Goal: Task Accomplishment & Management: Use online tool/utility

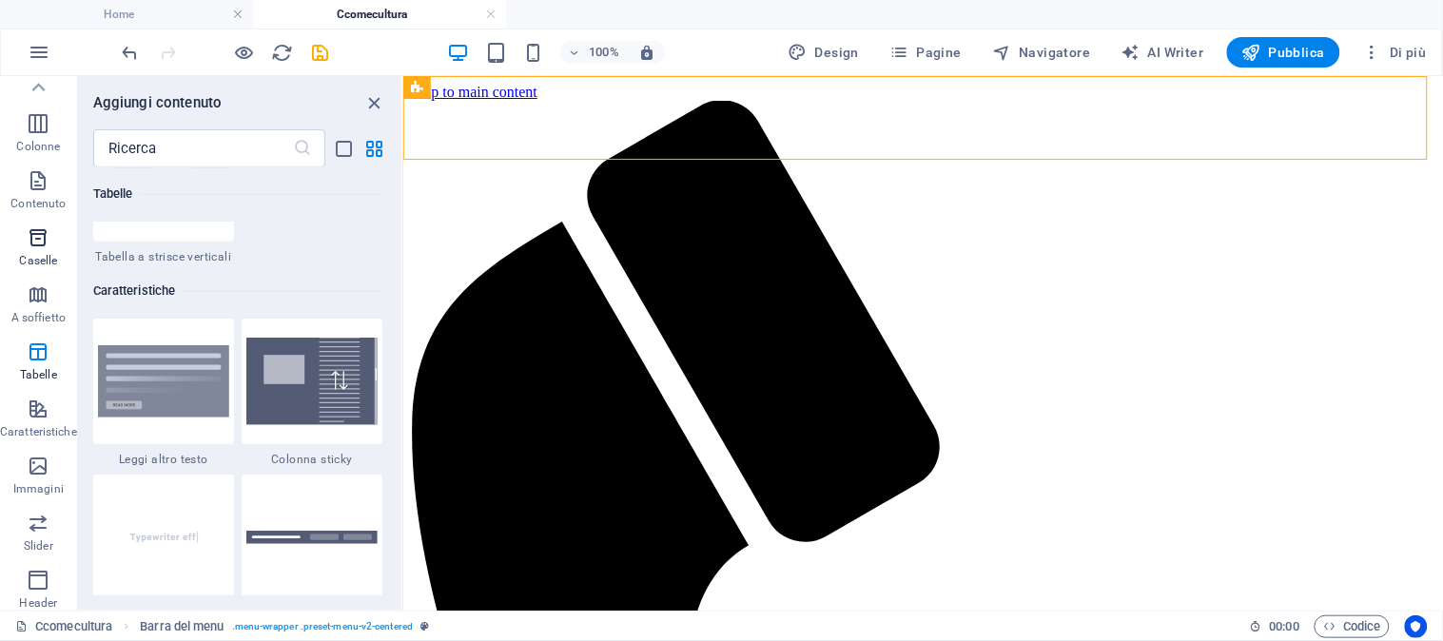
scroll to position [4, 0]
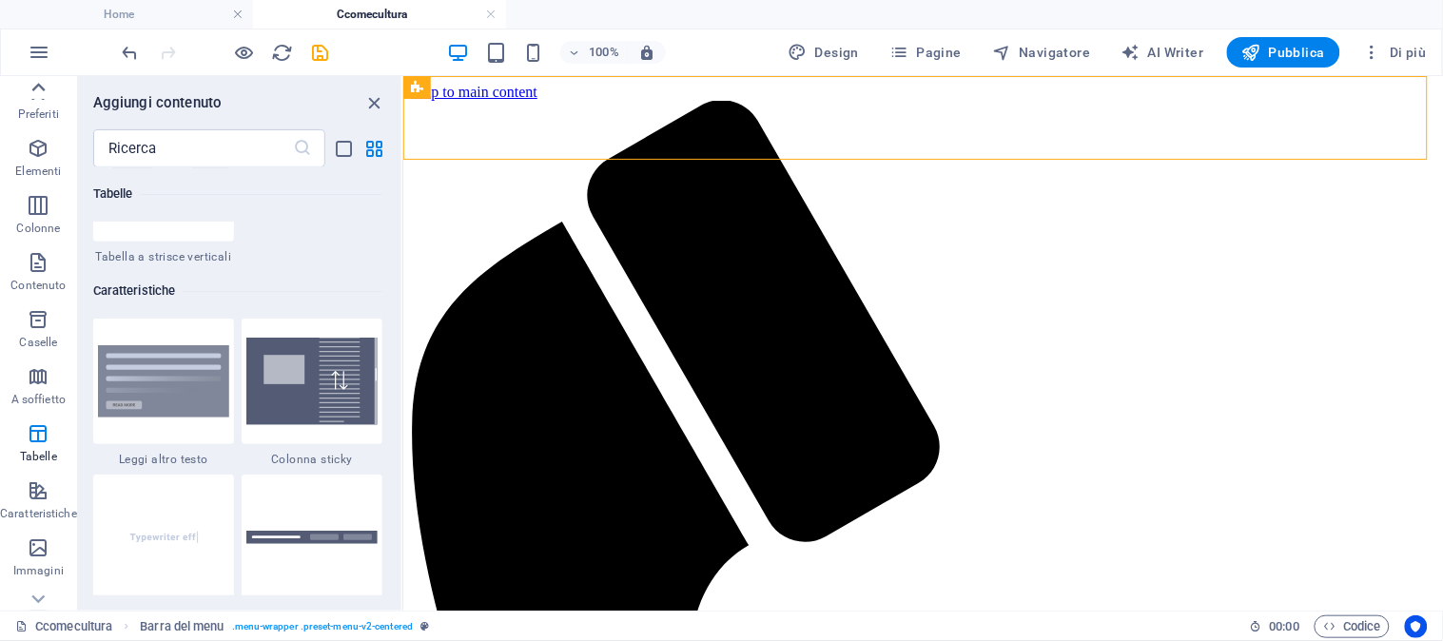
click at [40, 82] on icon at bounding box center [38, 87] width 27 height 27
click at [27, 146] on icon "button" at bounding box center [38, 152] width 23 height 23
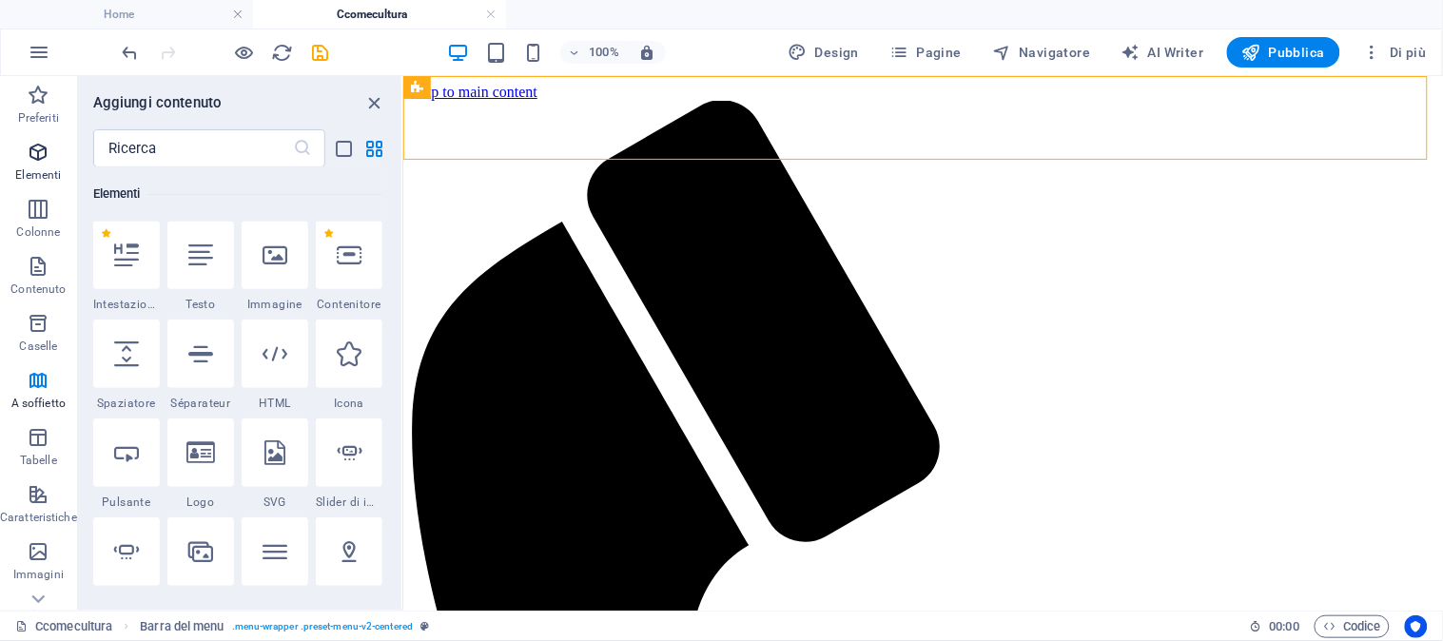
scroll to position [203, 0]
click at [263, 269] on div at bounding box center [275, 256] width 67 height 68
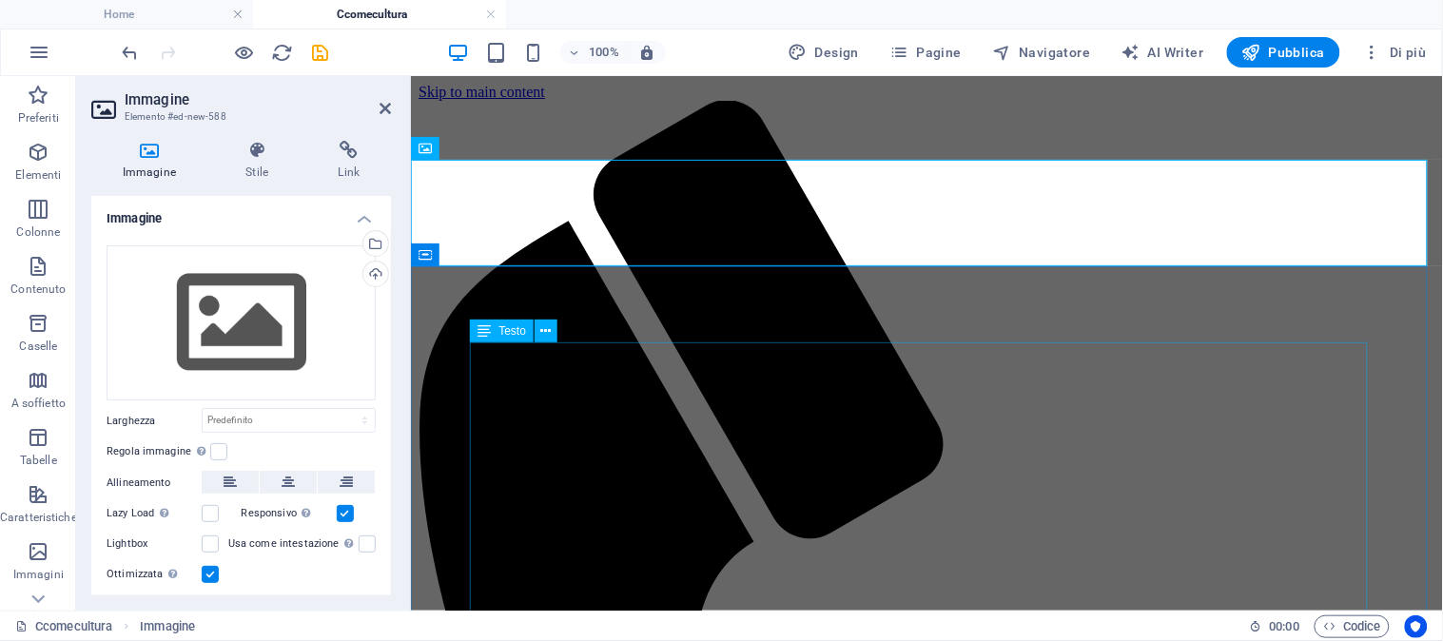
drag, startPoint x: 716, startPoint y: 342, endPoint x: 713, endPoint y: 315, distance: 27.9
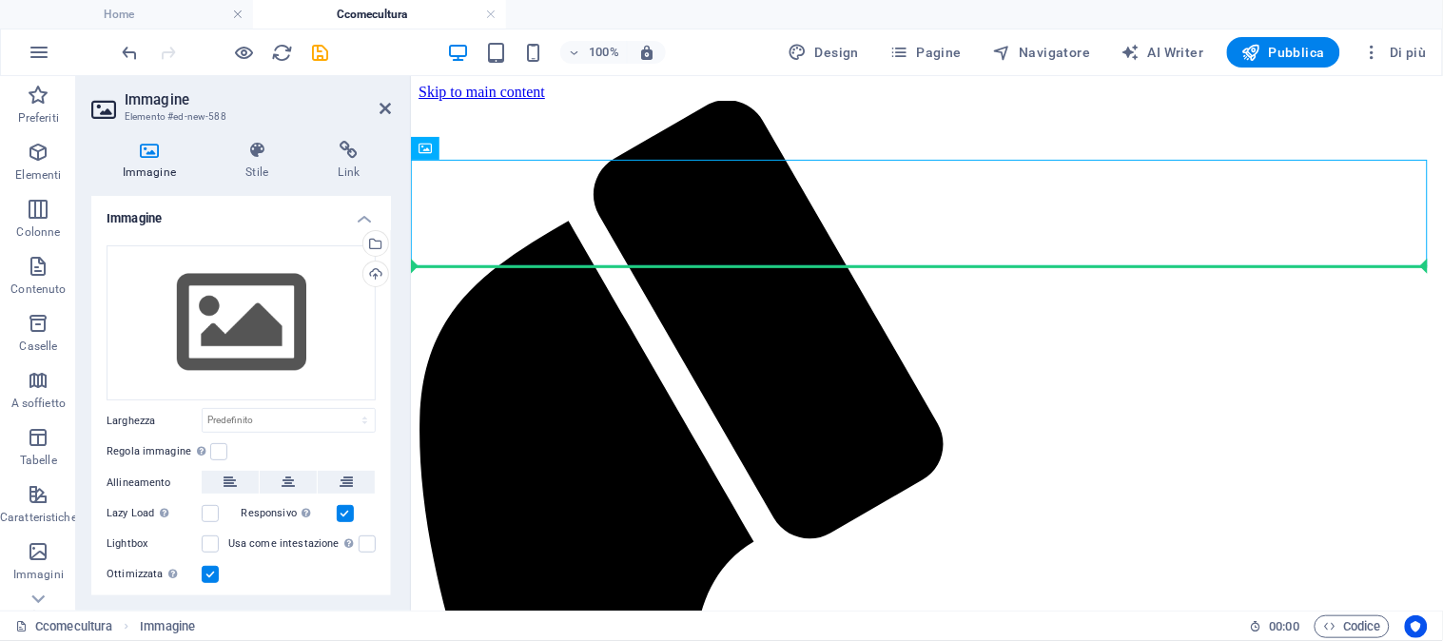
drag, startPoint x: 501, startPoint y: 204, endPoint x: 869, endPoint y: 324, distance: 386.6
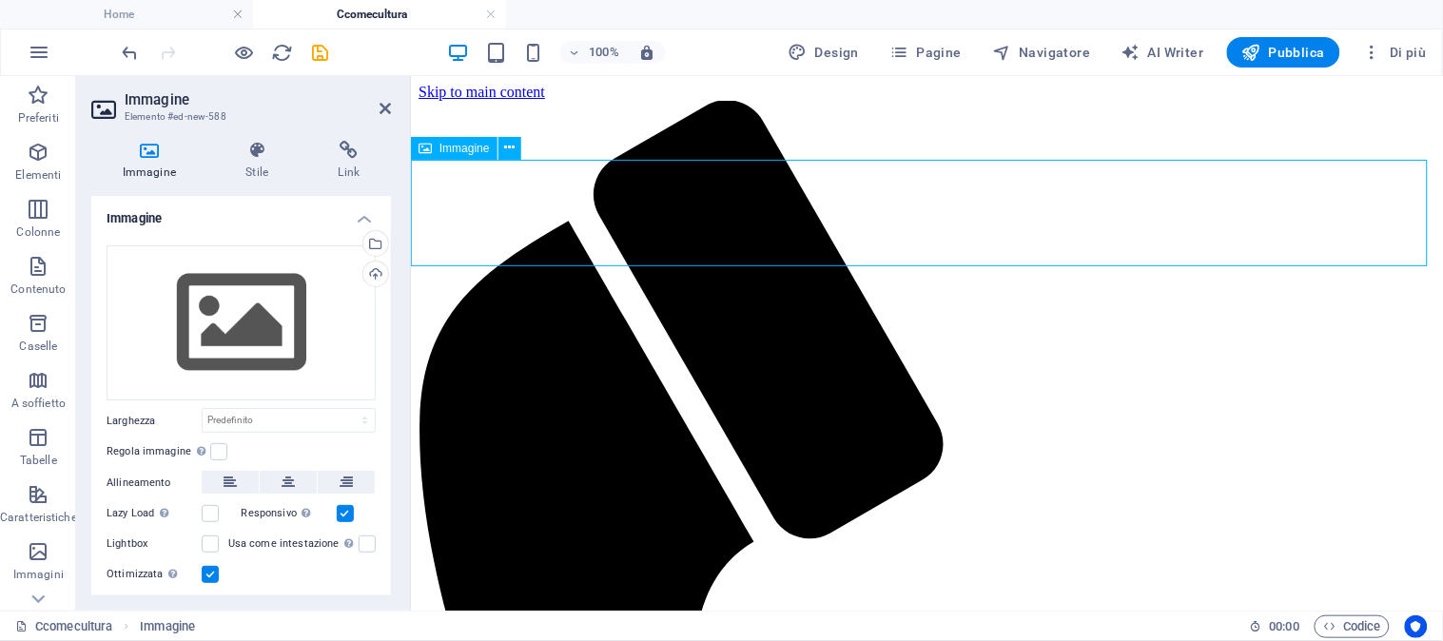
click at [462, 150] on span "Immagine" at bounding box center [465, 148] width 50 height 11
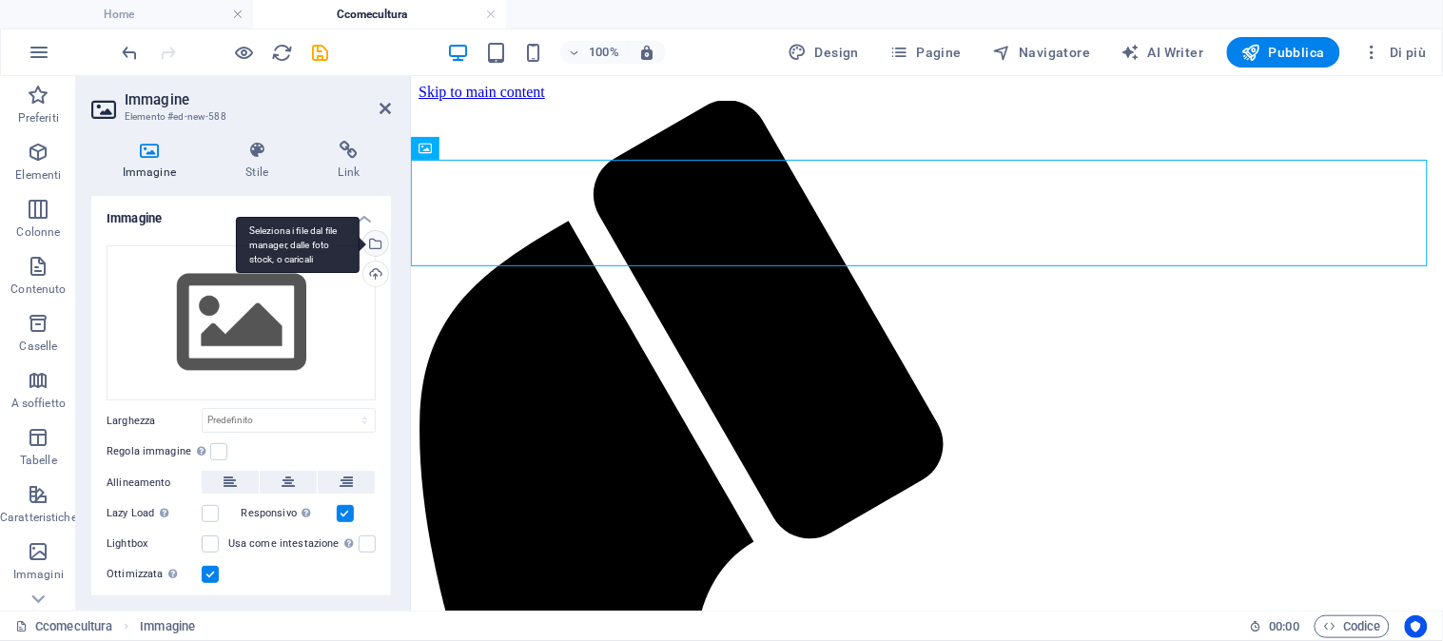
click at [360, 240] on div "Seleziona i file dal file manager, dalle foto stock, o caricali" at bounding box center [298, 245] width 124 height 57
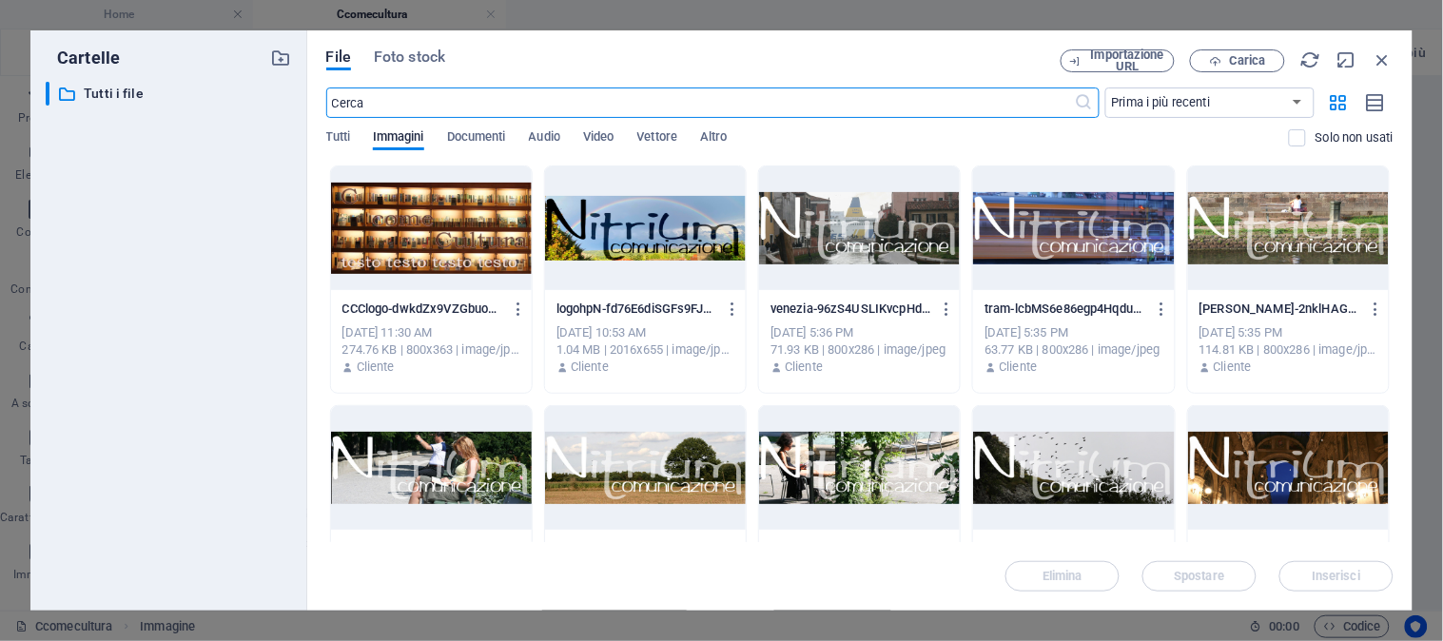
click at [431, 233] on div at bounding box center [431, 228] width 201 height 124
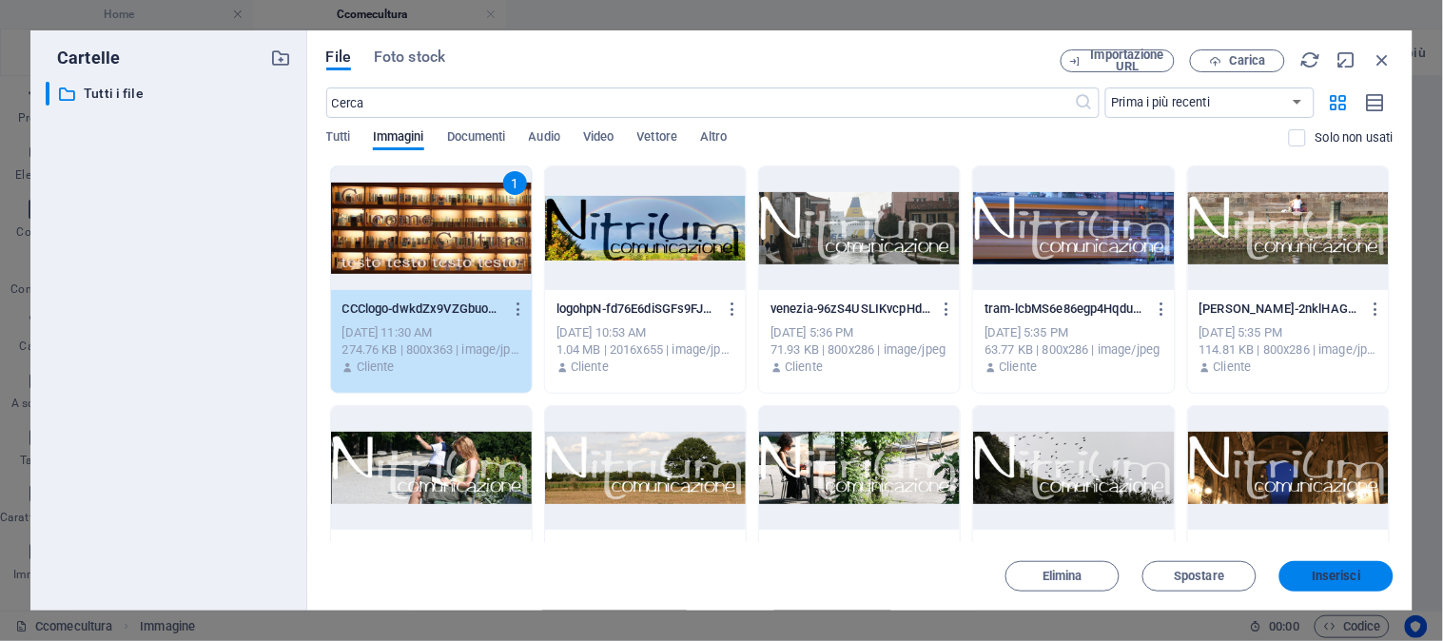
click at [1337, 581] on span "Inserisci" at bounding box center [1337, 576] width 49 height 11
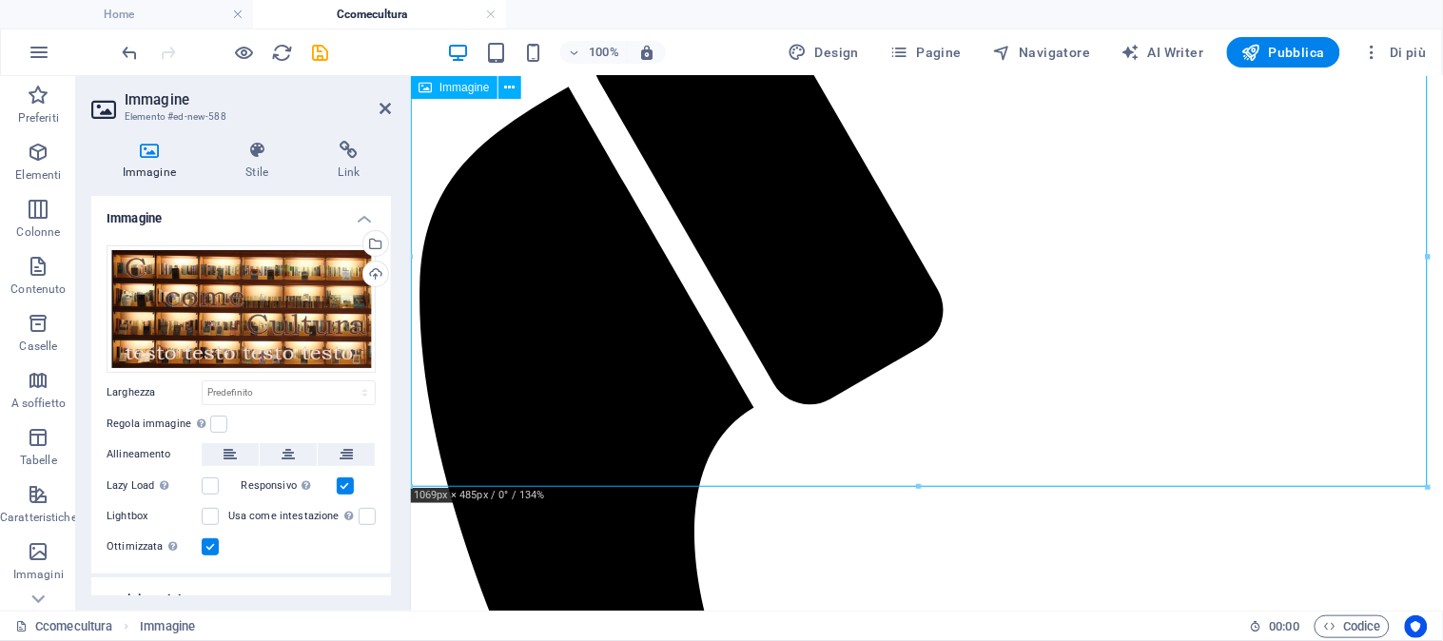
scroll to position [106, 0]
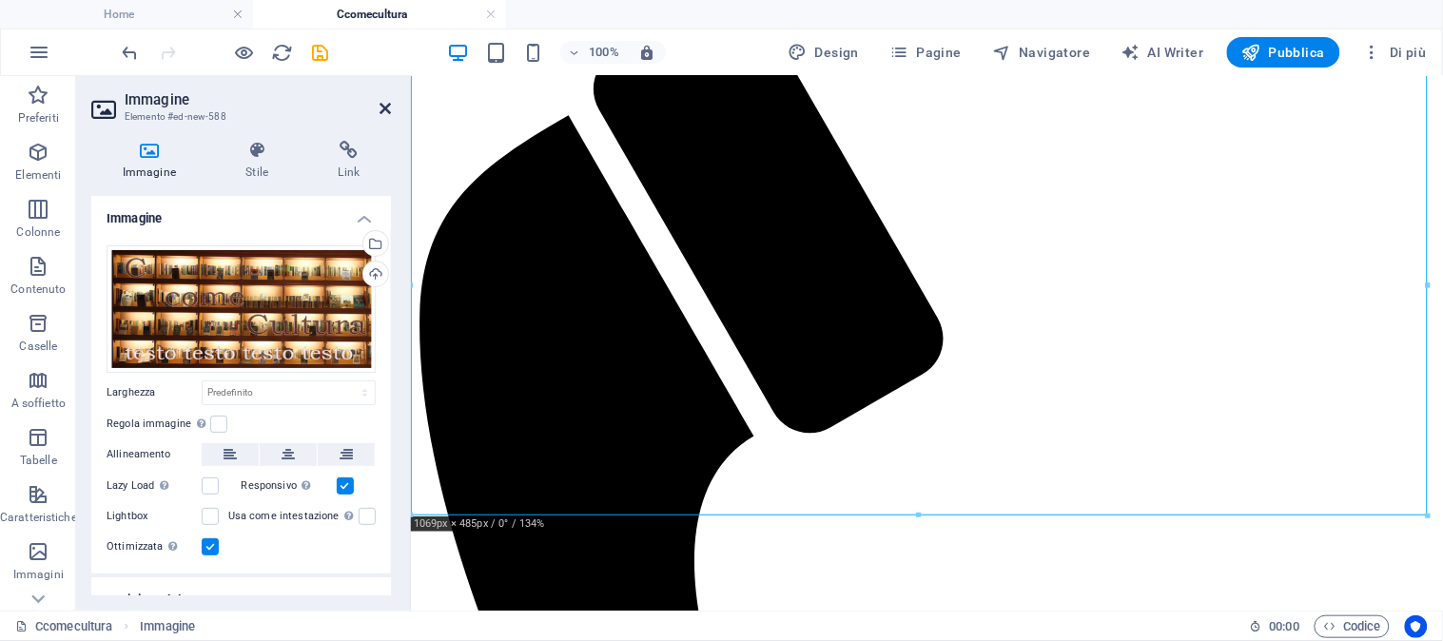
click at [382, 102] on icon at bounding box center [385, 108] width 11 height 15
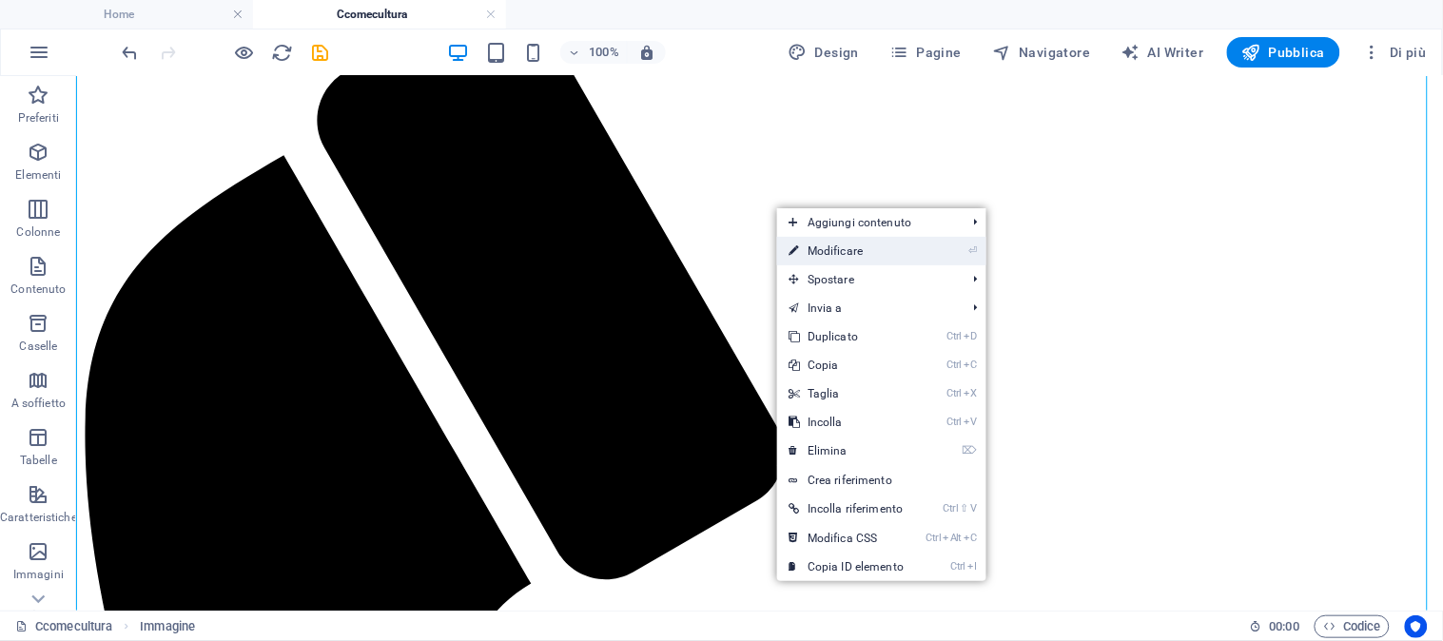
click at [841, 247] on link "⏎ Modificare" at bounding box center [846, 251] width 138 height 29
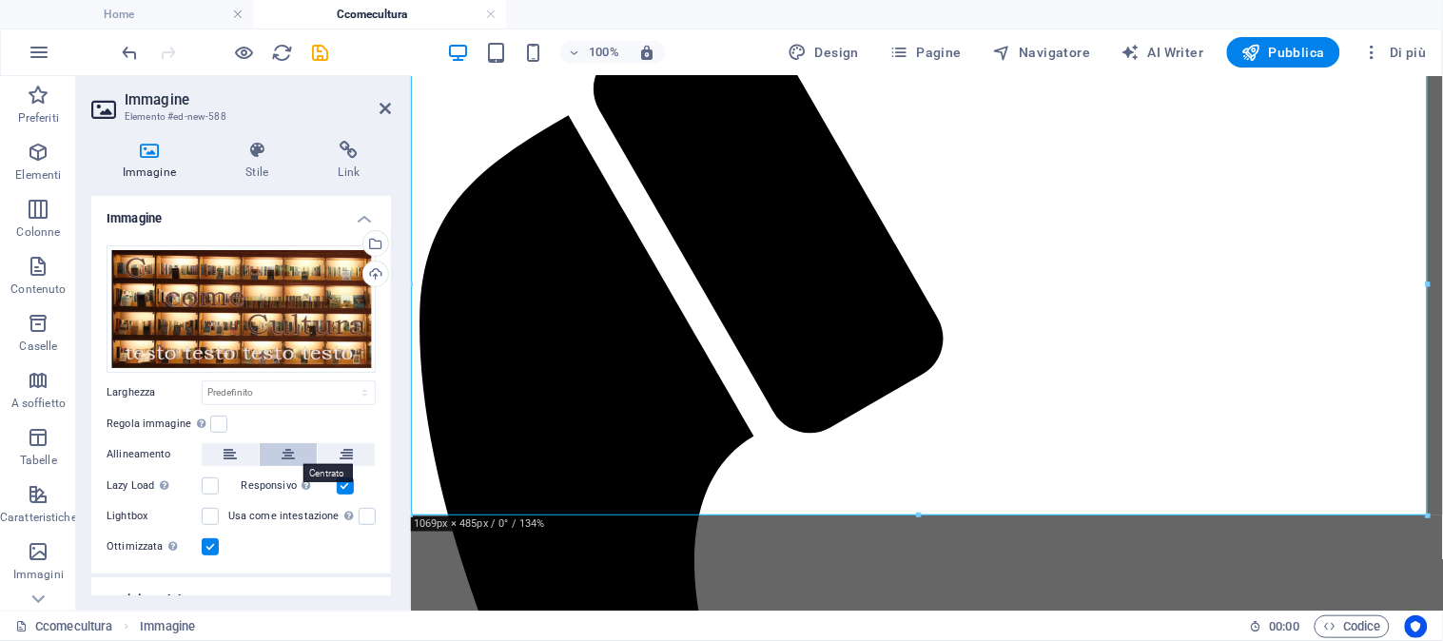
click at [290, 451] on icon at bounding box center [288, 454] width 13 height 23
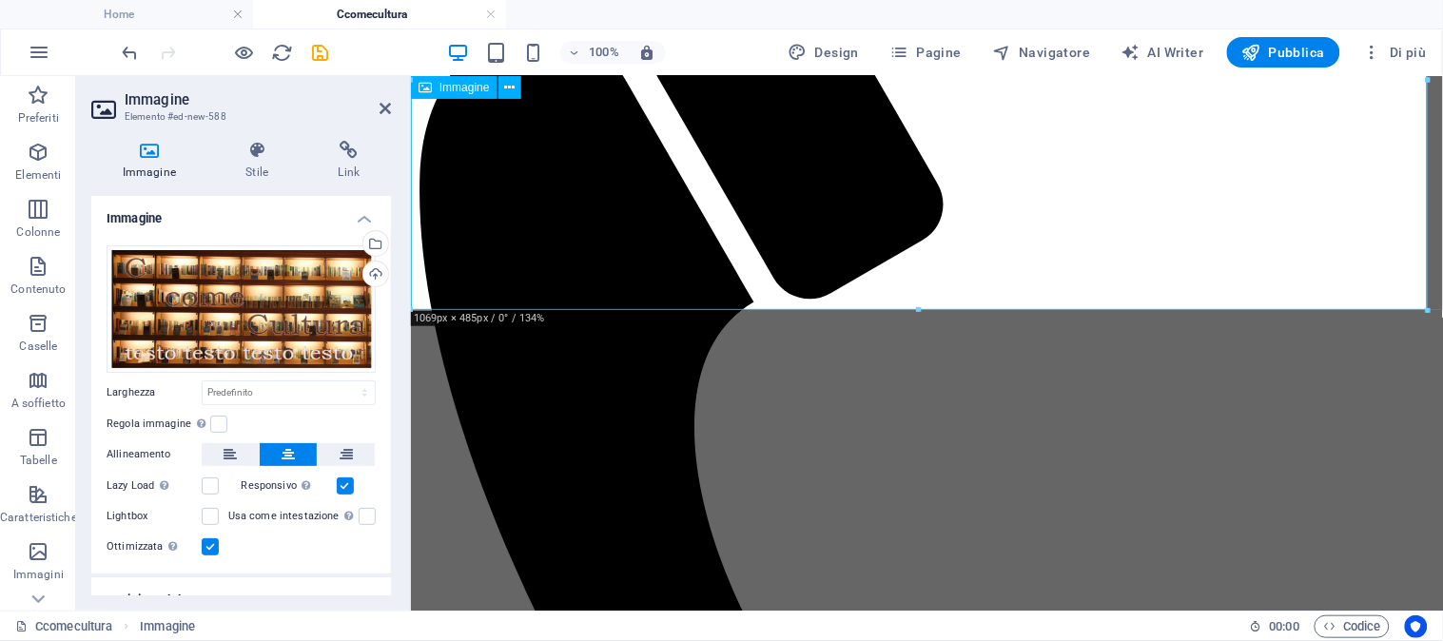
scroll to position [211, 0]
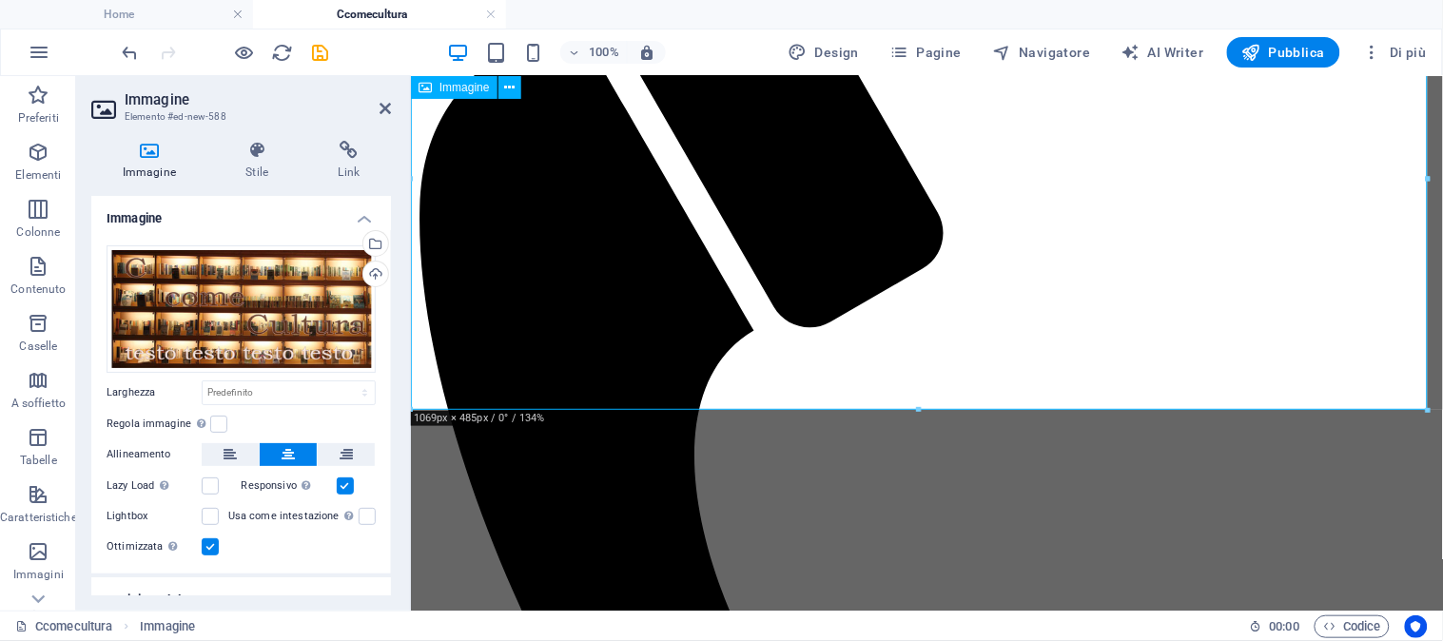
drag, startPoint x: 822, startPoint y: 479, endPoint x: 484, endPoint y: 367, distance: 355.9
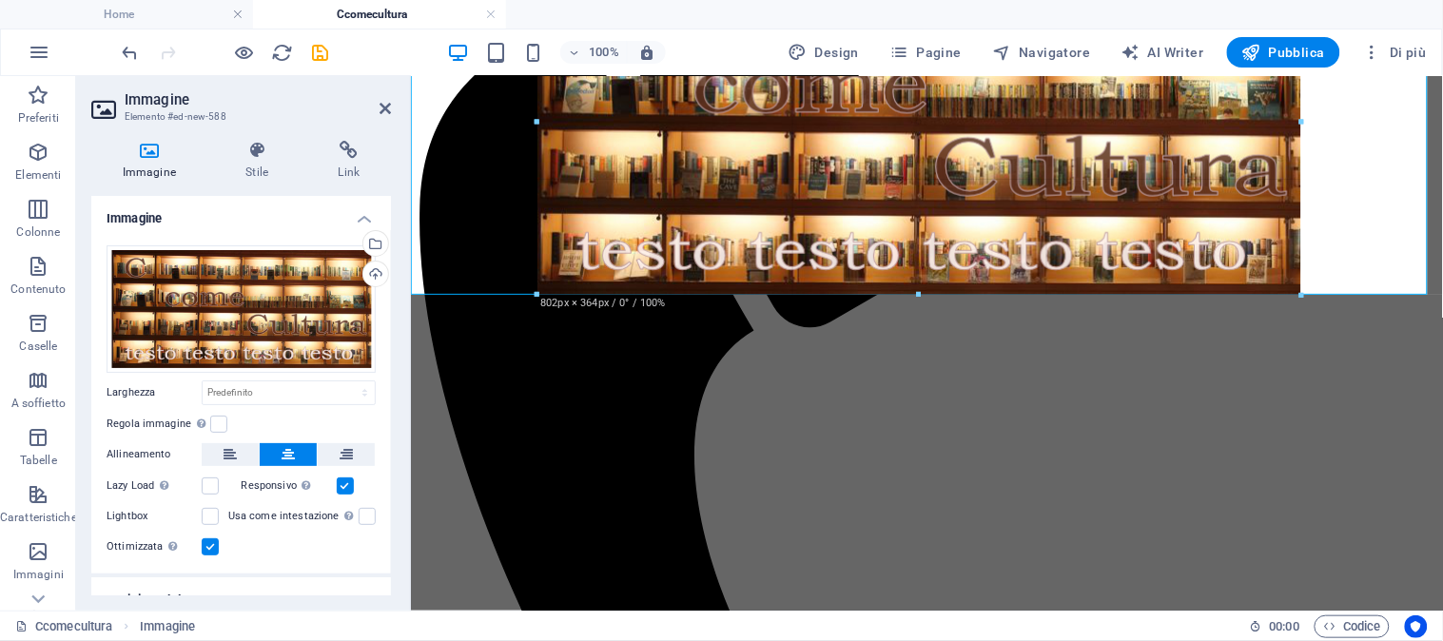
drag, startPoint x: 413, startPoint y: 410, endPoint x: 558, endPoint y: 295, distance: 185.6
type input "802"
select select "px"
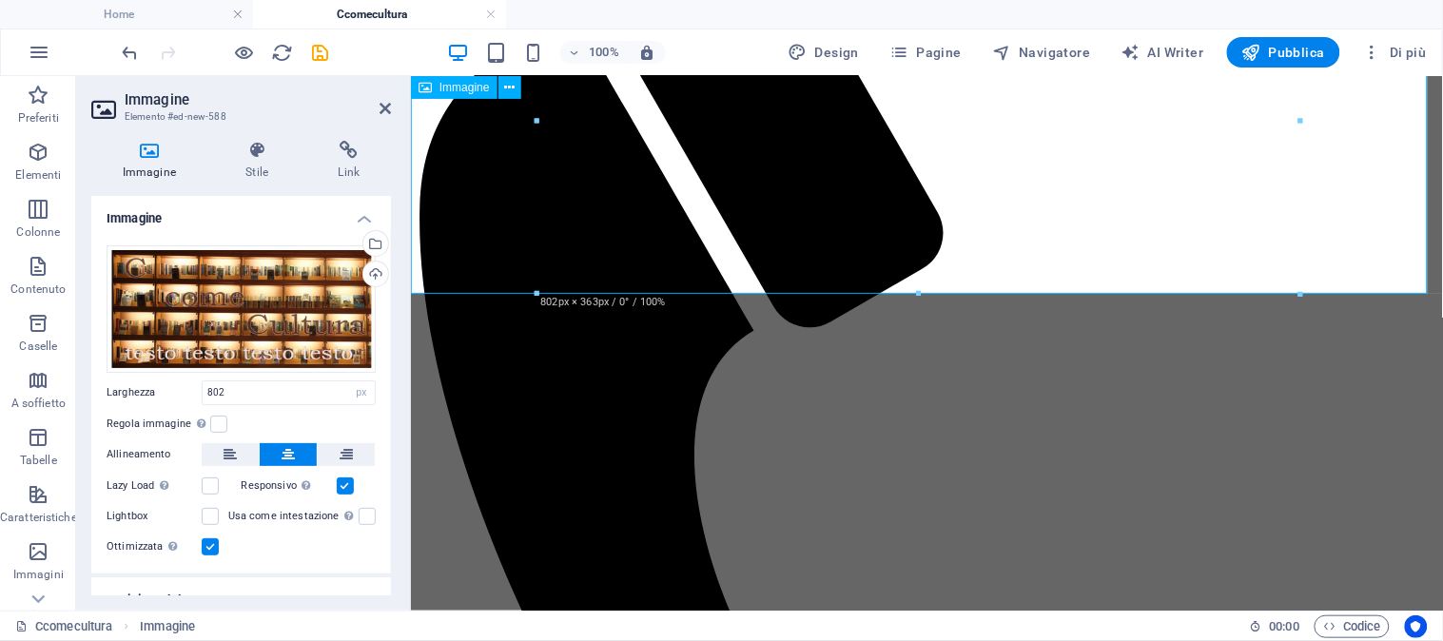
click at [376, 107] on h2 "Immagine" at bounding box center [258, 99] width 266 height 17
click at [384, 103] on icon at bounding box center [385, 108] width 11 height 15
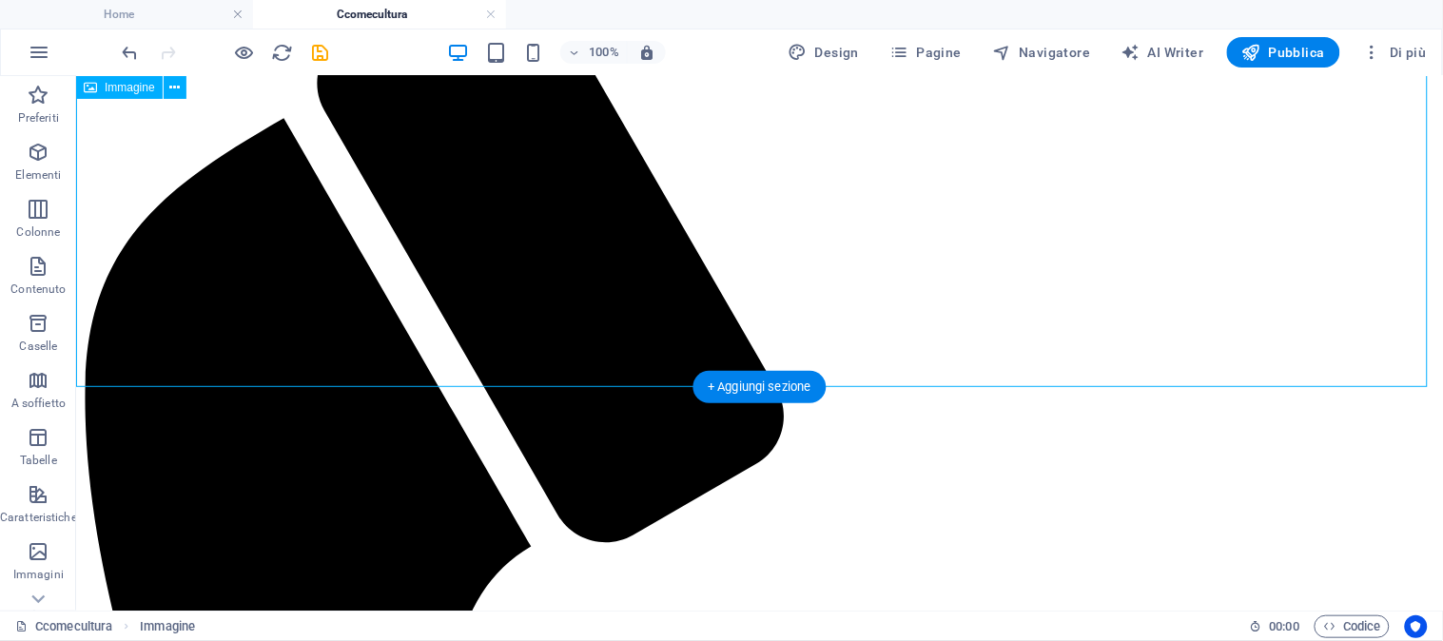
scroll to position [106, 0]
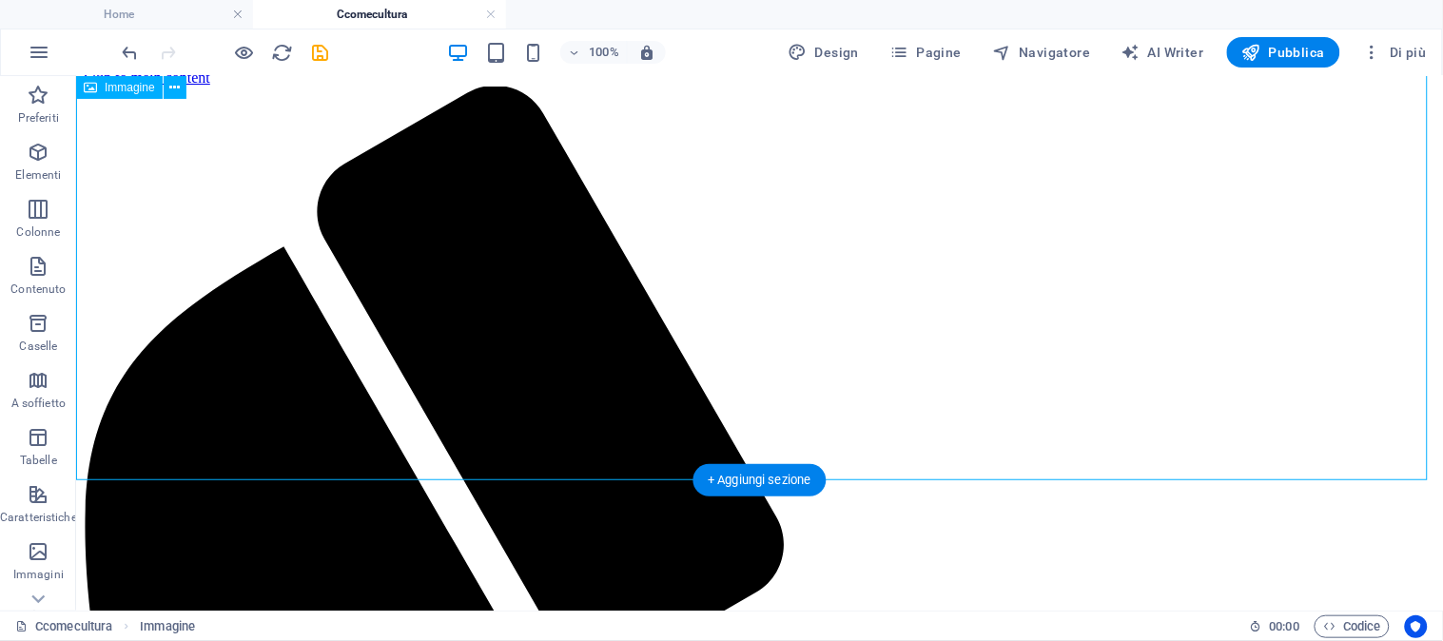
scroll to position [0, 0]
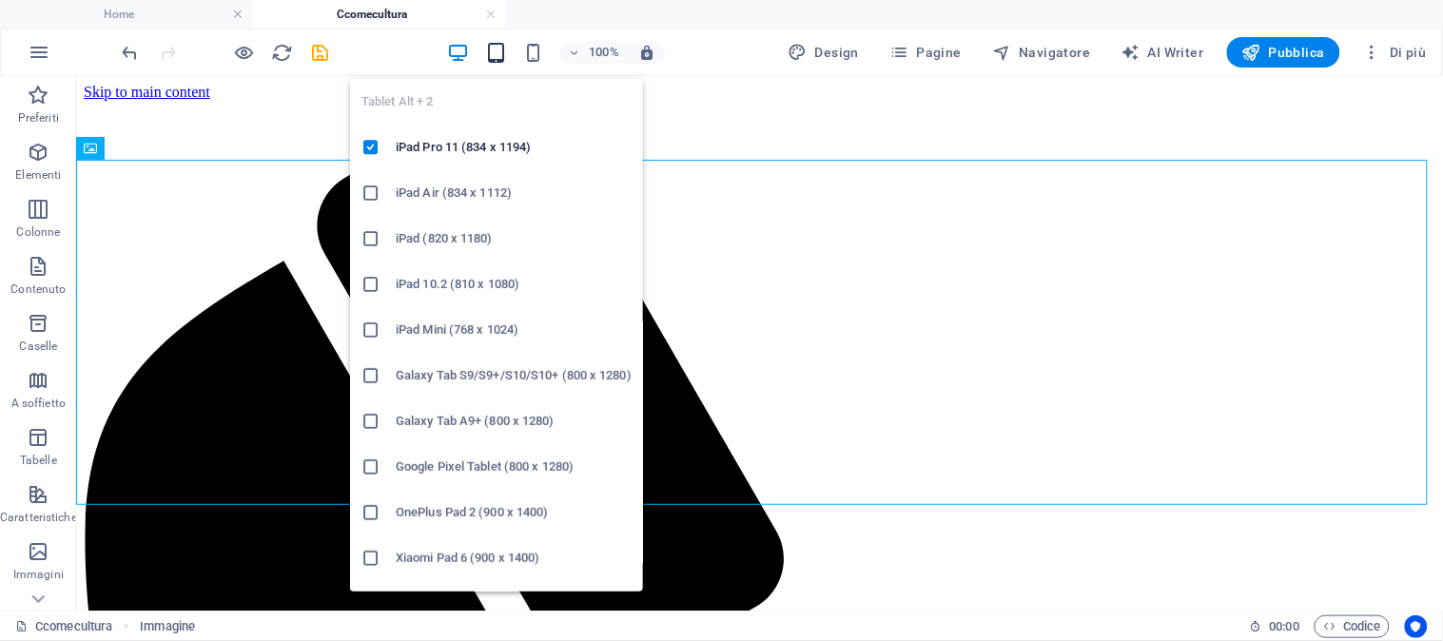
click at [502, 52] on icon "button" at bounding box center [496, 53] width 22 height 22
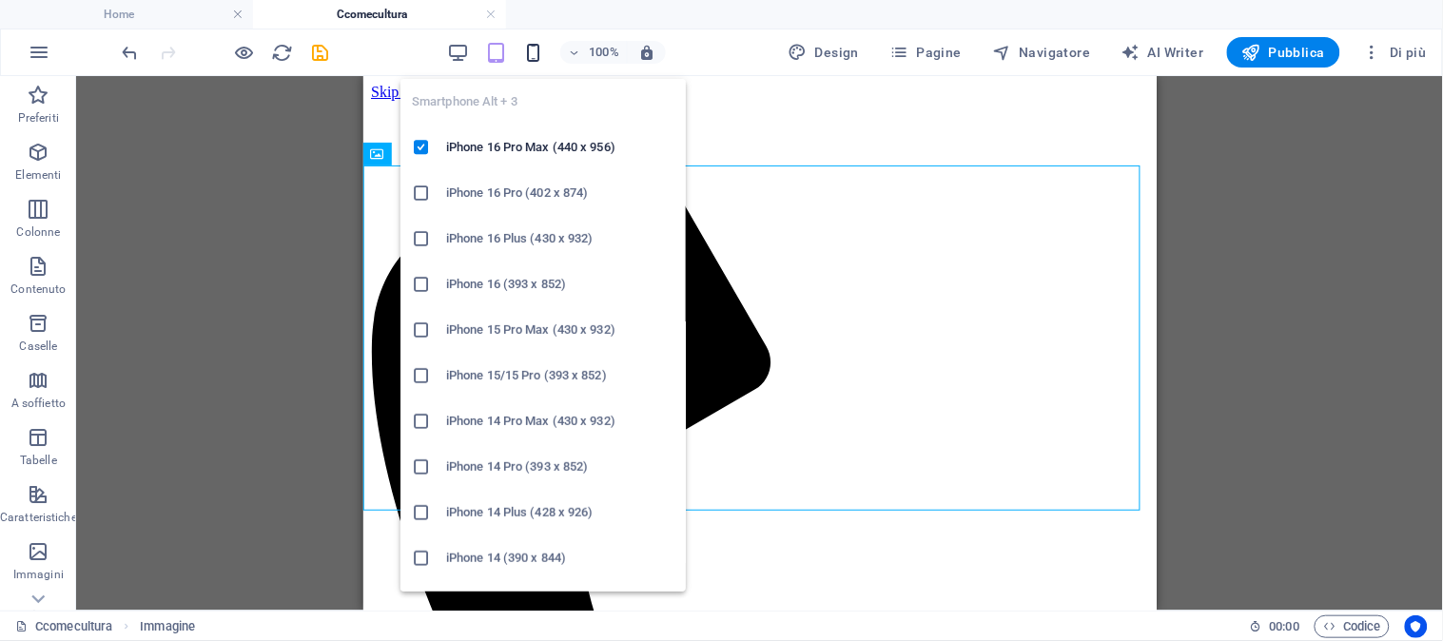
click at [542, 51] on icon "button" at bounding box center [534, 53] width 22 height 22
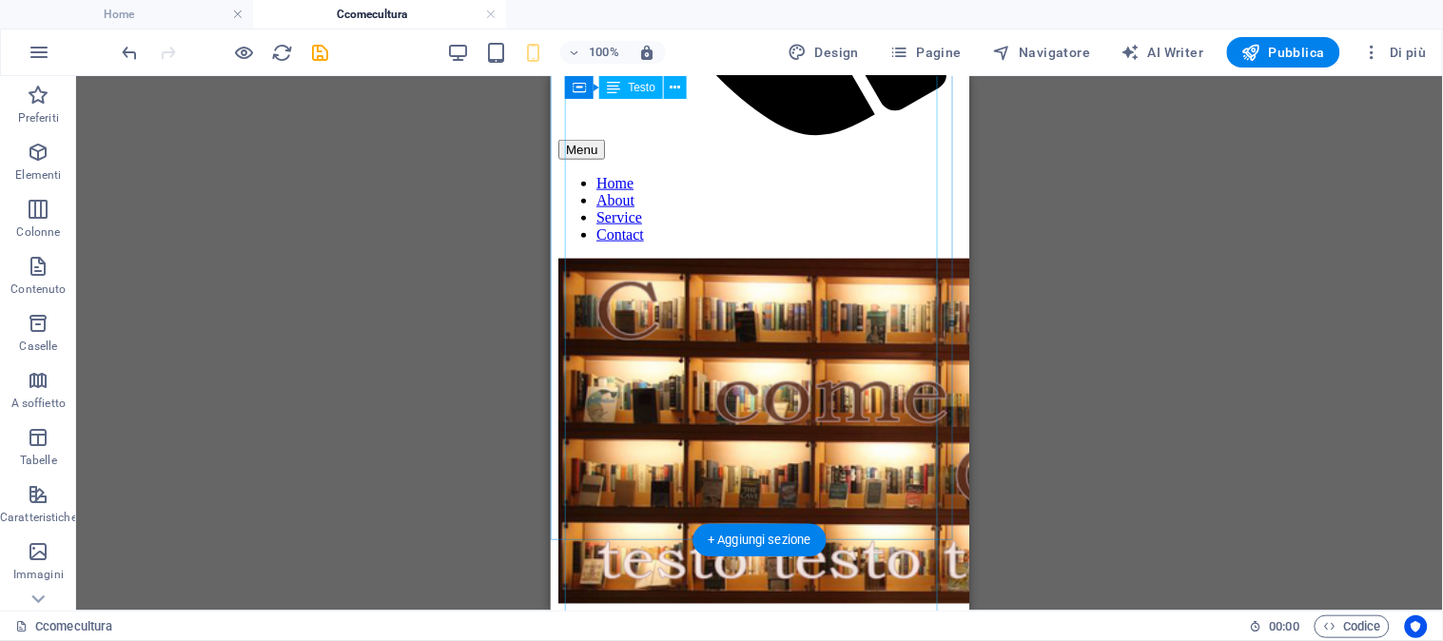
scroll to position [413, 0]
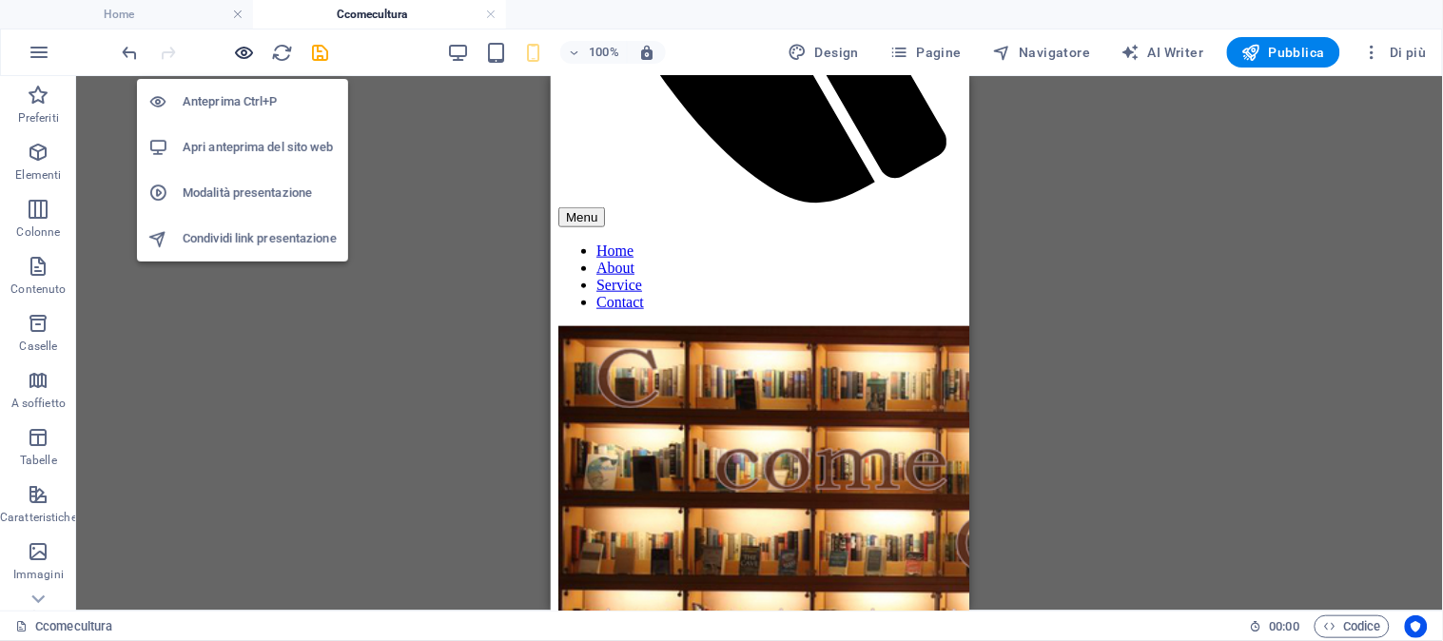
click at [242, 49] on icon "button" at bounding box center [245, 53] width 22 height 22
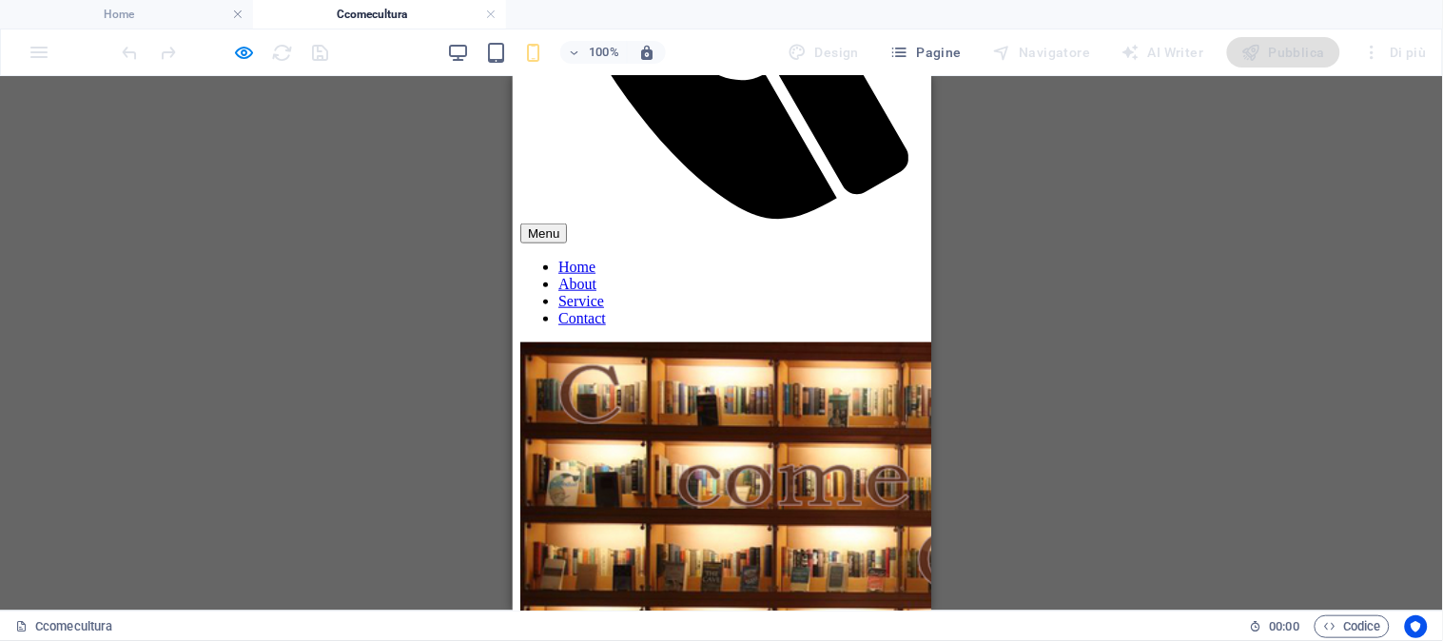
scroll to position [491, 0]
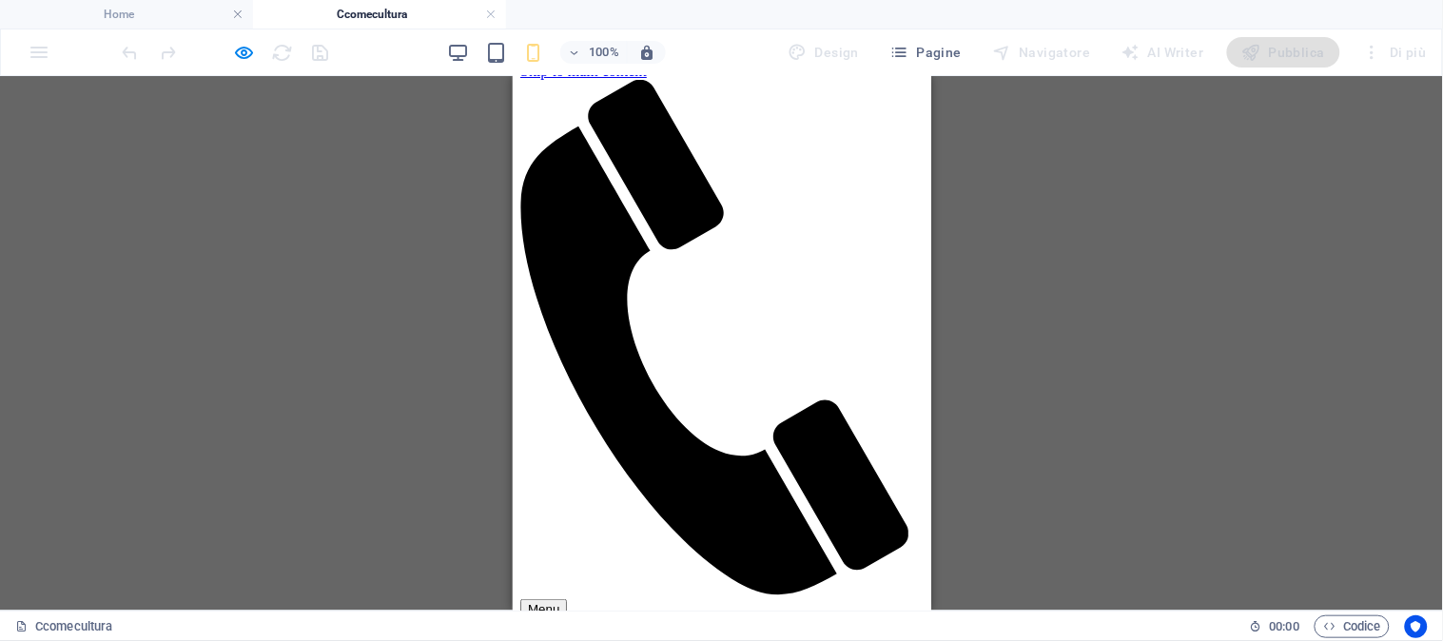
scroll to position [0, 0]
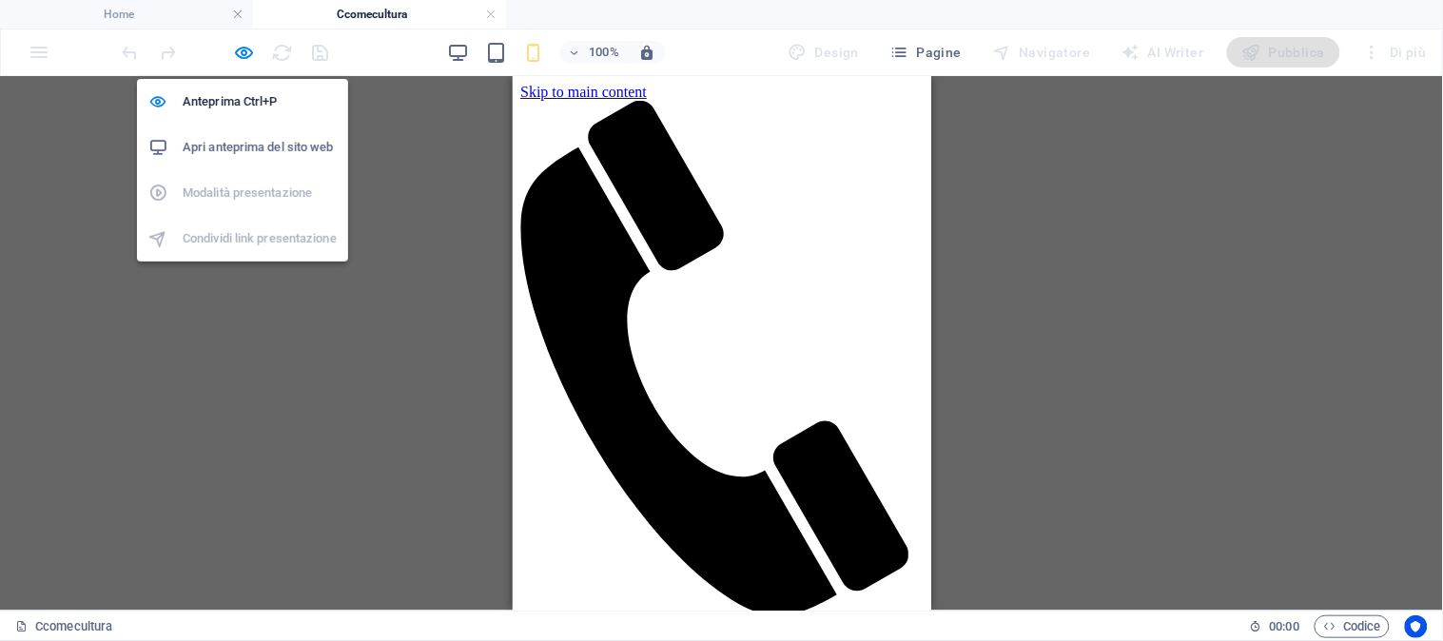
click at [267, 139] on h6 "Apri anteprima del sito web" at bounding box center [260, 147] width 154 height 23
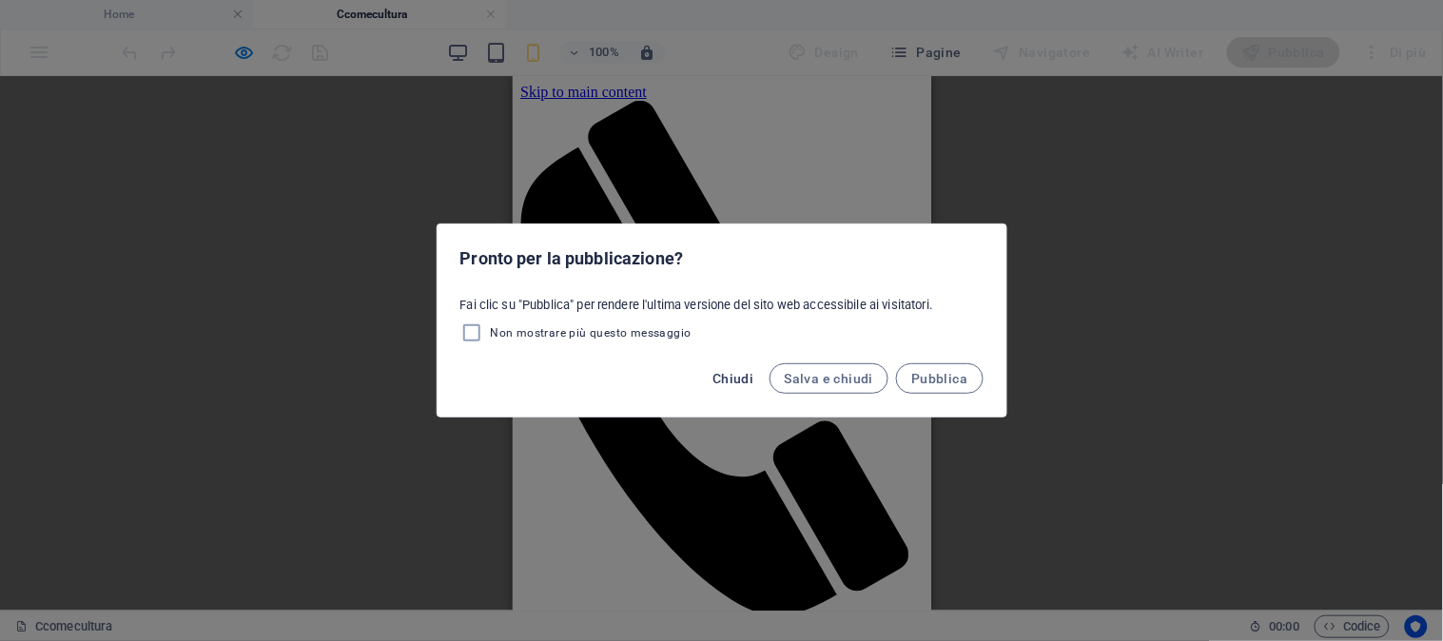
click at [727, 382] on span "Chiudi" at bounding box center [733, 378] width 41 height 15
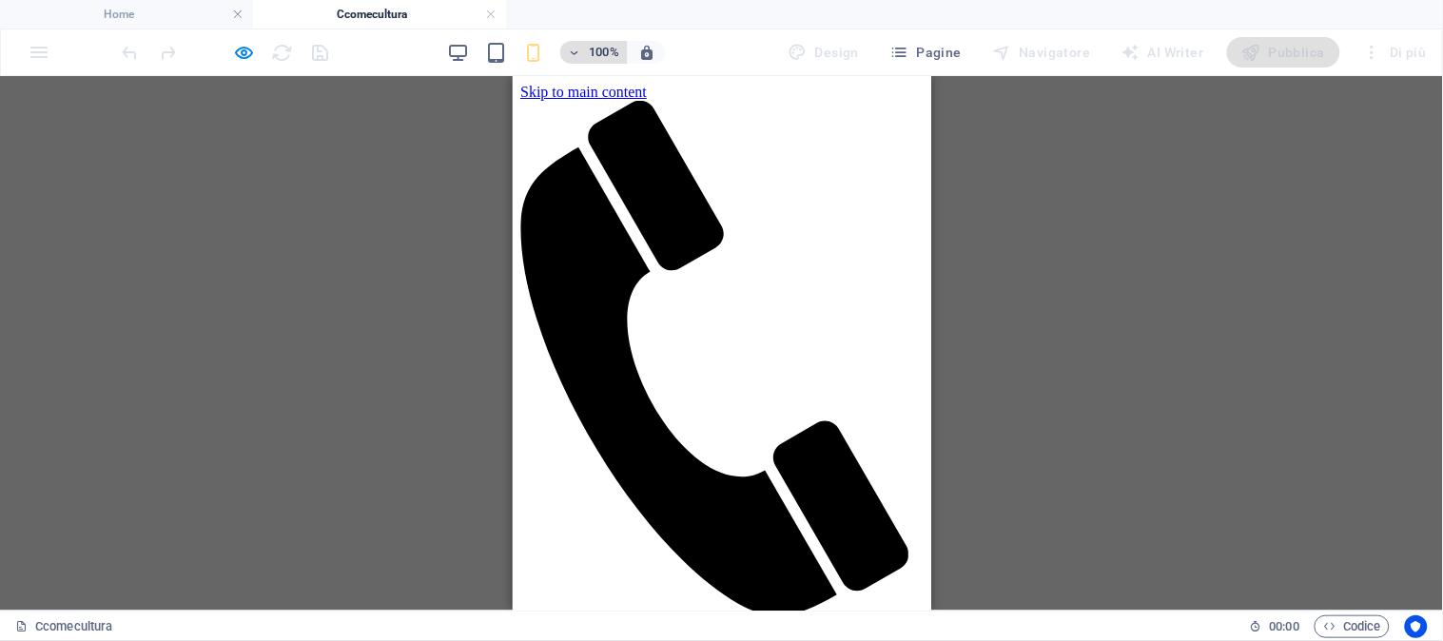
click at [577, 50] on icon "button" at bounding box center [574, 53] width 13 height 12
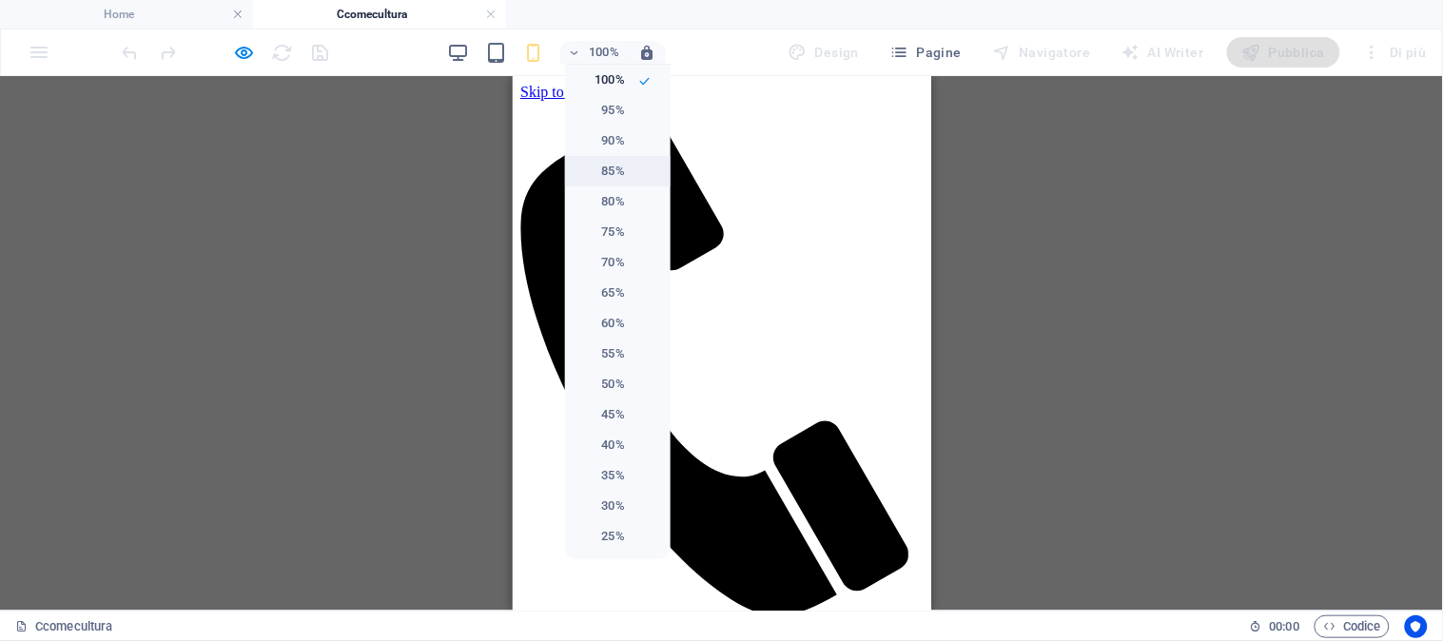
click at [614, 163] on h6 "85%" at bounding box center [601, 171] width 49 height 23
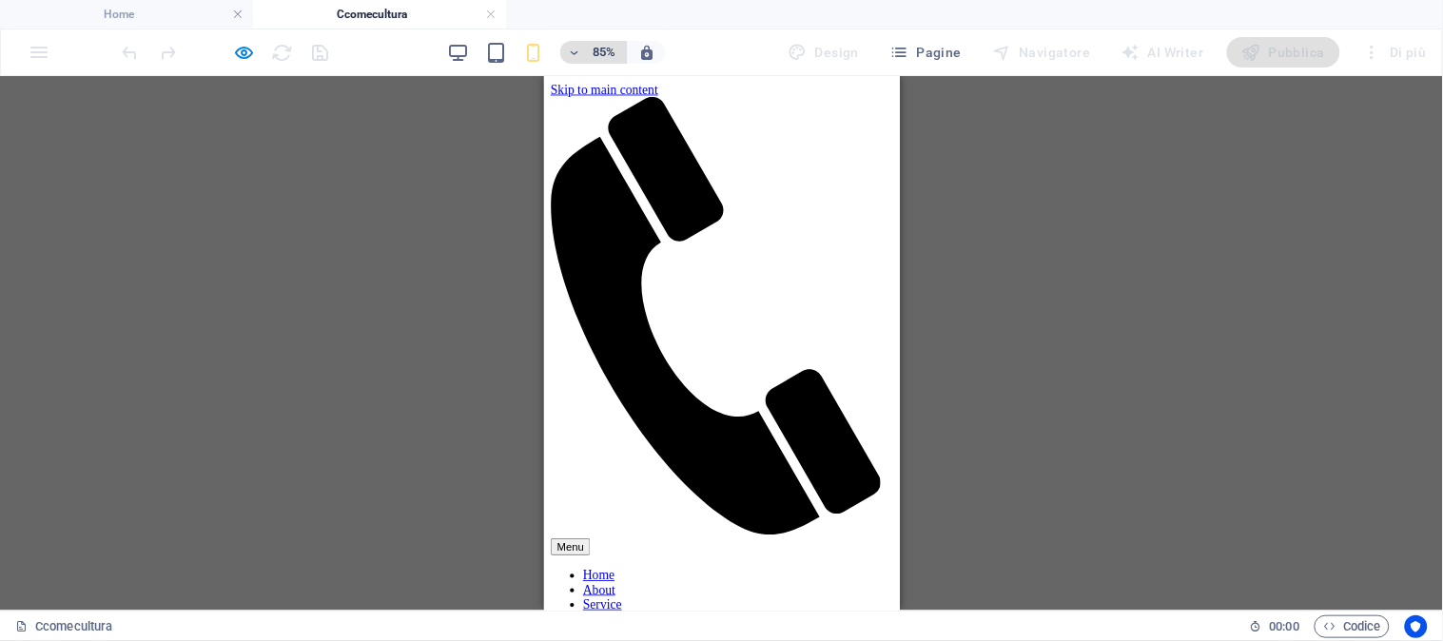
click at [571, 53] on button "85%" at bounding box center [594, 52] width 68 height 23
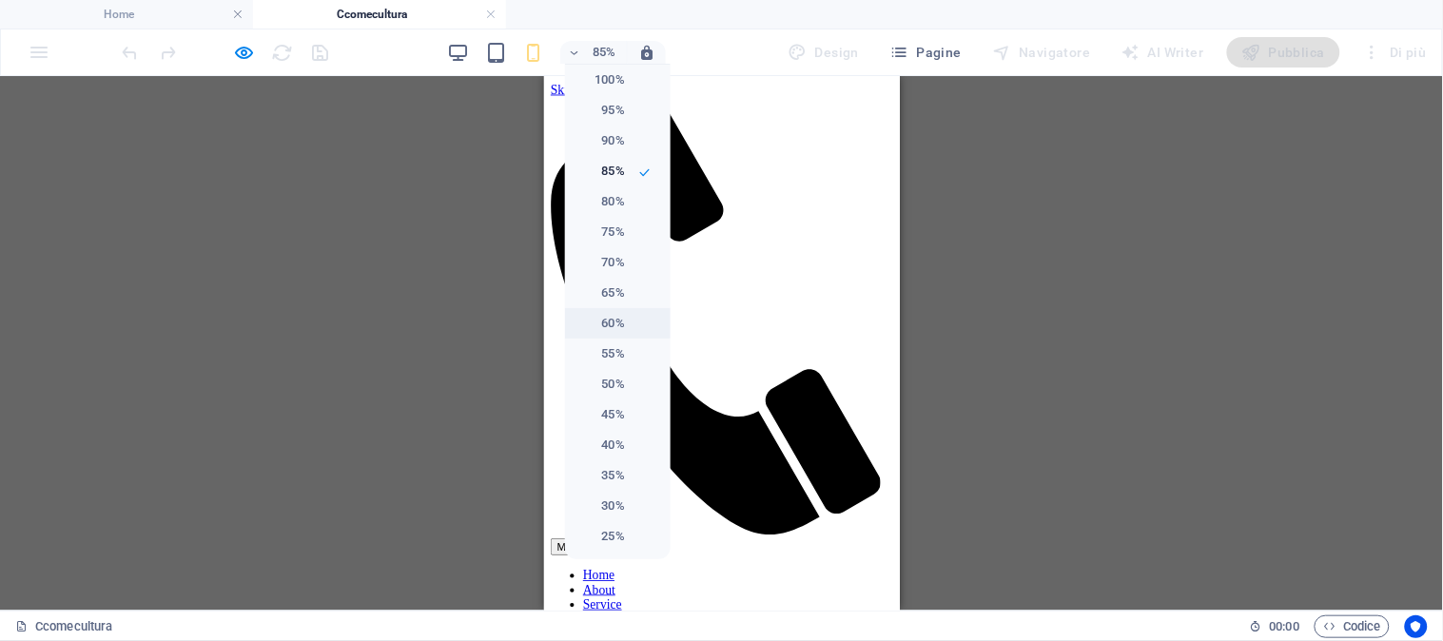
click at [619, 319] on h6 "60%" at bounding box center [601, 323] width 49 height 23
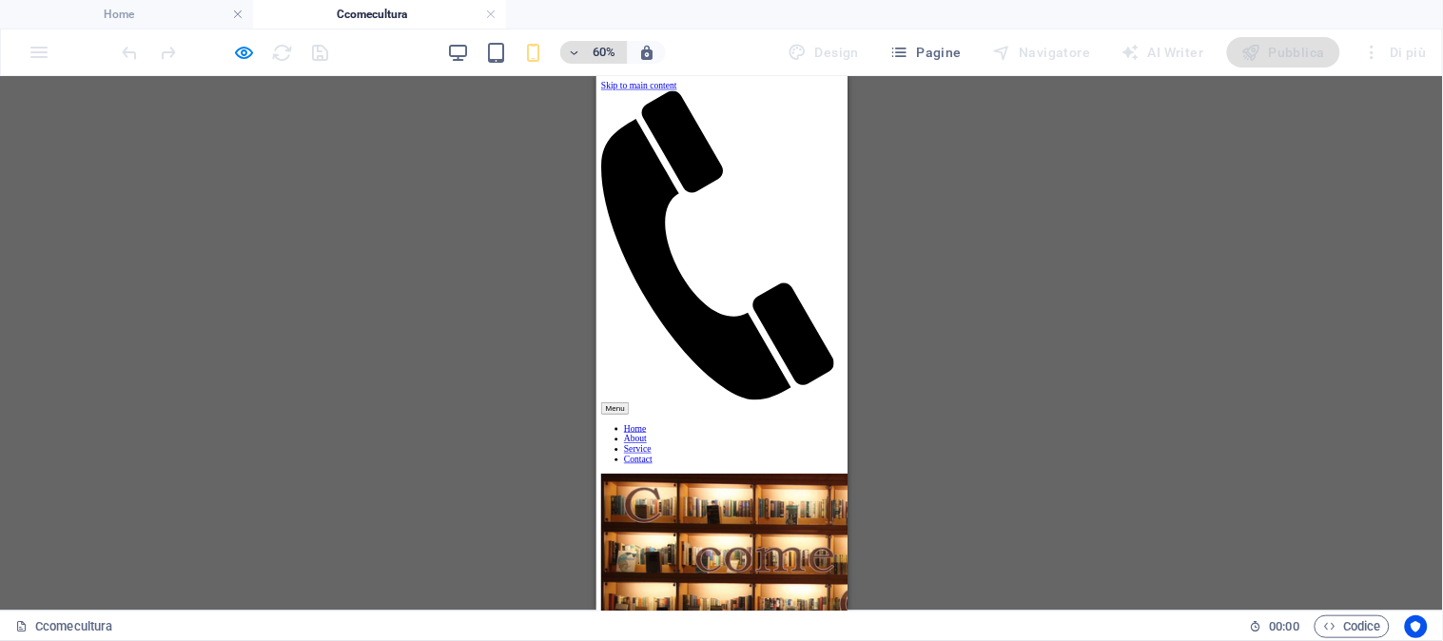
click at [571, 50] on button "60%" at bounding box center [594, 52] width 68 height 23
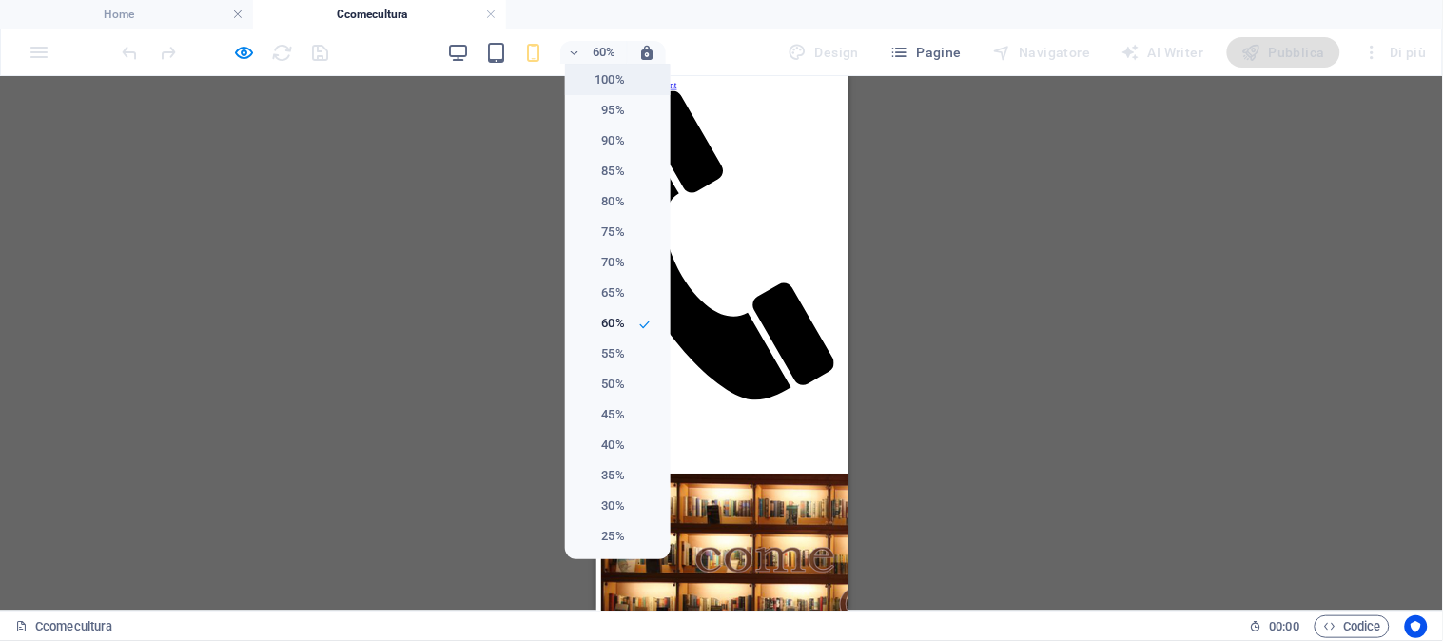
click at [600, 76] on h6 "100%" at bounding box center [601, 79] width 49 height 23
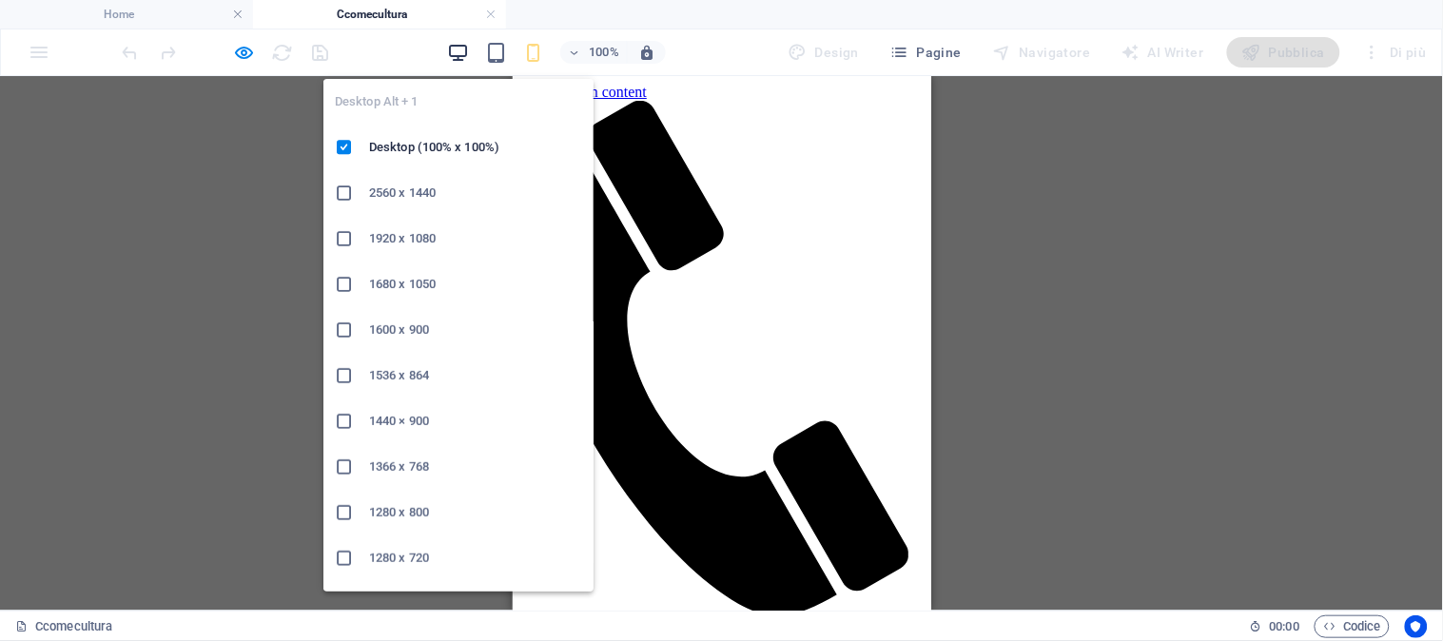
click at [460, 57] on icon "button" at bounding box center [458, 53] width 22 height 22
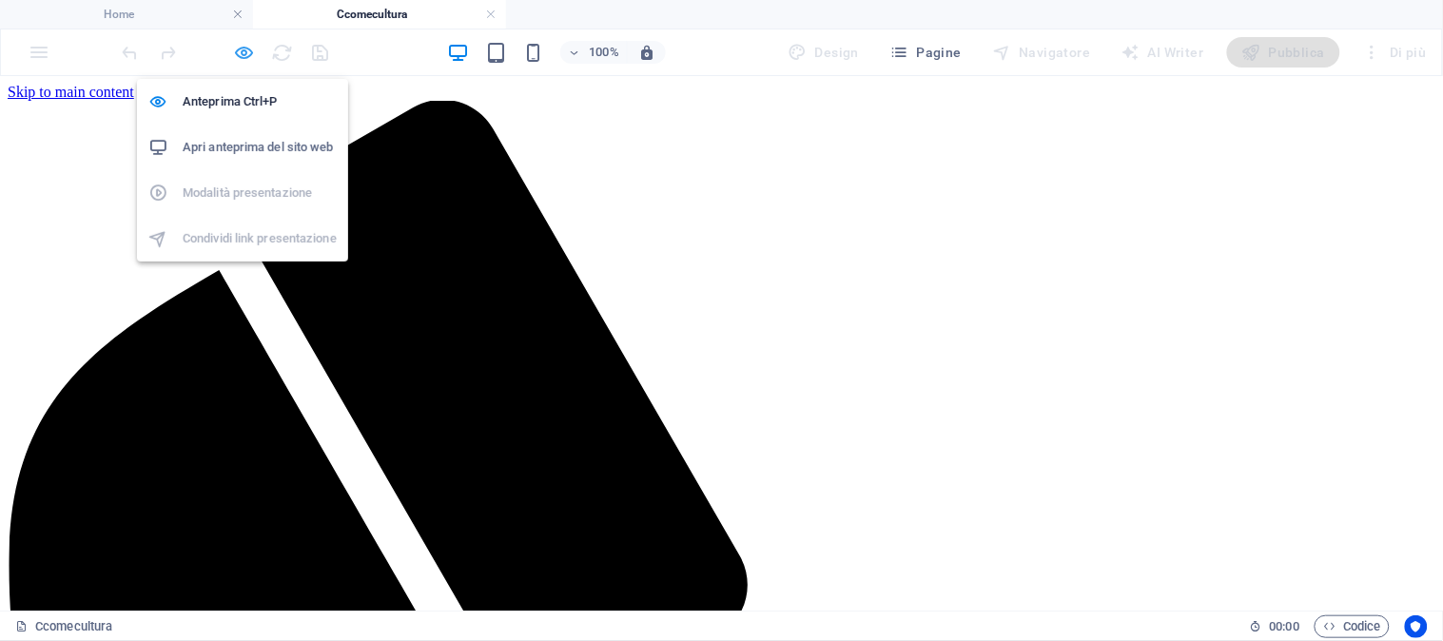
click at [242, 48] on icon "button" at bounding box center [245, 53] width 22 height 22
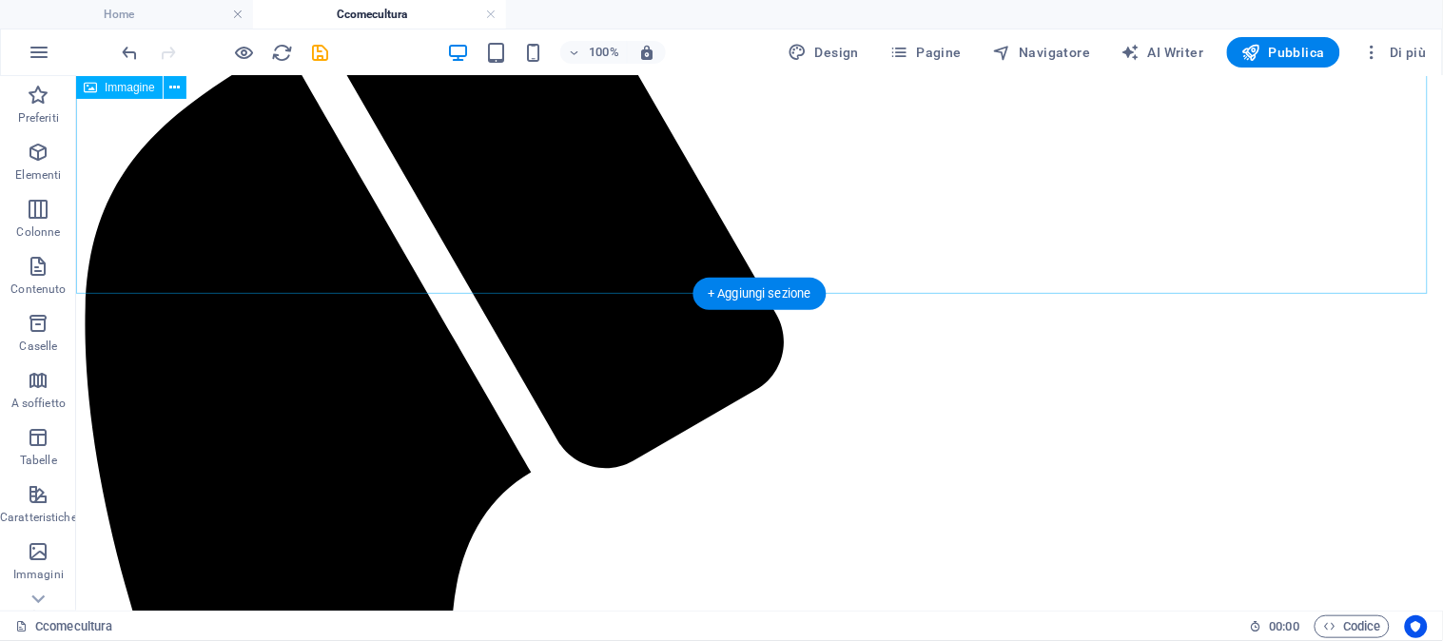
scroll to position [211, 0]
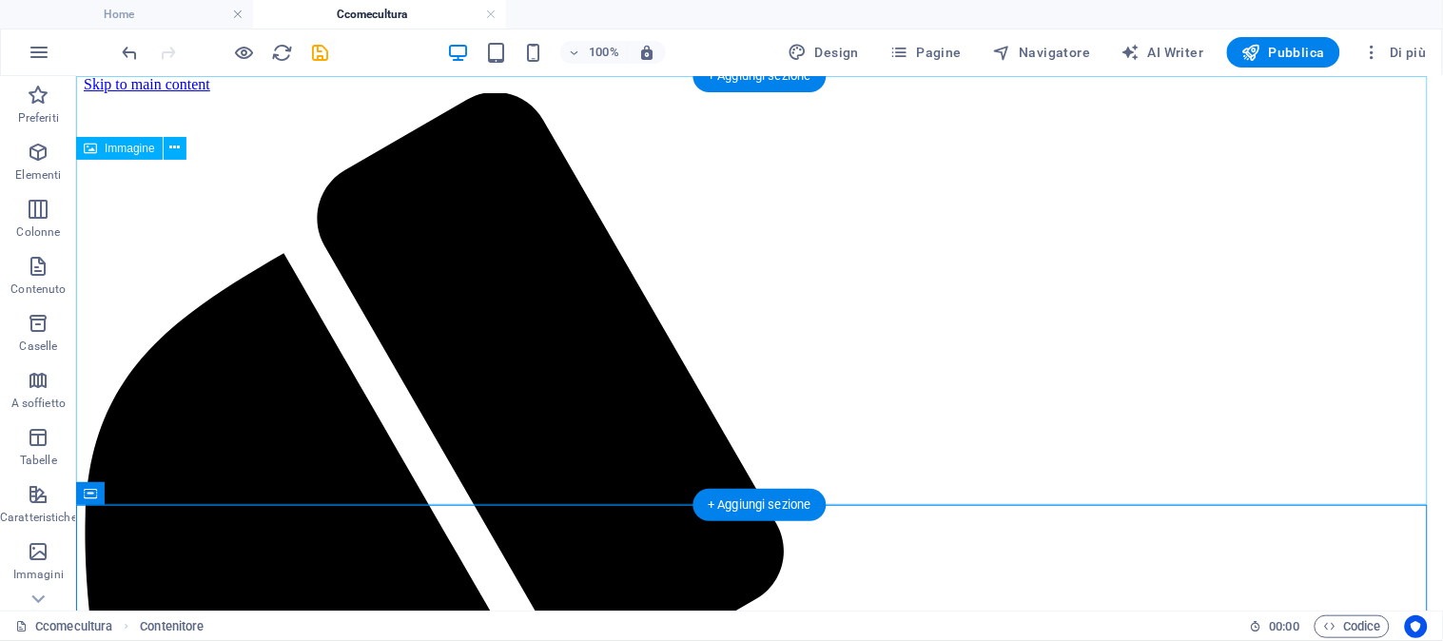
scroll to position [0, 0]
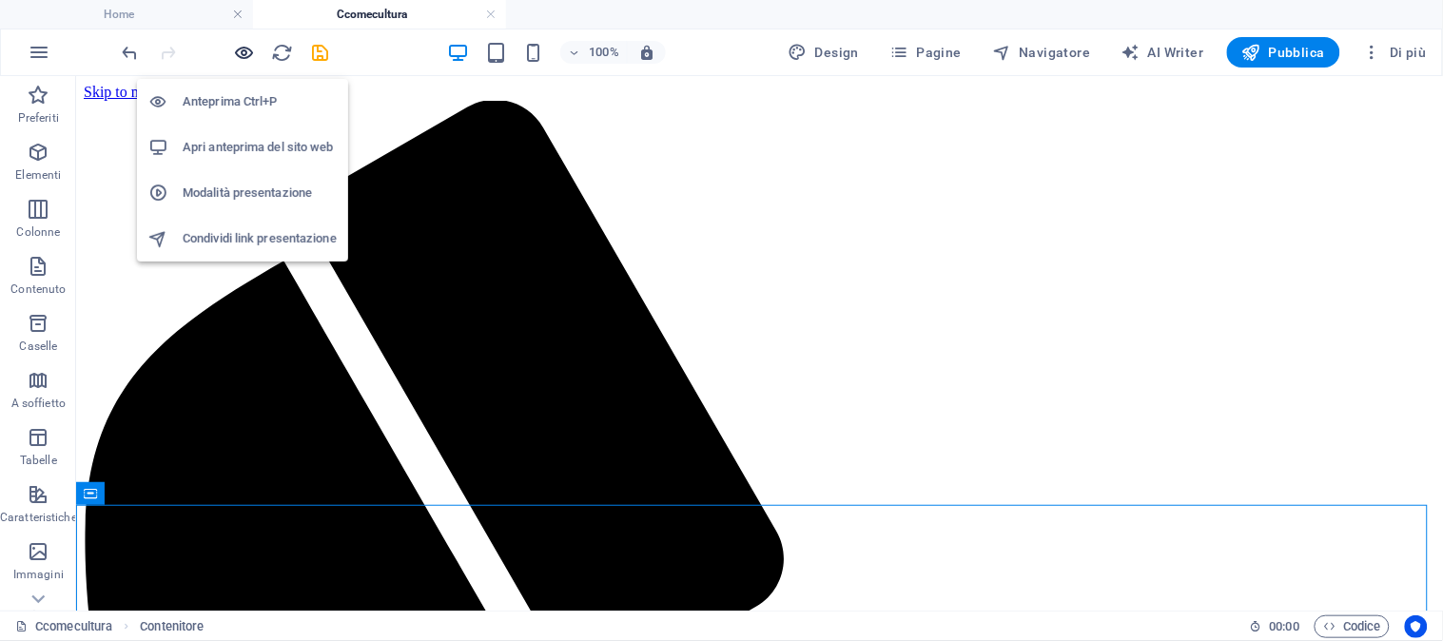
click at [243, 54] on icon "button" at bounding box center [245, 53] width 22 height 22
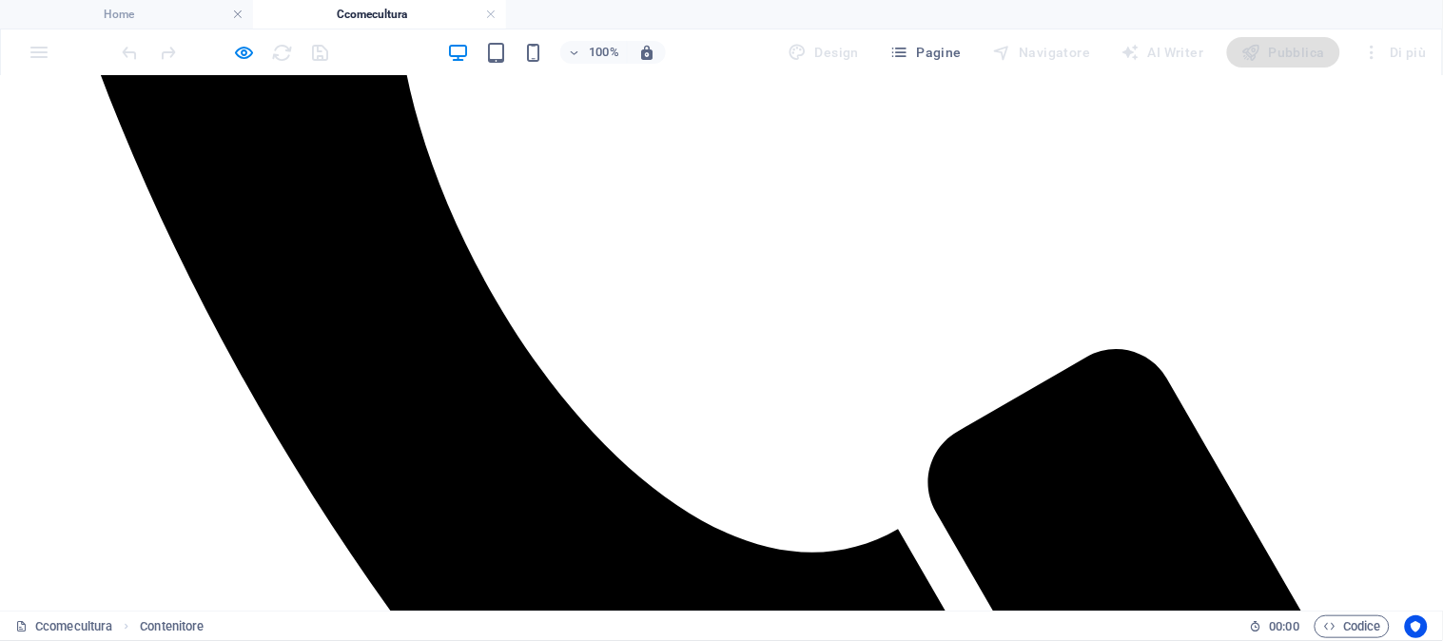
scroll to position [951, 0]
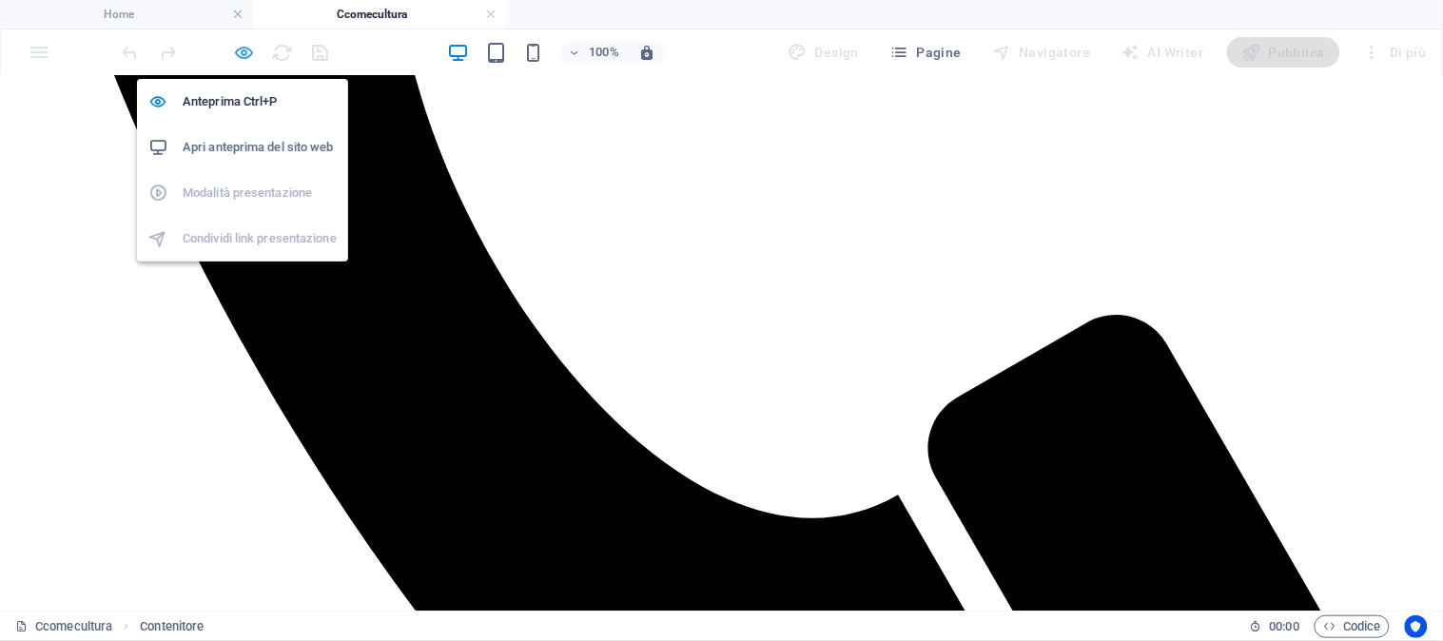
click at [248, 50] on icon "button" at bounding box center [245, 53] width 22 height 22
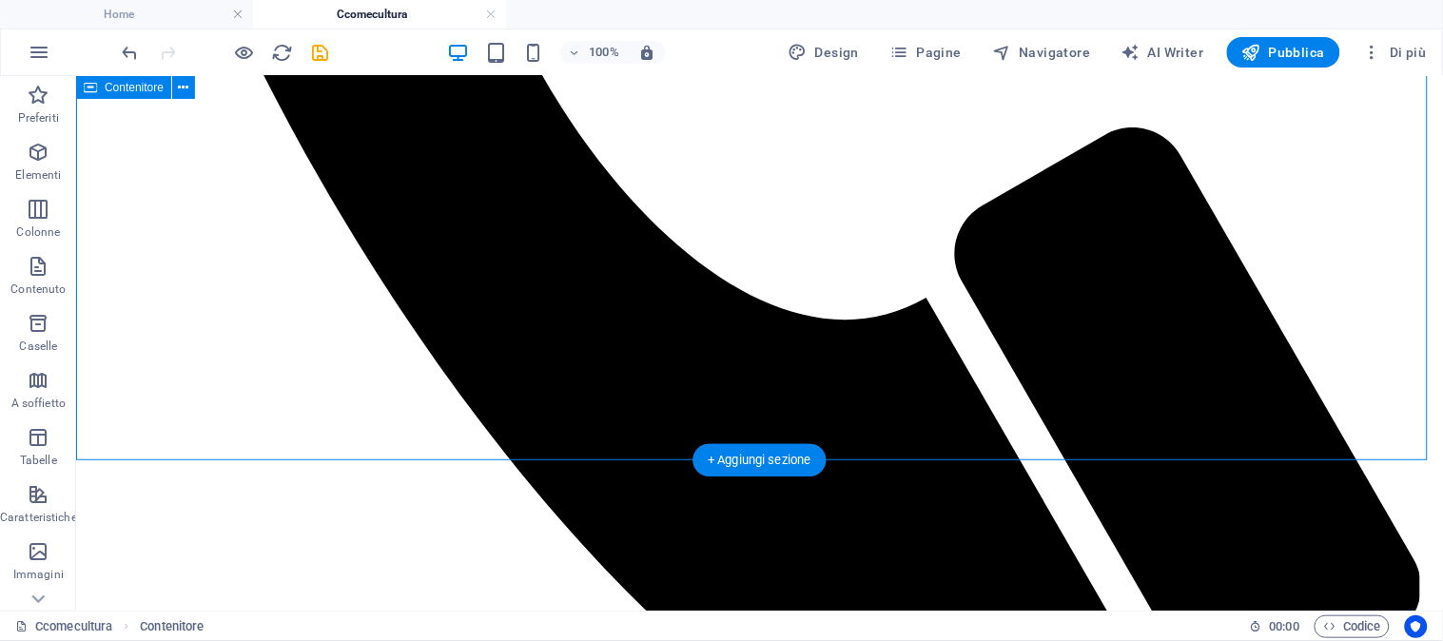
scroll to position [1026, 0]
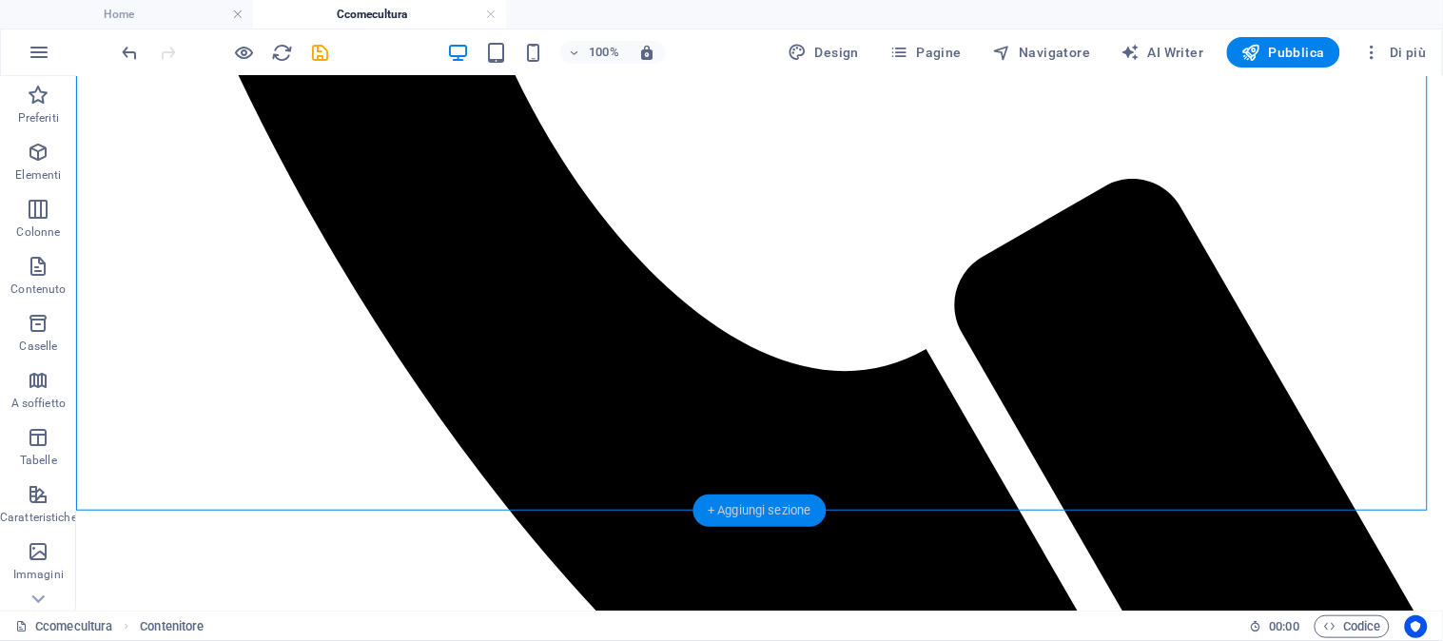
click at [746, 504] on div "+ Aggiungi sezione" at bounding box center [760, 511] width 134 height 32
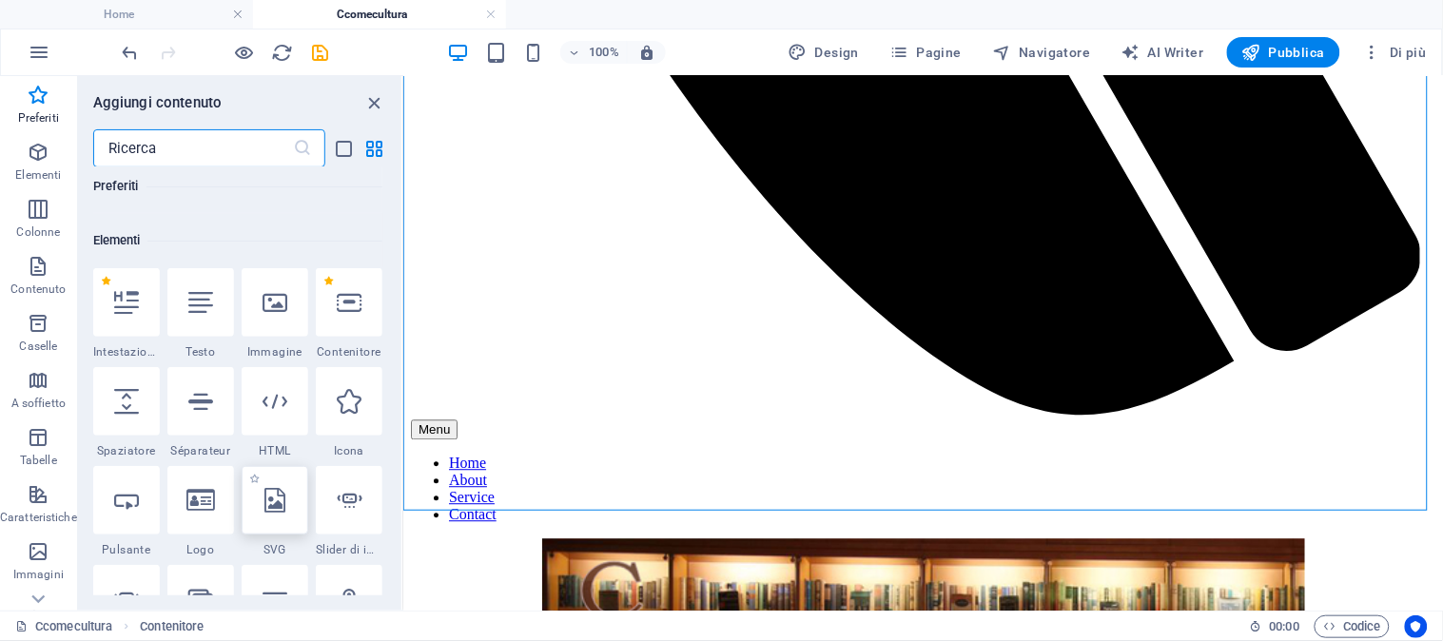
scroll to position [50, 0]
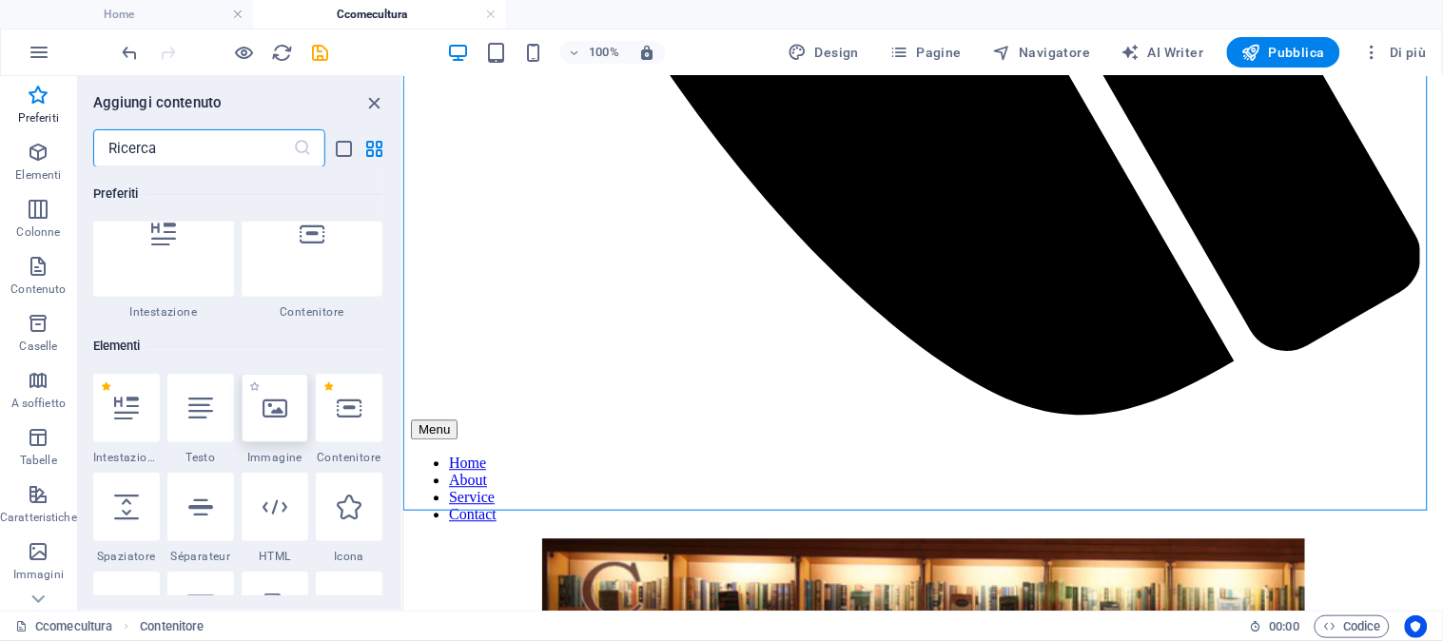
click at [271, 421] on div at bounding box center [275, 408] width 67 height 68
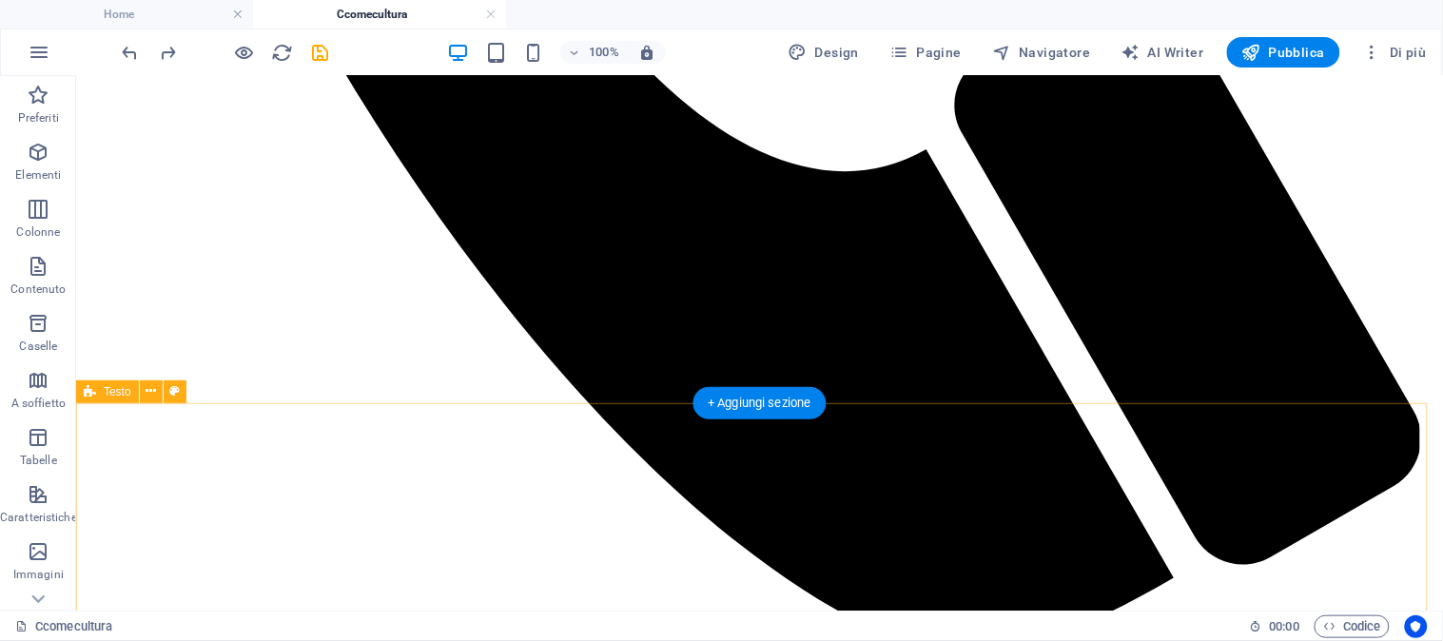
scroll to position [1238, 0]
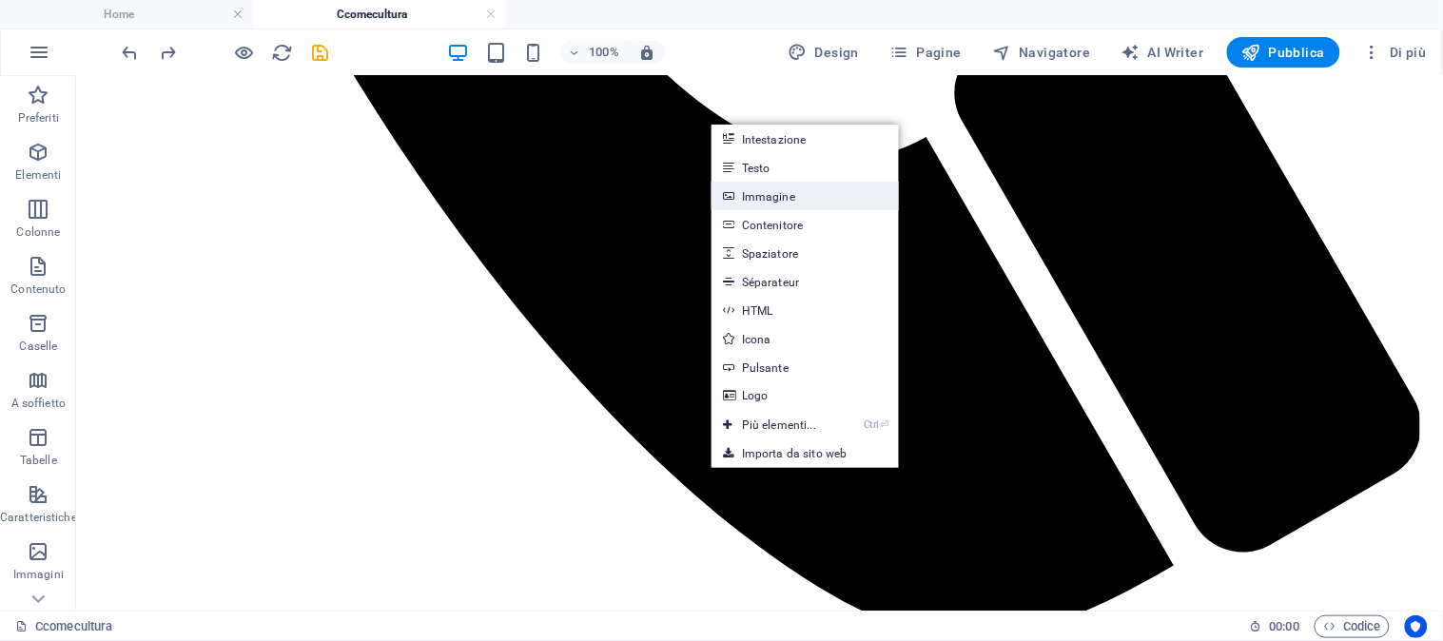
click at [762, 201] on link "Immagine" at bounding box center [805, 196] width 187 height 29
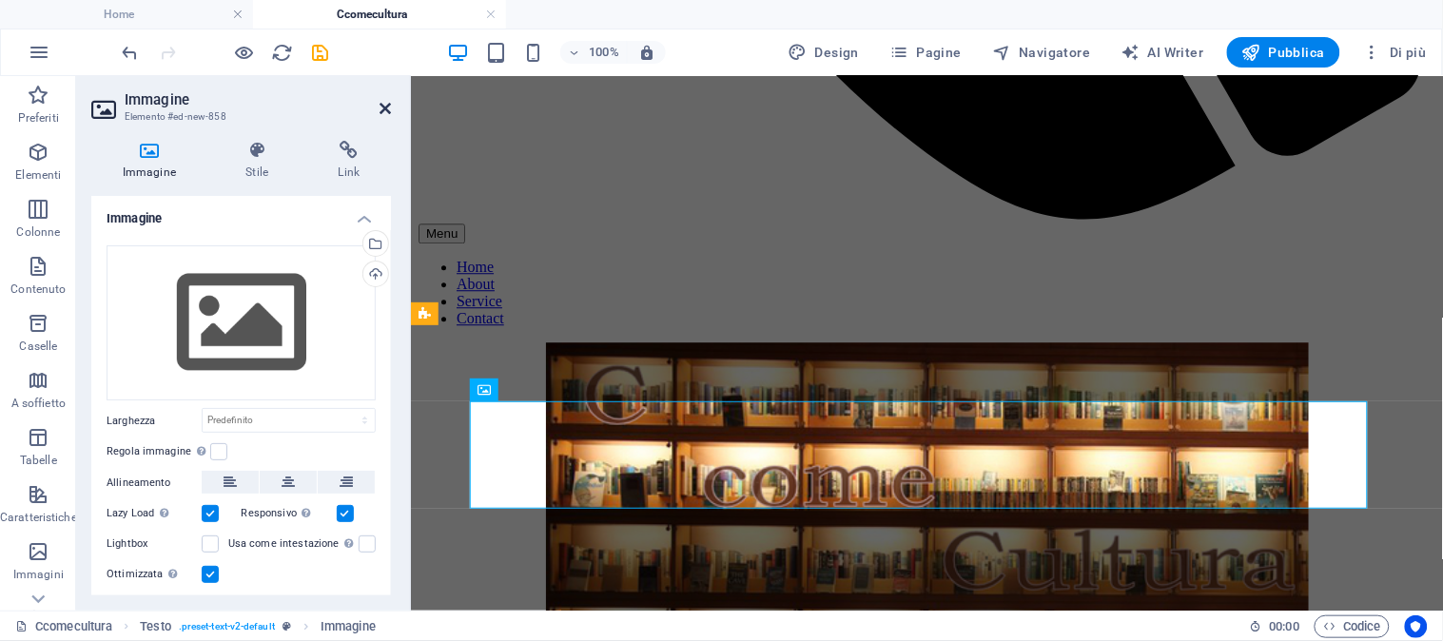
click at [384, 101] on icon at bounding box center [385, 108] width 11 height 15
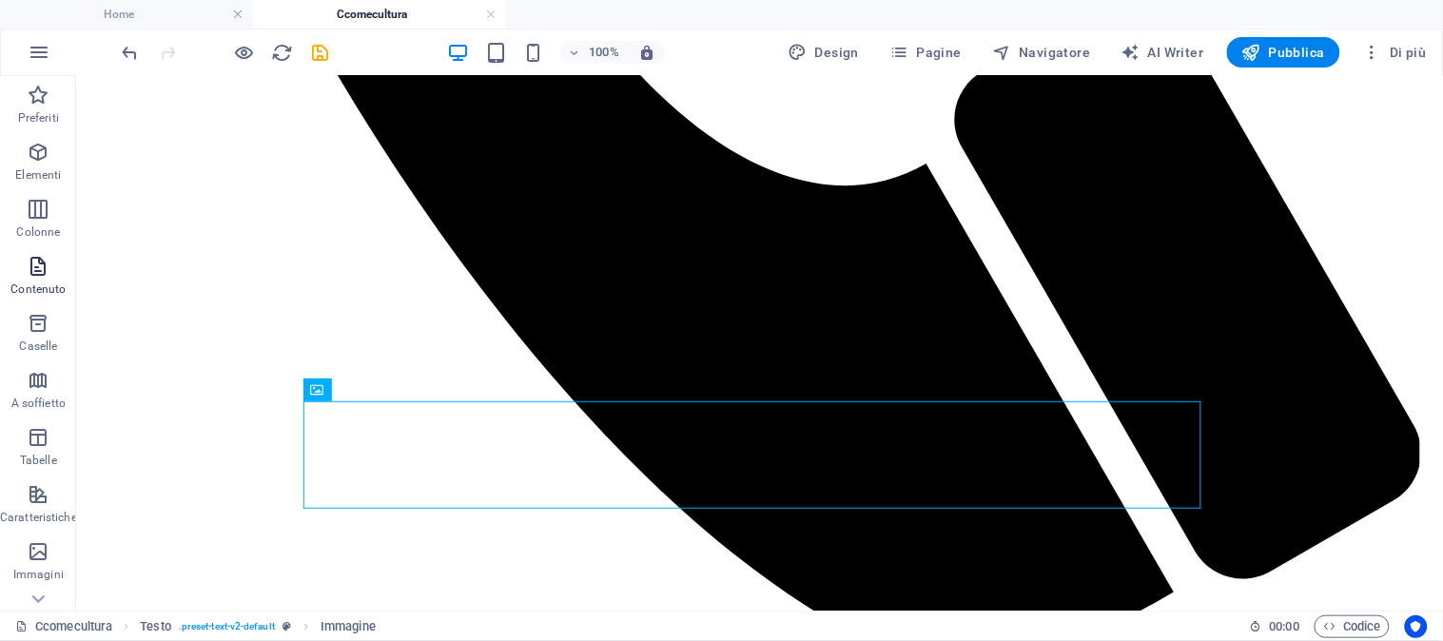
click at [34, 269] on icon "button" at bounding box center [38, 266] width 23 height 23
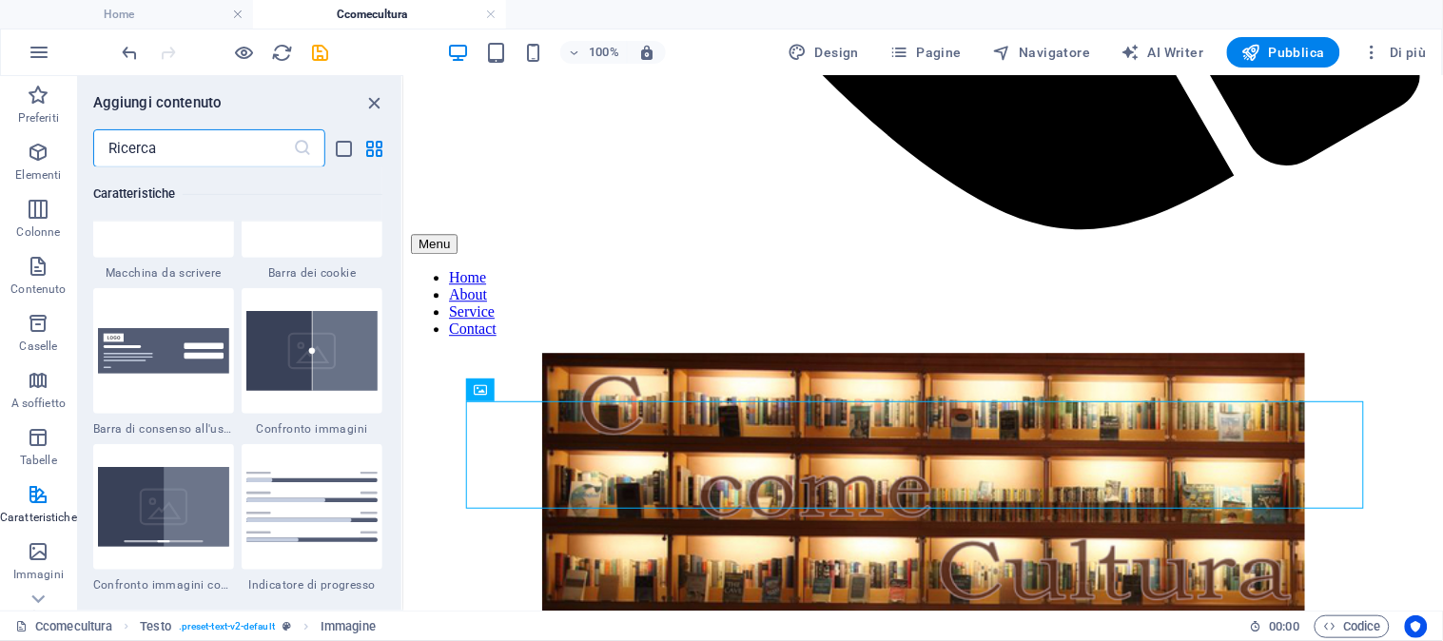
scroll to position [7132, 0]
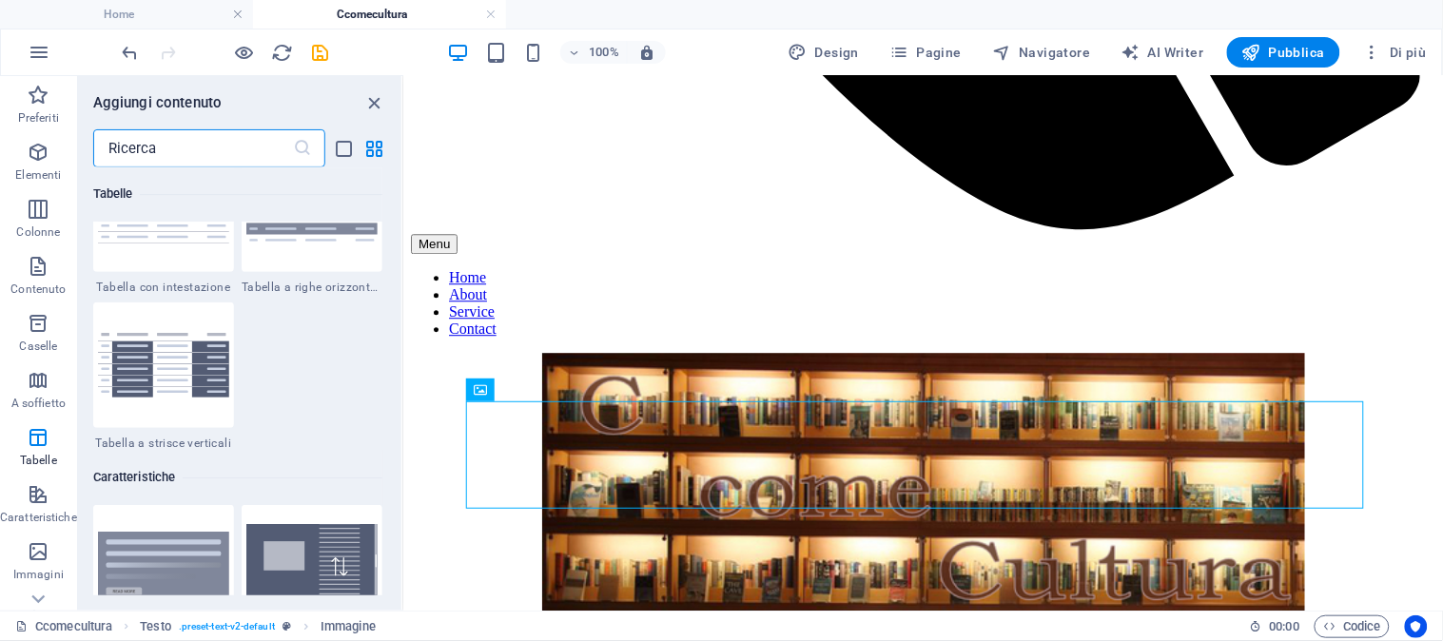
click at [178, 141] on input "text" at bounding box center [193, 148] width 200 height 38
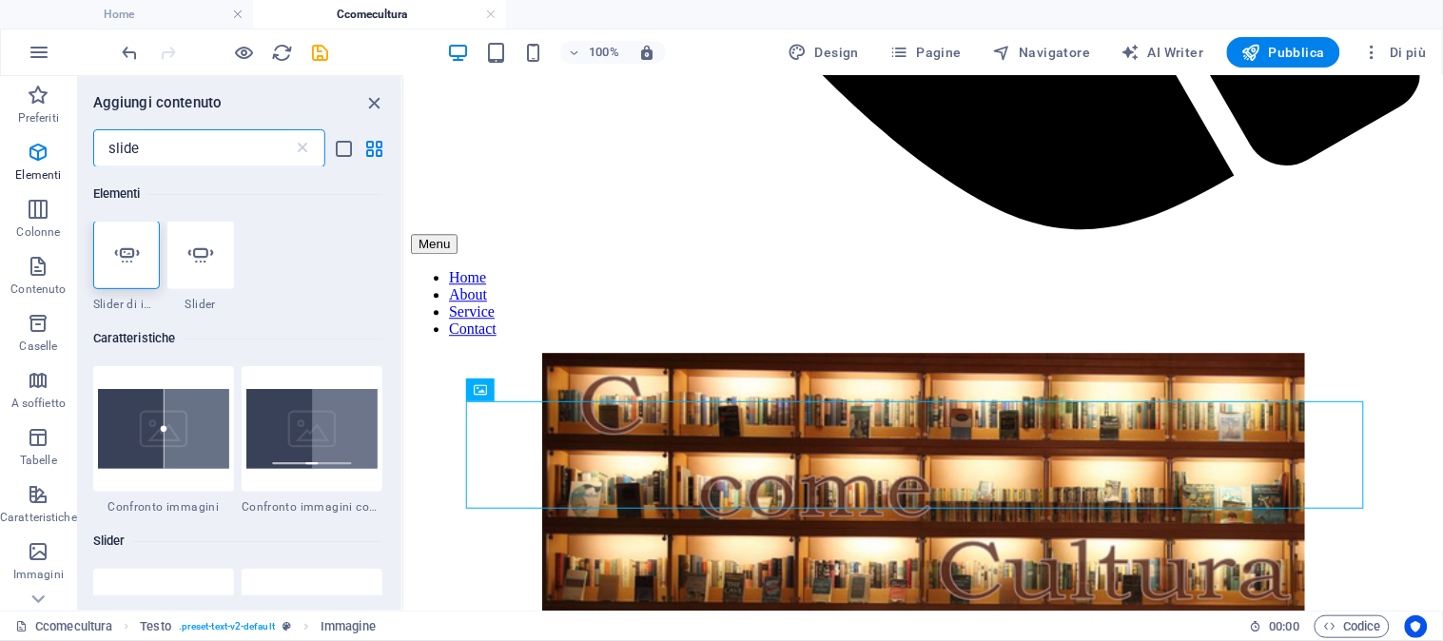
scroll to position [0, 0]
type input "slide"
click at [206, 304] on span "Slider" at bounding box center [200, 305] width 67 height 15
select select "ms"
select select "s"
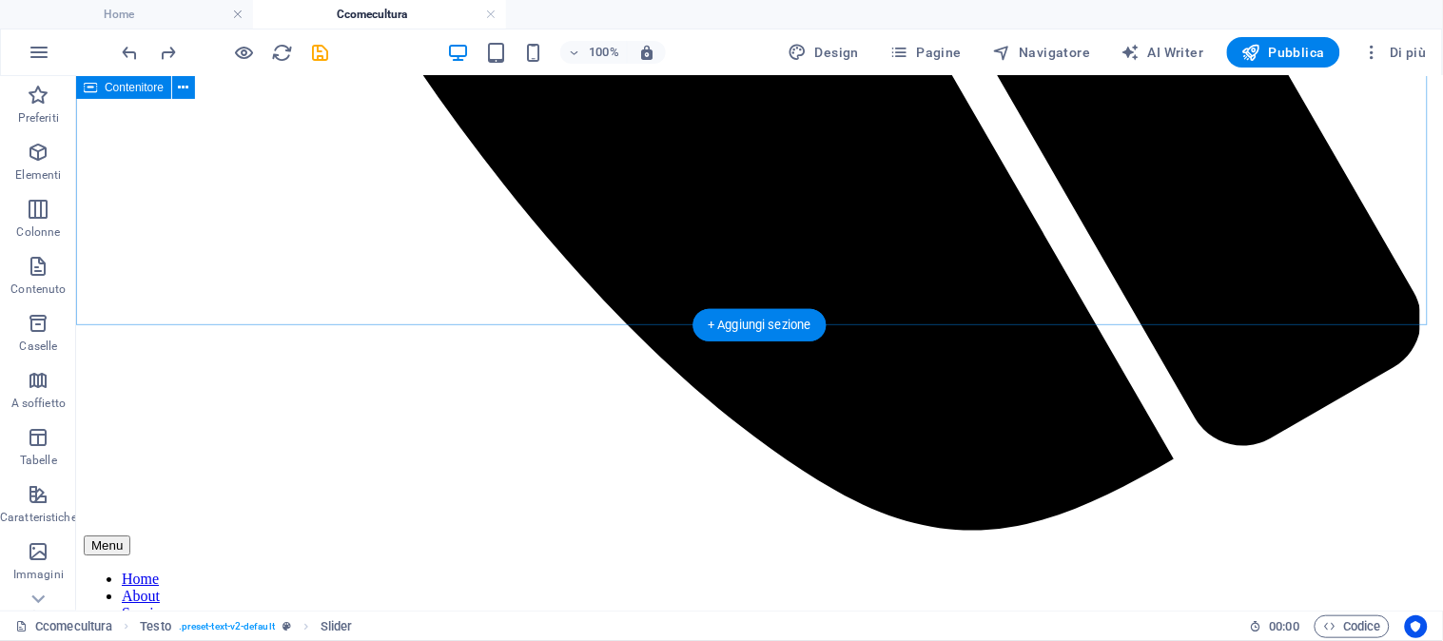
scroll to position [1211, 0]
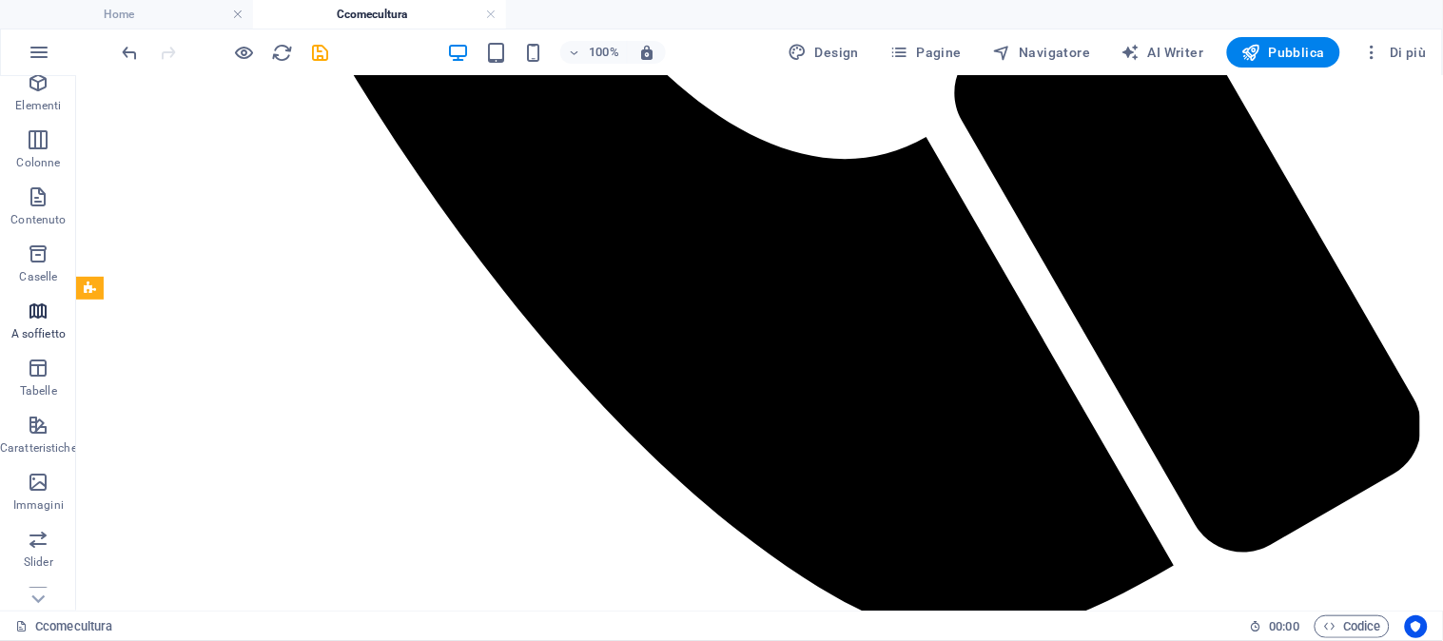
scroll to position [211, 0]
click at [38, 402] on icon "button" at bounding box center [38, 397] width 23 height 23
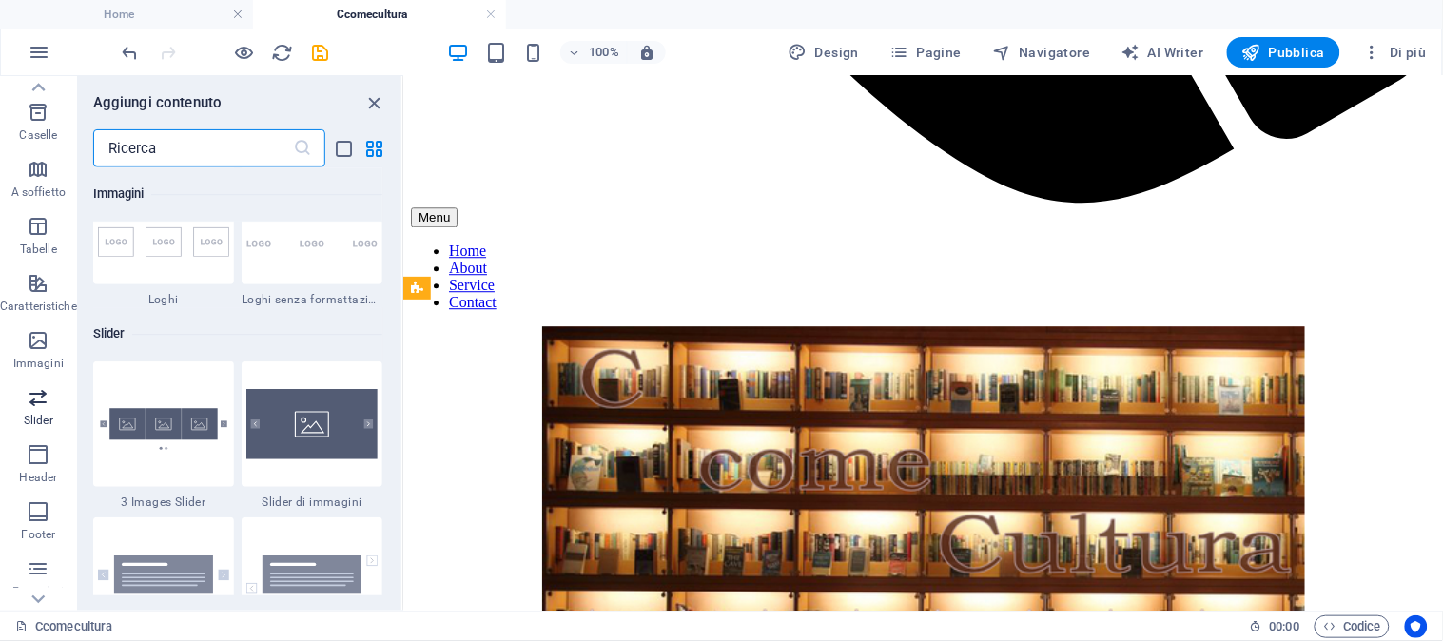
scroll to position [10784, 0]
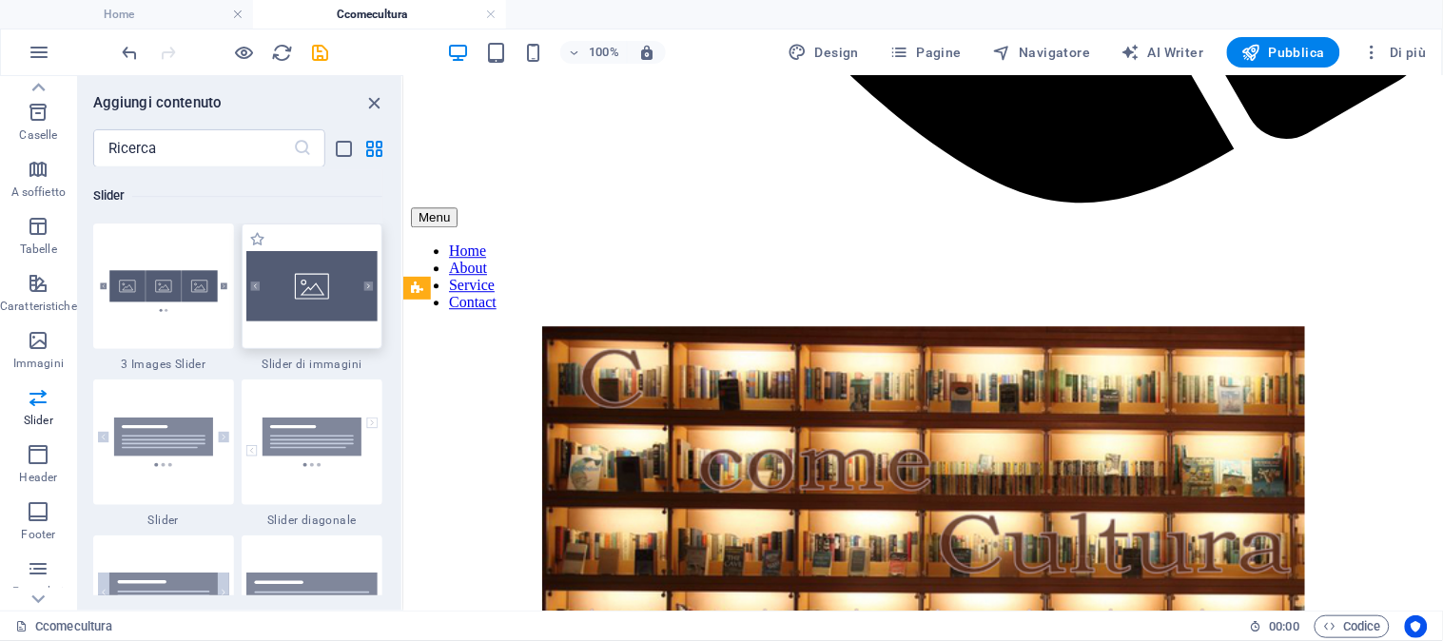
click at [303, 300] on img at bounding box center [311, 286] width 131 height 70
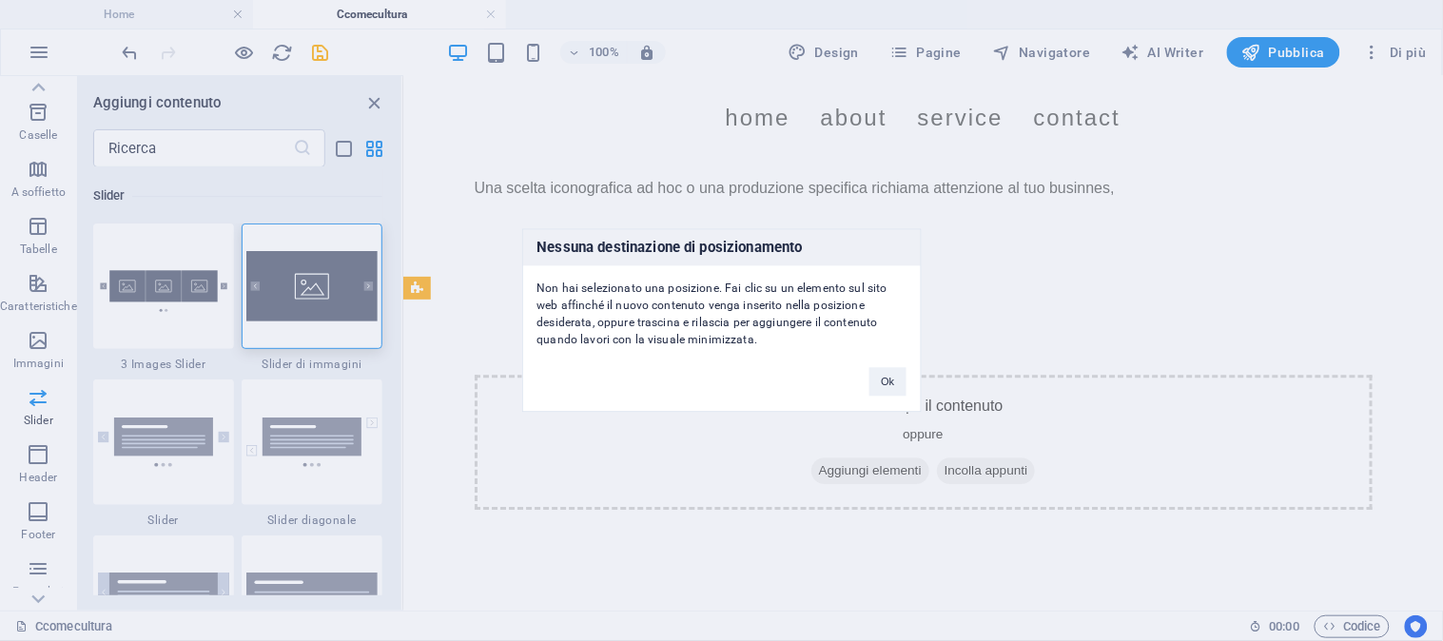
drag, startPoint x: 303, startPoint y: 300, endPoint x: 343, endPoint y: 311, distance: 42.5
click at [343, 311] on div "Nessuna destinazione di posizionamento Non hai selezionato una posizione. Fai c…" at bounding box center [721, 320] width 1443 height 641
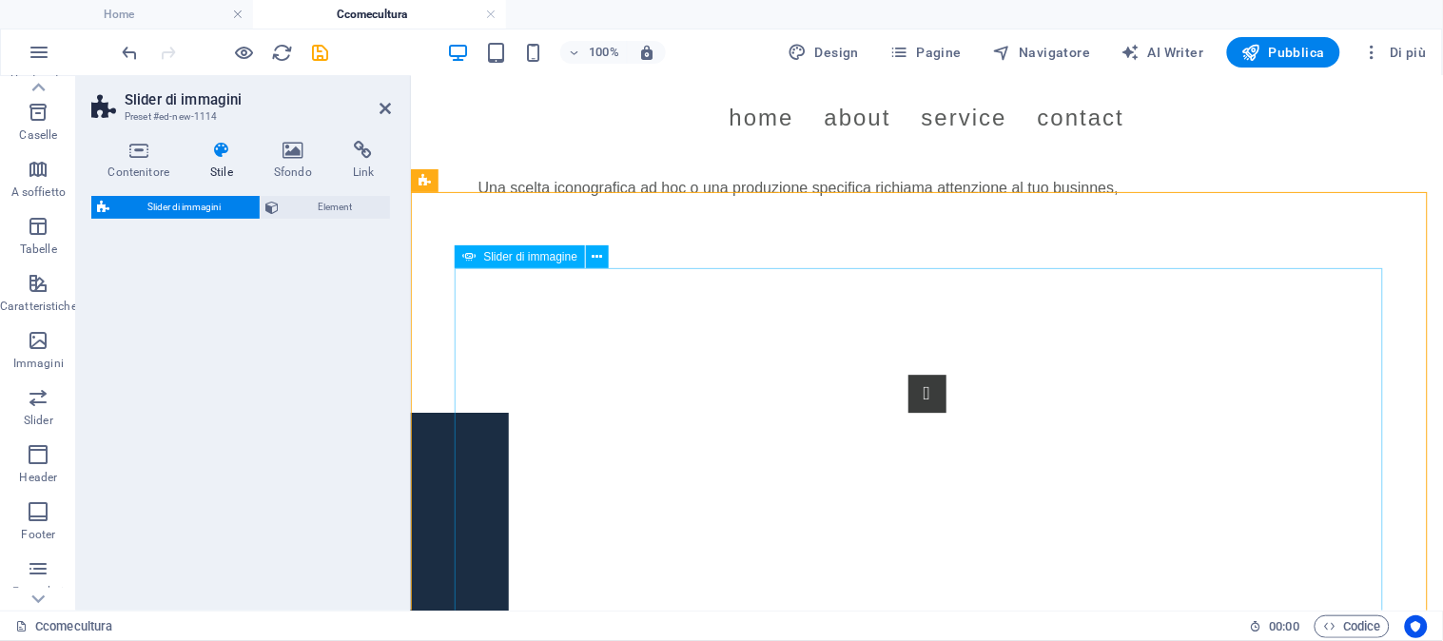
select select "rem"
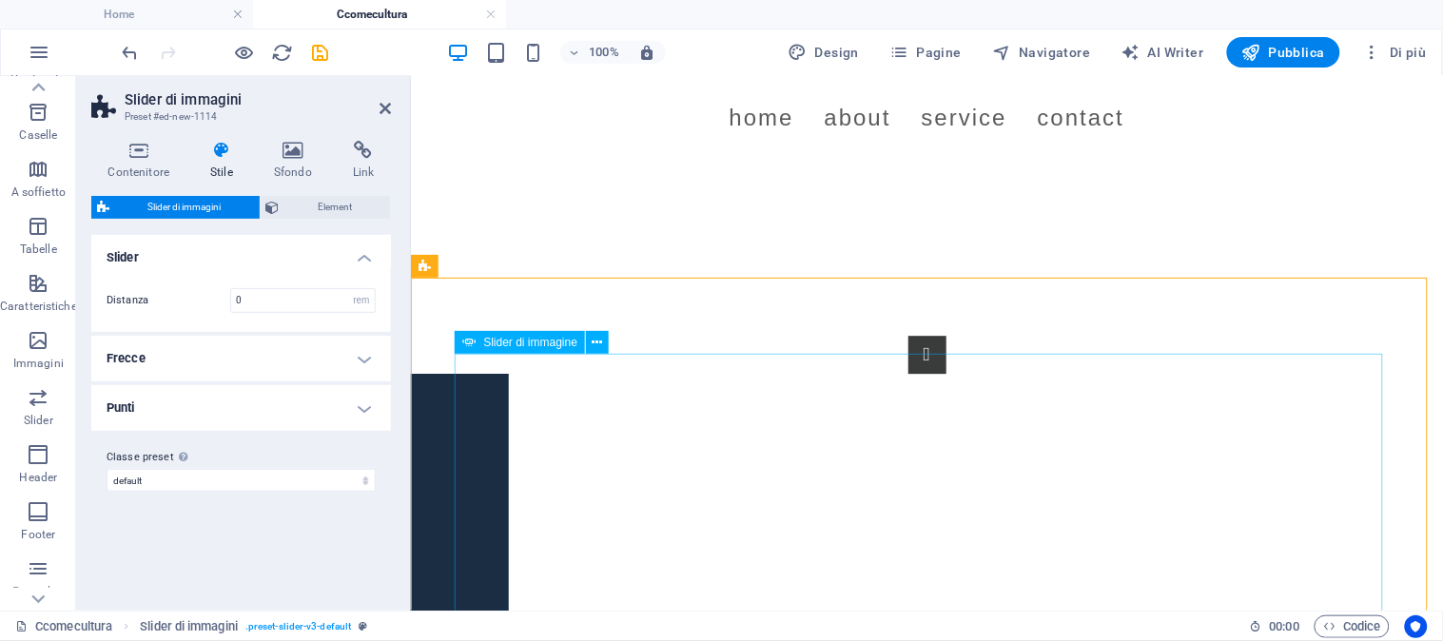
scroll to position [1450, 0]
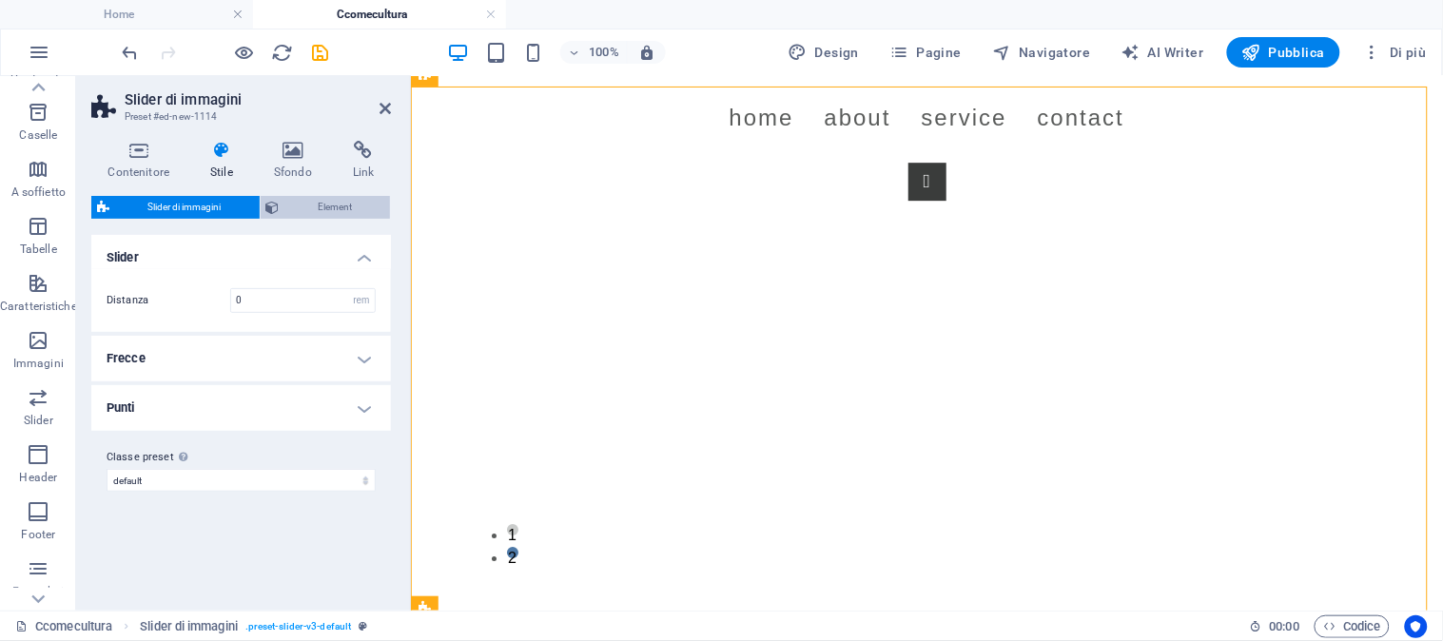
click at [328, 205] on span "Element" at bounding box center [335, 207] width 100 height 23
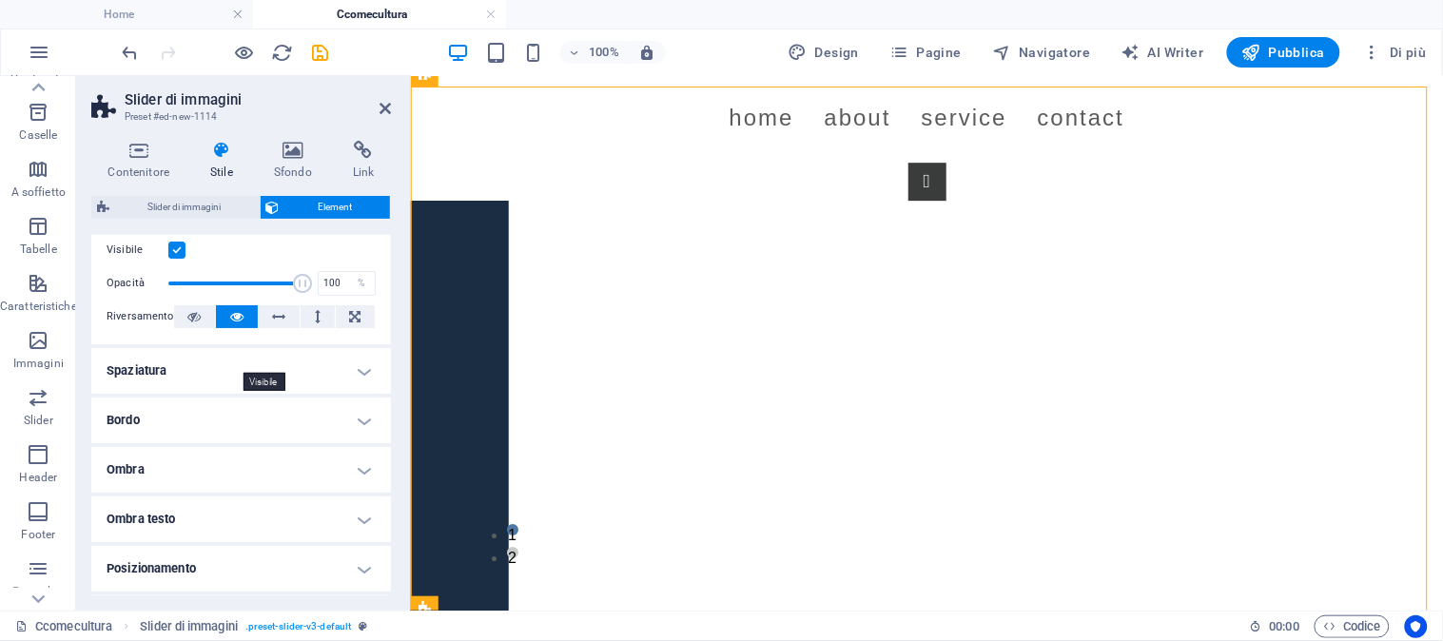
scroll to position [0, 0]
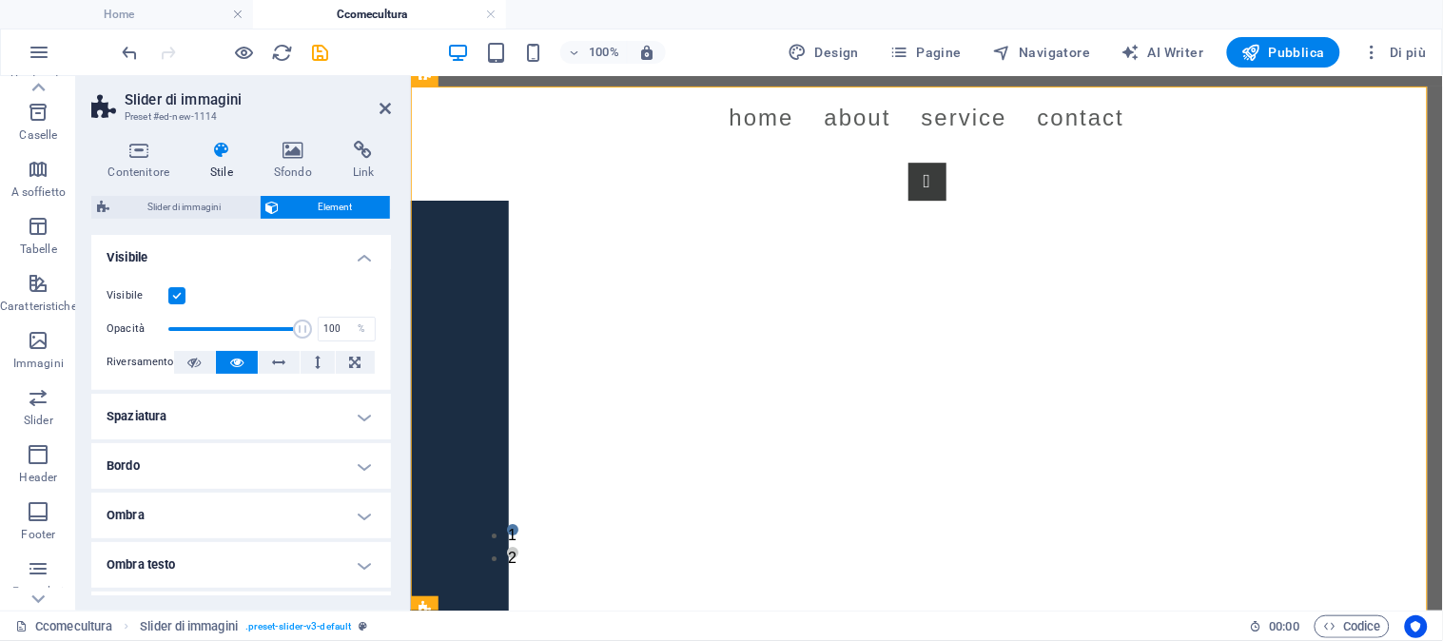
click at [130, 139] on div "Contenitore Stile Sfondo Link Dimensione Altezza Predefinito px rem % vh vw Alt…" at bounding box center [241, 368] width 330 height 485
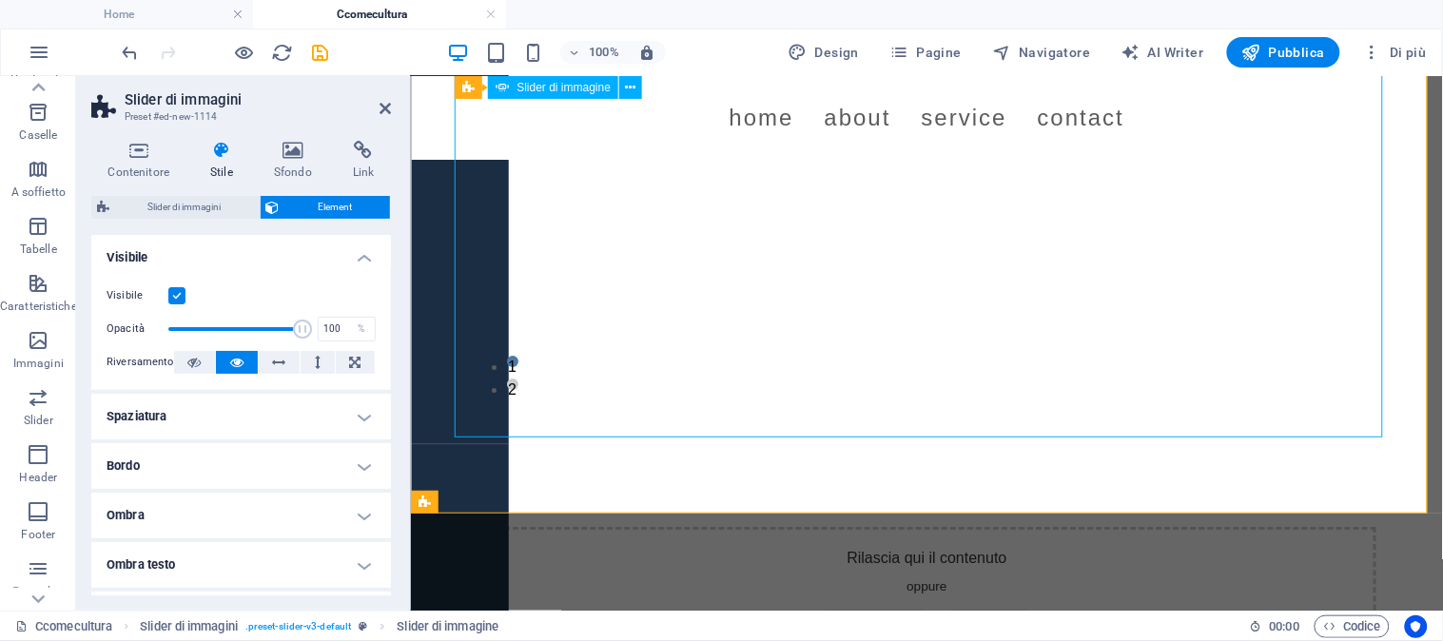
scroll to position [1556, 0]
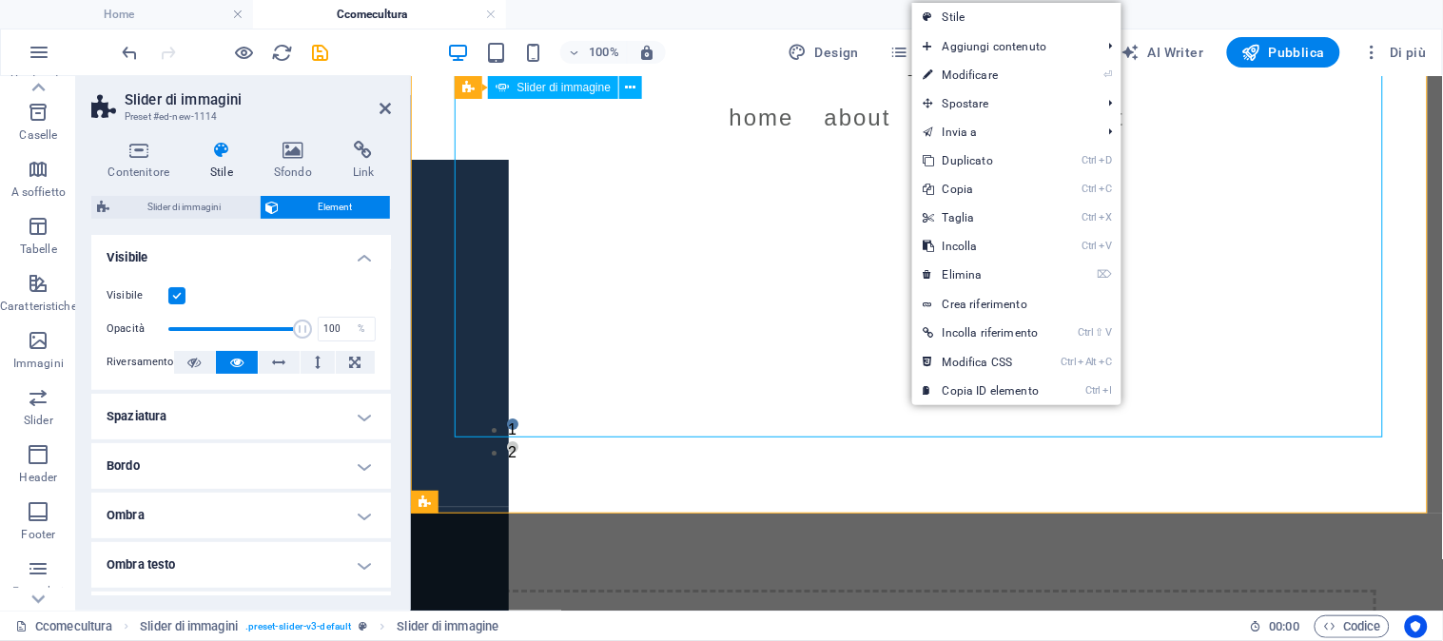
drag, startPoint x: 823, startPoint y: 304, endPoint x: 1156, endPoint y: 304, distance: 333.0
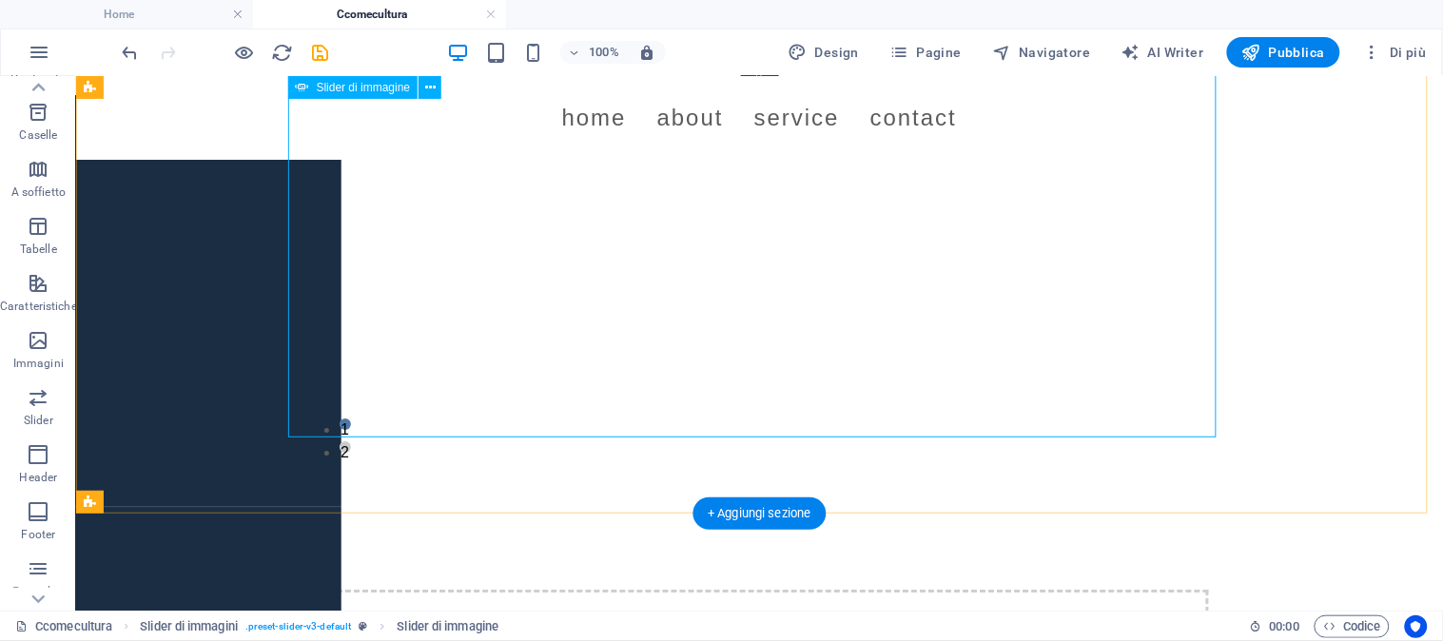
select select "px"
select select "ms"
select select "s"
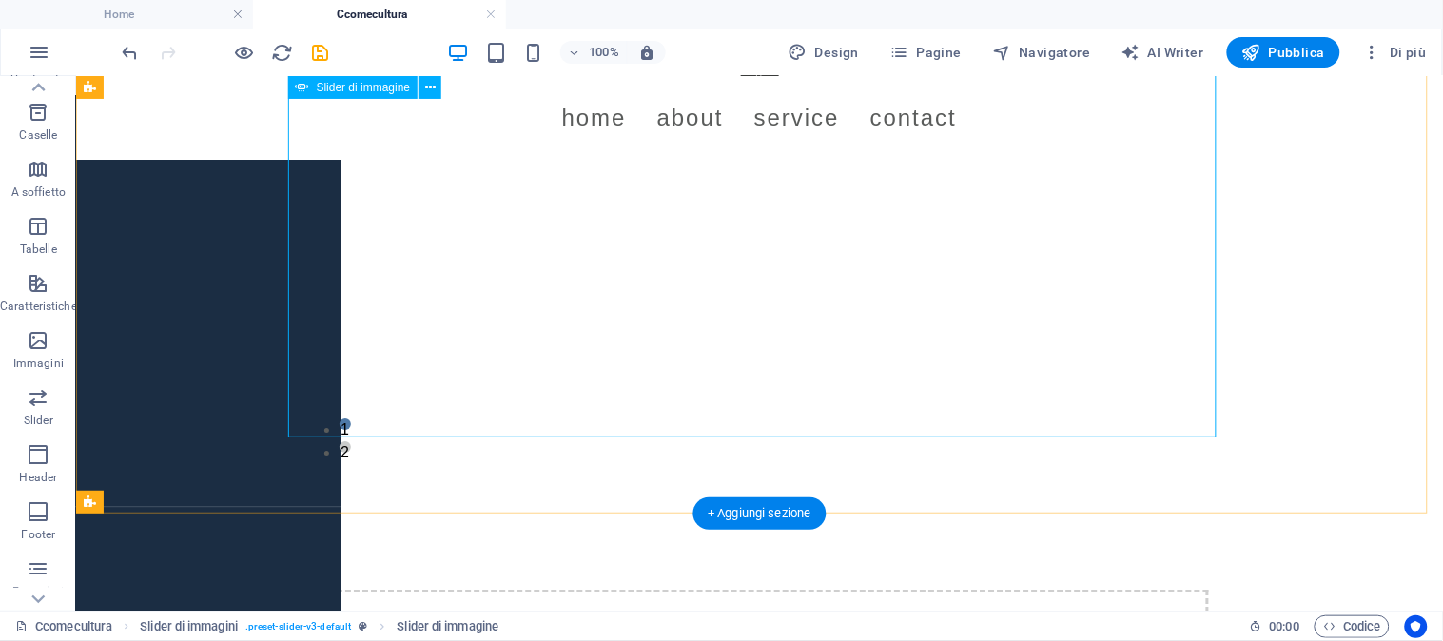
select select "progressive"
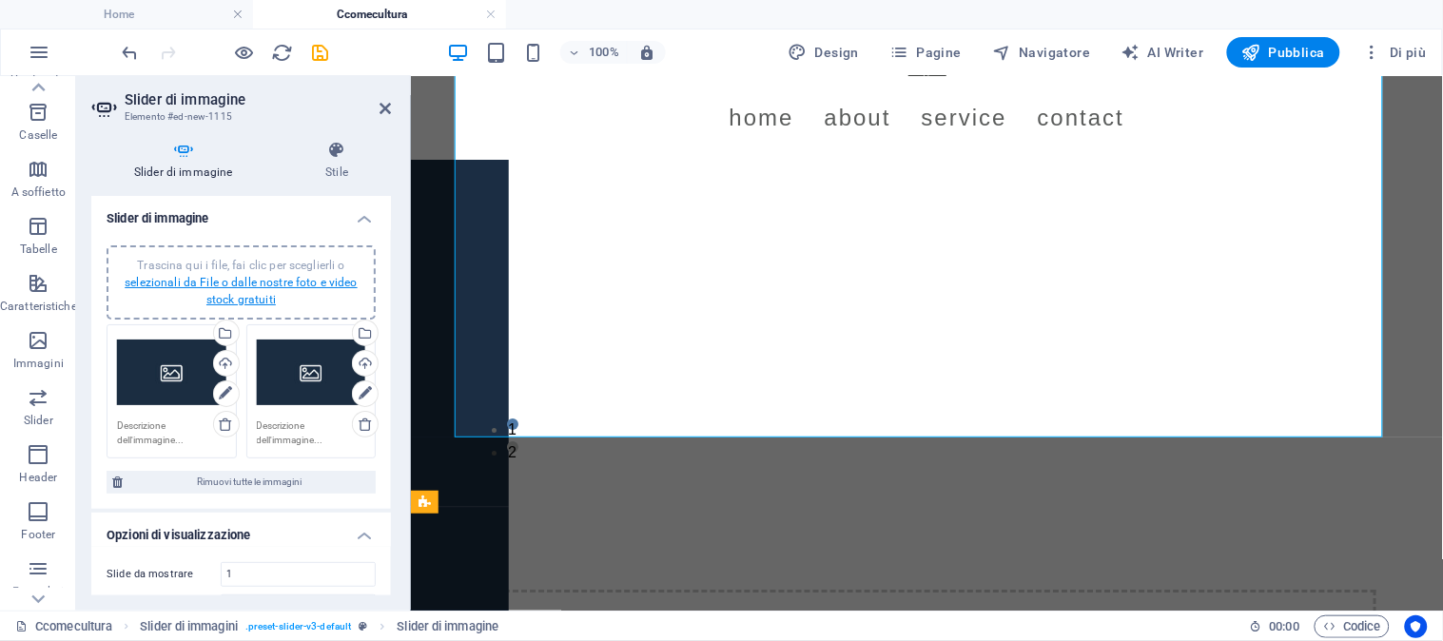
click at [238, 296] on link "selezionali da File o dalle nostre foto e video stock gratuiti" at bounding box center [241, 291] width 233 height 30
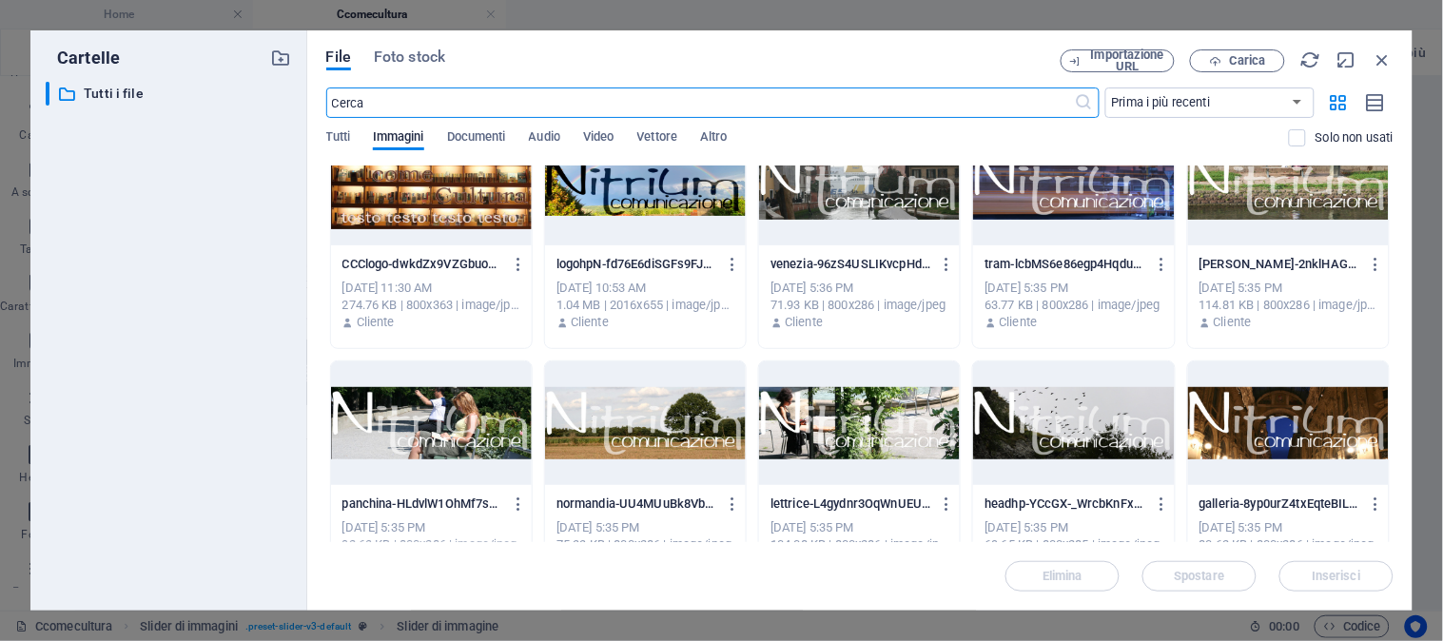
scroll to position [0, 0]
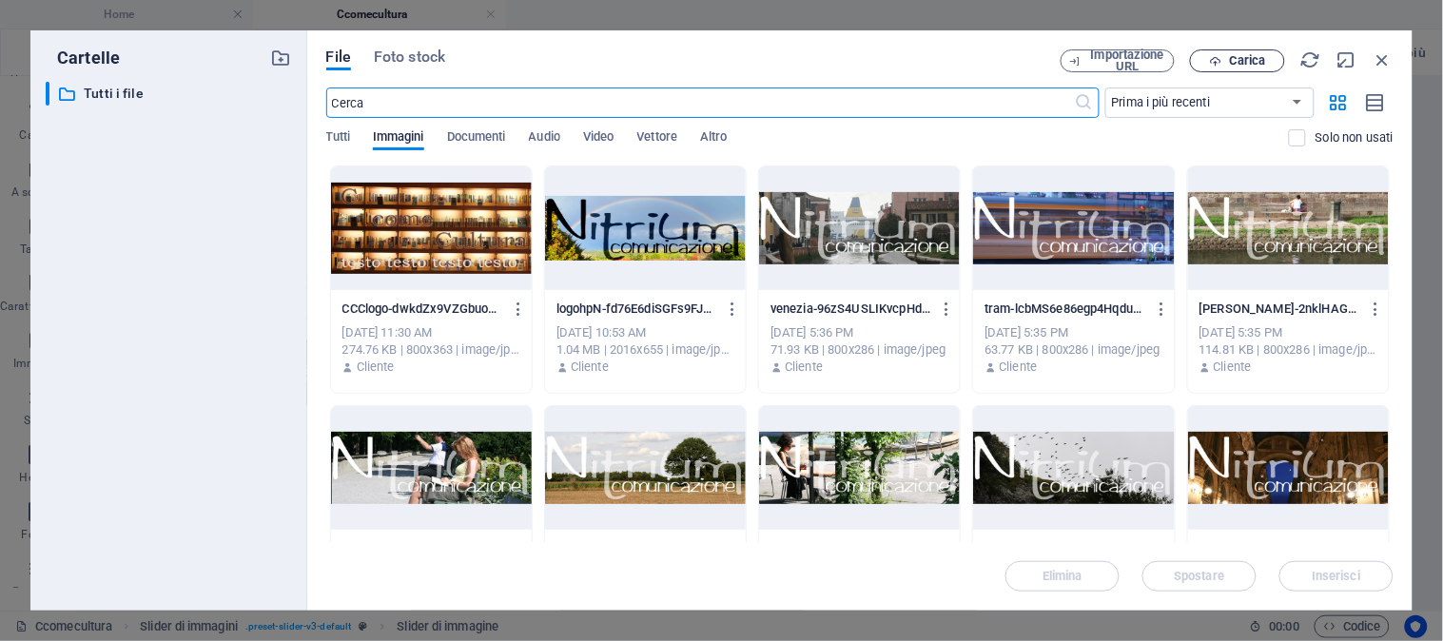
click at [1233, 65] on span "Carica" at bounding box center [1247, 60] width 37 height 11
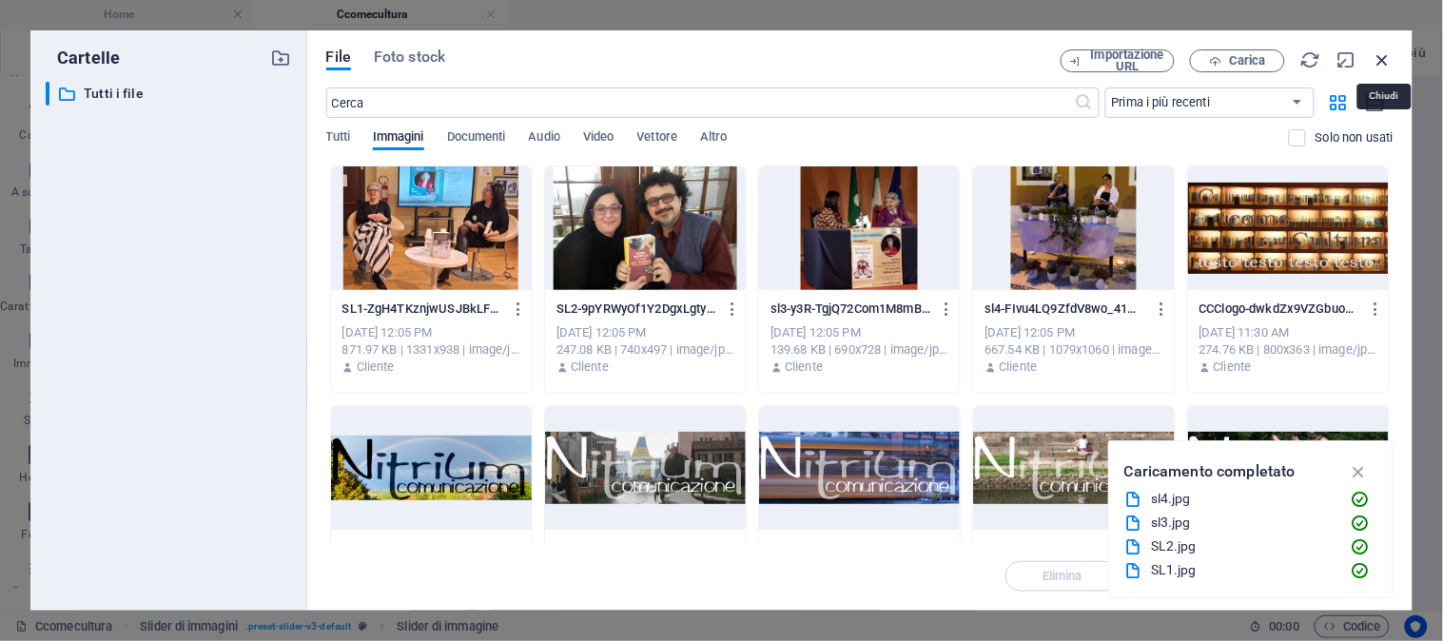
click at [1386, 57] on icon "button" at bounding box center [1383, 59] width 21 height 21
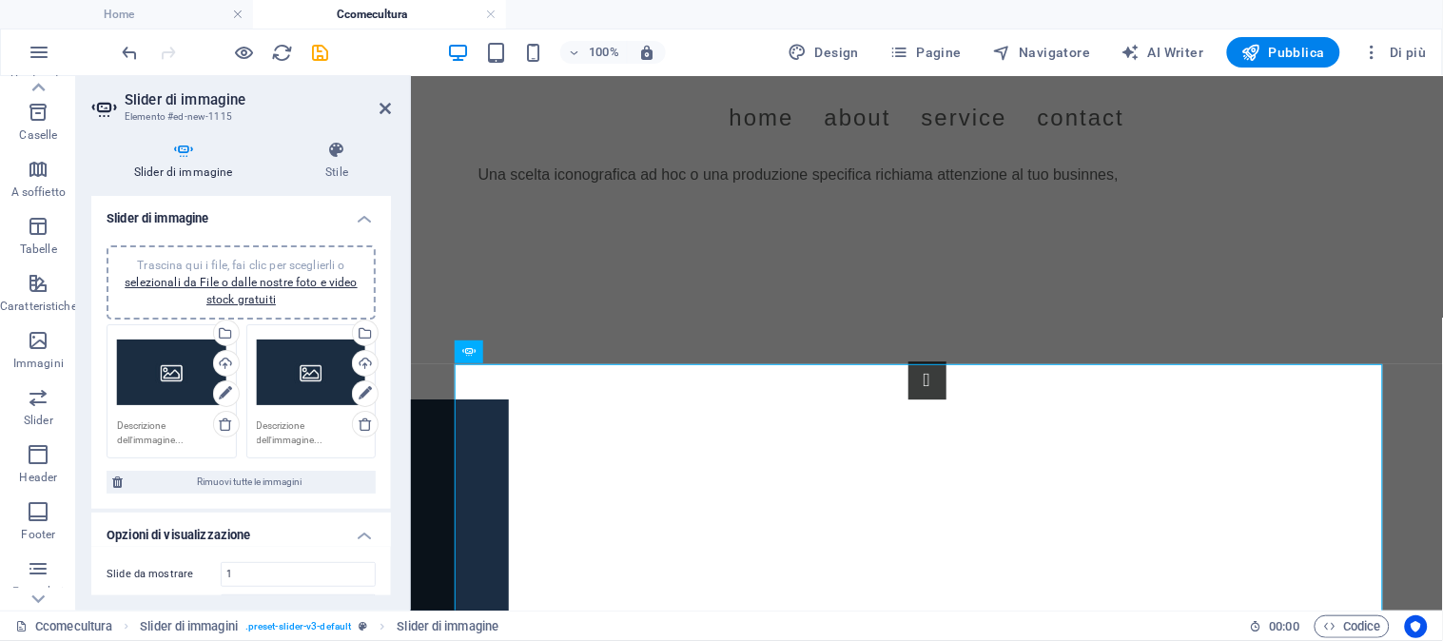
scroll to position [1250, 0]
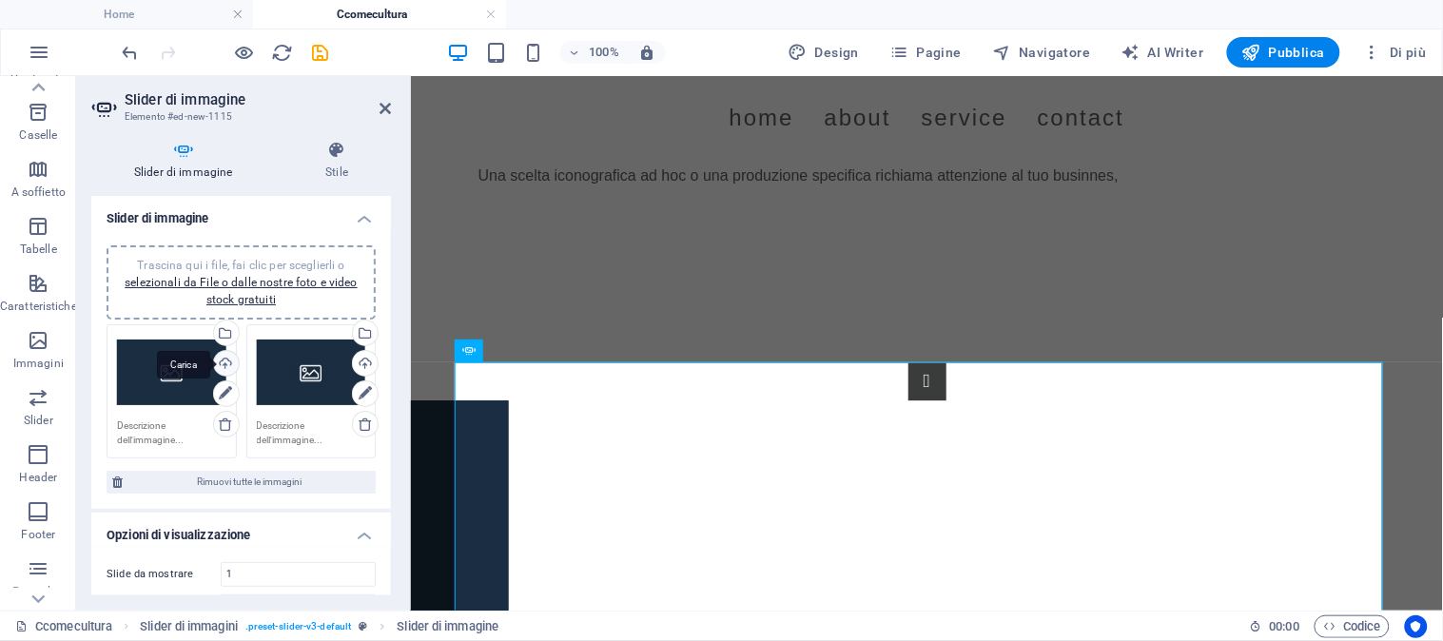
click at [217, 362] on div "Carica" at bounding box center [224, 365] width 29 height 29
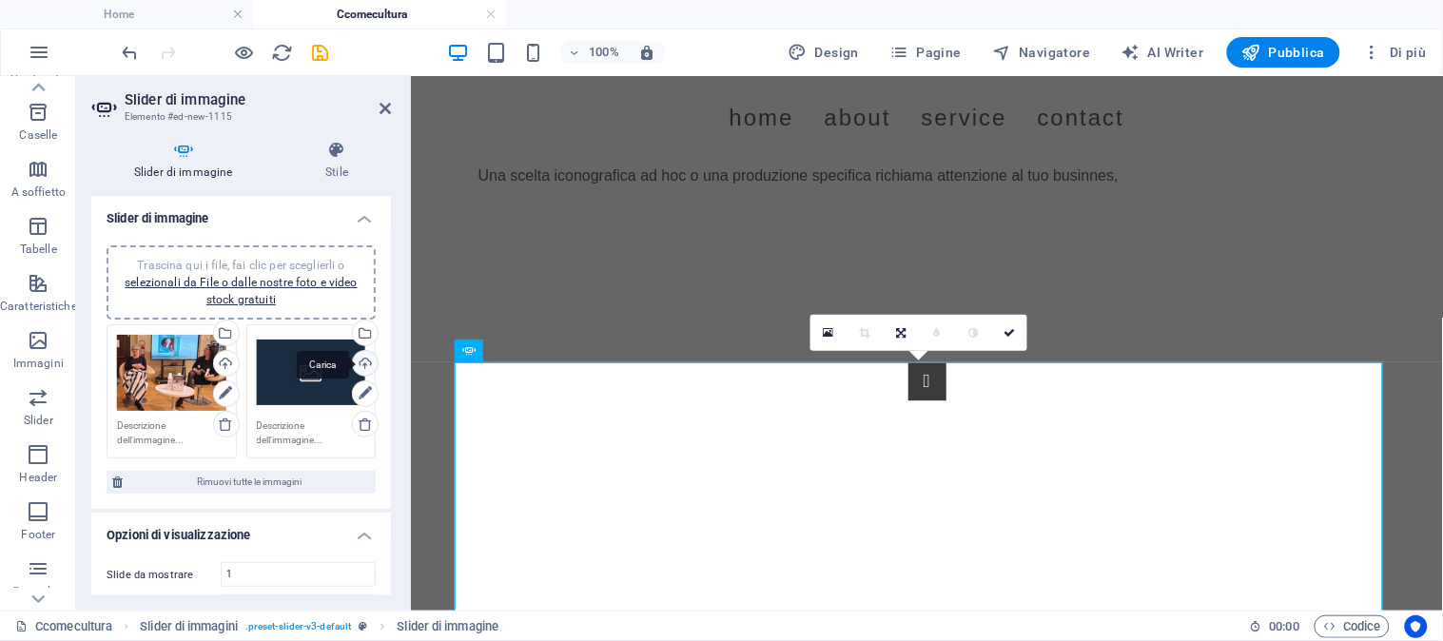
click at [360, 357] on div "Carica" at bounding box center [363, 365] width 29 height 29
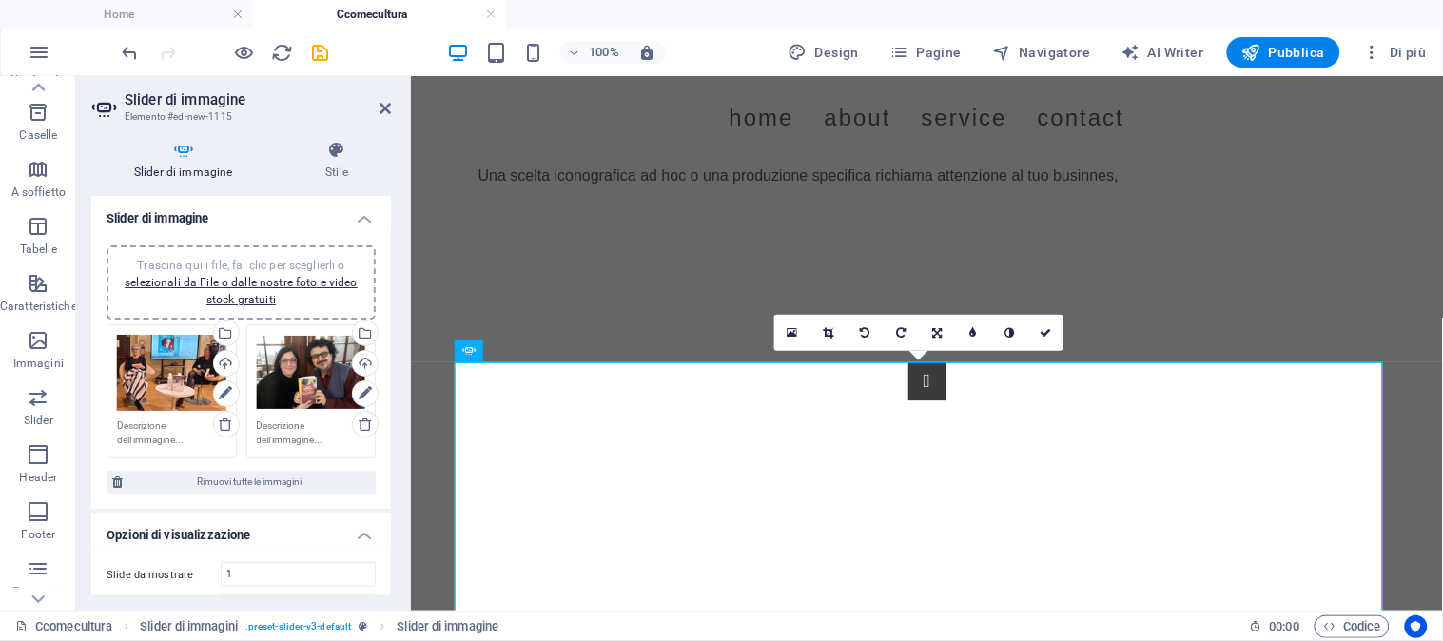
click at [171, 362] on div "Trascina qui i file, fai clic per sceglierli o selezionali da File o dalle nost…" at bounding box center [171, 373] width 109 height 77
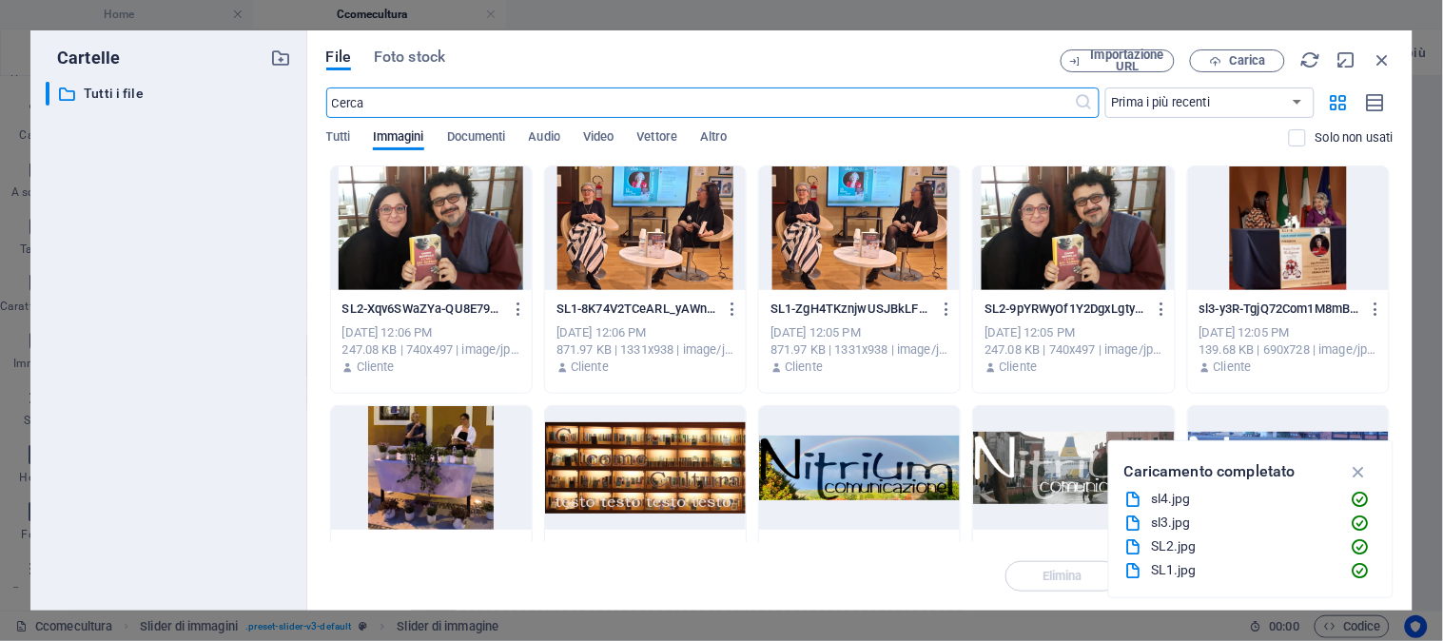
scroll to position [1256, 0]
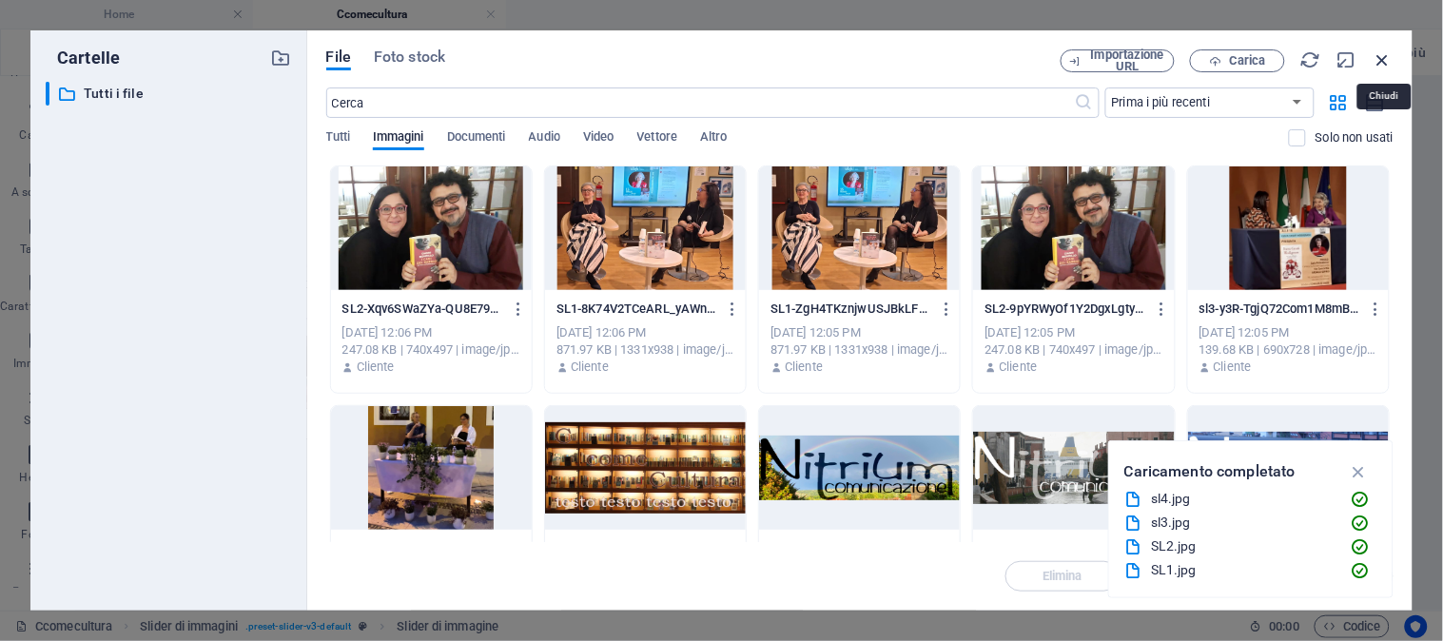
click at [1384, 58] on icon "button" at bounding box center [1383, 59] width 21 height 21
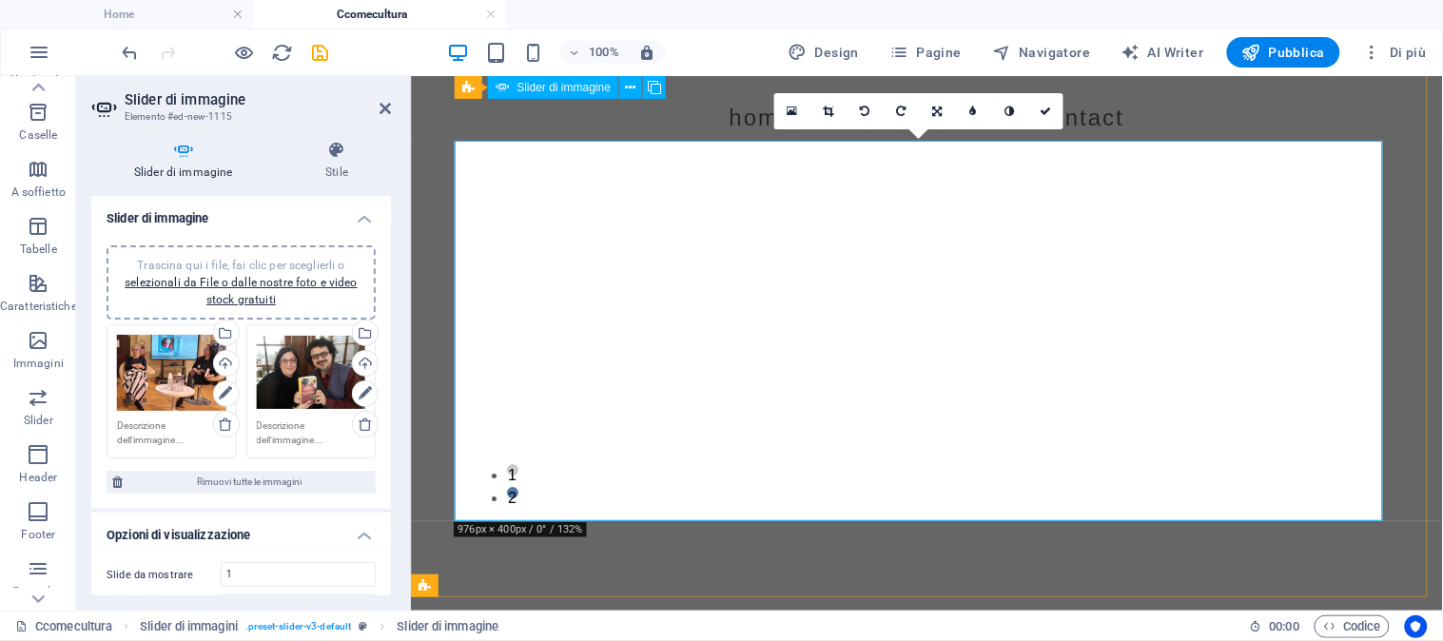
scroll to position [1461, 0]
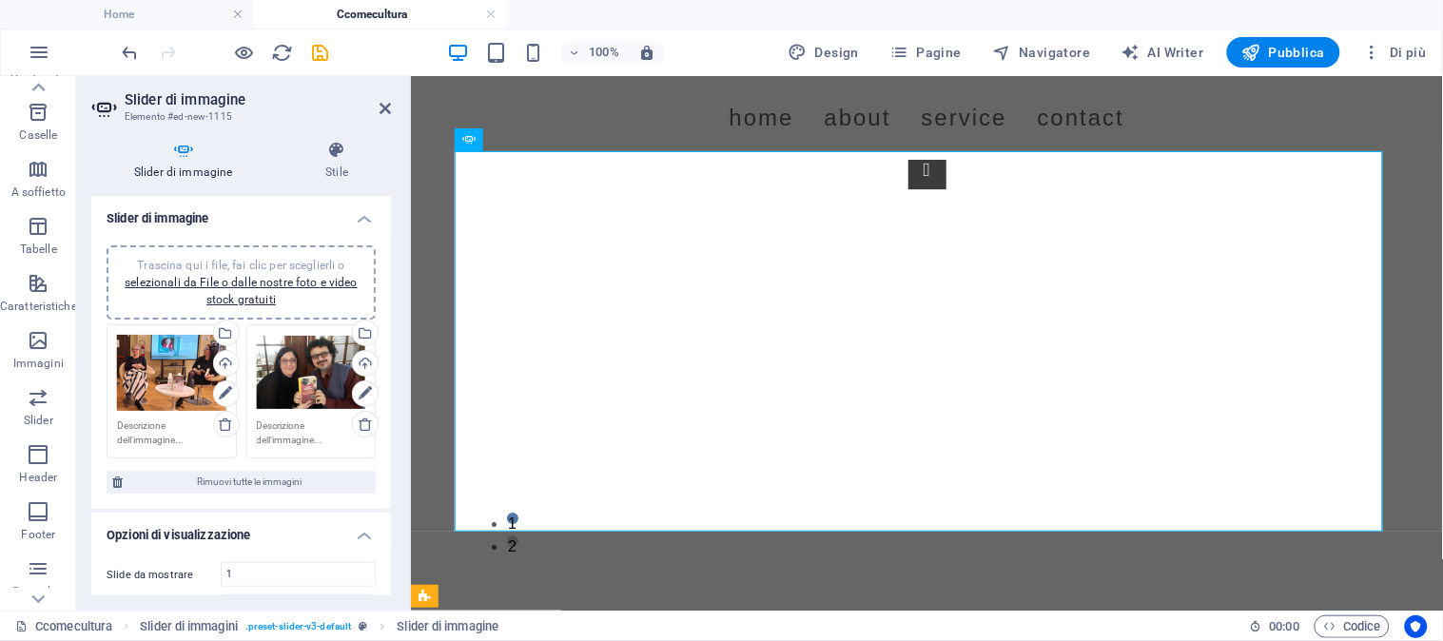
click at [360, 534] on h4 "Opzioni di visualizzazione" at bounding box center [241, 530] width 300 height 34
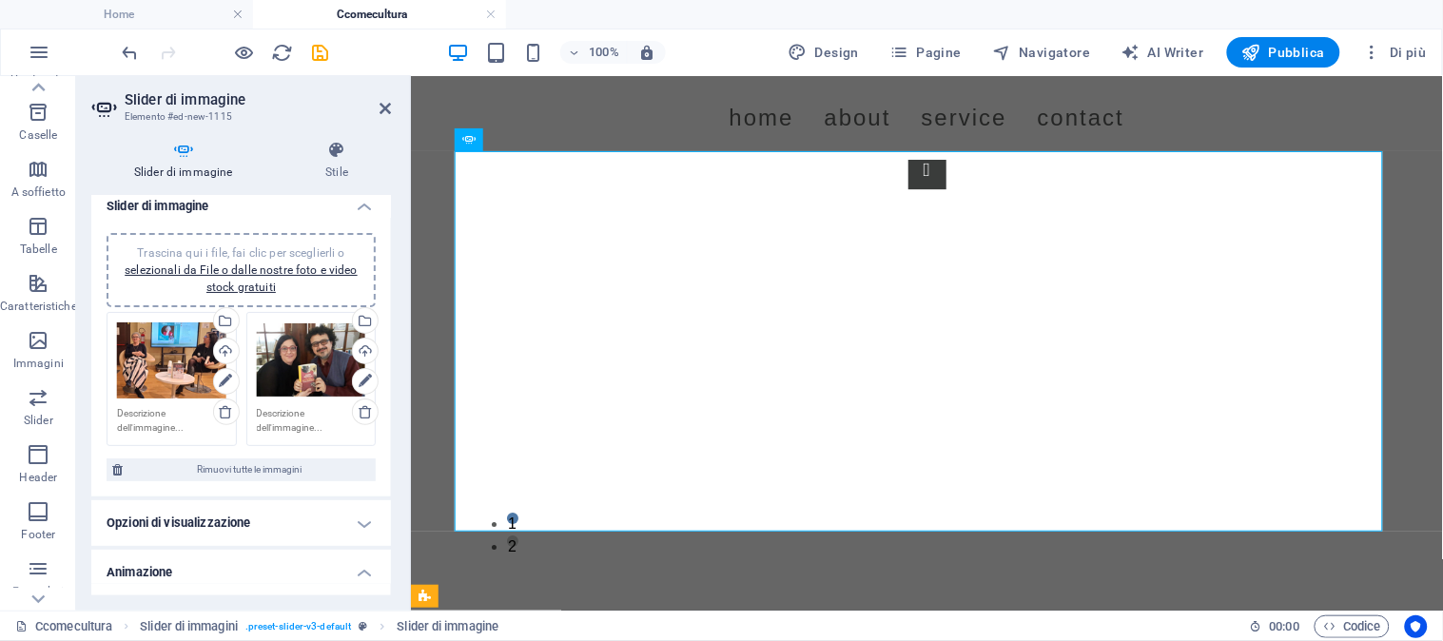
scroll to position [0, 0]
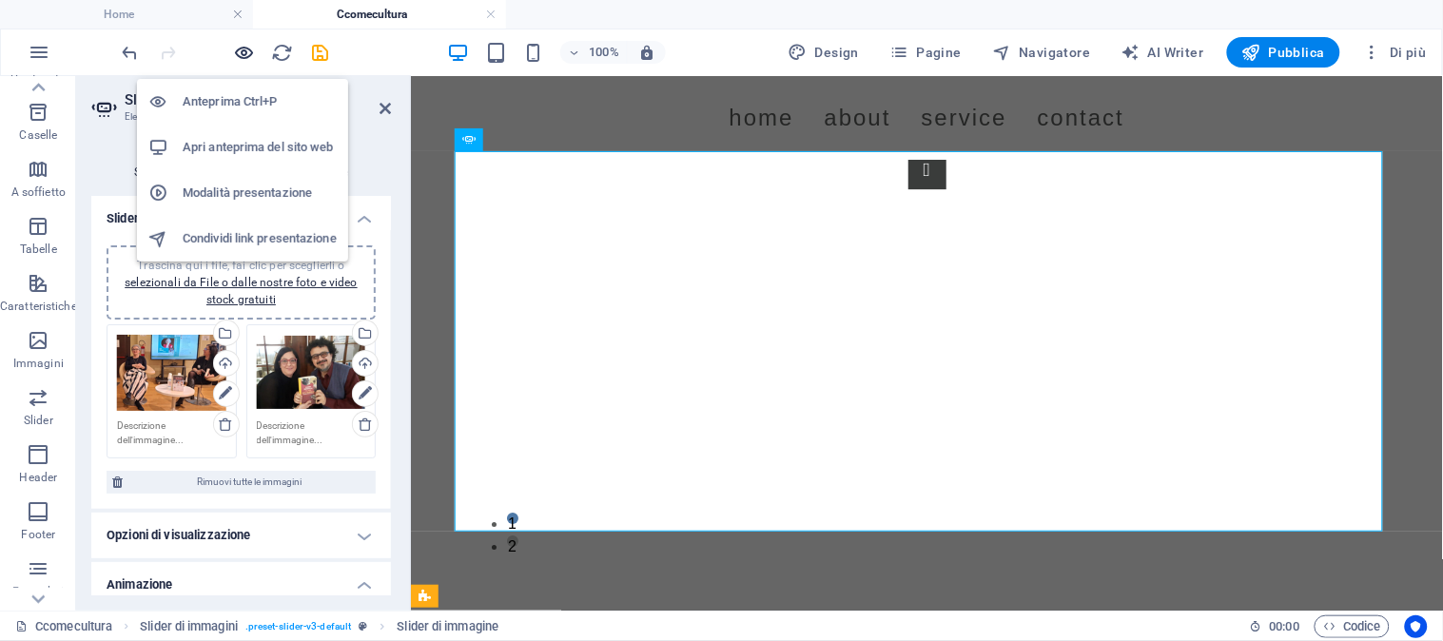
click at [240, 52] on icon "button" at bounding box center [245, 53] width 22 height 22
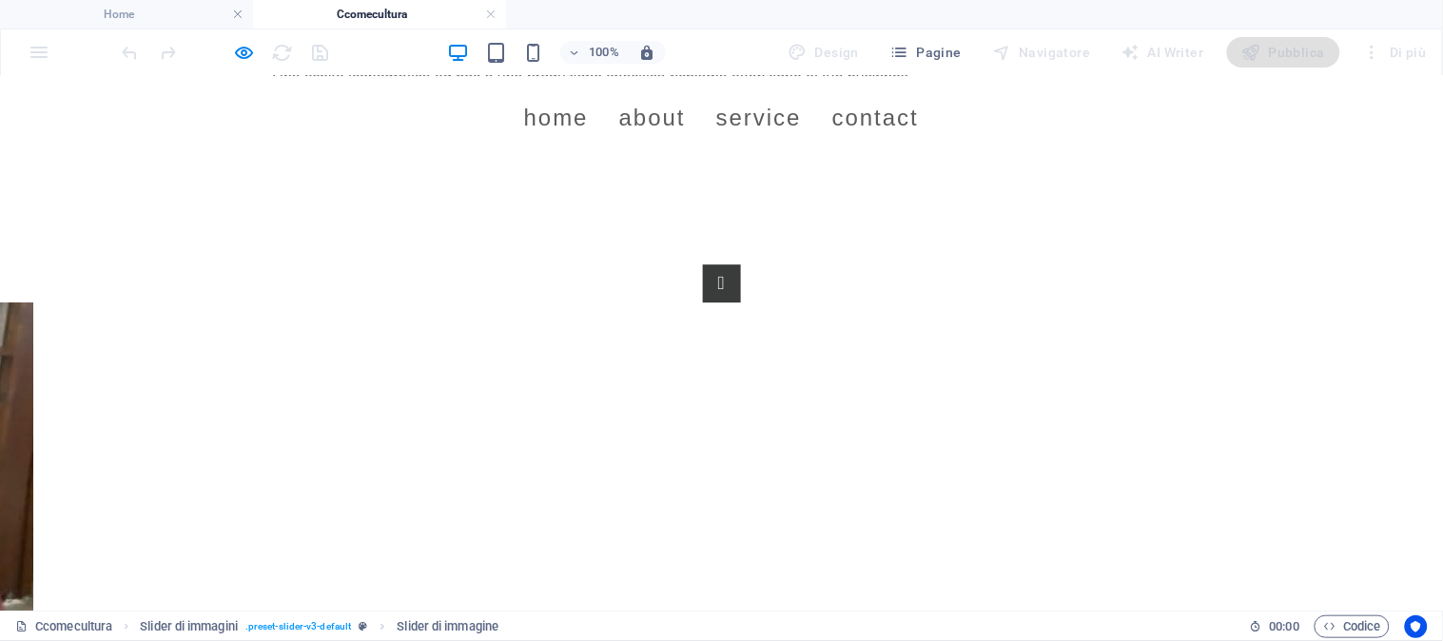
scroll to position [1356, 0]
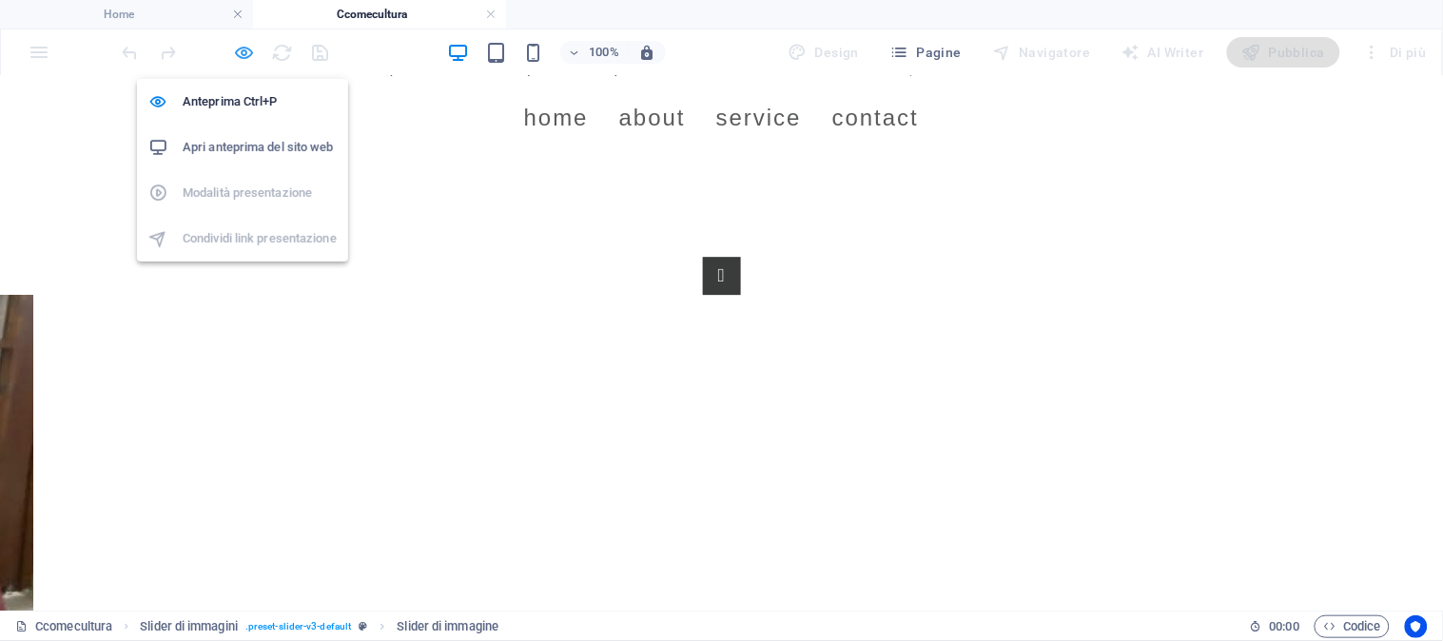
click at [244, 49] on icon "button" at bounding box center [245, 53] width 22 height 22
select select "ms"
select select "s"
select select "progressive"
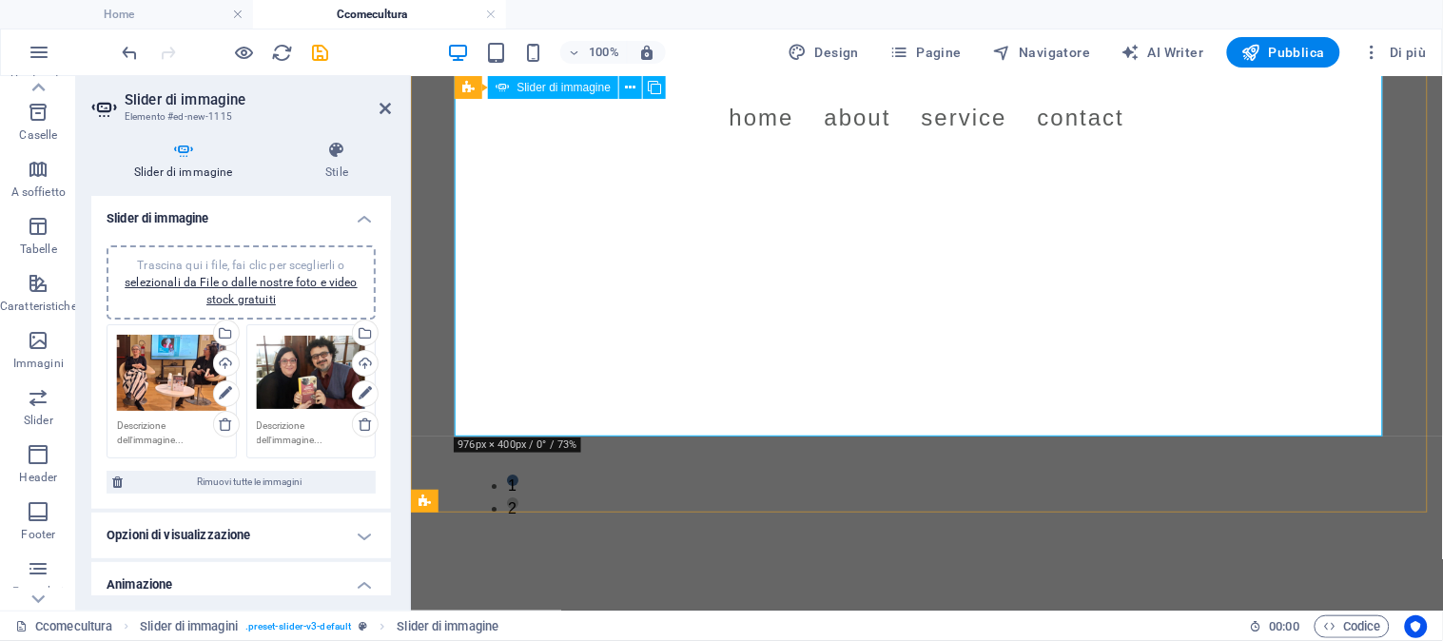
scroll to position [1453, 0]
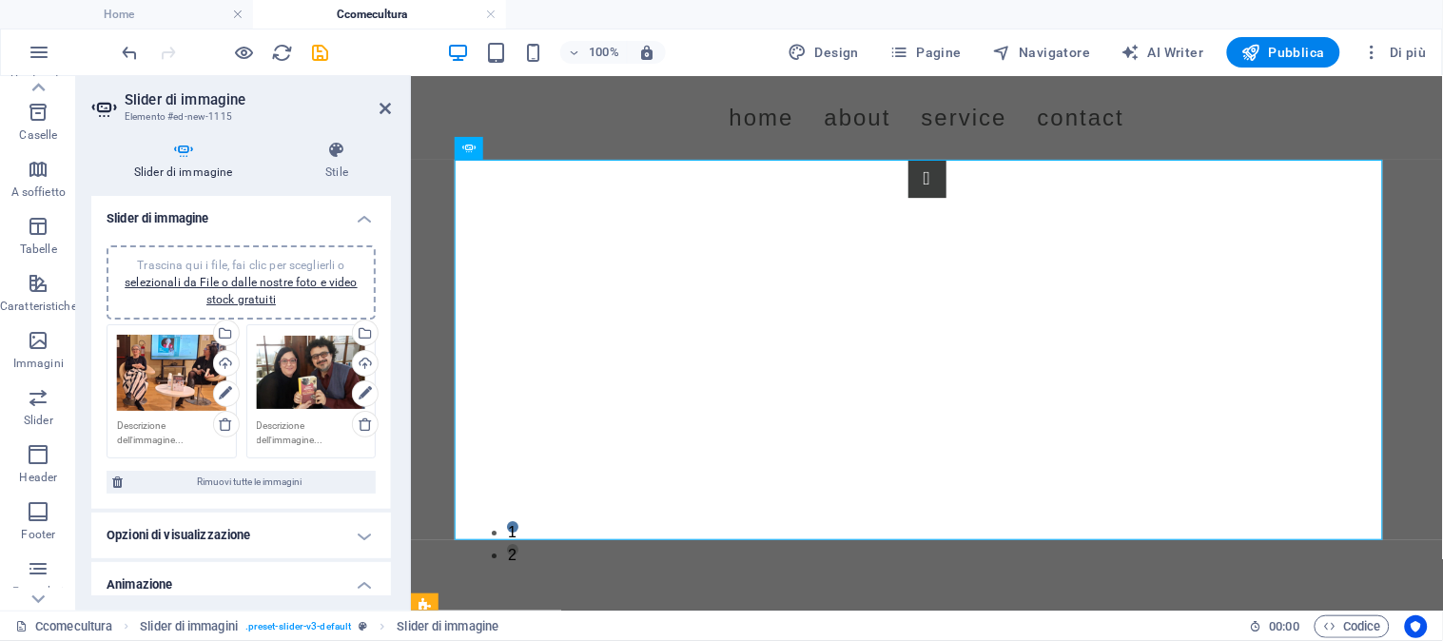
click at [365, 527] on h4 "Opzioni di visualizzazione" at bounding box center [241, 536] width 300 height 46
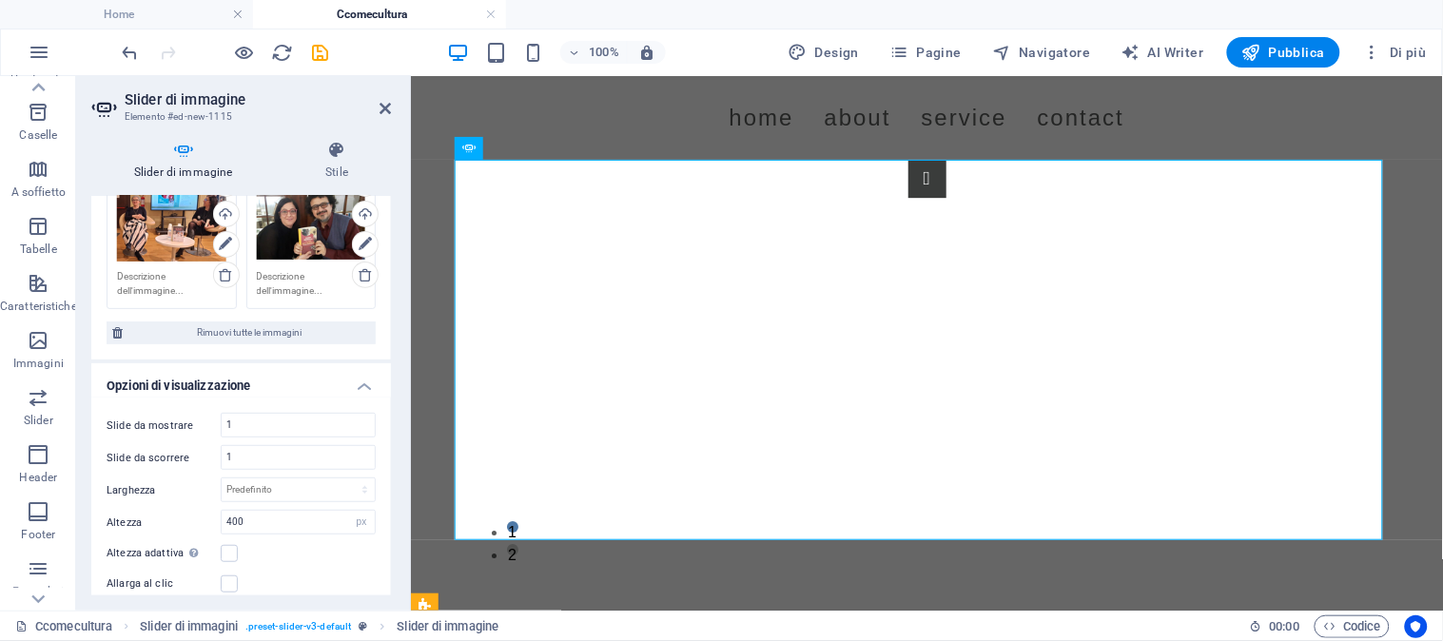
scroll to position [211, 0]
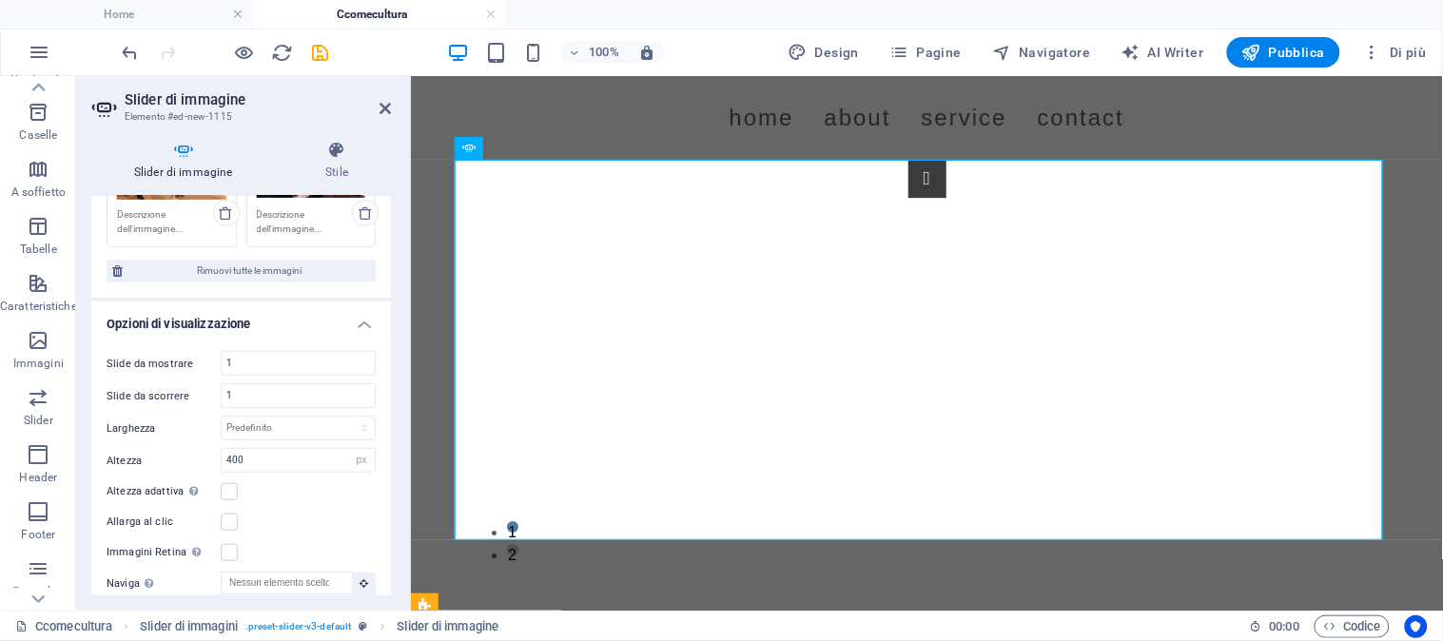
click at [219, 490] on label "Altezza adattiva Regola automaticamente l'altezza per i cursori orizzontali a s…" at bounding box center [164, 491] width 114 height 23
click at [0, 0] on input "Altezza adattiva Regola automaticamente l'altezza per i cursori orizzontali a s…" at bounding box center [0, 0] width 0 height 0
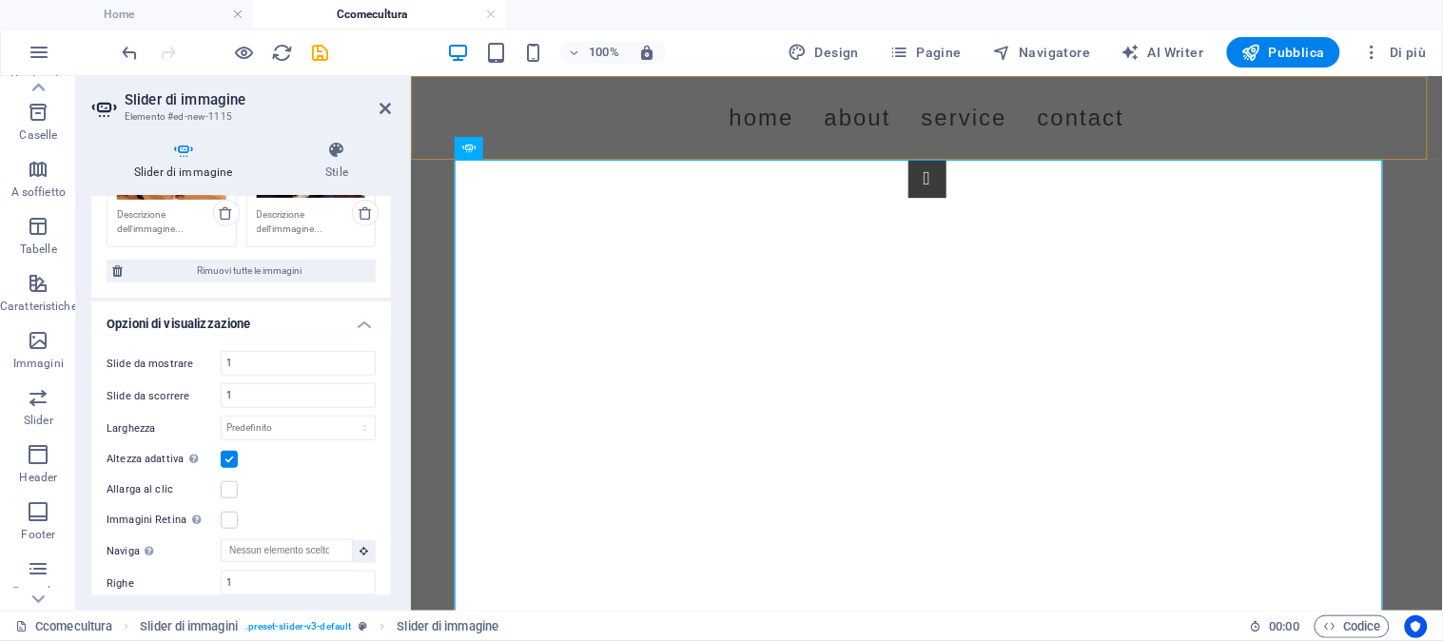
click at [1392, 125] on div "Menu Home About Service Contact" at bounding box center [926, 117] width 1032 height 84
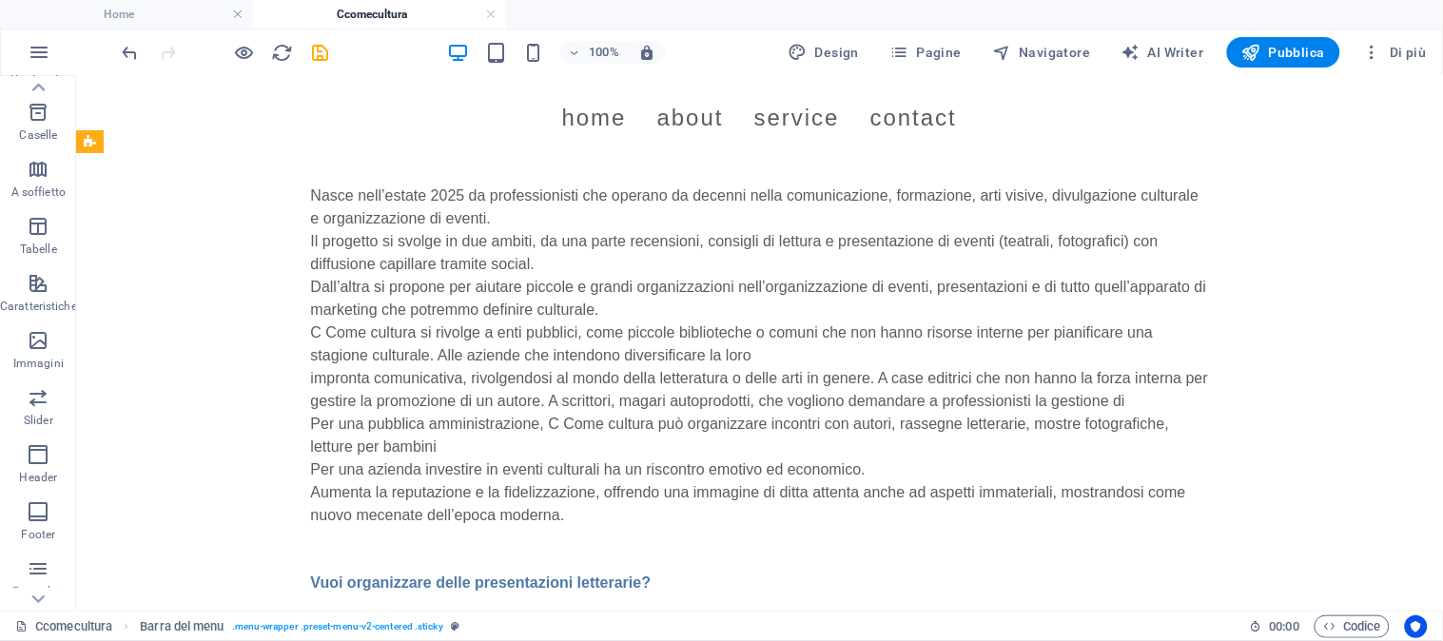
scroll to position [334, 0]
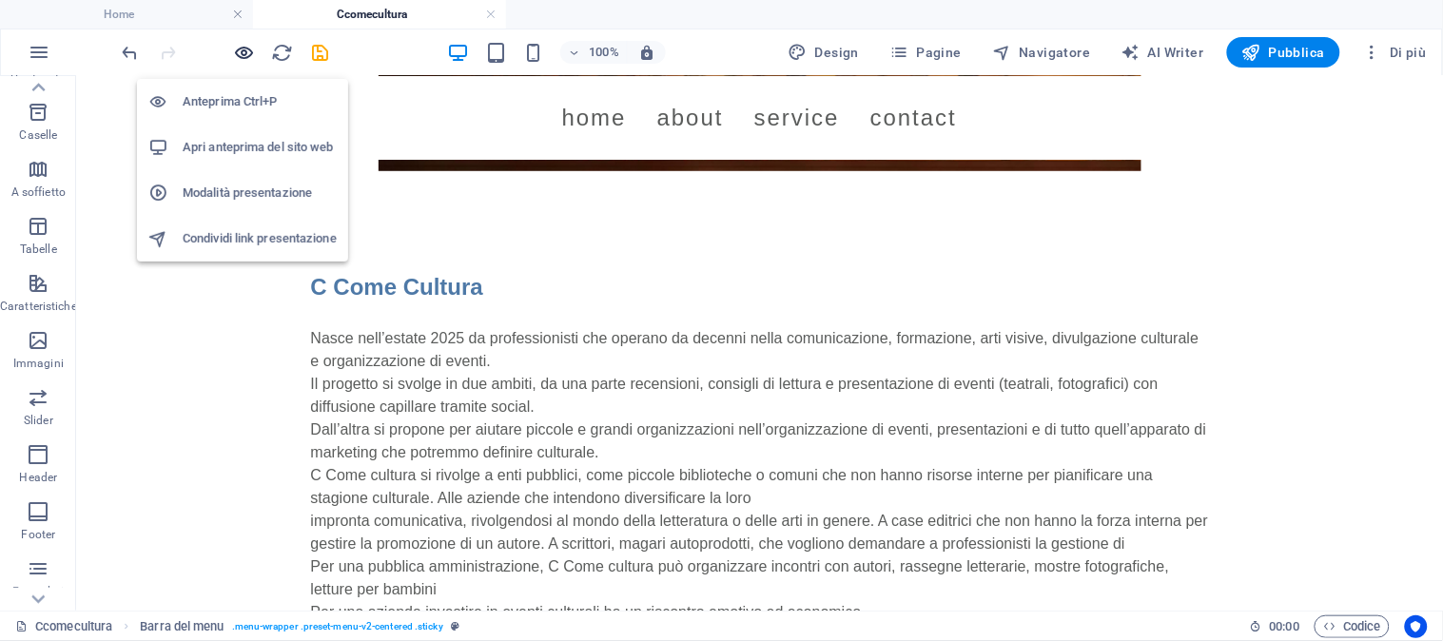
click at [240, 59] on icon "button" at bounding box center [245, 53] width 22 height 22
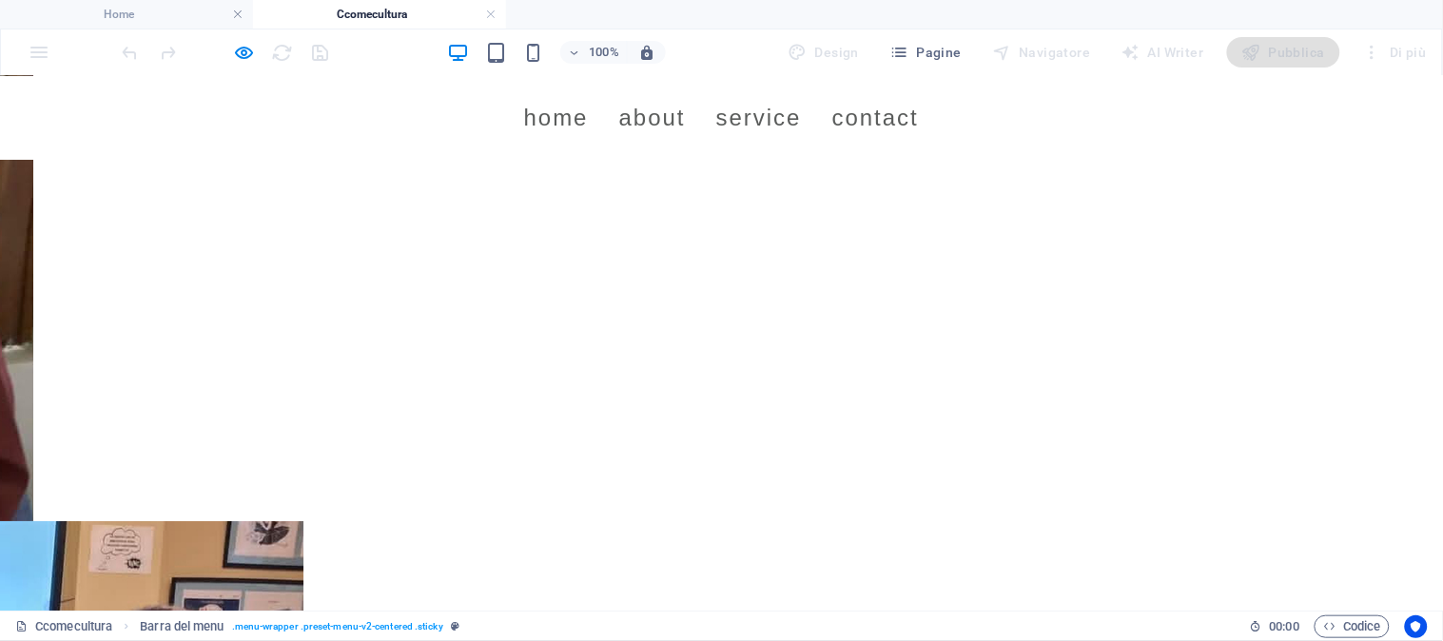
scroll to position [1497, 0]
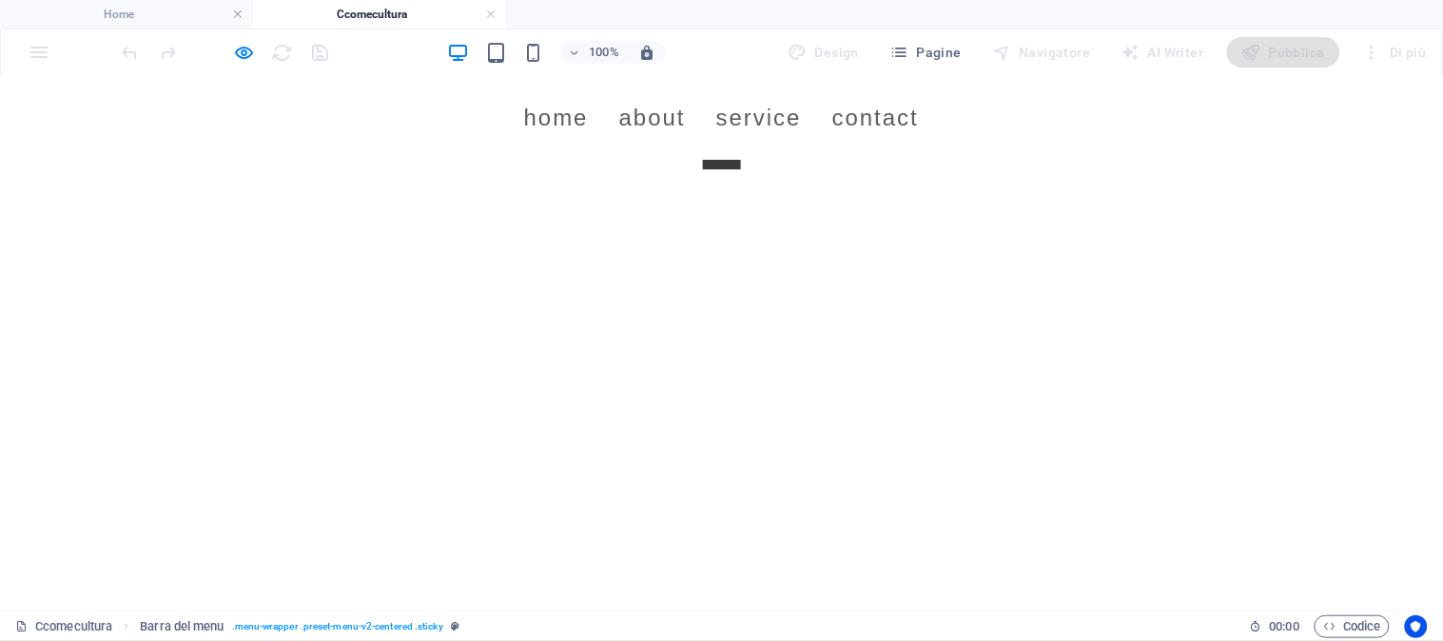
scroll to position [1480, 0]
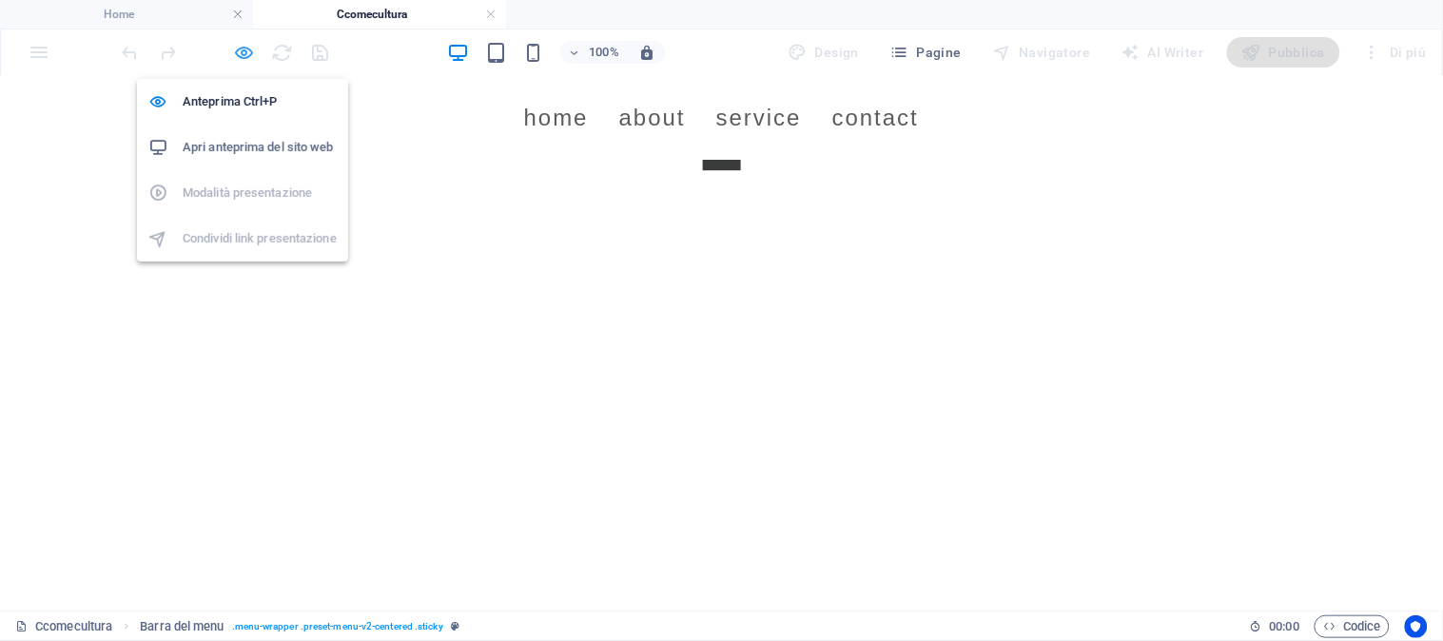
click at [250, 52] on icon "button" at bounding box center [245, 53] width 22 height 22
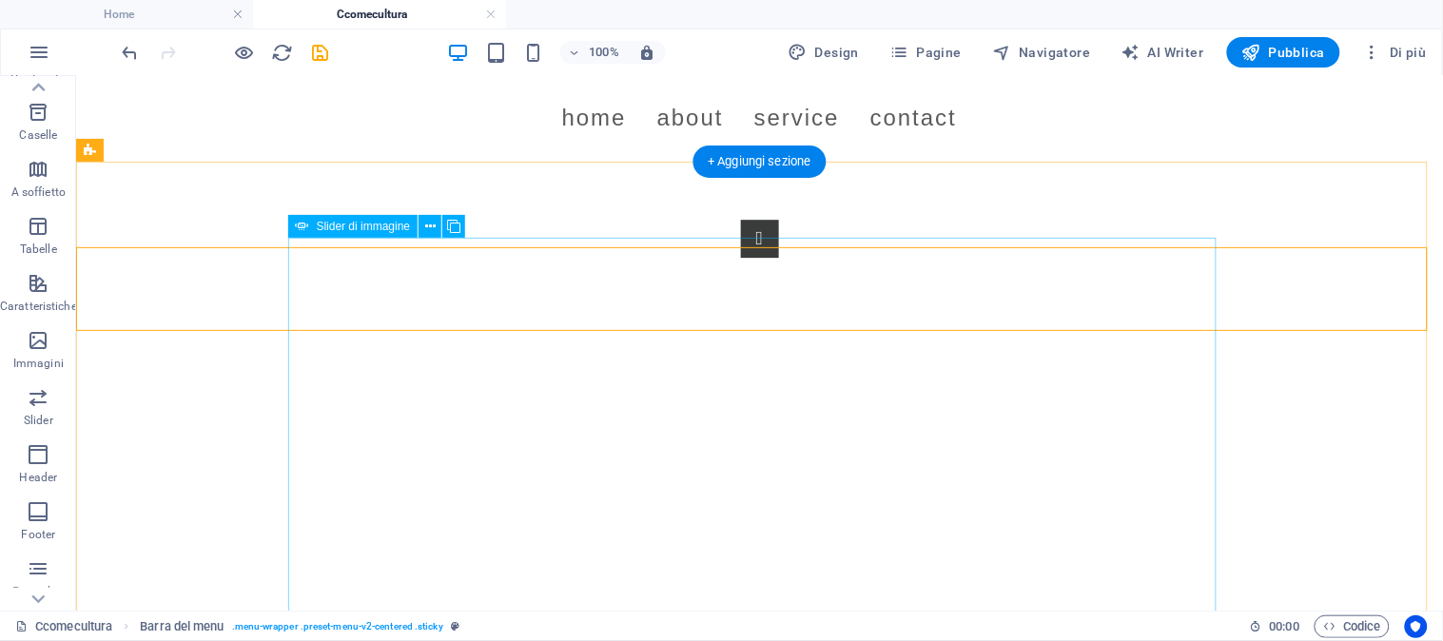
scroll to position [1375, 0]
click at [353, 225] on span "Slider di immagine" at bounding box center [364, 226] width 94 height 11
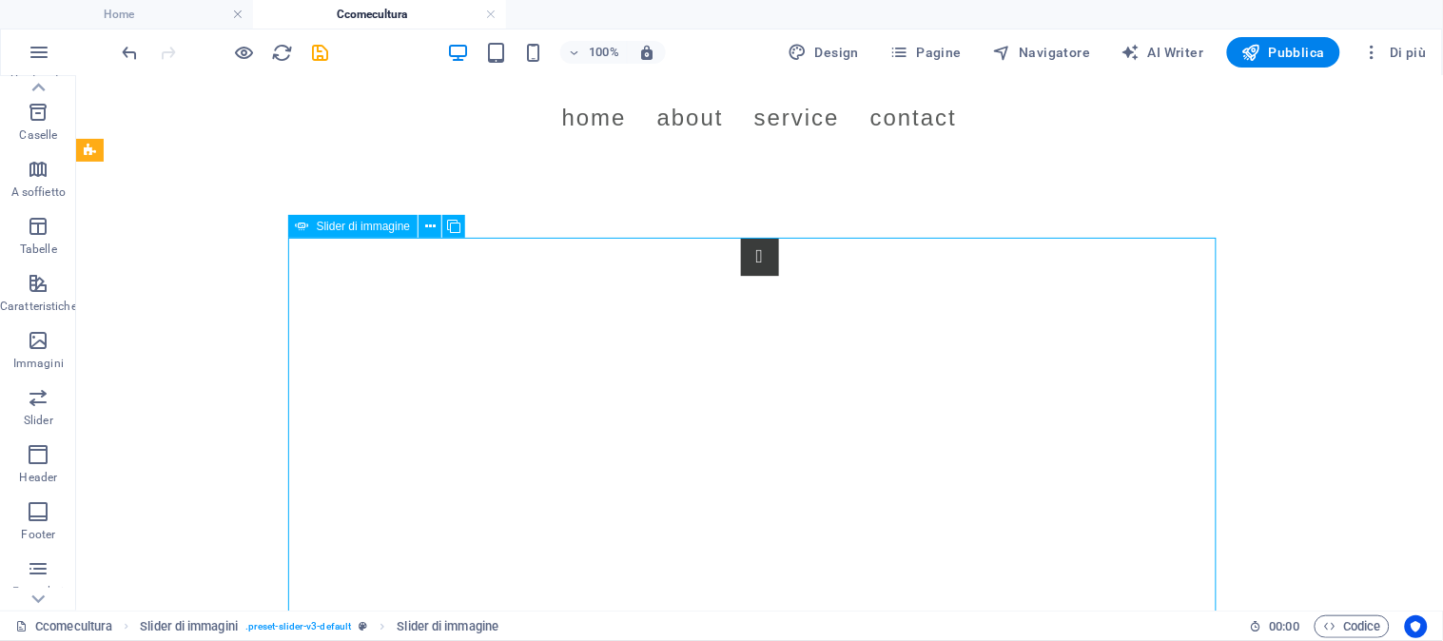
click at [353, 225] on span "Slider di immagine" at bounding box center [364, 226] width 94 height 11
select select "ms"
select select "s"
select select "progressive"
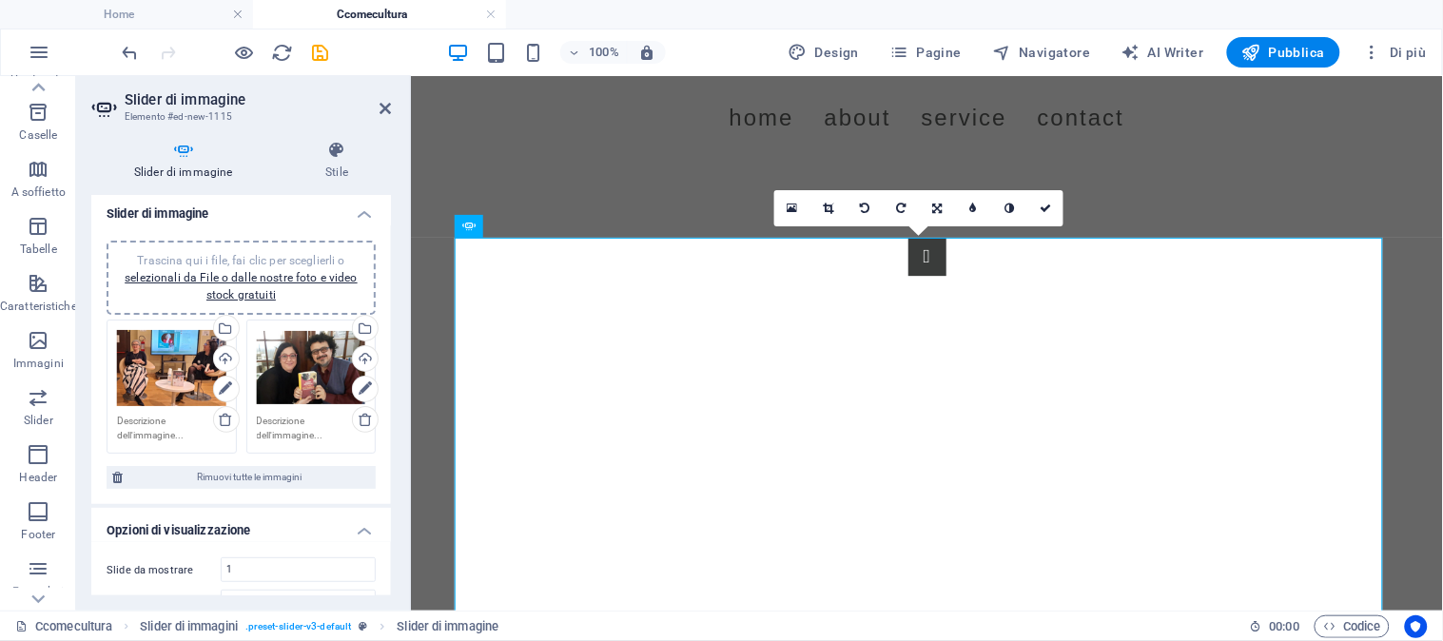
scroll to position [0, 0]
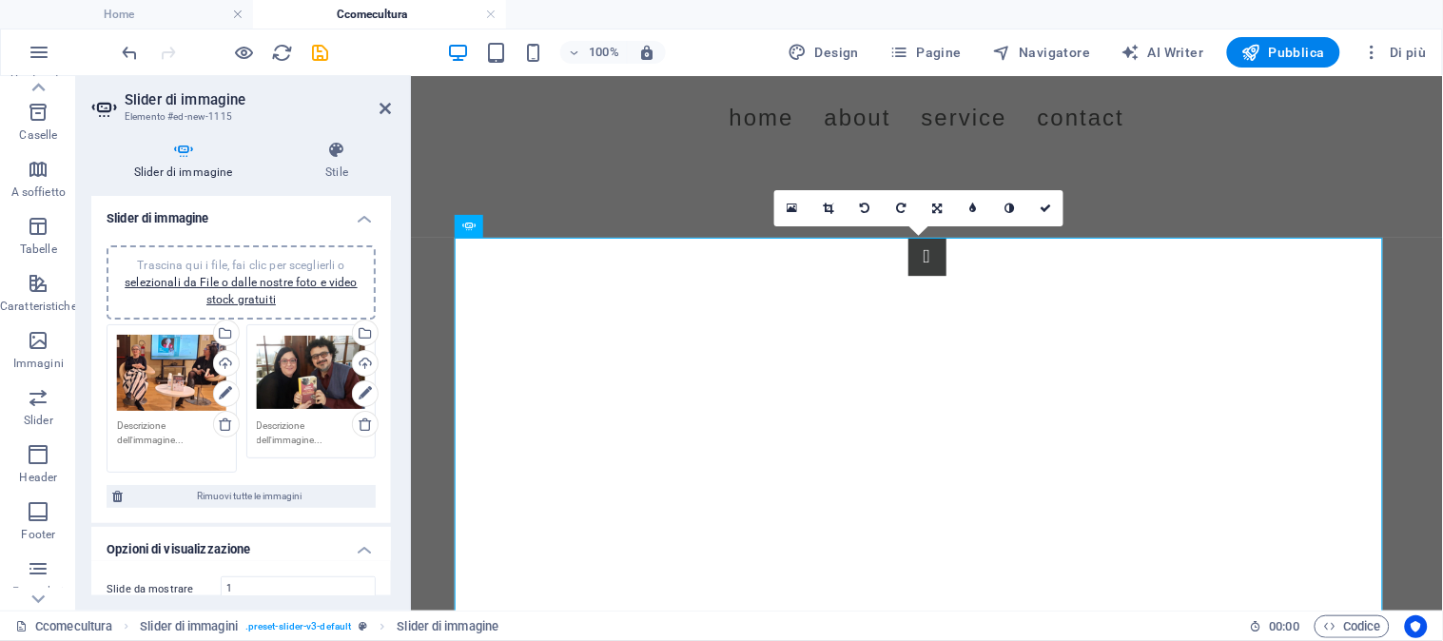
drag, startPoint x: 221, startPoint y: 442, endPoint x: 232, endPoint y: 459, distance: 19.8
click at [232, 459] on div "Trascina qui i file, fai clic per sceglierli o selezionali da File o dalle nost…" at bounding box center [172, 399] width 140 height 159
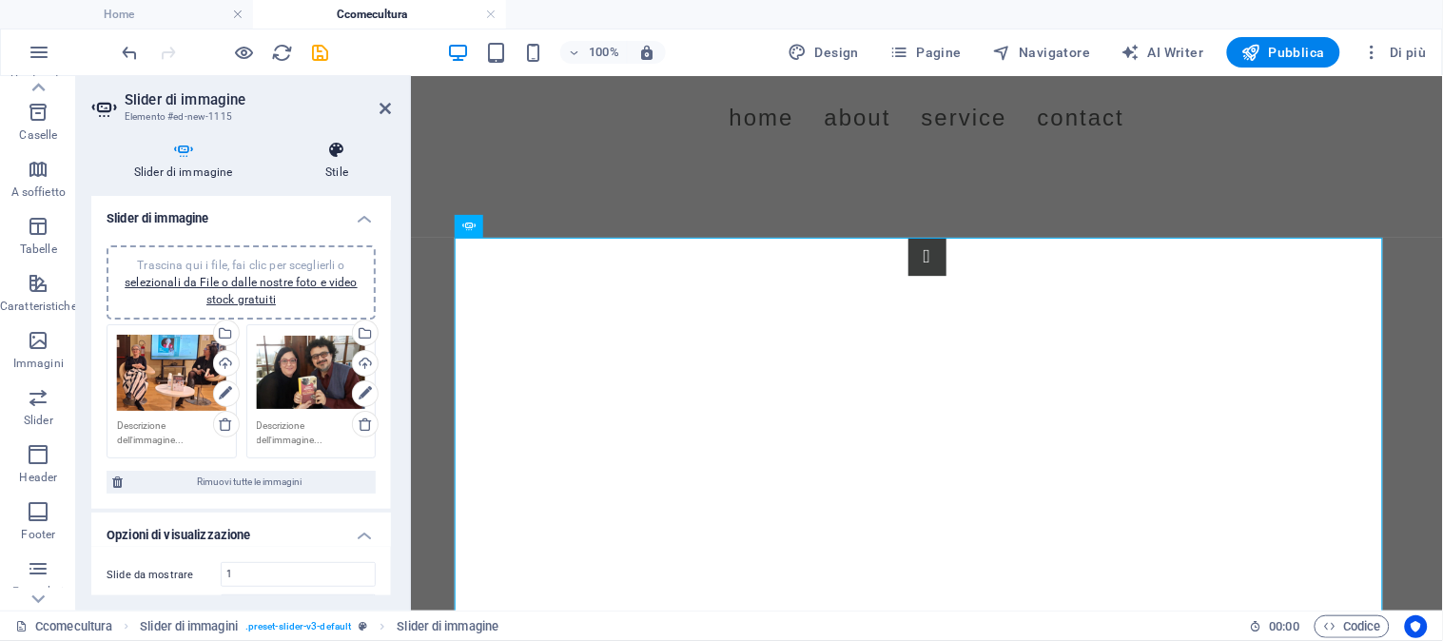
click at [328, 164] on h4 "Stile" at bounding box center [337, 161] width 108 height 40
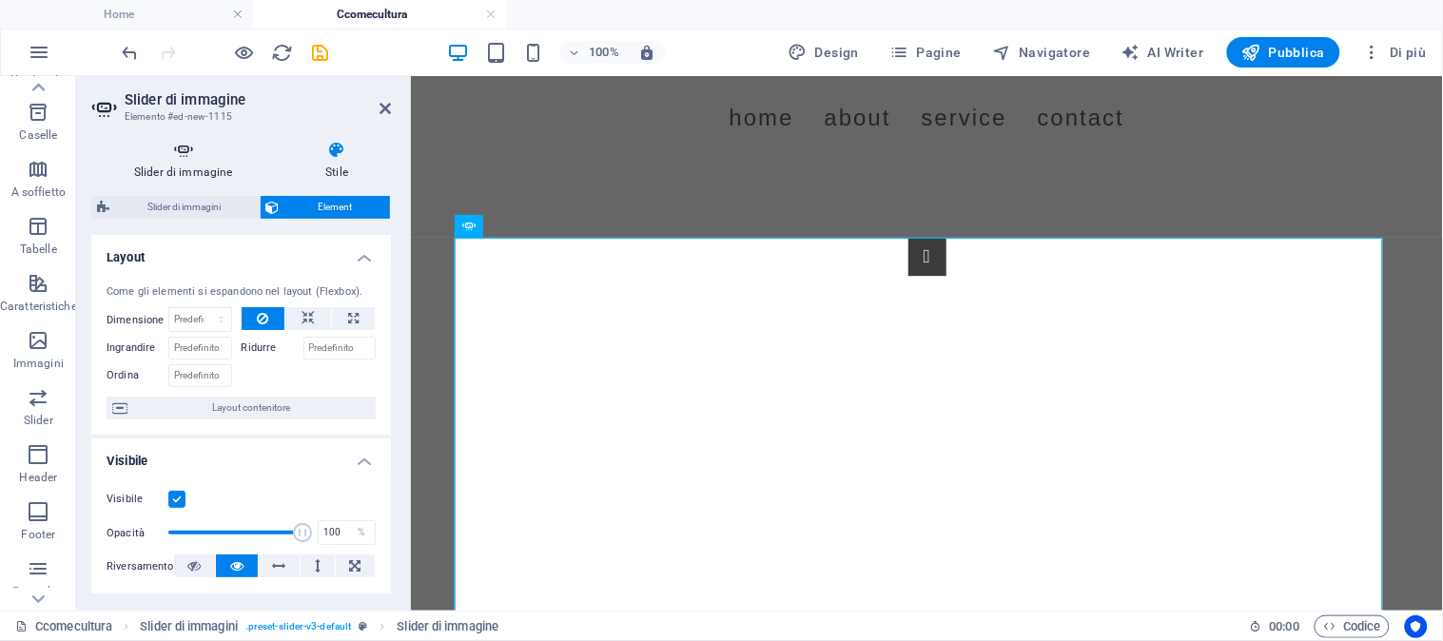
click at [179, 148] on icon at bounding box center [183, 150] width 184 height 19
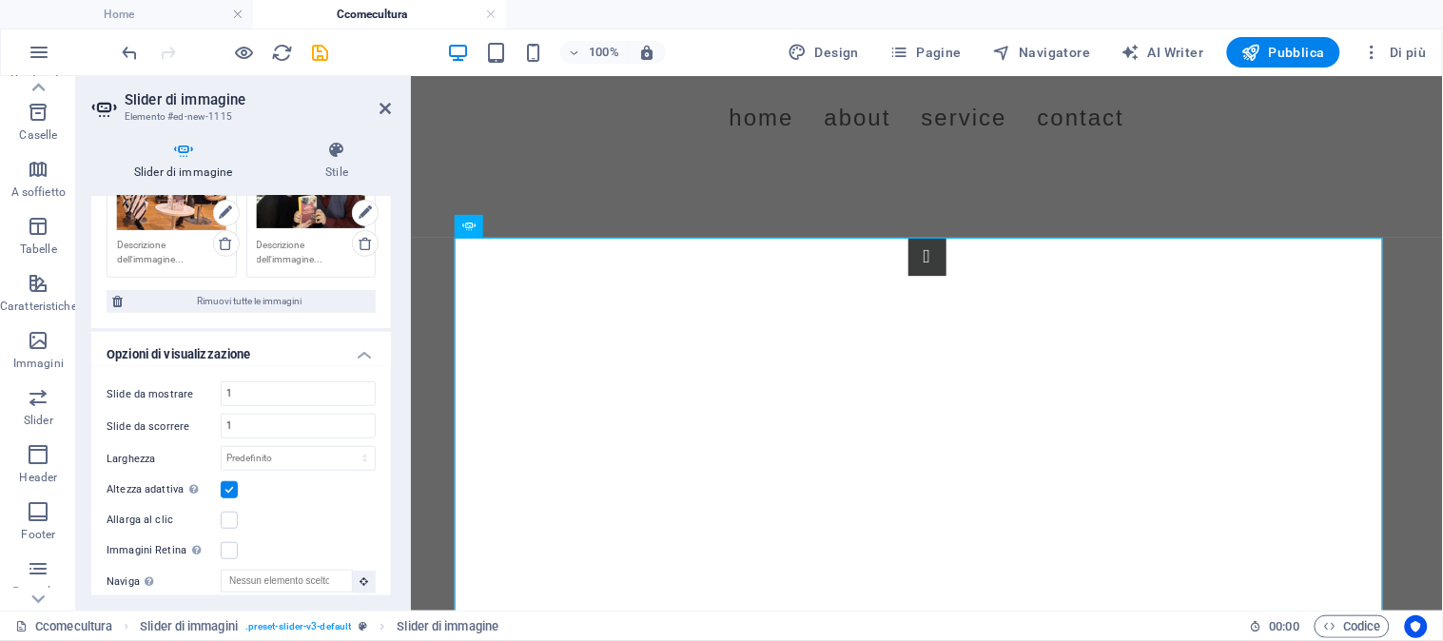
scroll to position [211, 0]
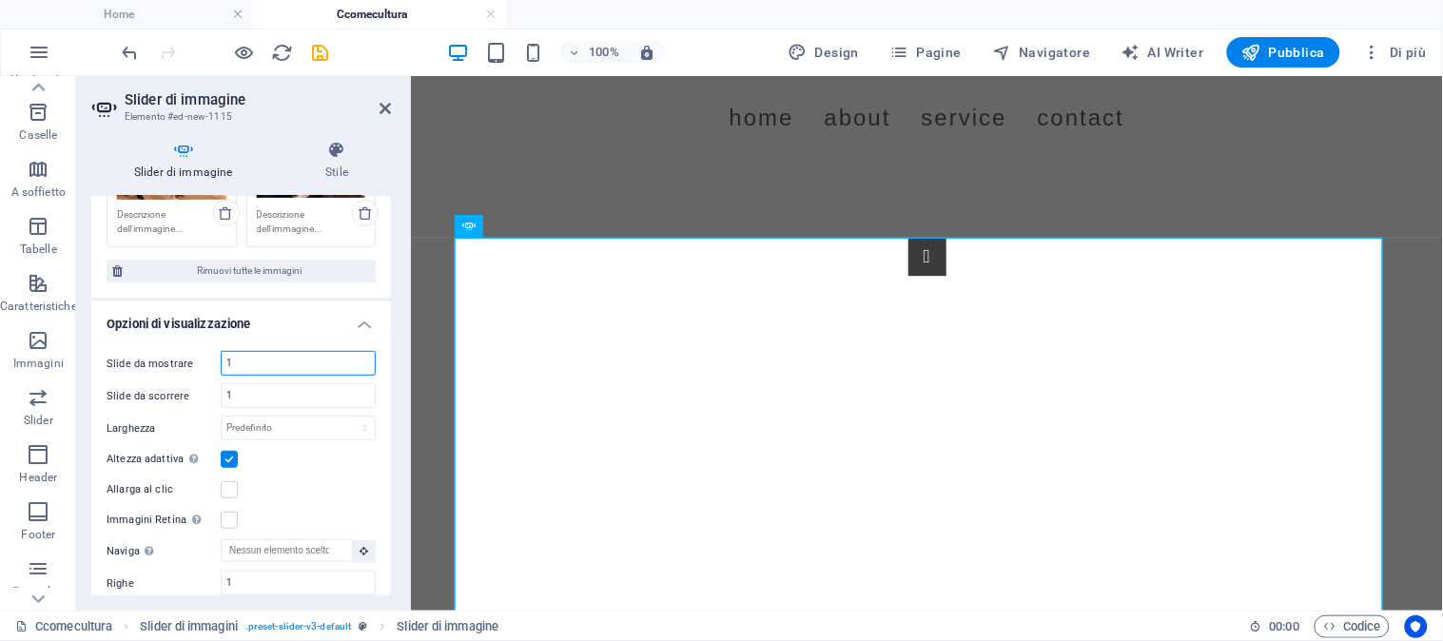
click at [267, 365] on input "1" at bounding box center [298, 363] width 153 height 23
drag, startPoint x: 267, startPoint y: 365, endPoint x: 203, endPoint y: 367, distance: 64.7
click at [203, 367] on div "Slide da mostrare 1" at bounding box center [241, 363] width 269 height 25
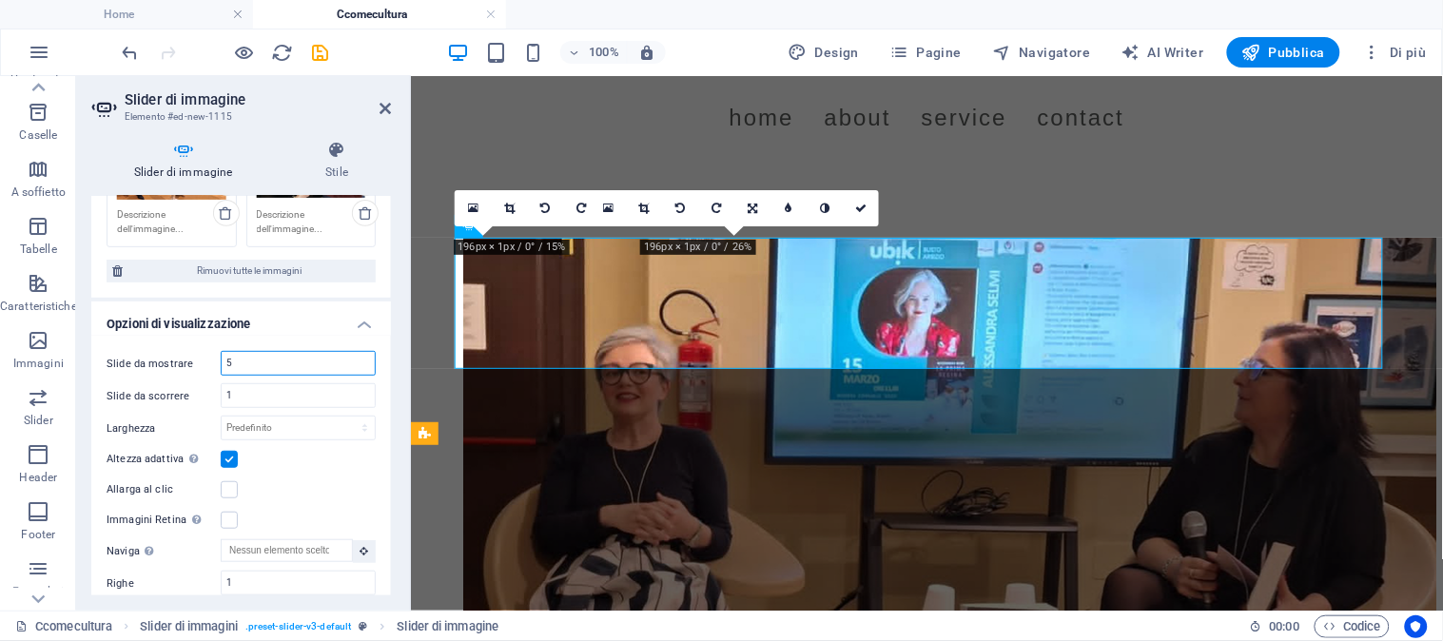
drag, startPoint x: 281, startPoint y: 359, endPoint x: 168, endPoint y: 381, distance: 114.4
click at [168, 381] on div "Slide da mostrare 5 Slide da scorrere 1 Larghezza Predefinito px % rem em vw vh…" at bounding box center [241, 504] width 300 height 336
type input "1"
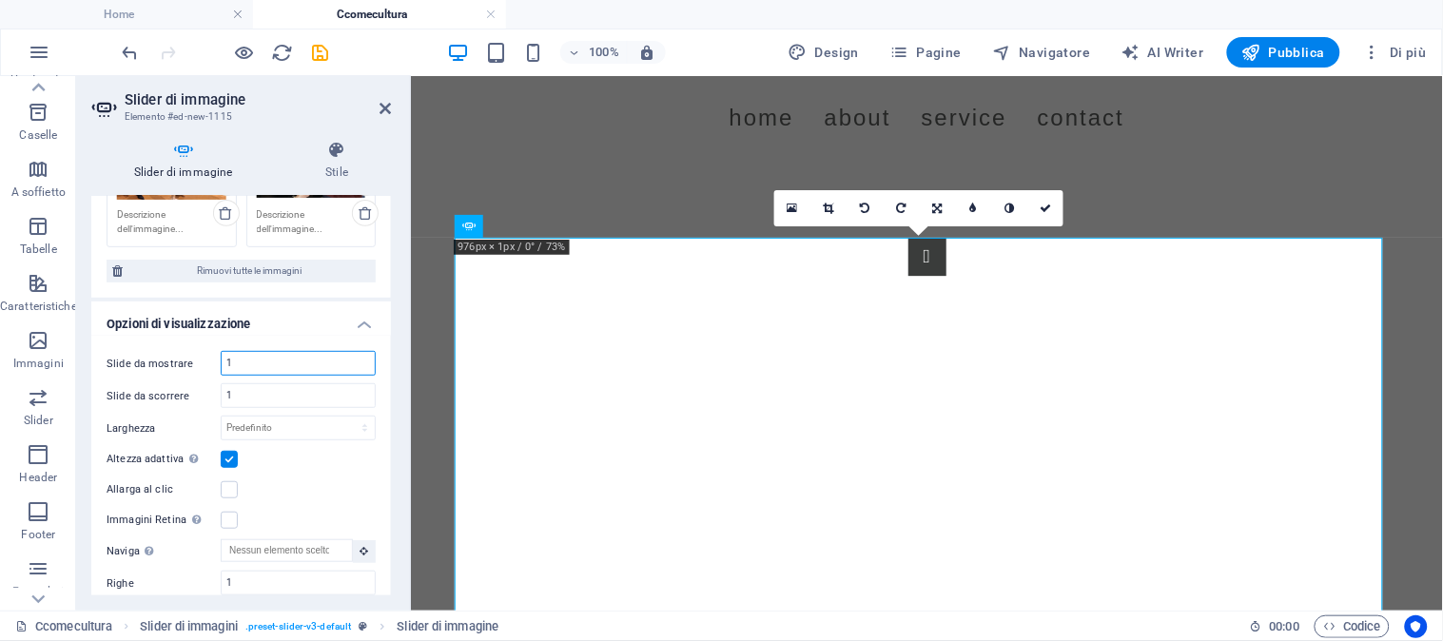
click at [406, 285] on div at bounding box center [408, 343] width 4 height 535
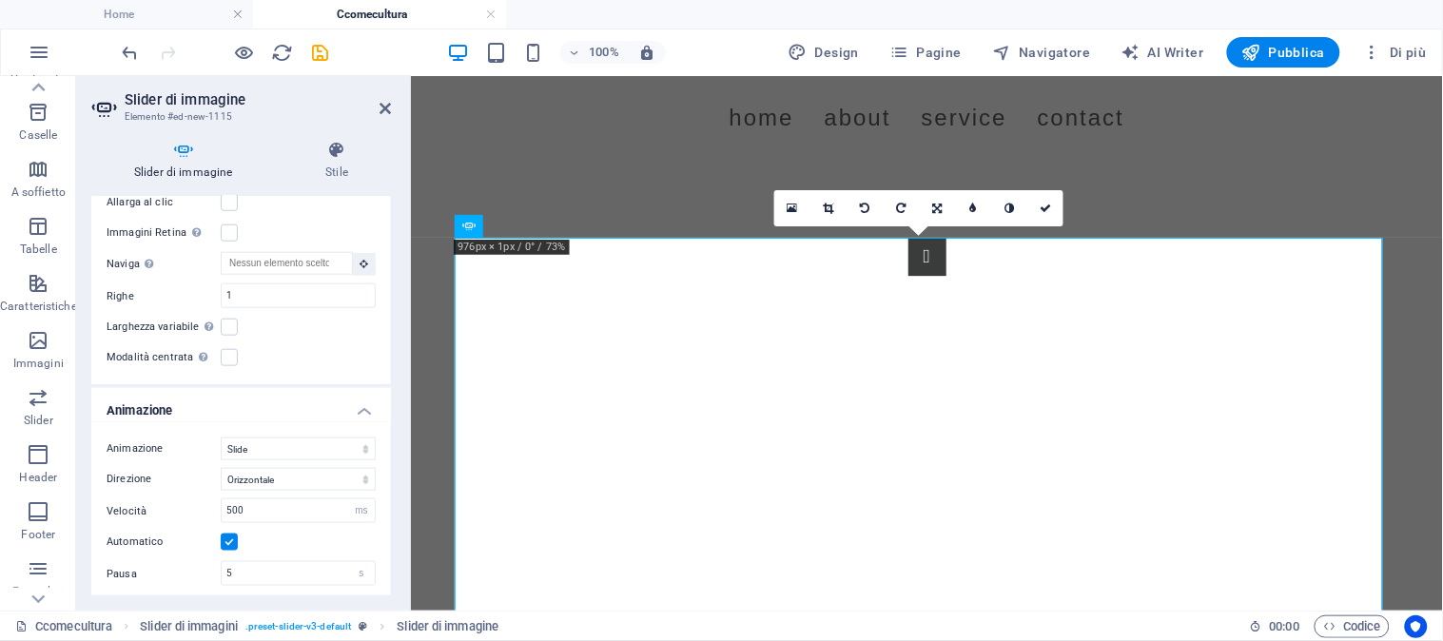
scroll to position [528, 0]
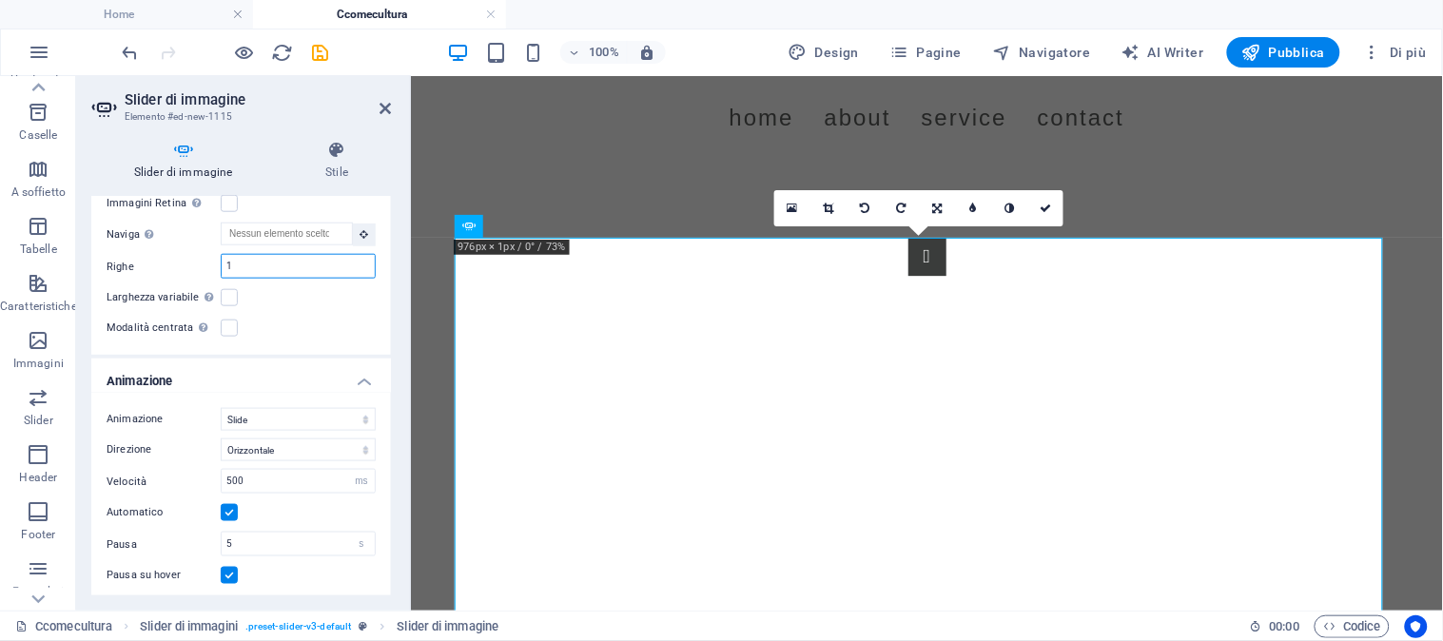
click at [234, 263] on input "1" at bounding box center [298, 266] width 153 height 23
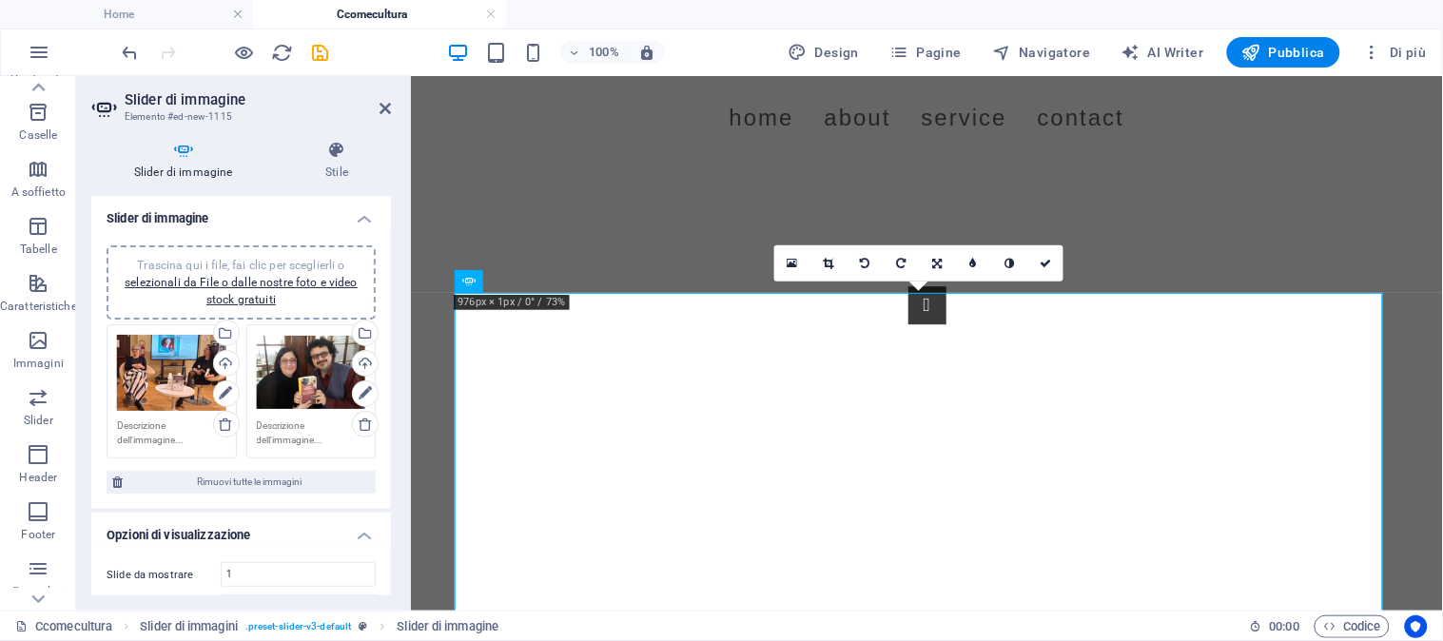
scroll to position [1291, 0]
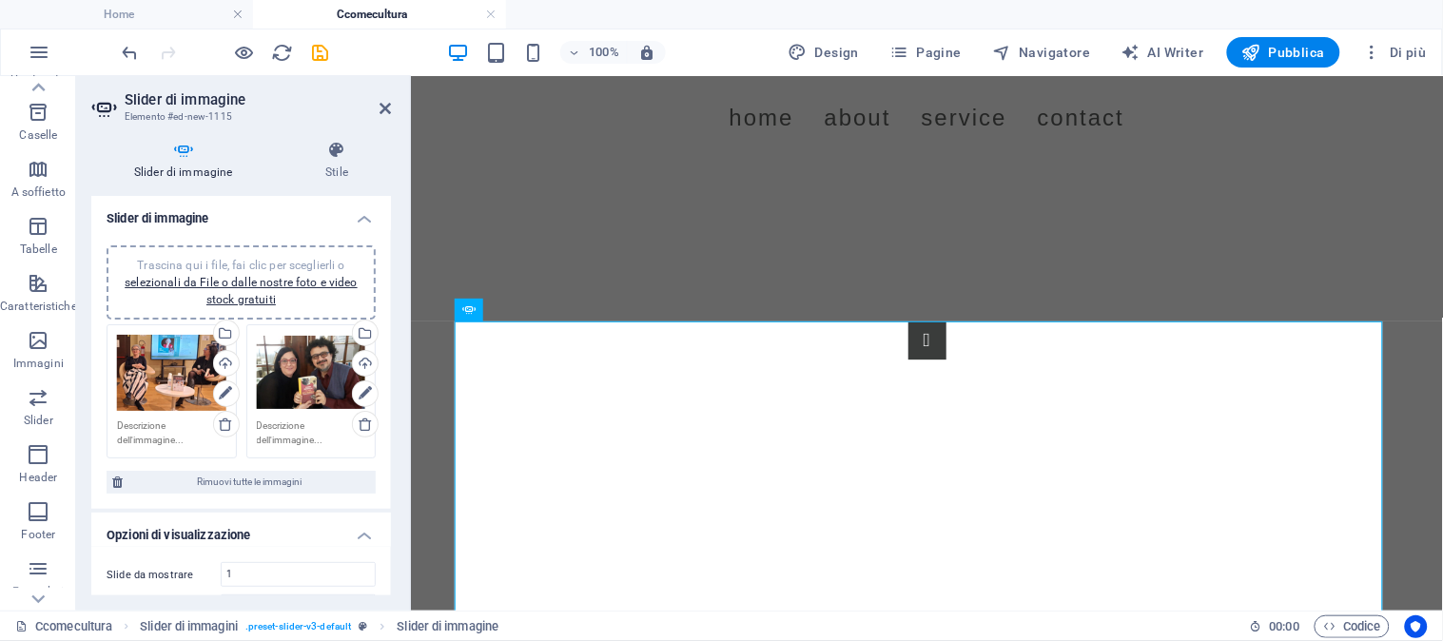
click at [277, 262] on span "Trascina qui i file, fai clic per sceglierli o selezionali da File o dalle nost…" at bounding box center [241, 283] width 233 height 48
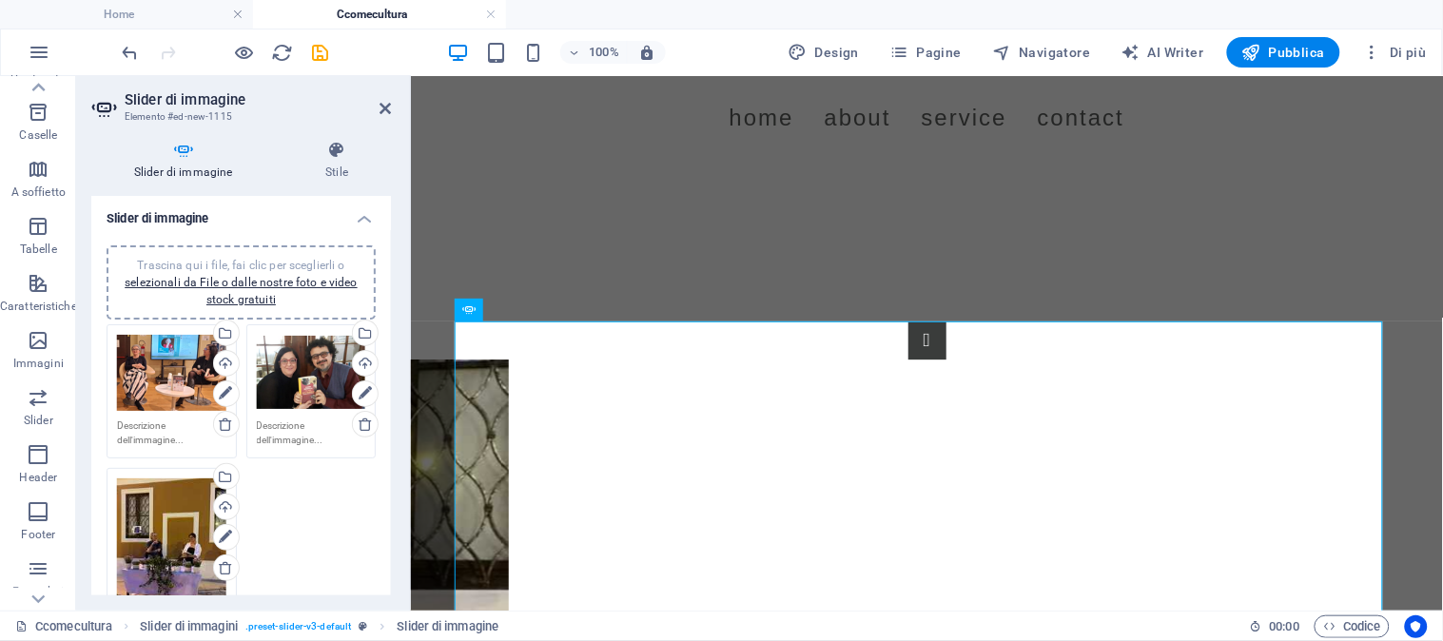
click at [276, 264] on span "Trascina qui i file, fai clic per sceglierli o selezionali da File o dalle nost…" at bounding box center [241, 283] width 233 height 48
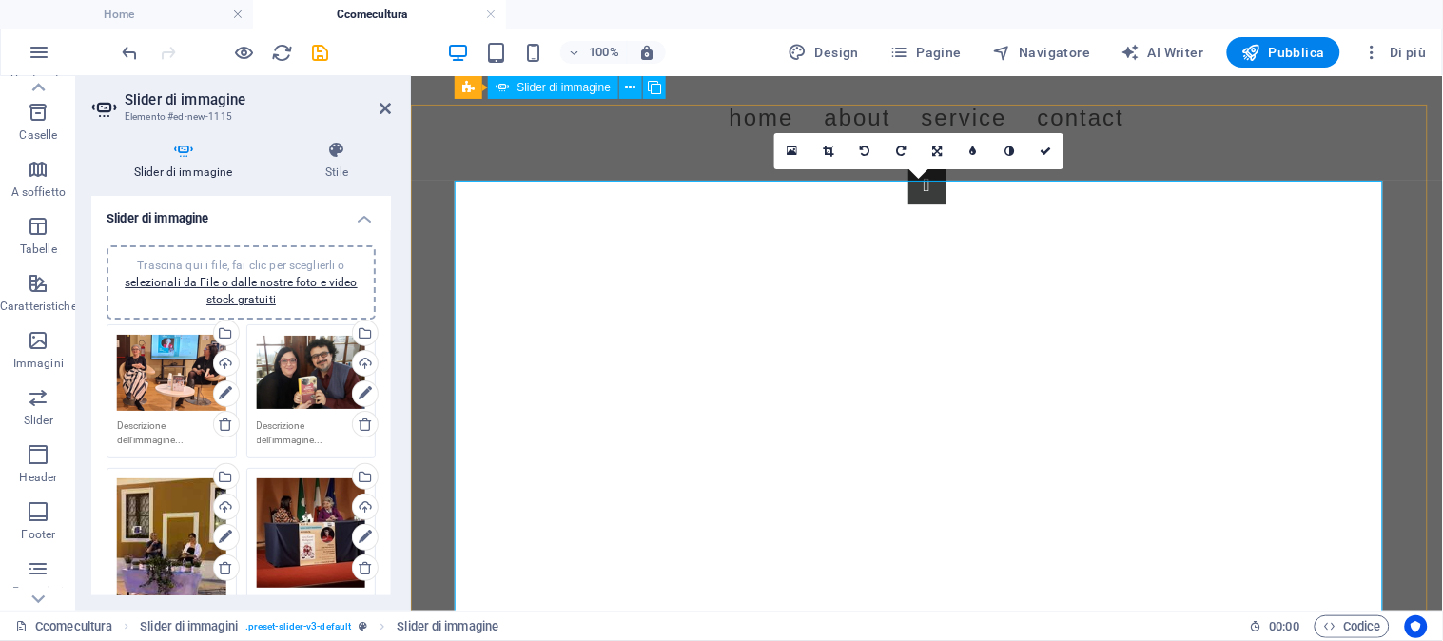
scroll to position [1397, 0]
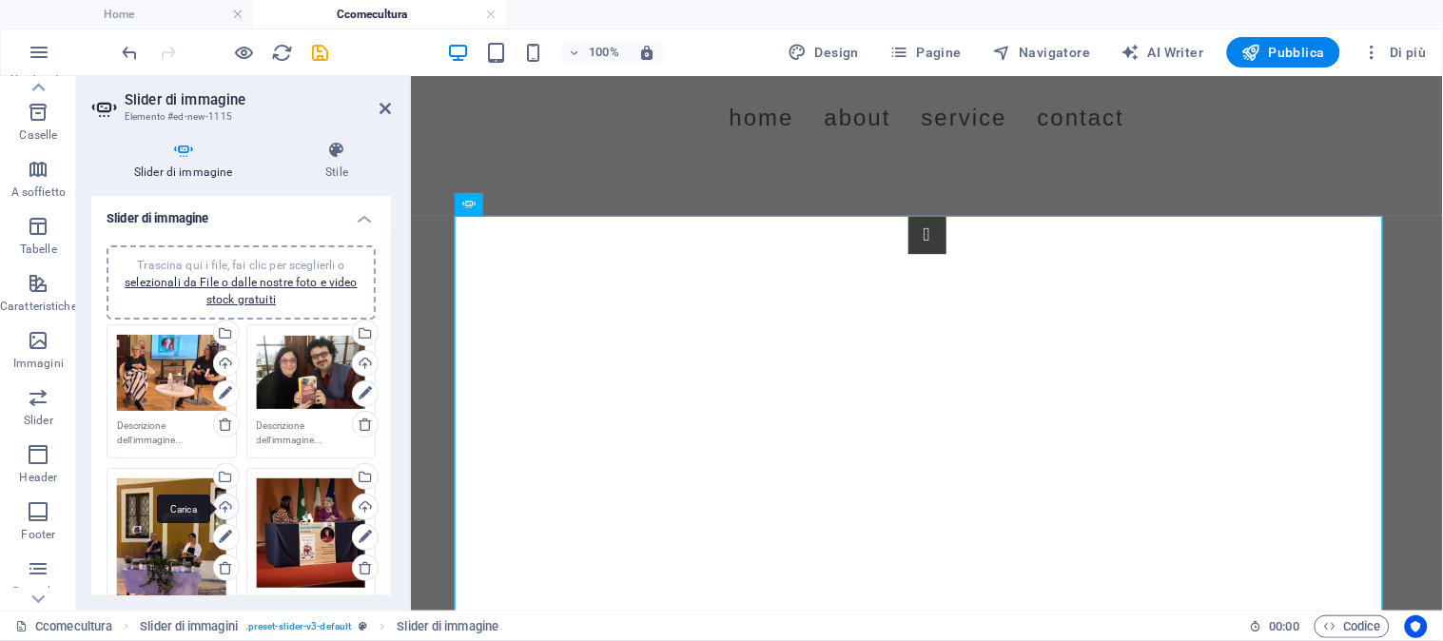
click at [217, 502] on div "Carica" at bounding box center [224, 509] width 29 height 29
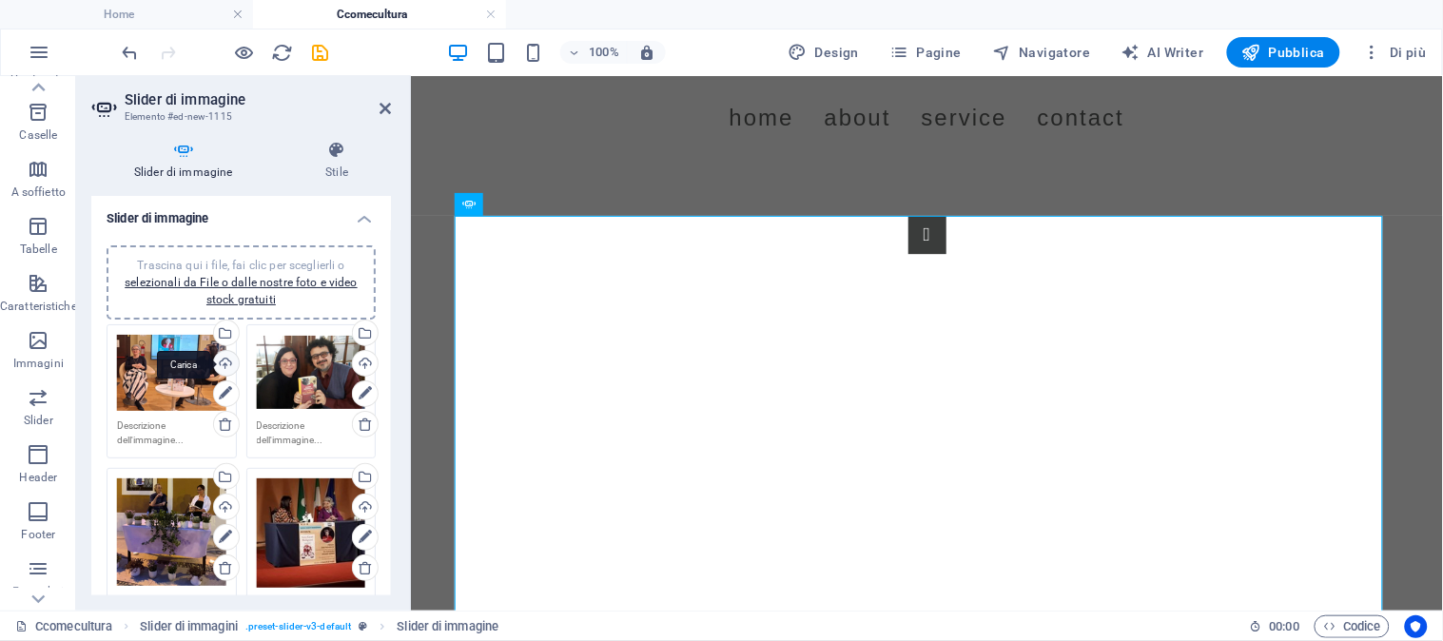
click at [223, 357] on div "Carica" at bounding box center [224, 365] width 29 height 29
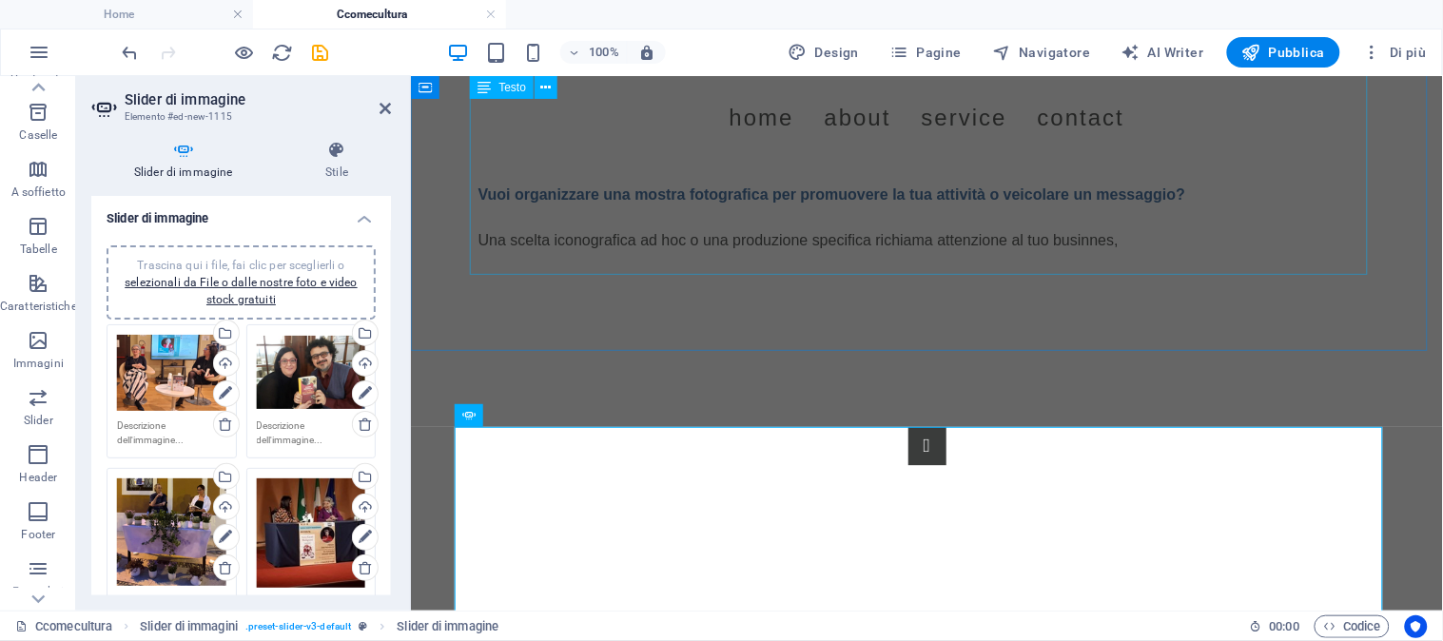
scroll to position [1080, 0]
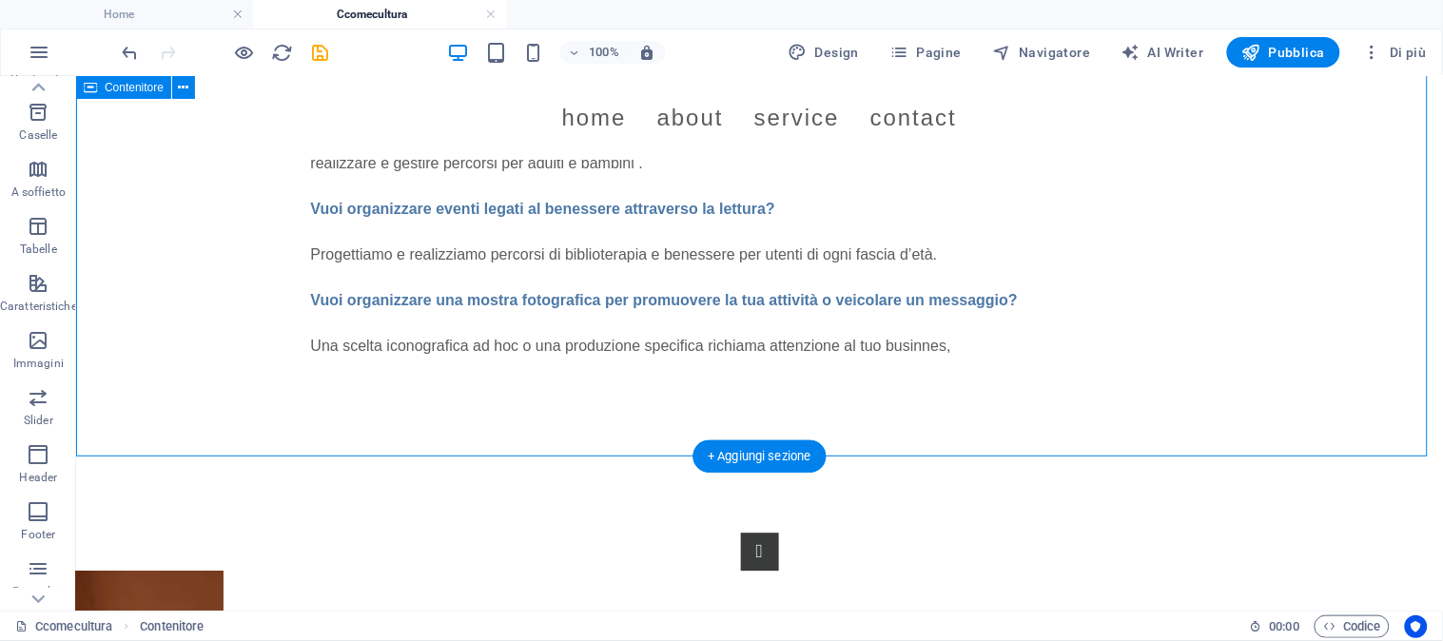
drag, startPoint x: 871, startPoint y: 456, endPoint x: 862, endPoint y: 409, distance: 47.4
click at [862, 409] on div "Menu Home About Service Contact C Come Cultura Nasce nell’estate 2025 da profes…" at bounding box center [758, 310] width 1367 height 2631
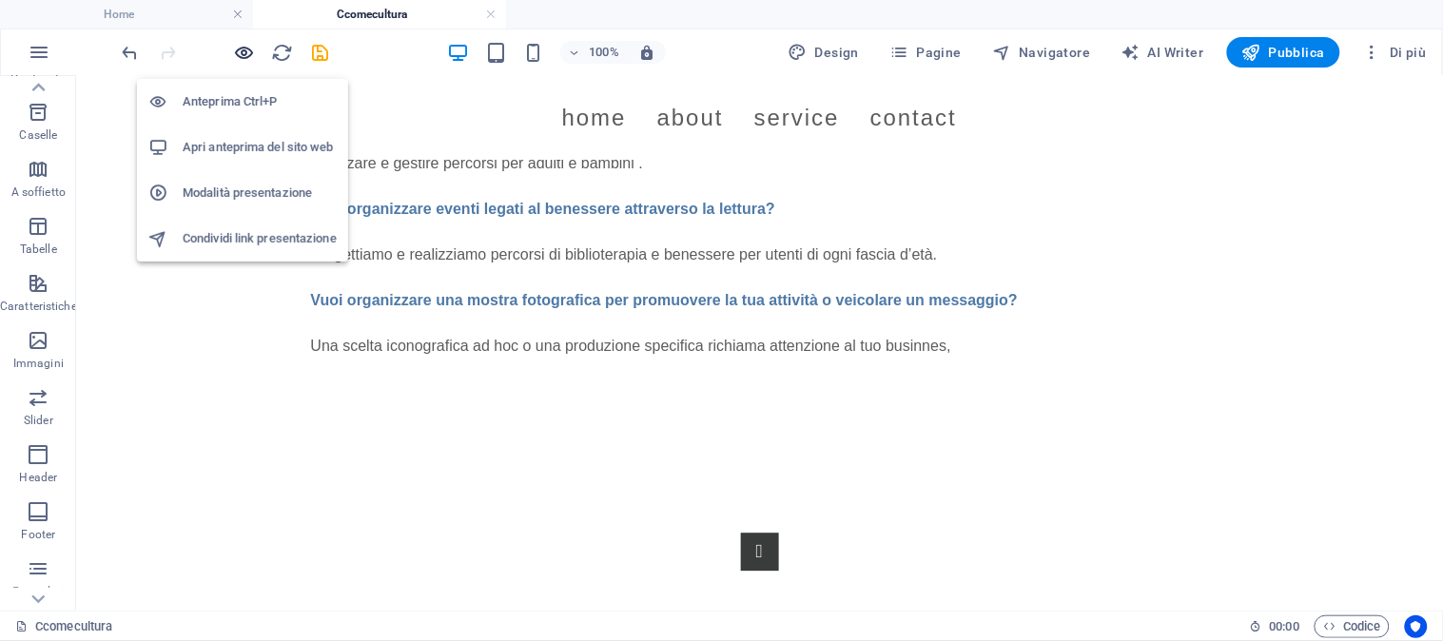
click at [245, 43] on icon "button" at bounding box center [245, 53] width 22 height 22
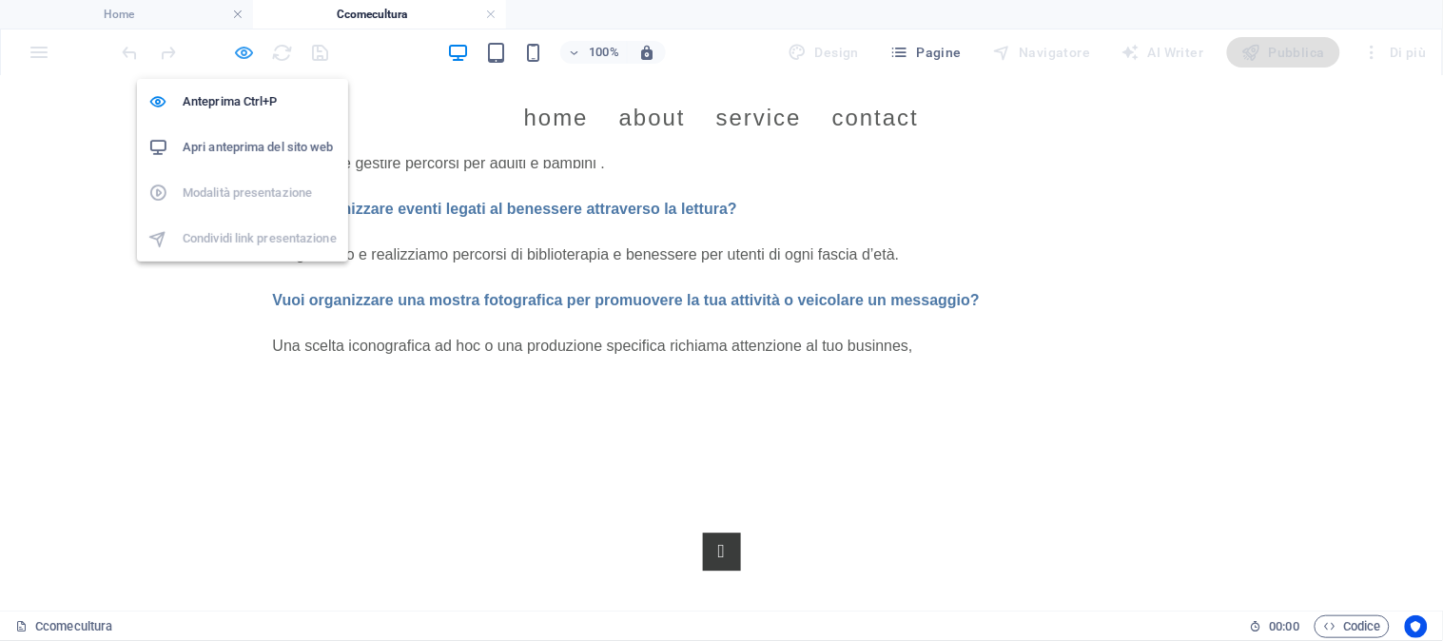
click at [241, 46] on icon "button" at bounding box center [245, 53] width 22 height 22
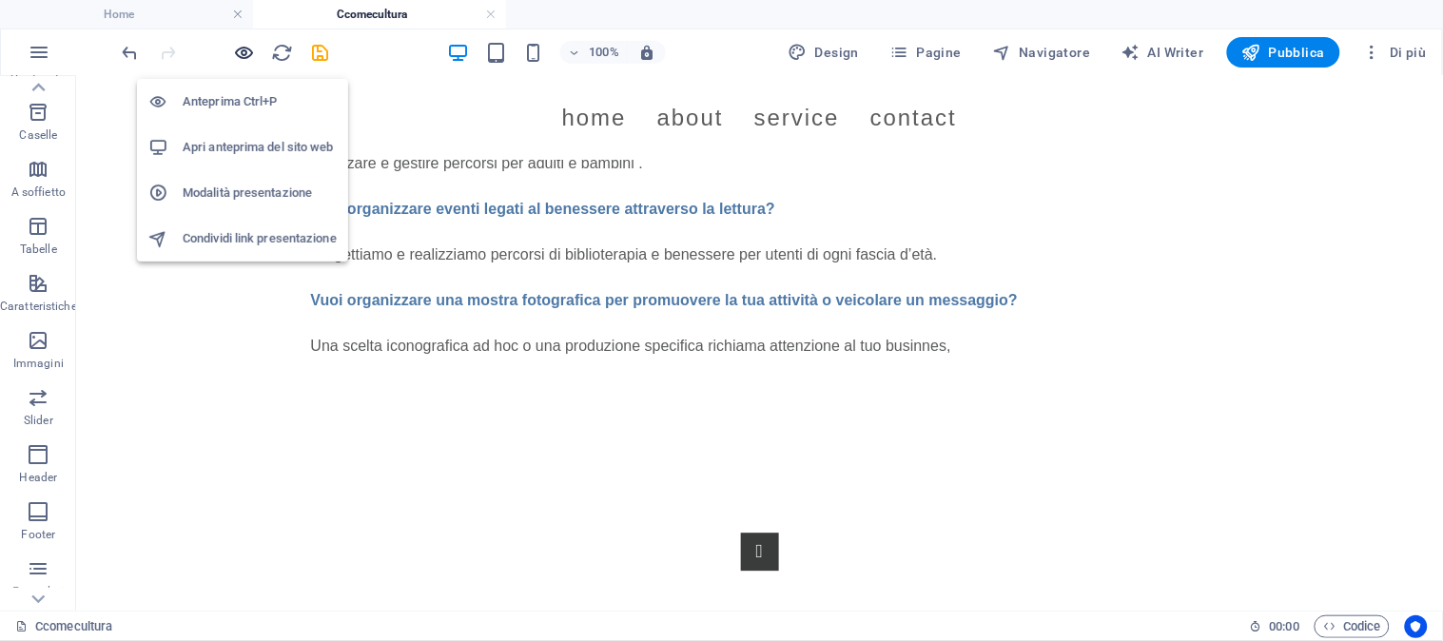
click at [241, 46] on icon "button" at bounding box center [245, 53] width 22 height 22
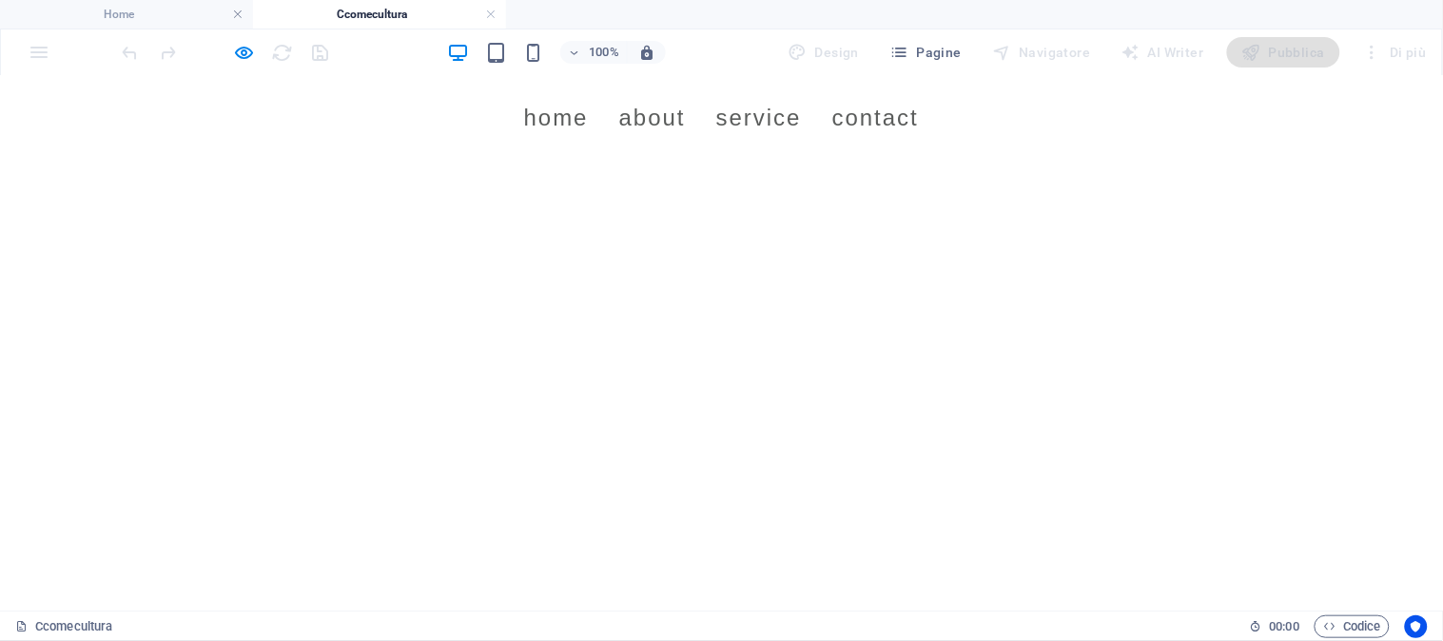
scroll to position [1479, 0]
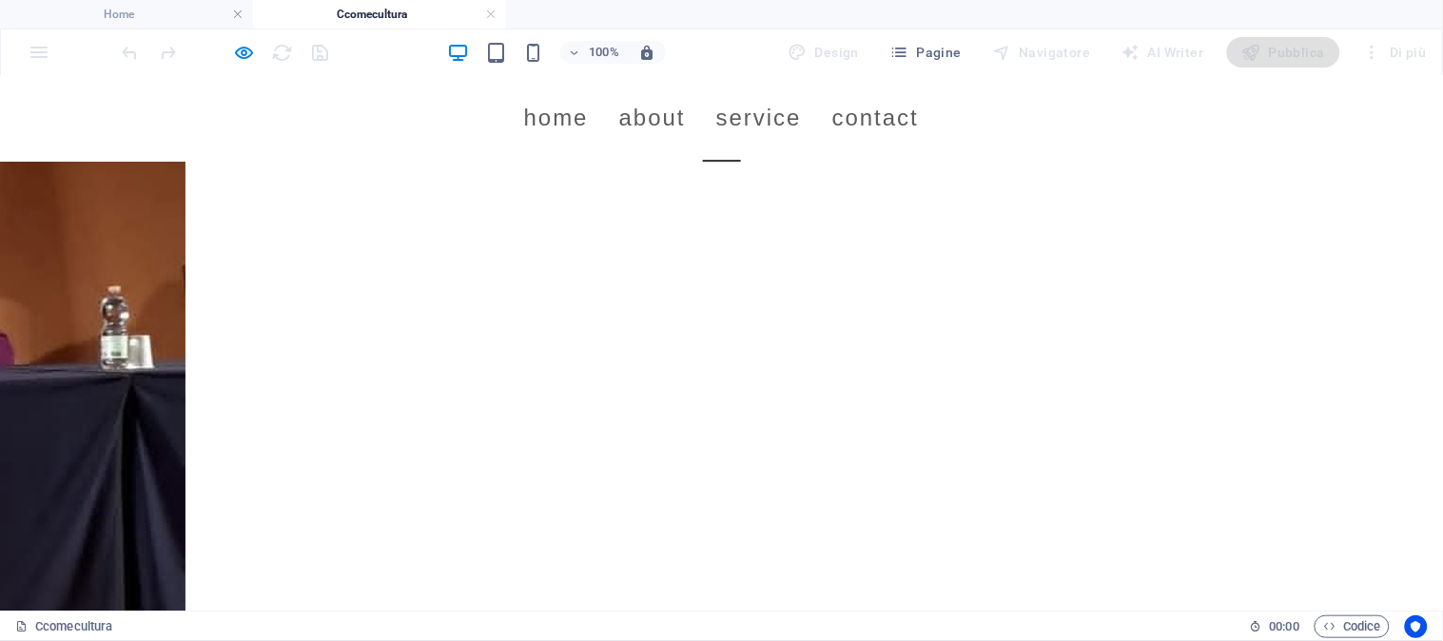
scroll to position [1457, 0]
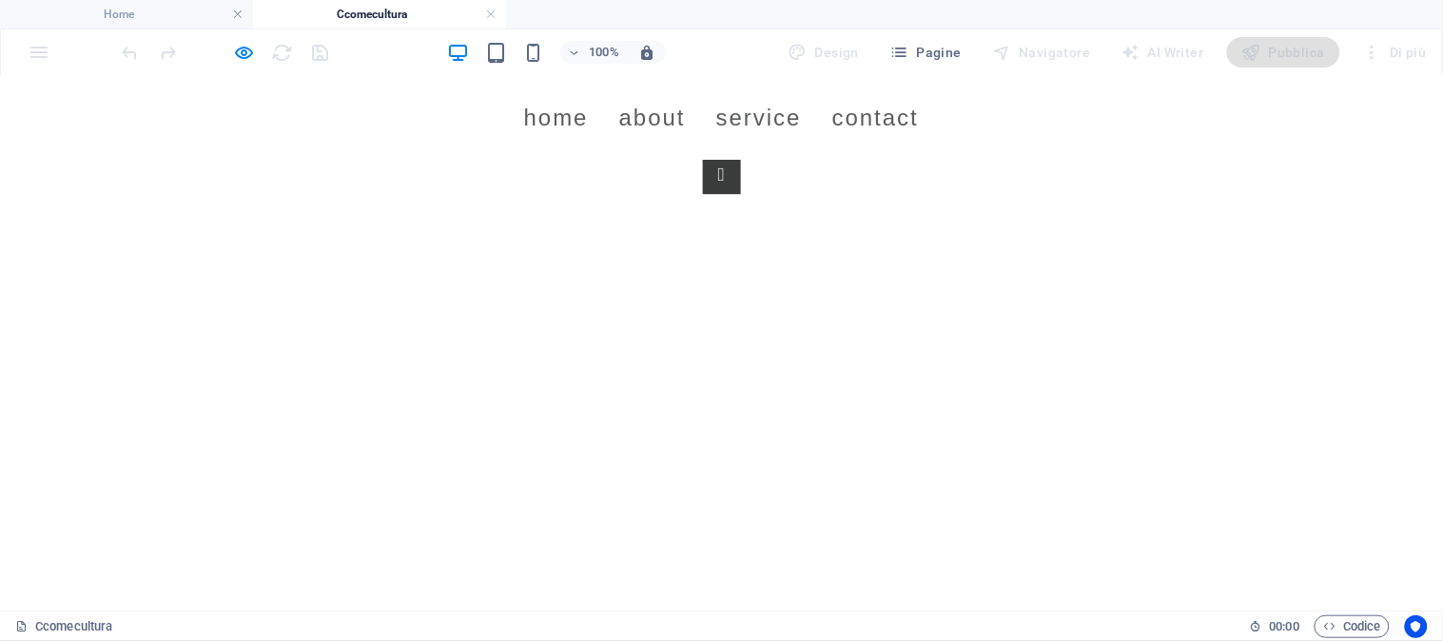
drag, startPoint x: 1392, startPoint y: 391, endPoint x: 1392, endPoint y: 429, distance: 38.1
click at [1392, 429] on div "1 2 3 4" at bounding box center [721, 644] width 1443 height 883
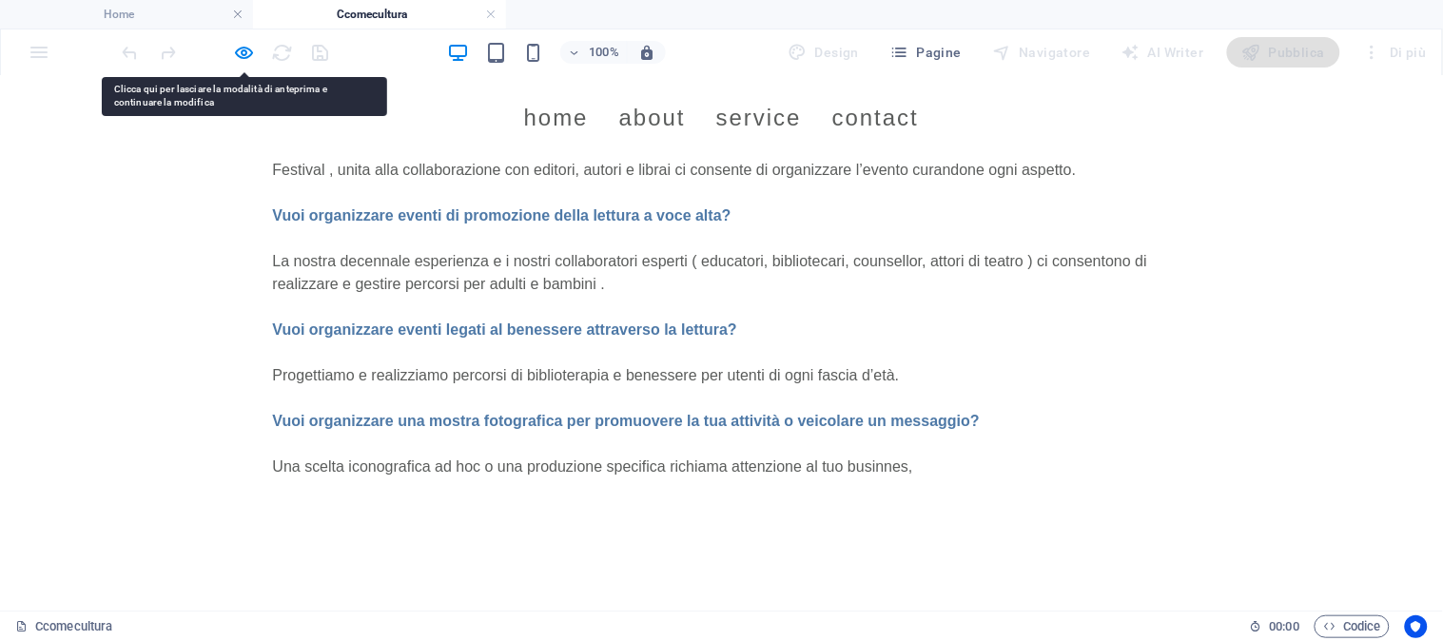
scroll to position [952, 0]
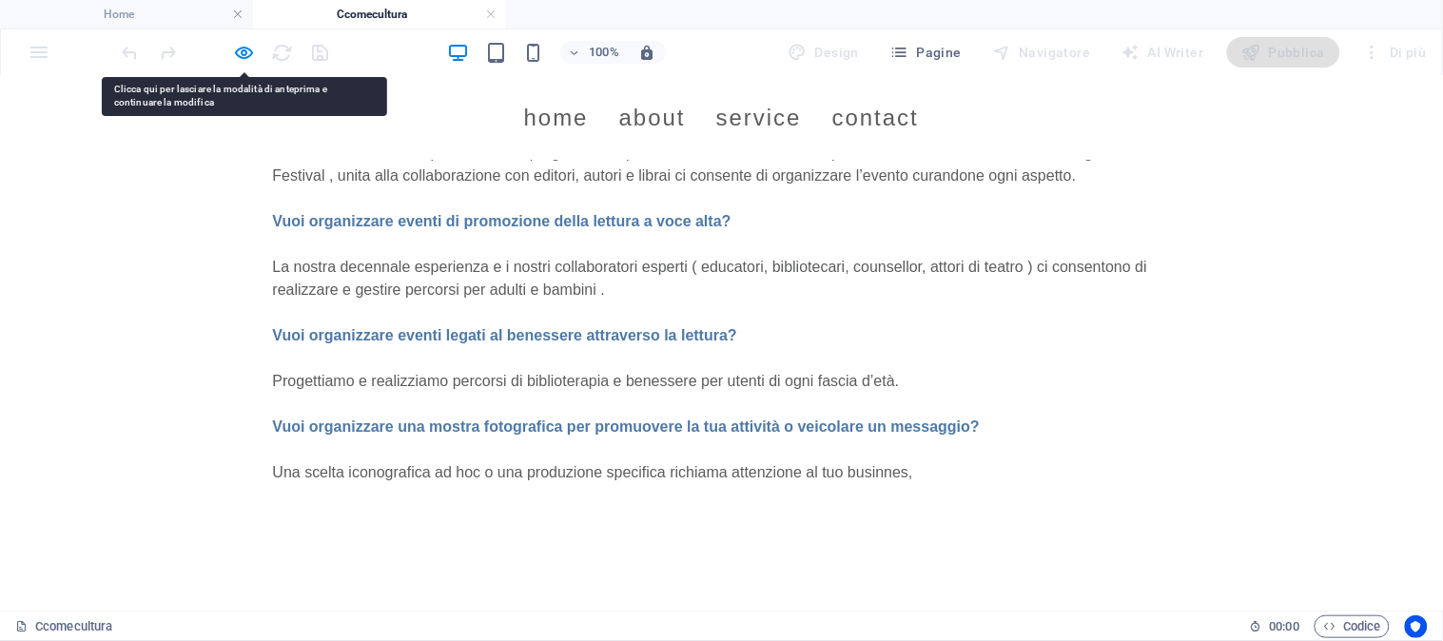
drag, startPoint x: 1219, startPoint y: 577, endPoint x: 1271, endPoint y: 495, distance: 97.9
click at [1271, 495] on div "C Come Cultura Nasce nell’estate 2025 da professionisti che operano da decenni …" at bounding box center [721, 67] width 1443 height 1031
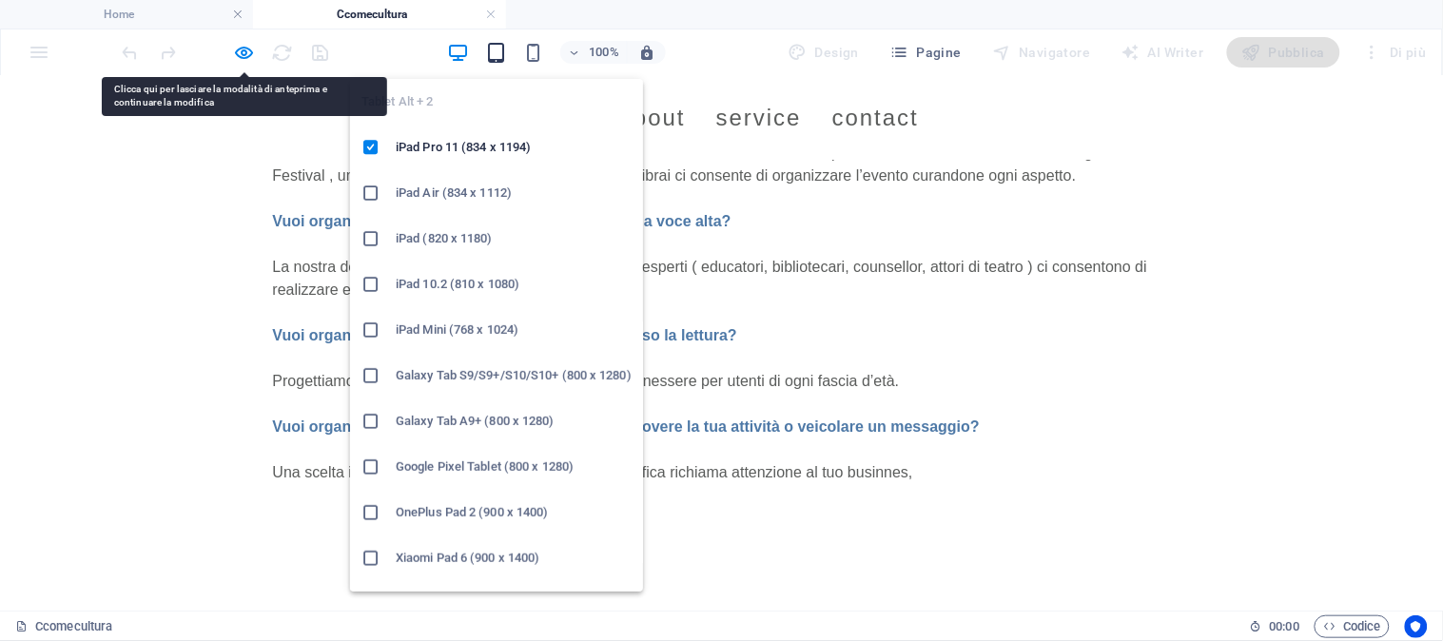
click at [501, 48] on icon "button" at bounding box center [496, 53] width 22 height 22
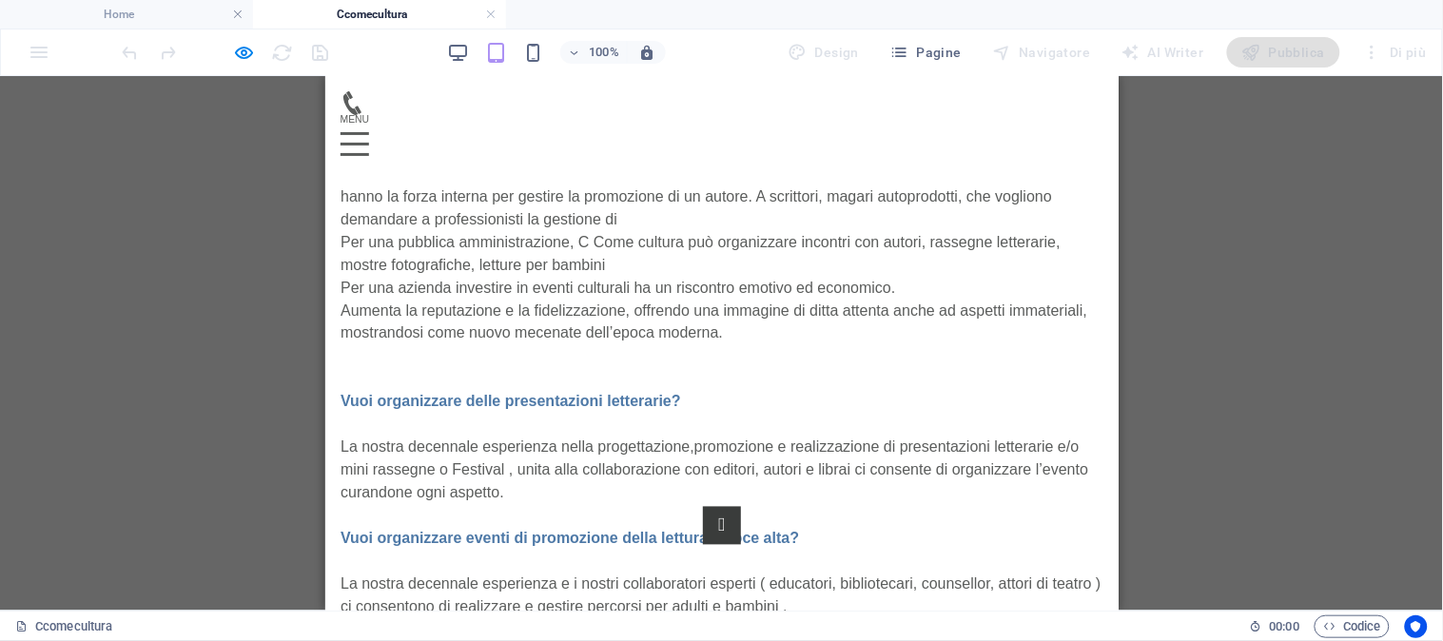
scroll to position [695, 0]
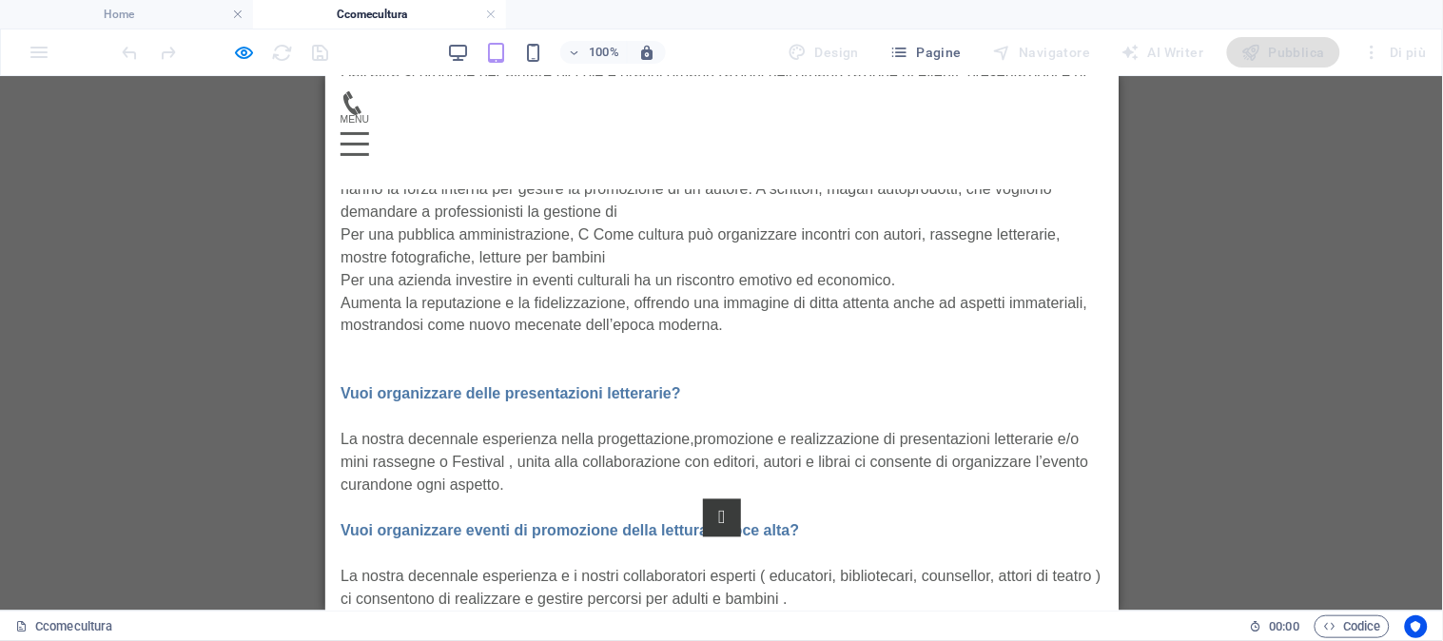
click at [662, 403] on p "Vuoi organizzare delle presentazioni letterarie?" at bounding box center [721, 393] width 763 height 23
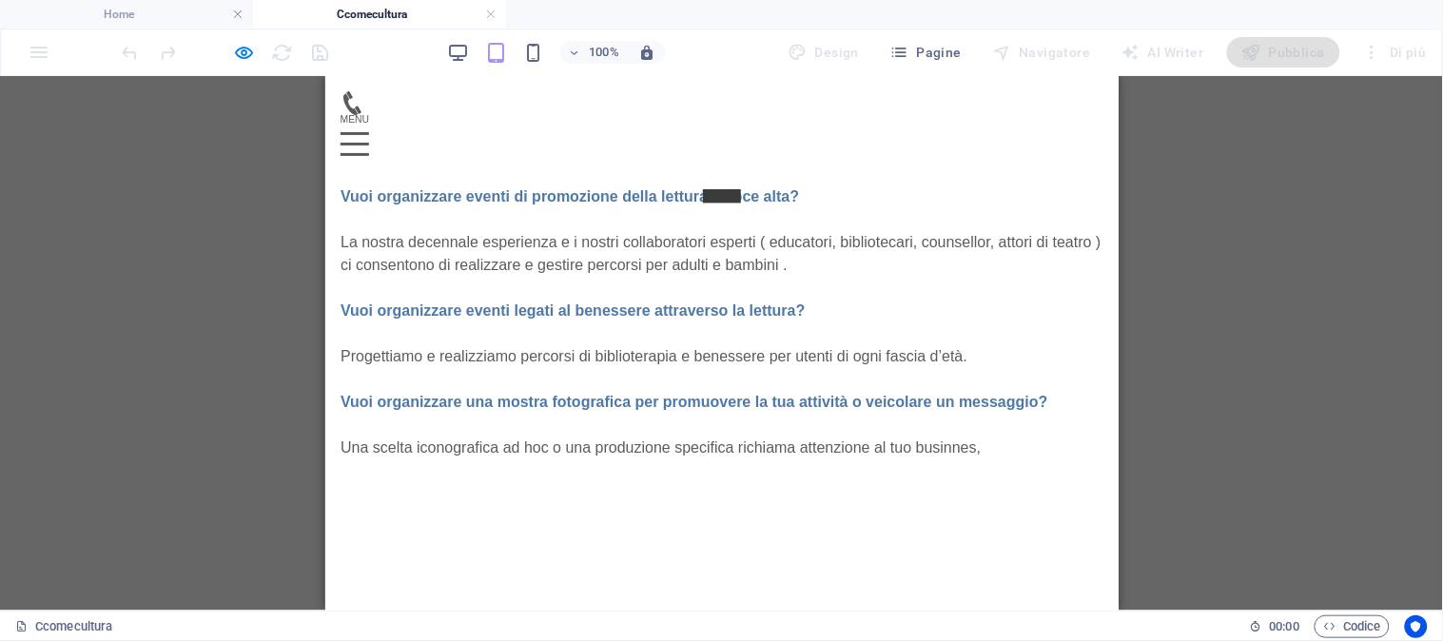
scroll to position [1022, 0]
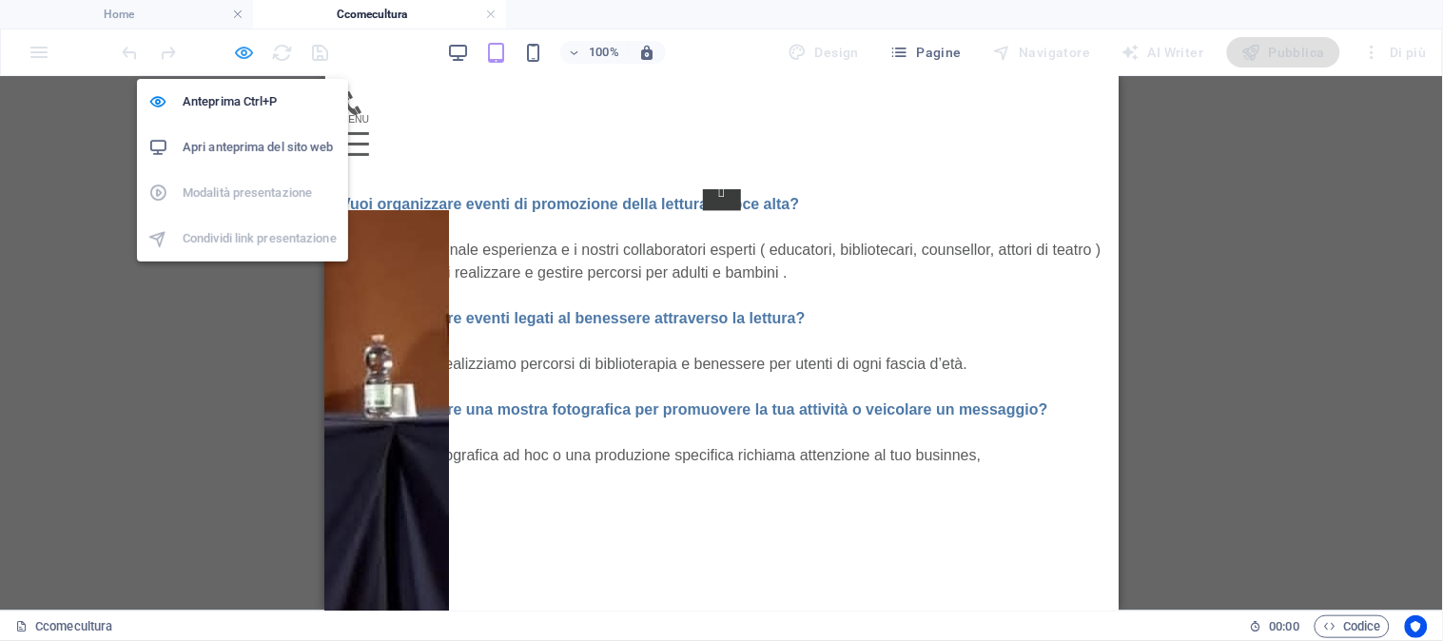
click at [245, 50] on icon "button" at bounding box center [245, 53] width 22 height 22
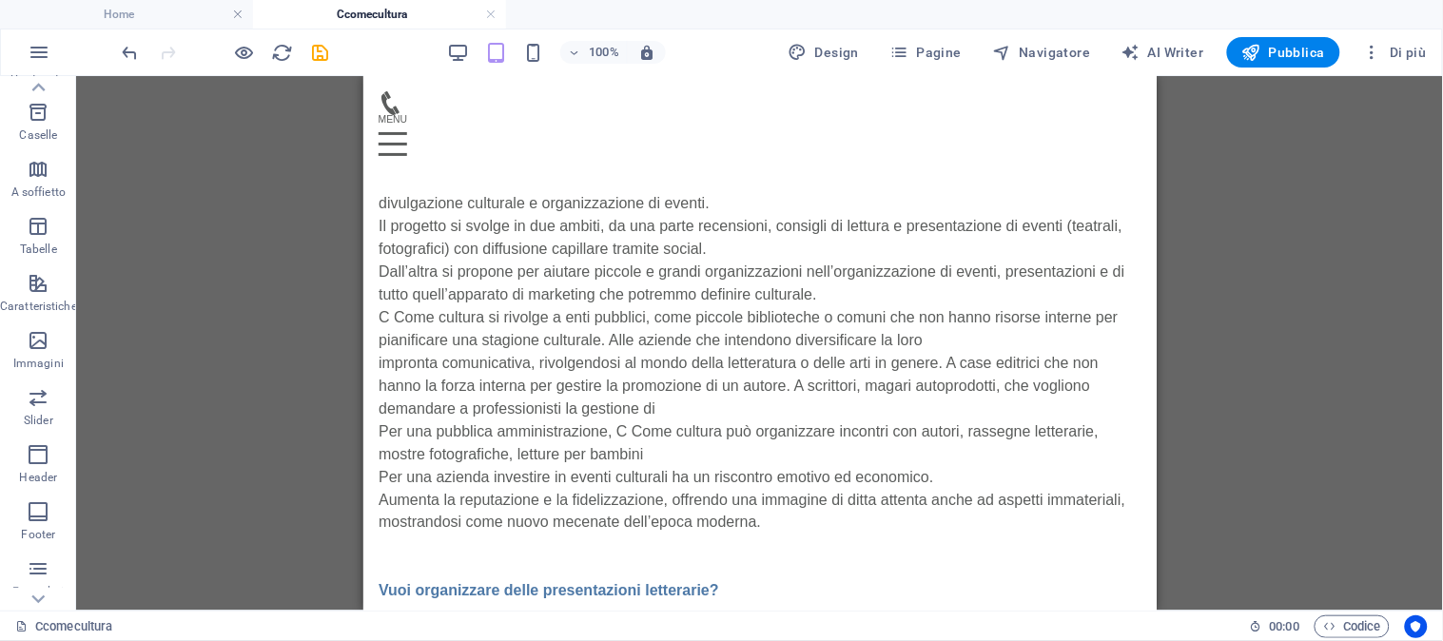
scroll to position [563, 0]
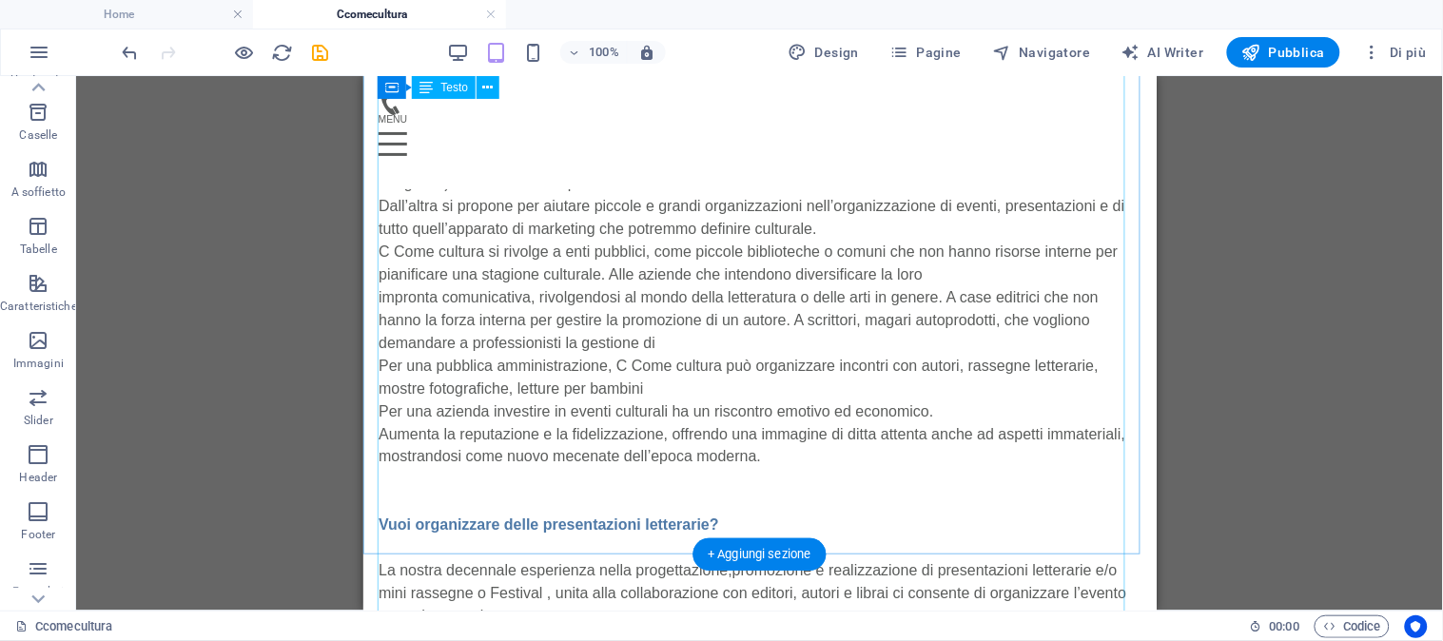
click at [589, 546] on div "C Come Cultura Nasce nell’estate 2025 da professionisti che operano da decenni …" at bounding box center [759, 485] width 763 height 925
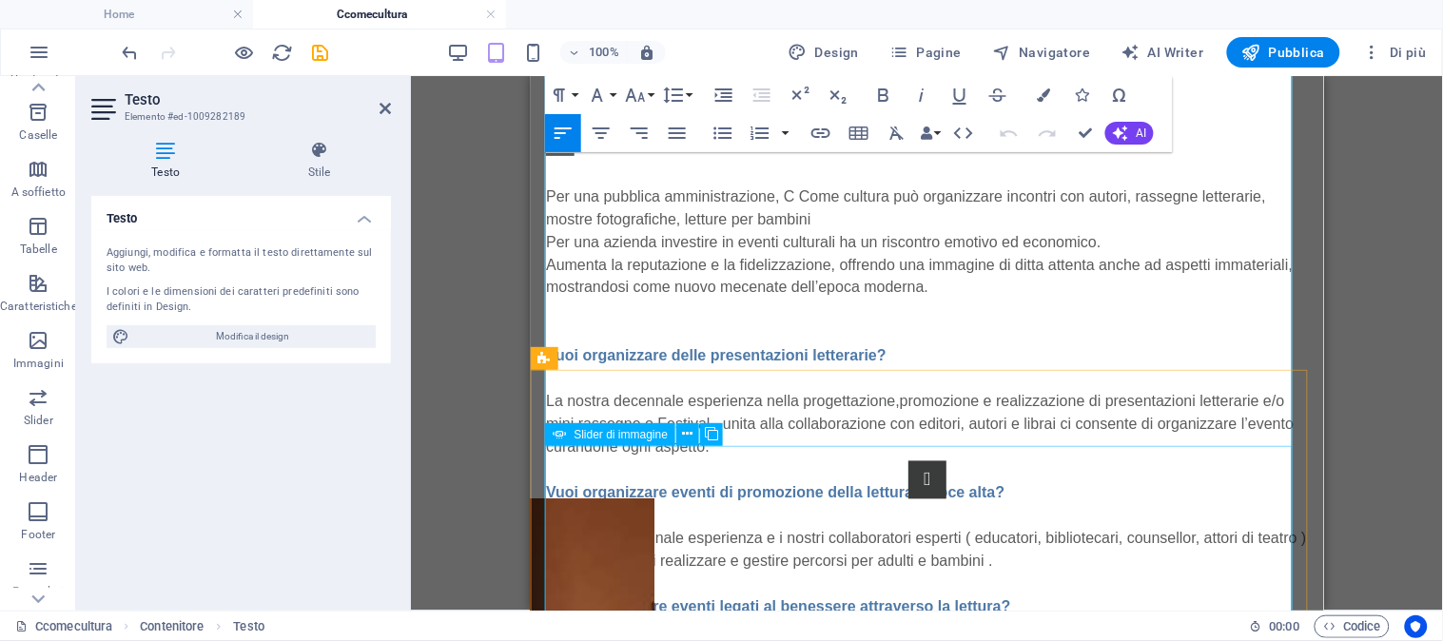
scroll to position [783, 0]
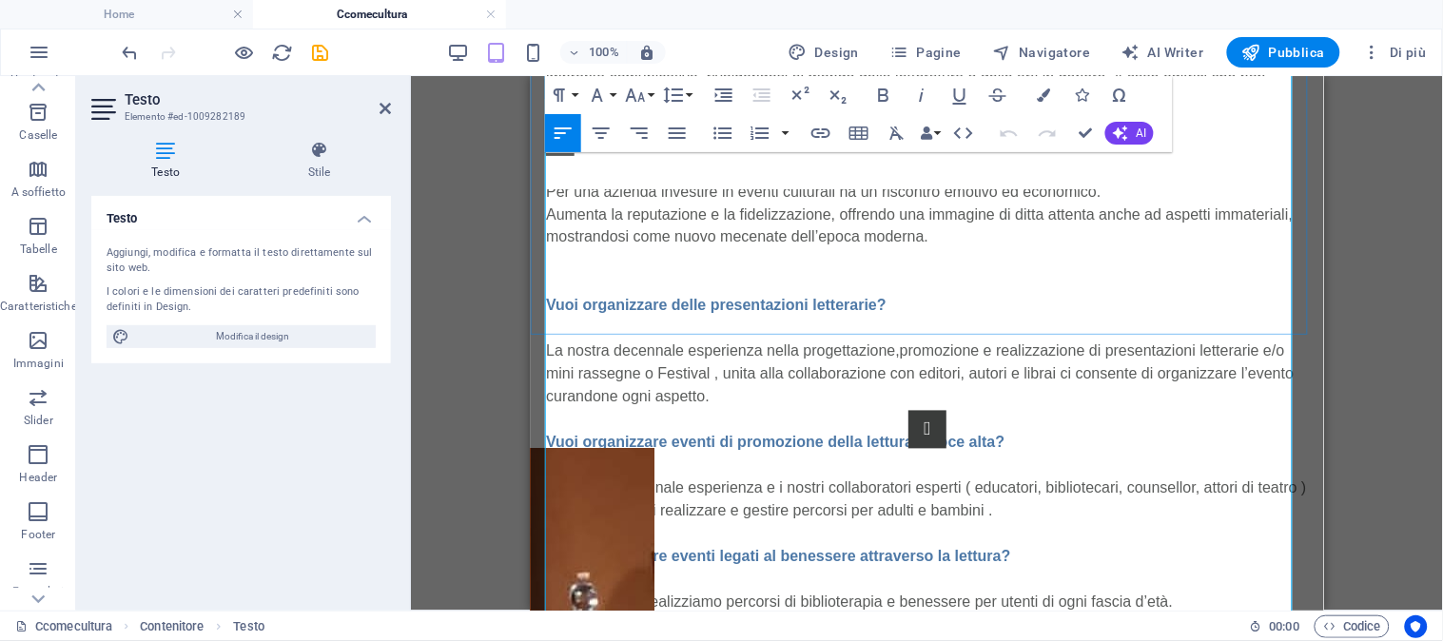
click at [909, 314] on p "Vuoi organizzare delle presentazioni letterarie?" at bounding box center [926, 305] width 763 height 23
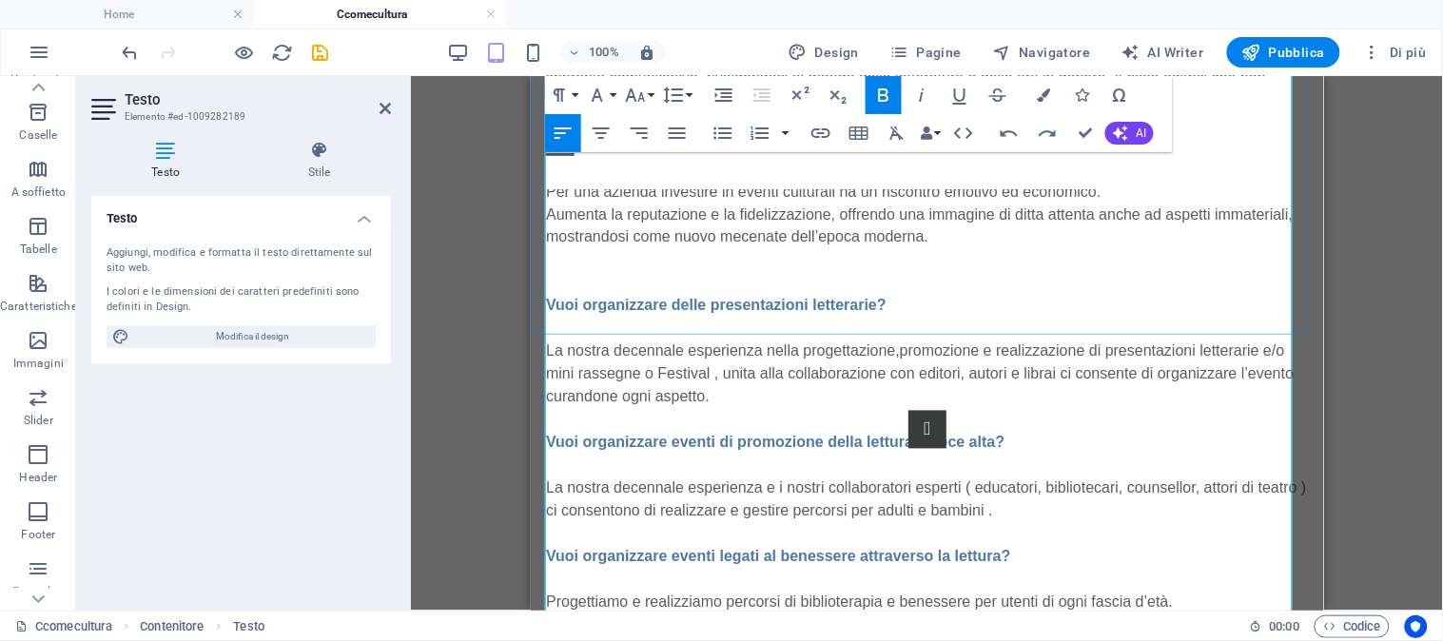
click at [926, 332] on p at bounding box center [926, 328] width 763 height 23
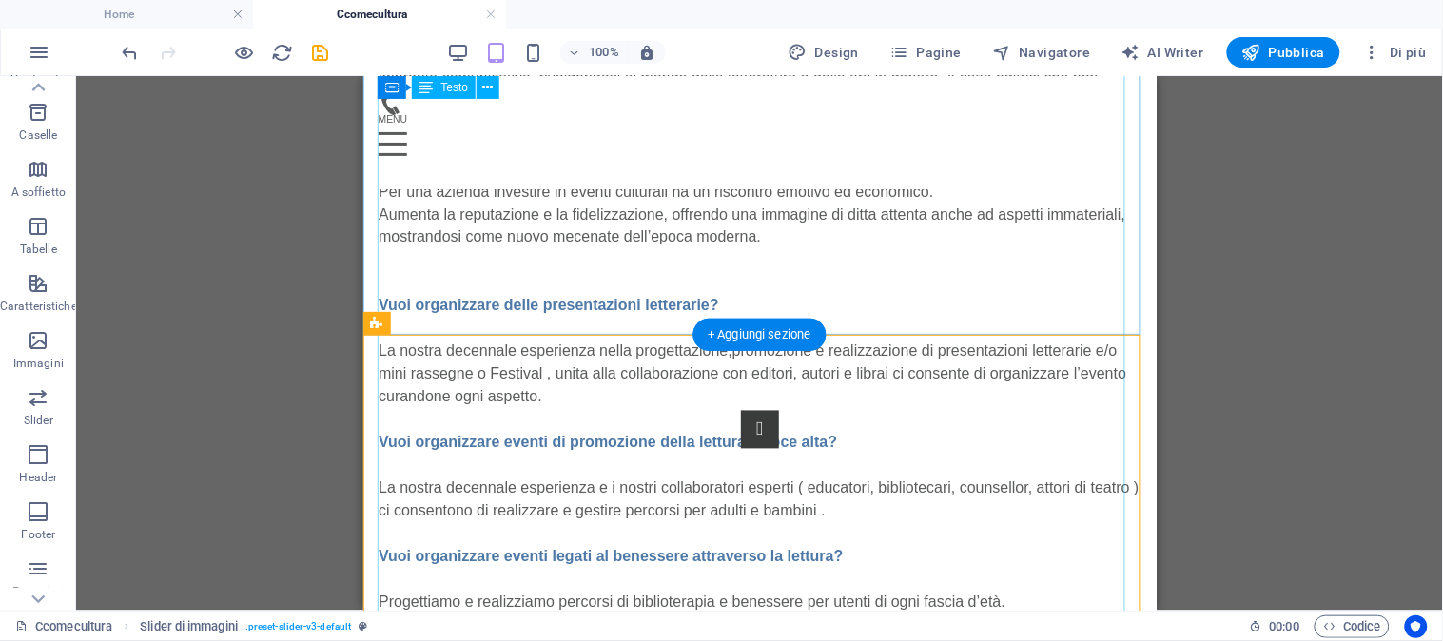
click at [879, 288] on div "C Come Cultura Nasce nell’estate 2025 da professionisti che operano da decenni …" at bounding box center [759, 265] width 763 height 925
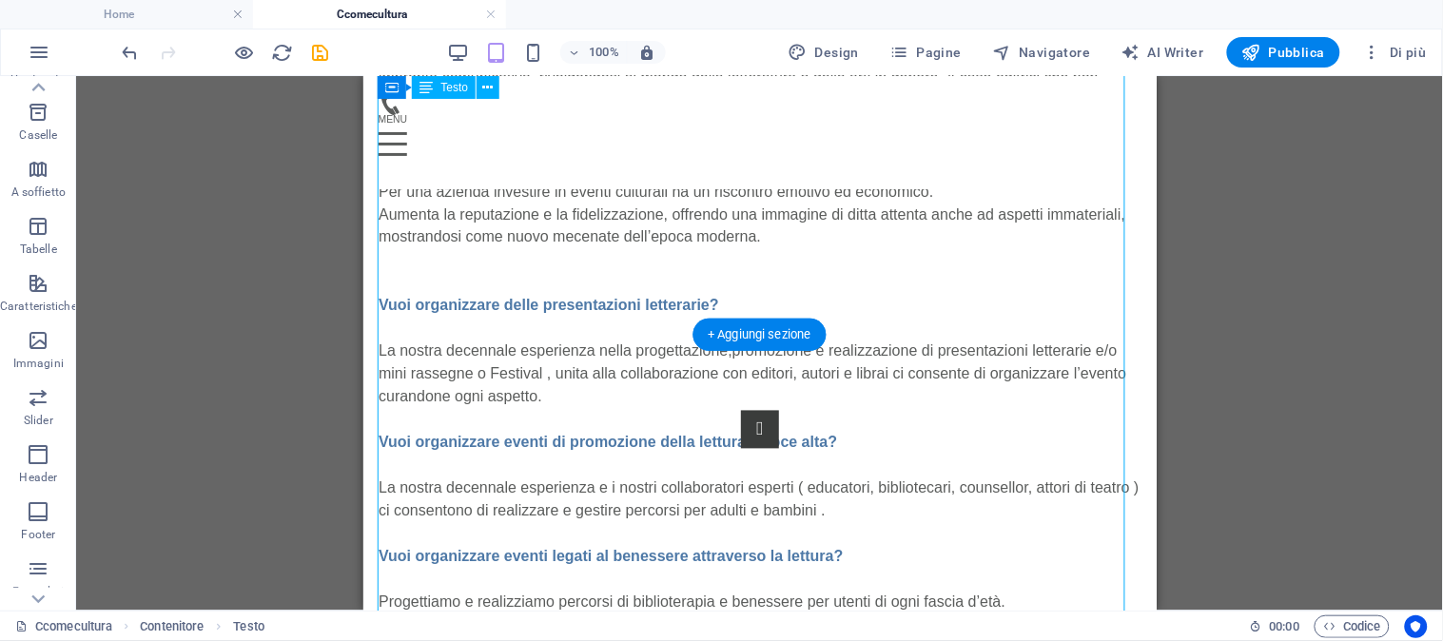
click at [681, 214] on div "C Come Cultura Nasce nell’estate 2025 da professionisti che operano da decenni …" at bounding box center [759, 265] width 763 height 925
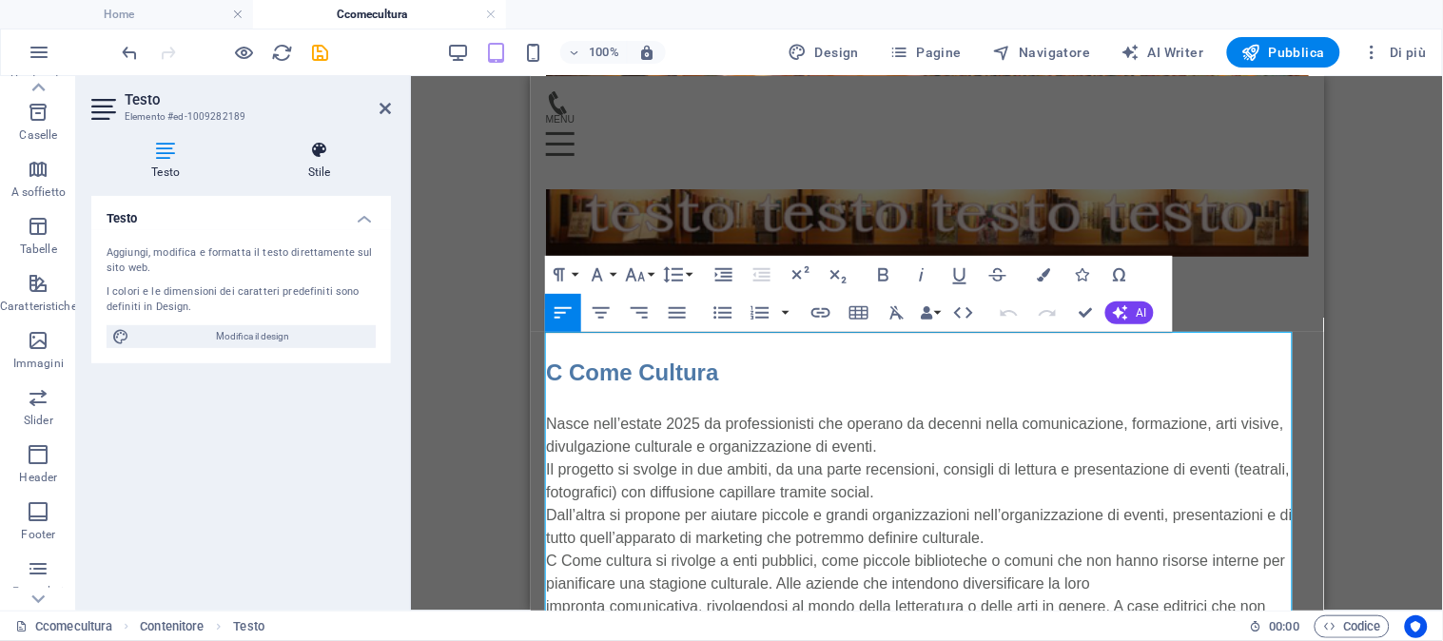
click at [318, 162] on h4 "Stile" at bounding box center [320, 161] width 144 height 40
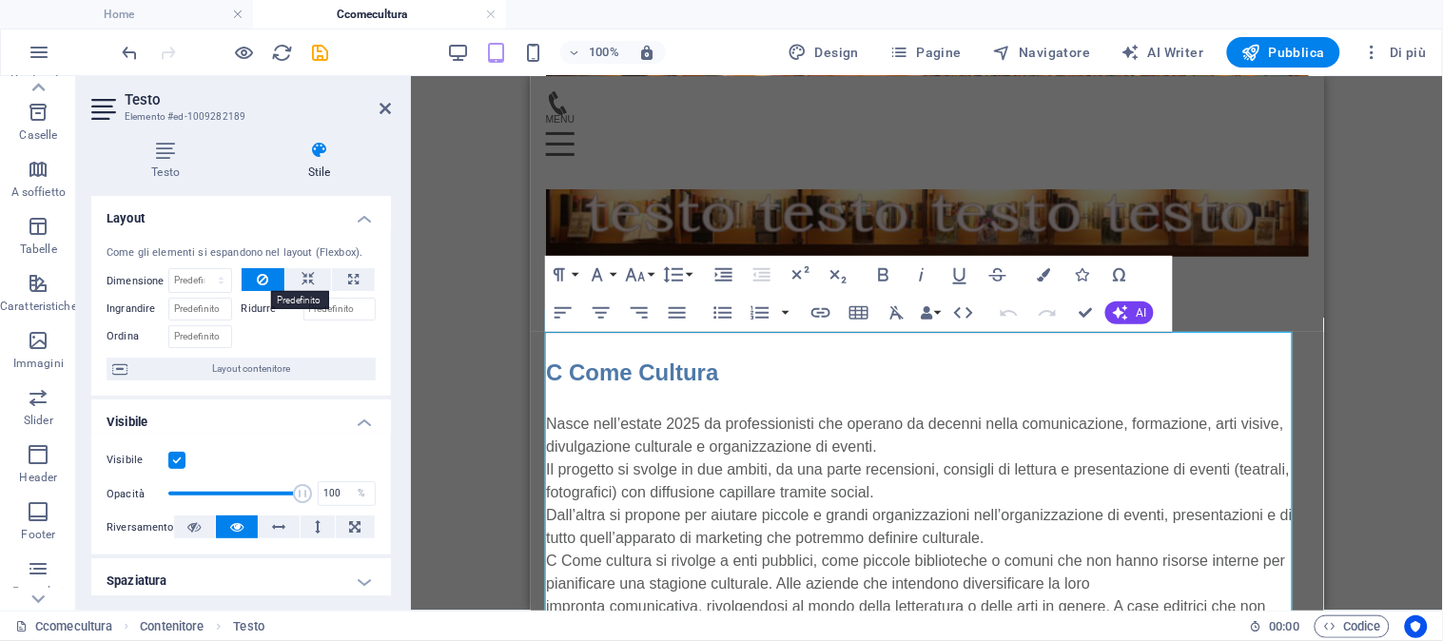
click at [257, 278] on icon at bounding box center [262, 279] width 11 height 23
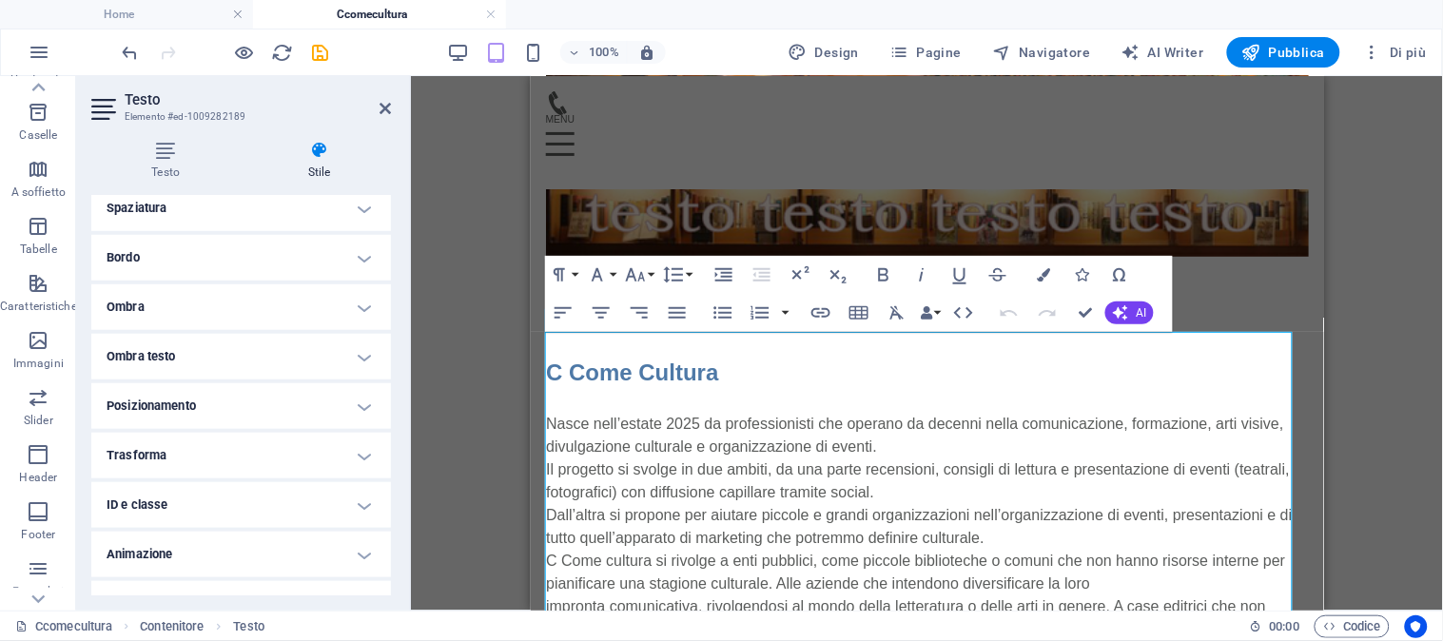
scroll to position [403, 0]
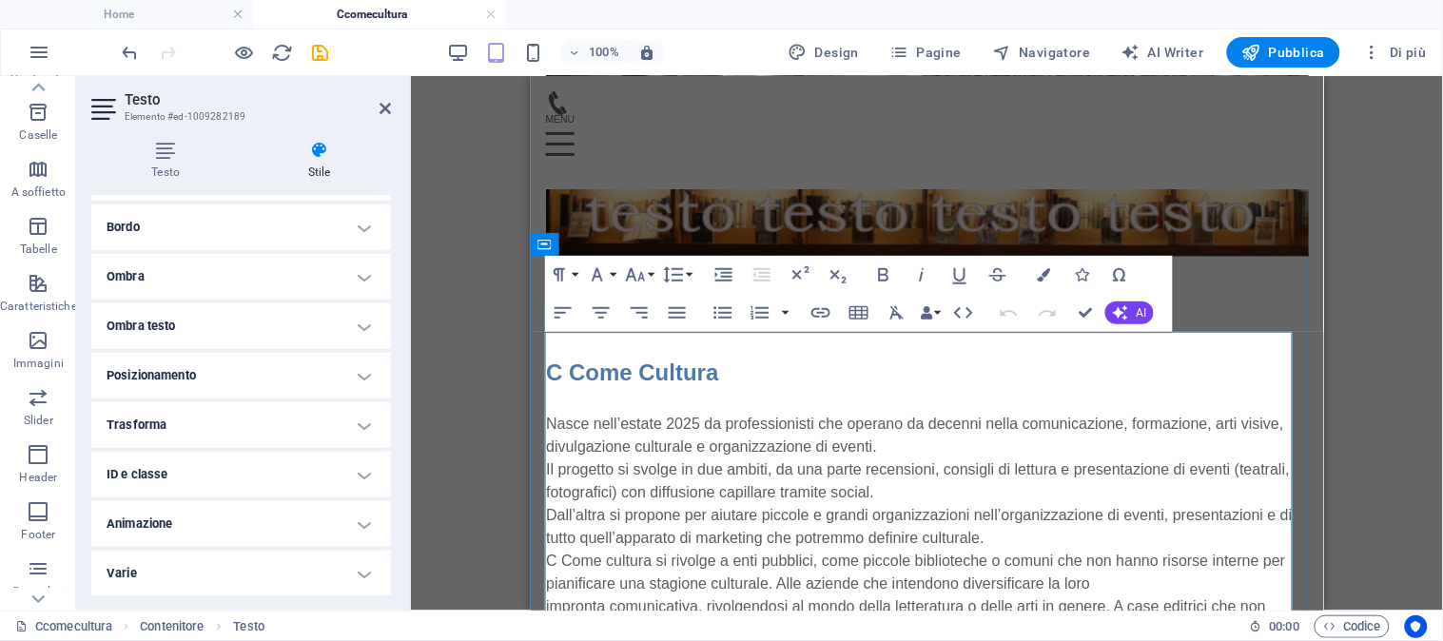
click at [601, 463] on p "Il progetto si svolge in due ambiti, da una parte recensioni, consigli di lettu…" at bounding box center [926, 481] width 763 height 46
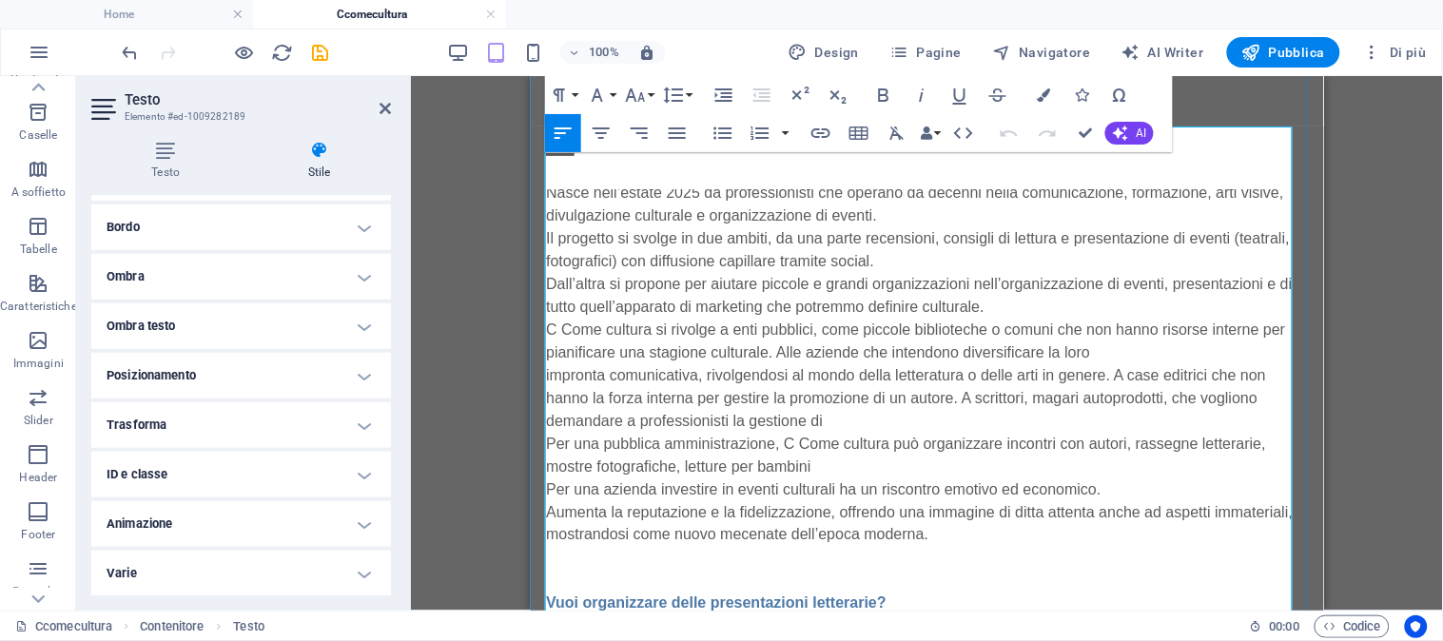
scroll to position [572, 0]
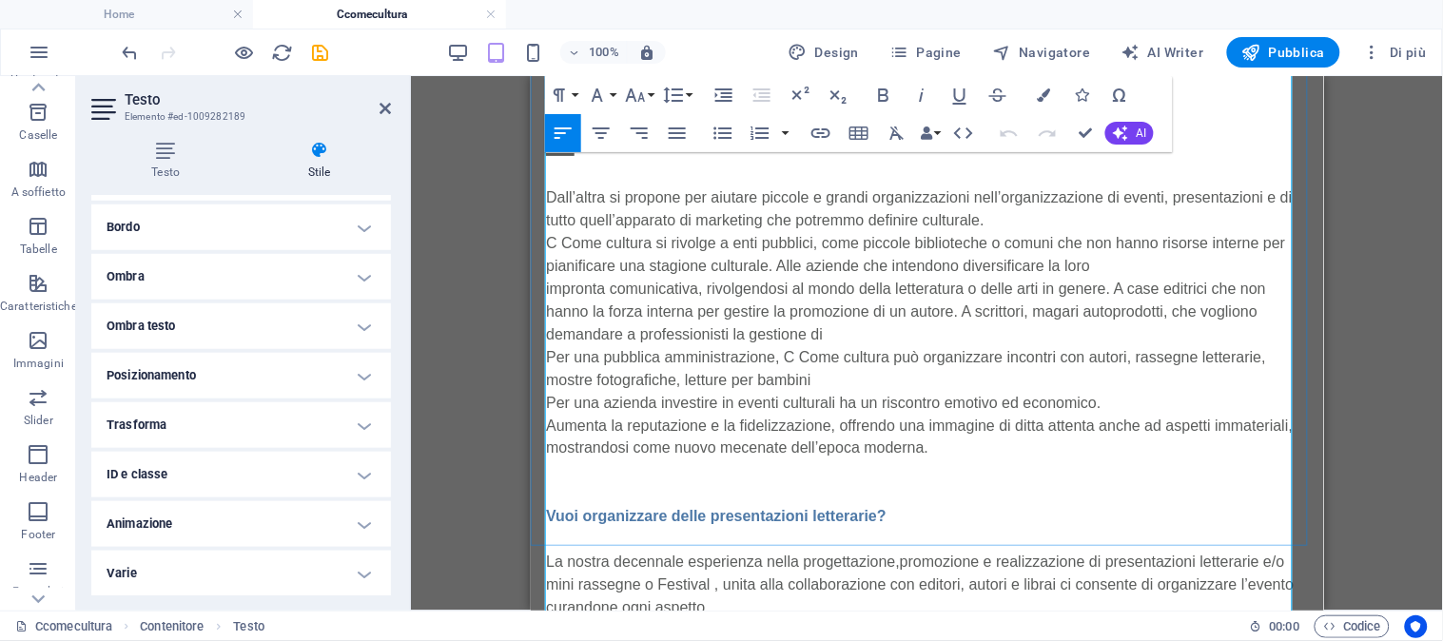
click at [906, 510] on p "Vuoi organizzare delle presentazioni letterarie?" at bounding box center [926, 516] width 763 height 23
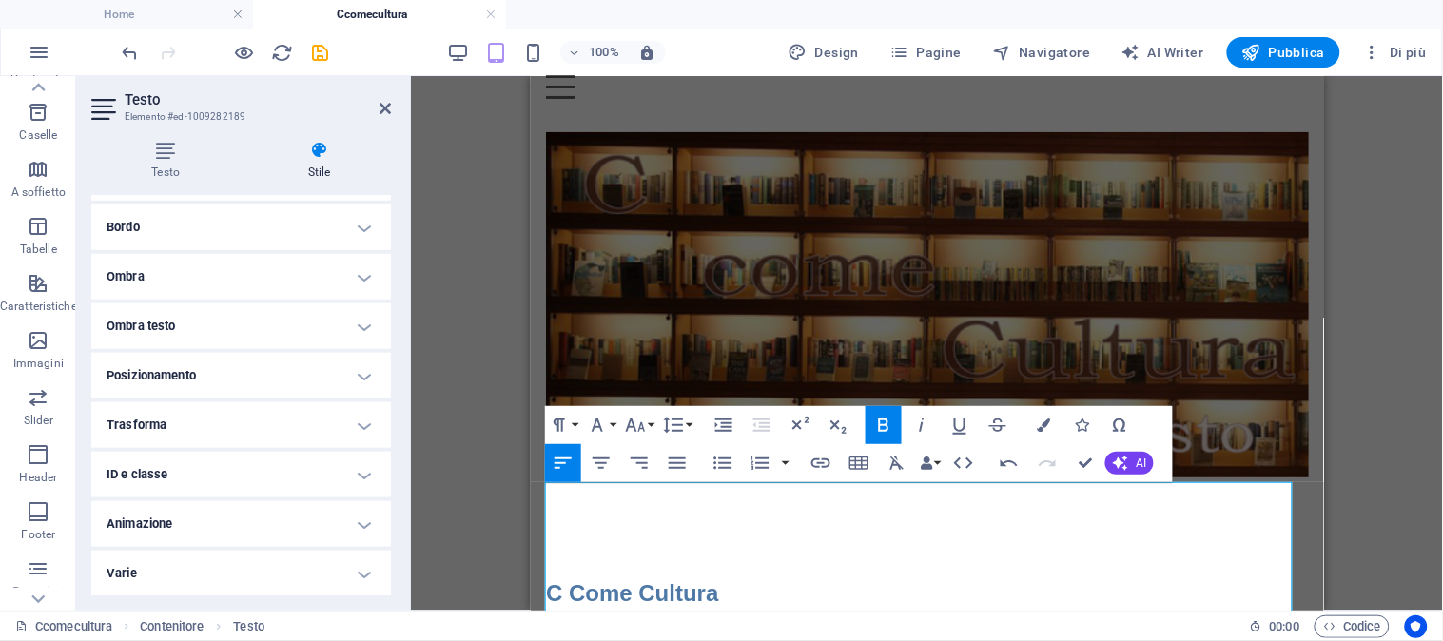
scroll to position [0, 0]
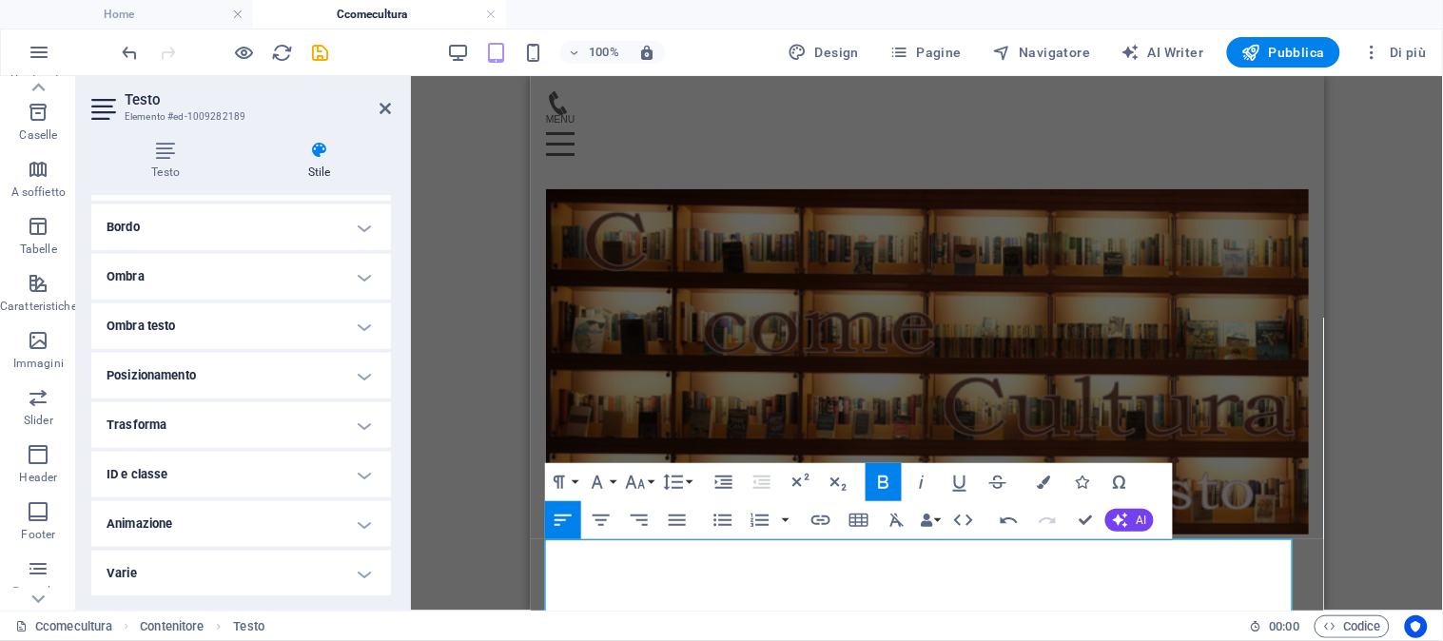
click at [487, 308] on div "Trascina qui per sostituire il contenuto esistente. Premi “Ctrl” se vuoi creare…" at bounding box center [927, 343] width 1032 height 535
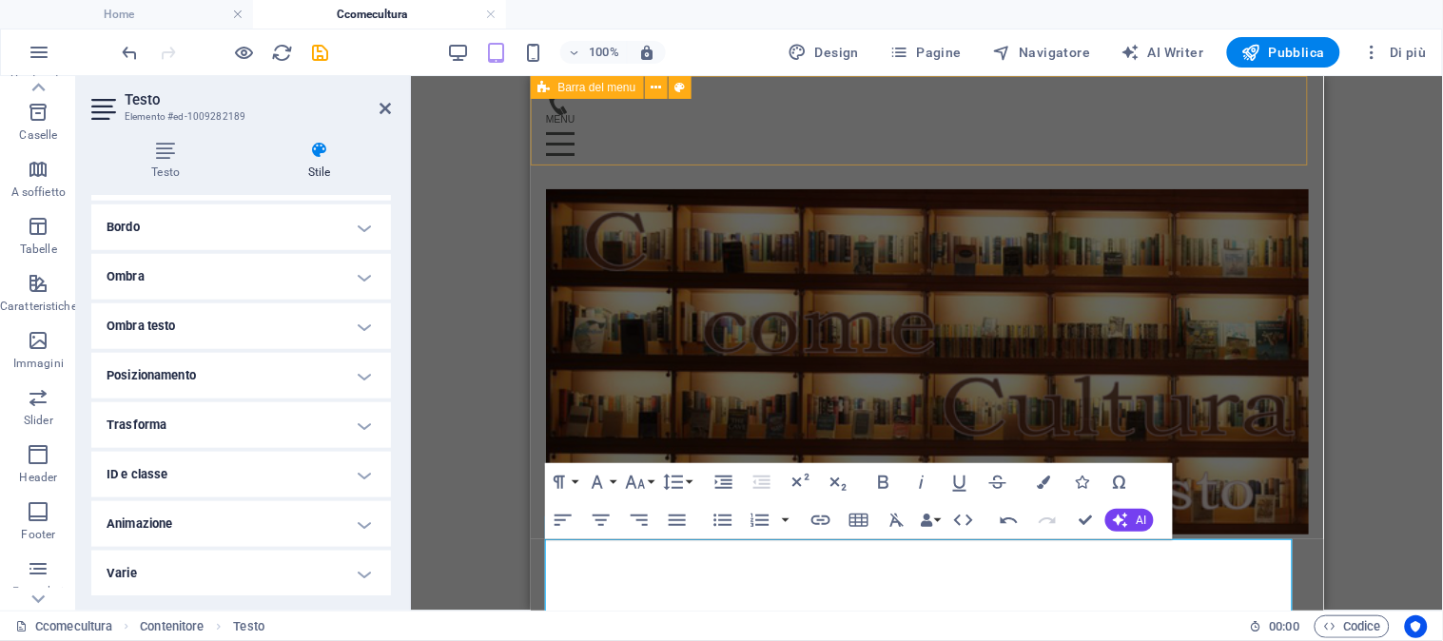
click at [1046, 85] on div "Menu Home About Service Contact" at bounding box center [926, 131] width 793 height 113
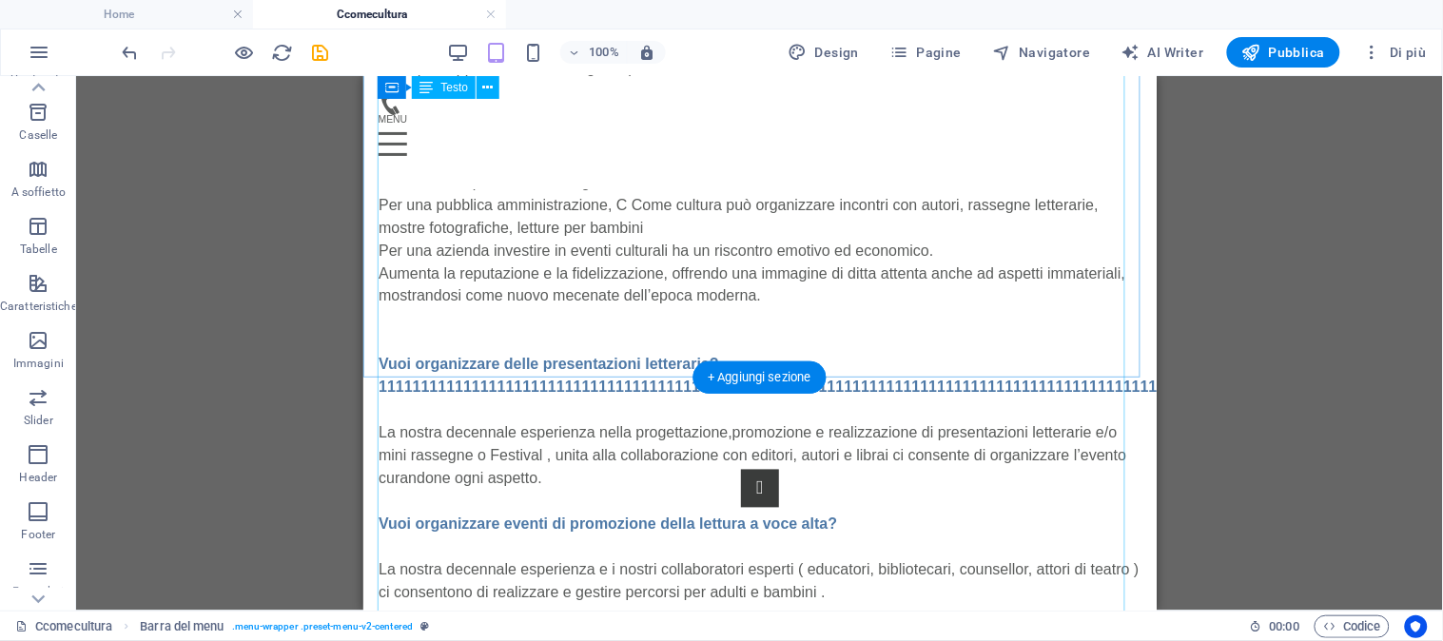
scroll to position [739, 0]
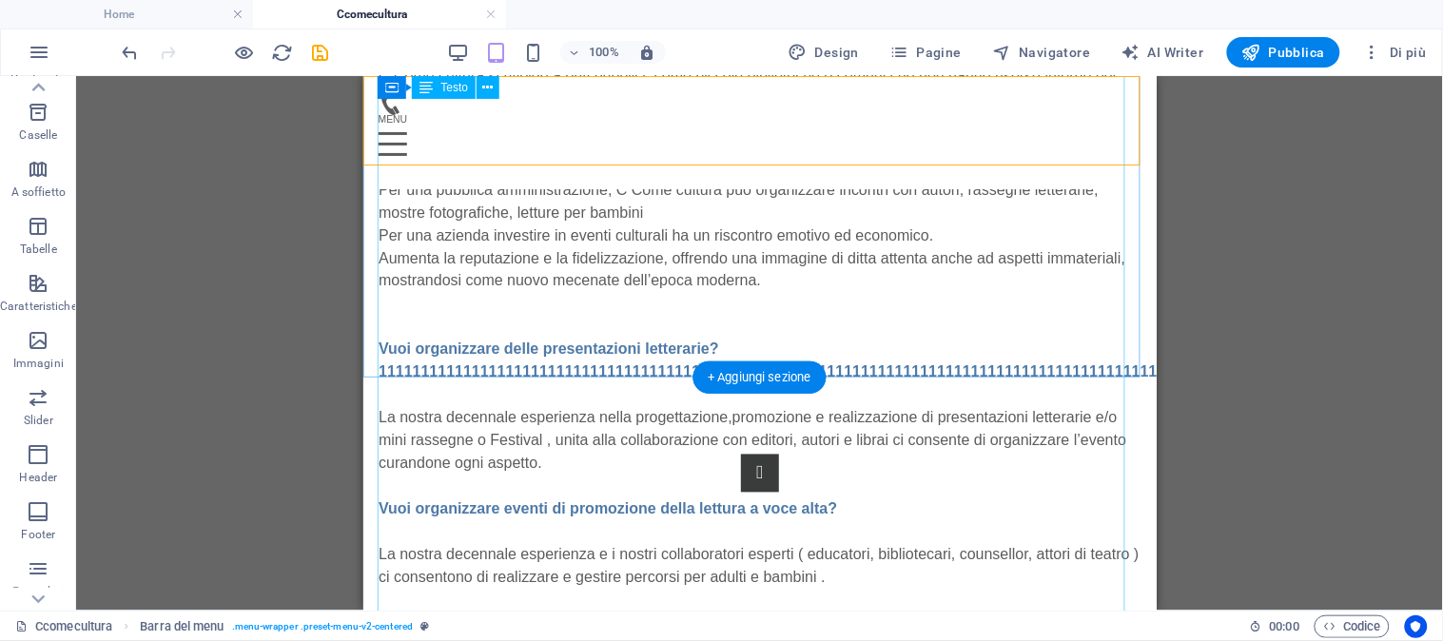
click at [994, 323] on div "C Come Cultura Nasce nell’estate 2025 da professionisti che operano da decenni …" at bounding box center [759, 321] width 763 height 948
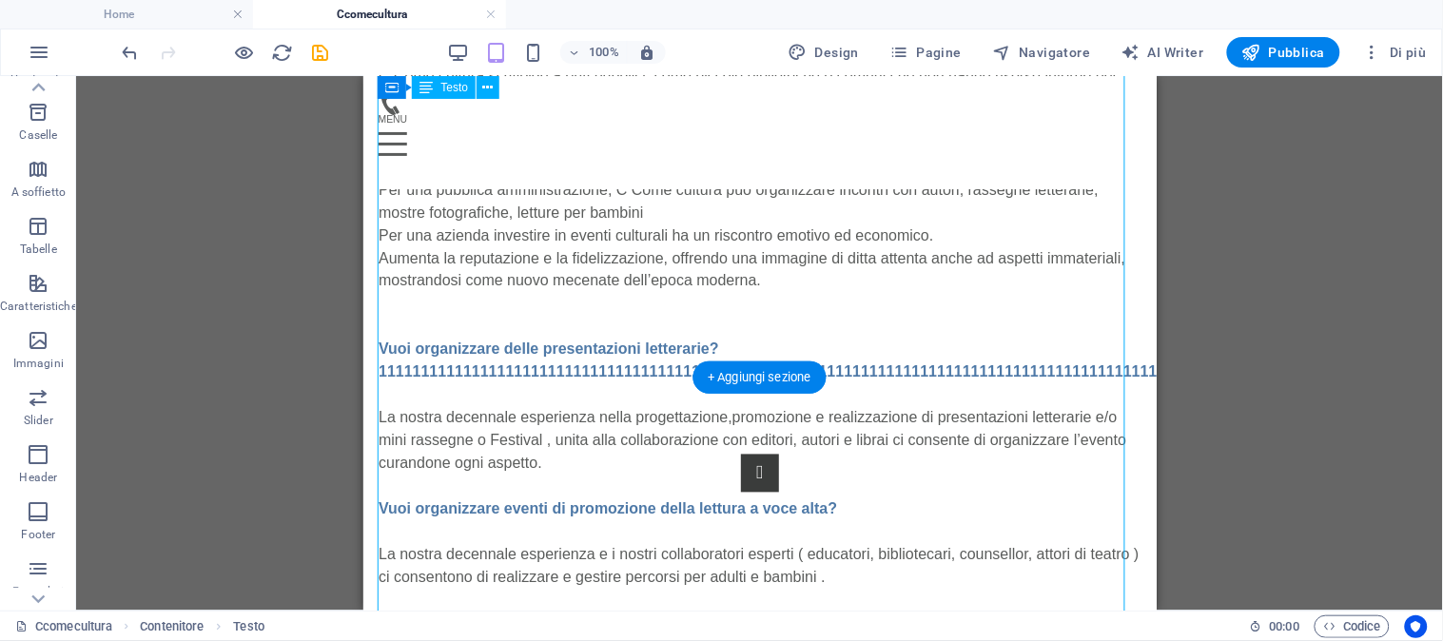
click at [994, 323] on div "C Come Cultura Nasce nell’estate 2025 da professionisti che operano da decenni …" at bounding box center [759, 321] width 763 height 948
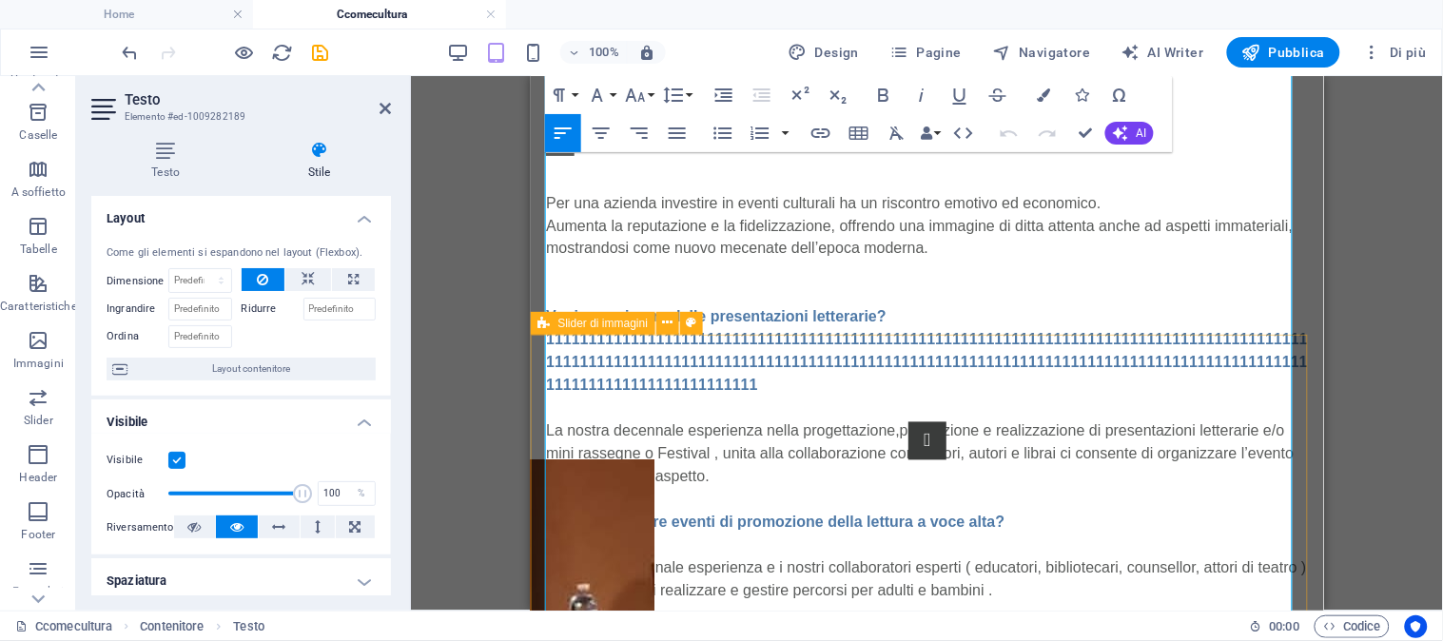
scroll to position [783, 0]
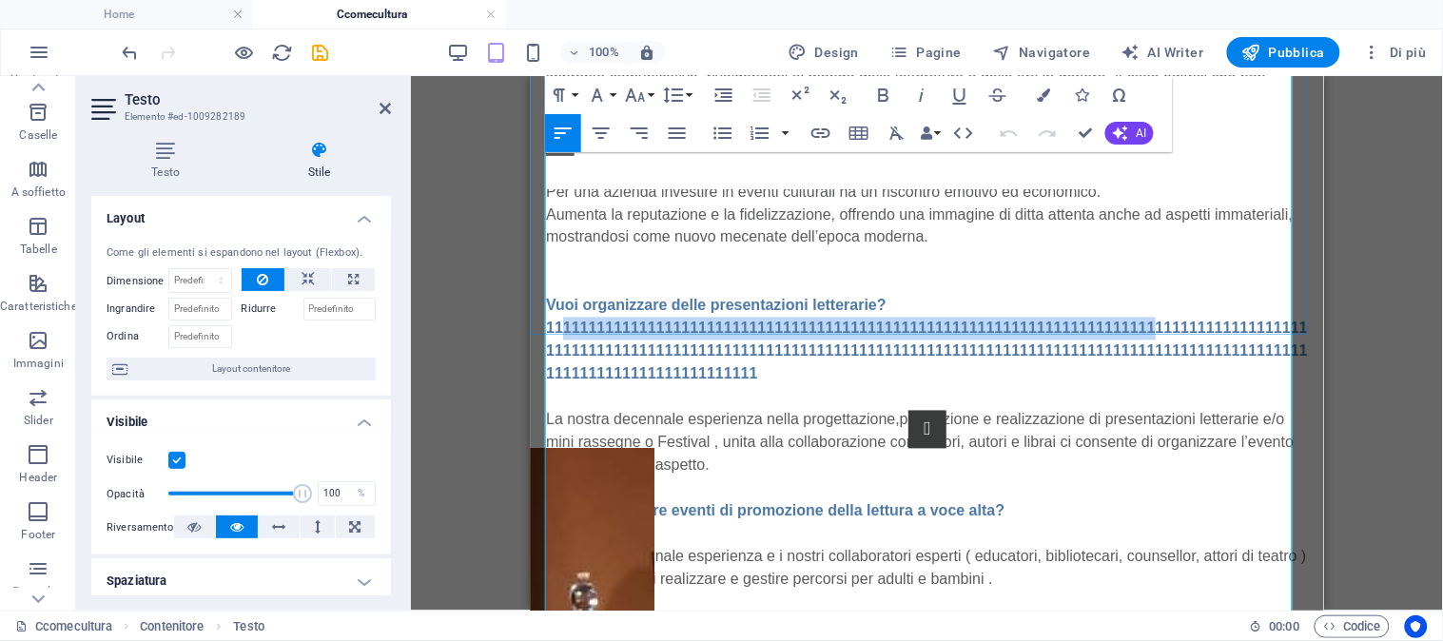
drag, startPoint x: 1092, startPoint y: 327, endPoint x: 561, endPoint y: 319, distance: 530.9
click at [561, 319] on strong "Vuoi organizzare delle presentazioni letterarie?1111111111111111111111111111111…" at bounding box center [926, 339] width 762 height 85
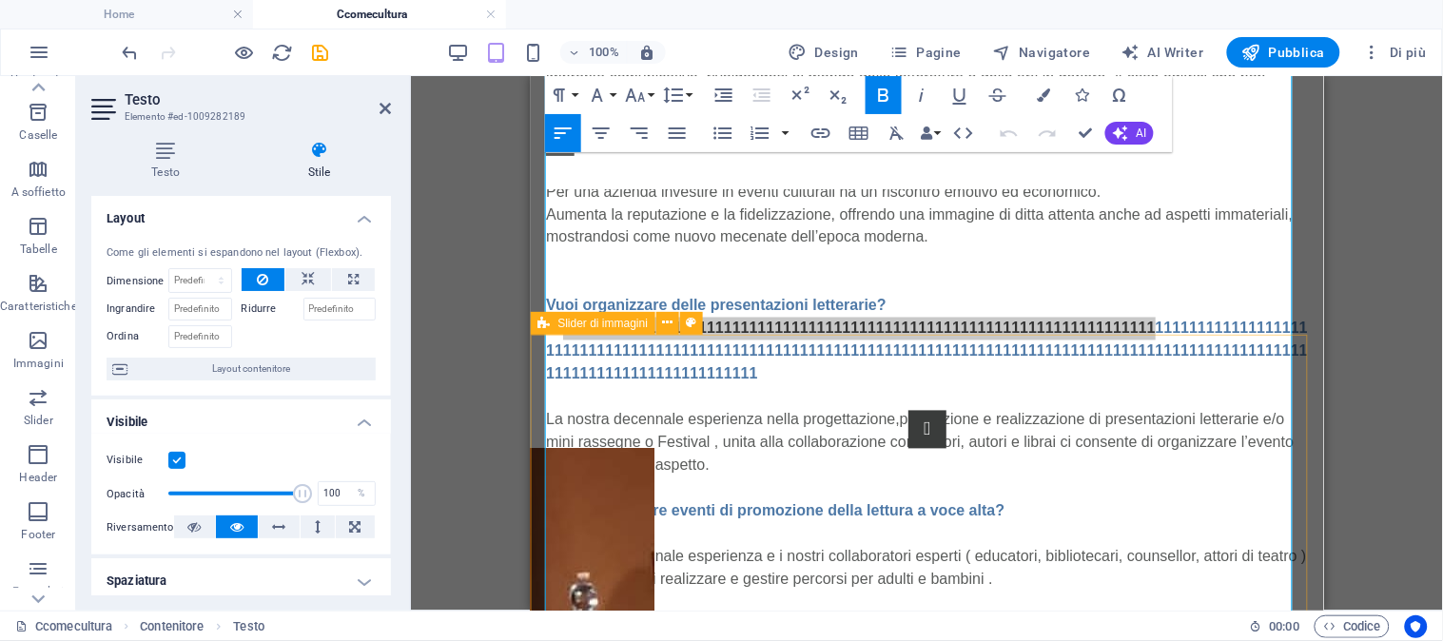
click at [571, 335] on div "Slider di immagini" at bounding box center [624, 324] width 186 height 24
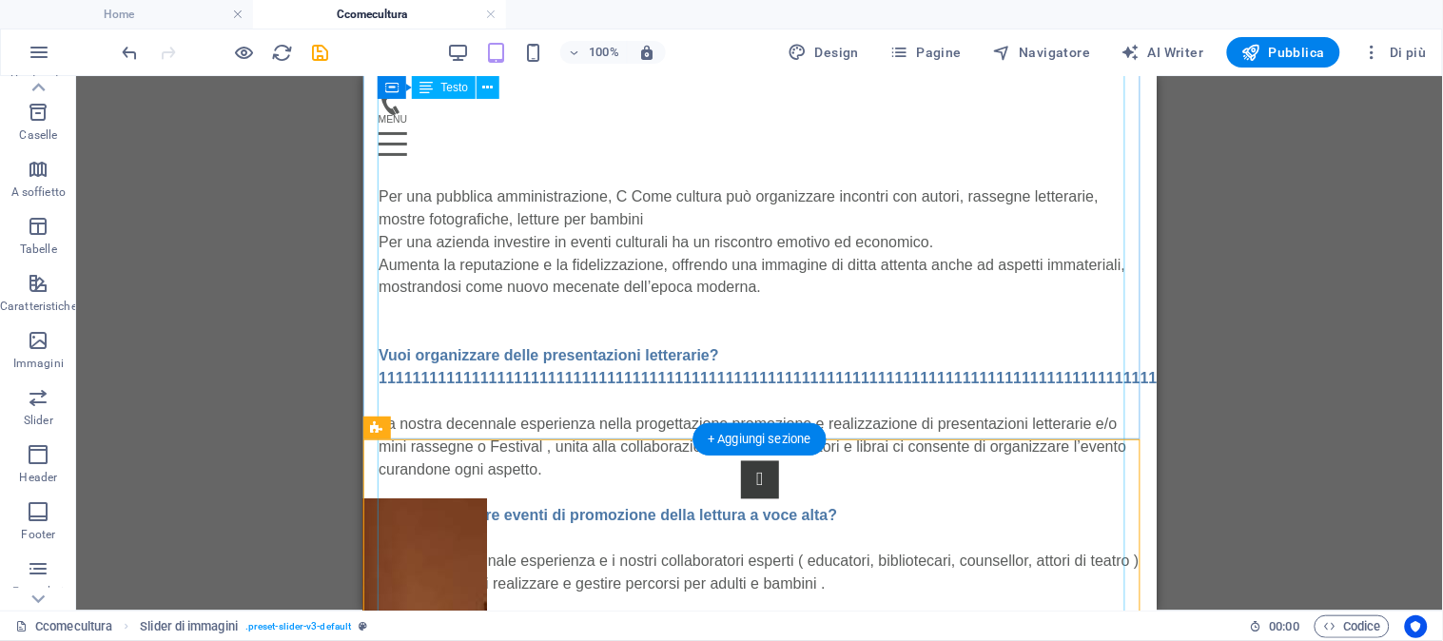
scroll to position [677, 0]
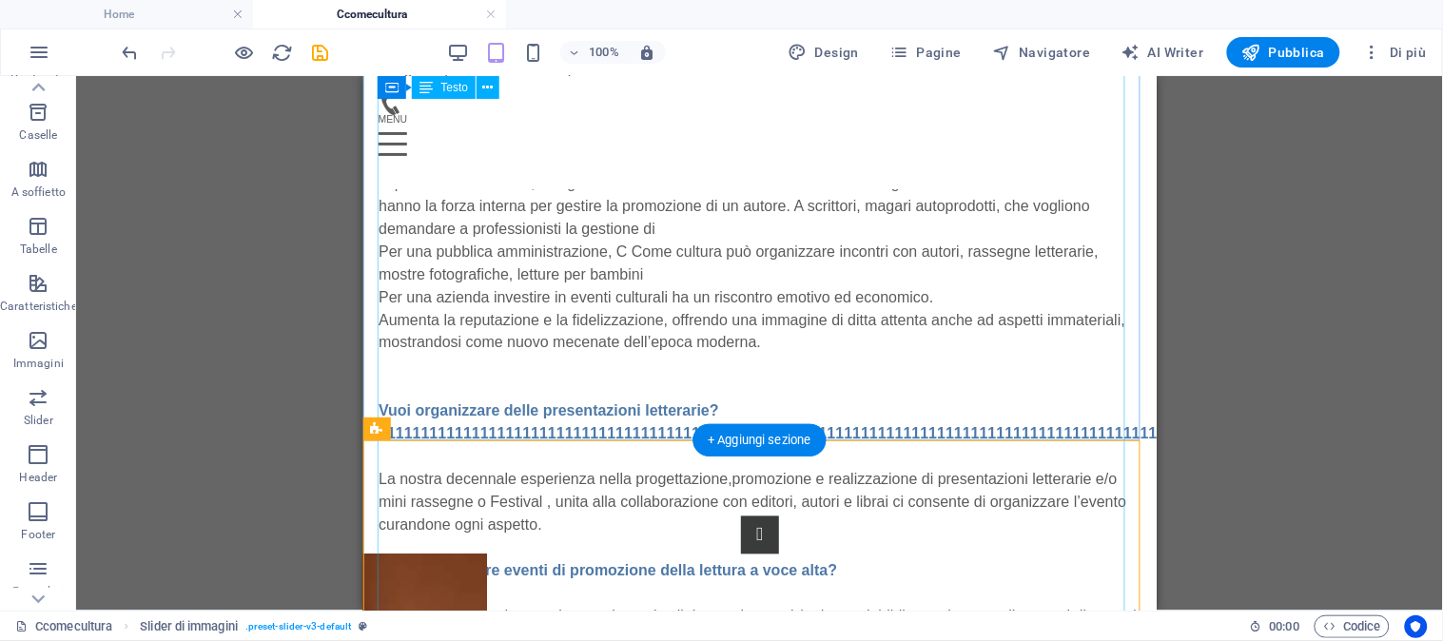
click at [803, 386] on div "C Come Cultura Nasce nell’estate 2025 da professionisti che operano da decenni …" at bounding box center [759, 383] width 763 height 948
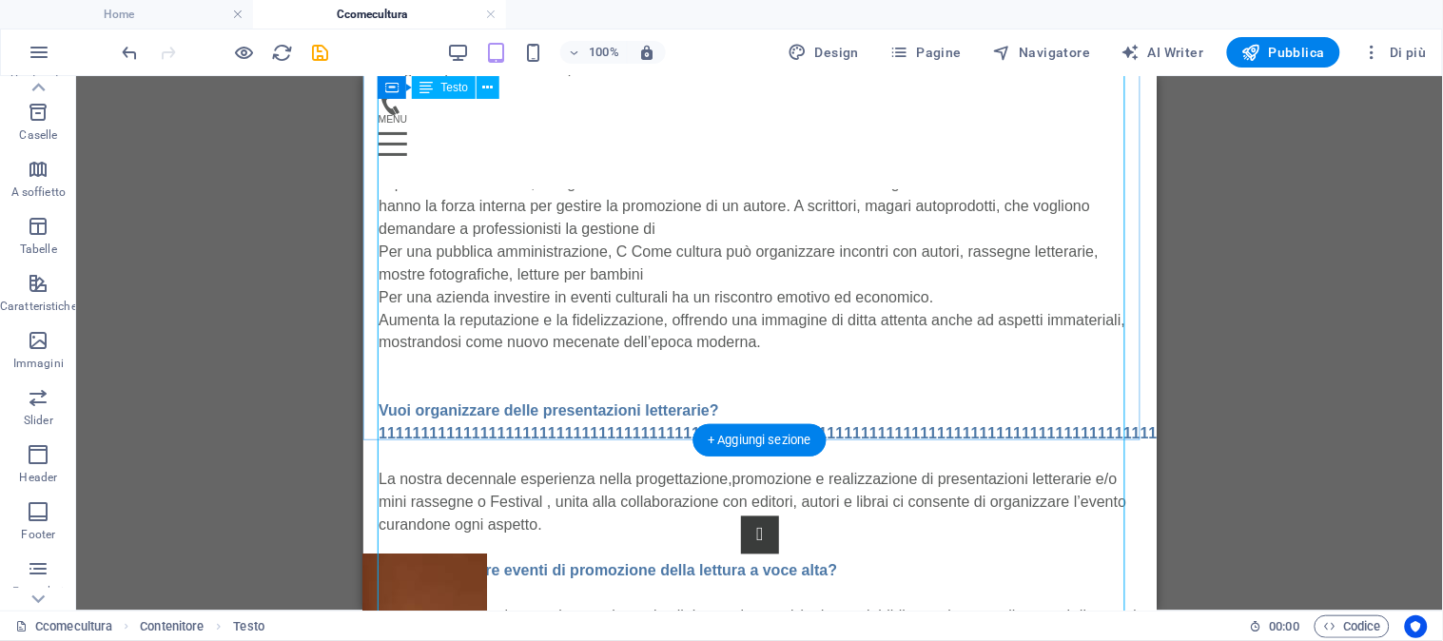
click at [543, 435] on div "C Come Cultura Nasce nell’estate 2025 da professionisti che operano da decenni …" at bounding box center [759, 383] width 763 height 948
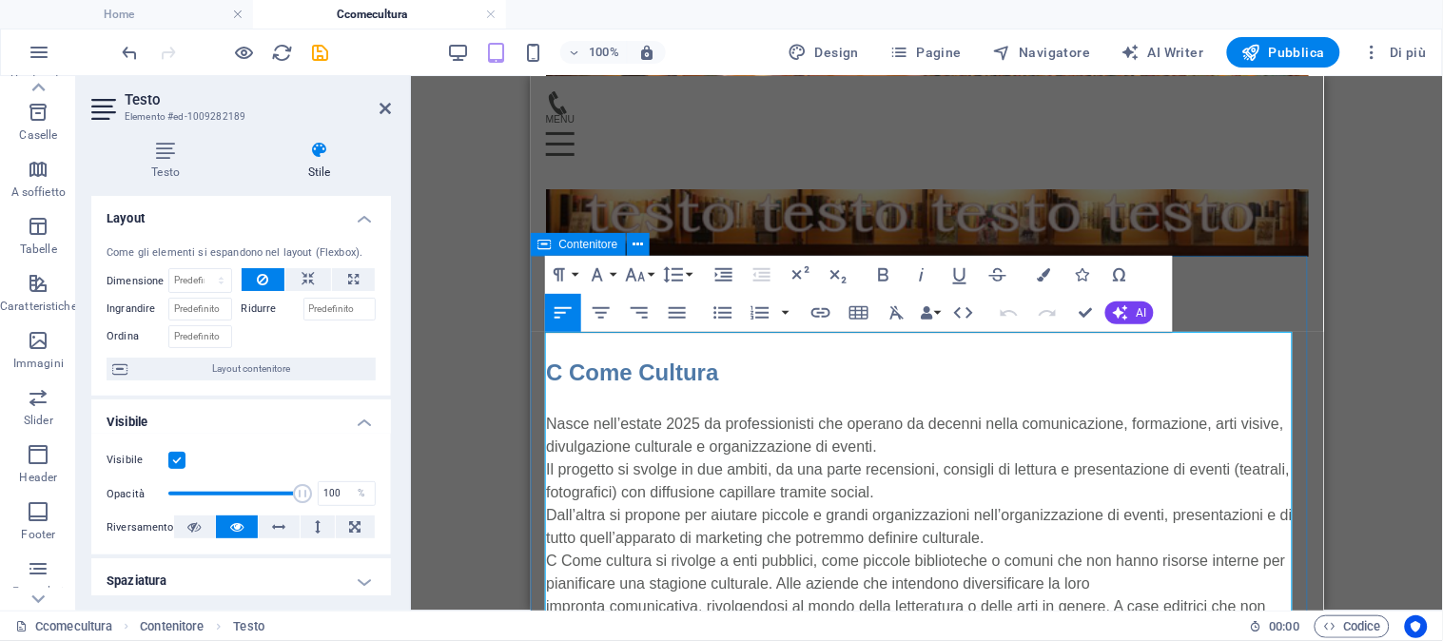
click at [543, 435] on div "C Come Cultura Nasce nell’estate 2025 da professionisti che operano da decenni …" at bounding box center [926, 559] width 793 height 607
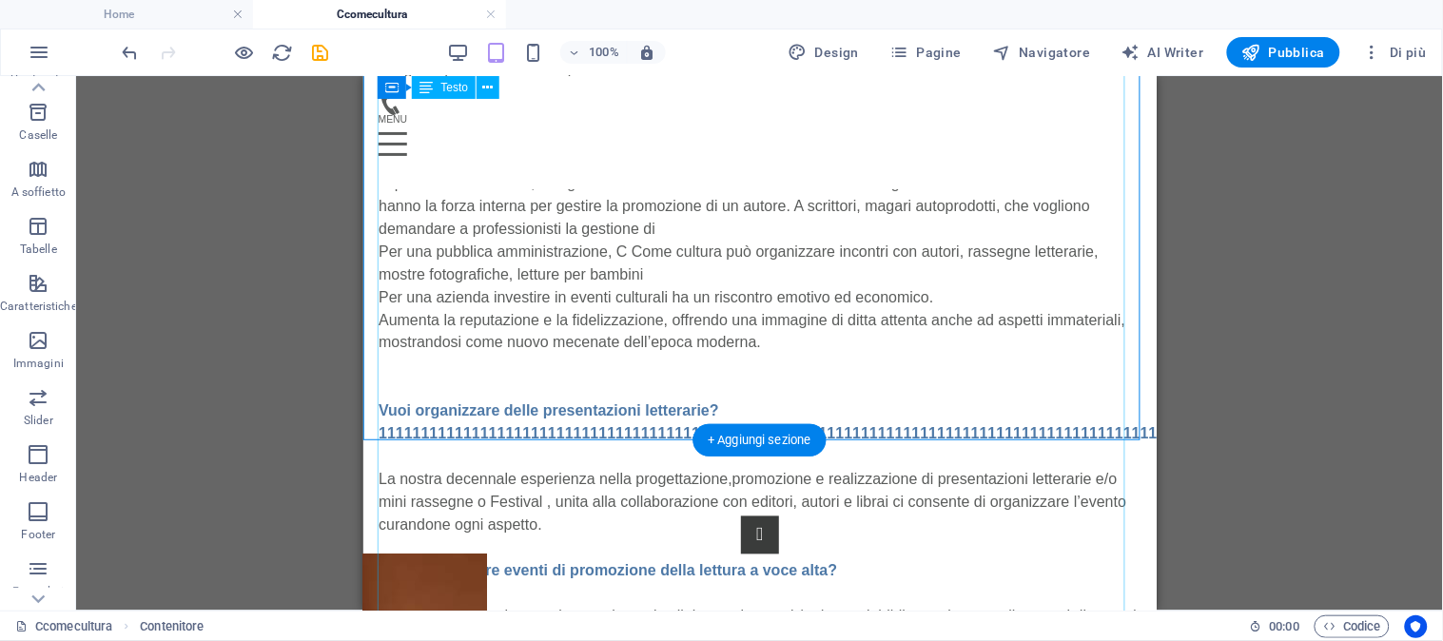
click at [920, 405] on div "C Come Cultura Nasce nell’estate 2025 da professionisti che operano da decenni …" at bounding box center [759, 383] width 763 height 948
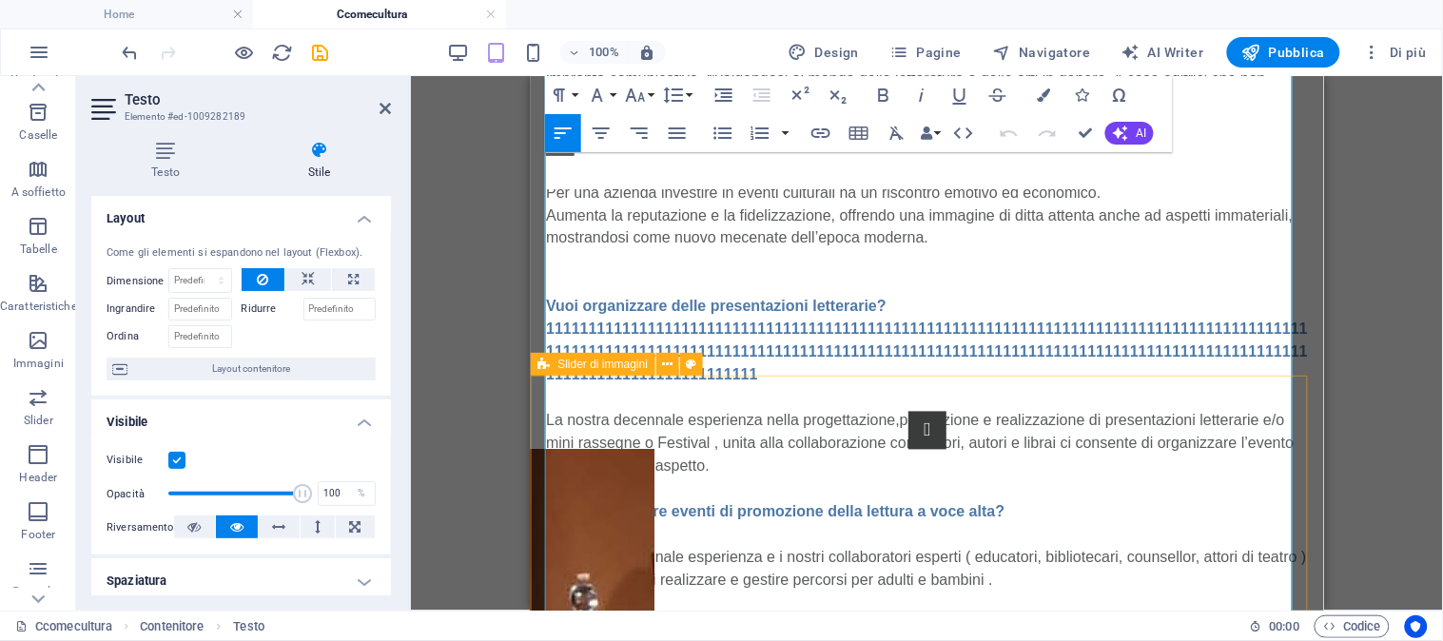
scroll to position [783, 0]
click at [793, 326] on strong "Vuoi organizzare delle presentazioni letterarie?1111111111111111111111111111111…" at bounding box center [926, 339] width 762 height 85
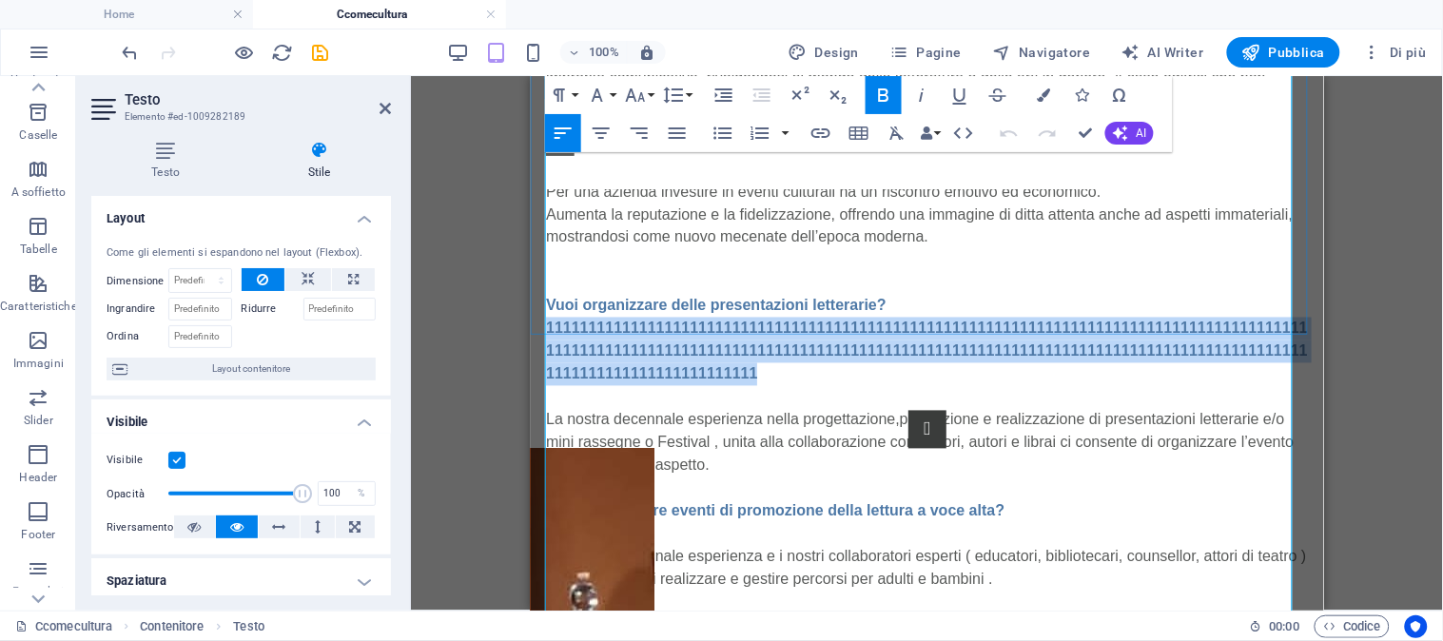
click at [793, 326] on strong "Vuoi organizzare delle presentazioni letterarie?1111111111111111111111111111111…" at bounding box center [926, 339] width 762 height 85
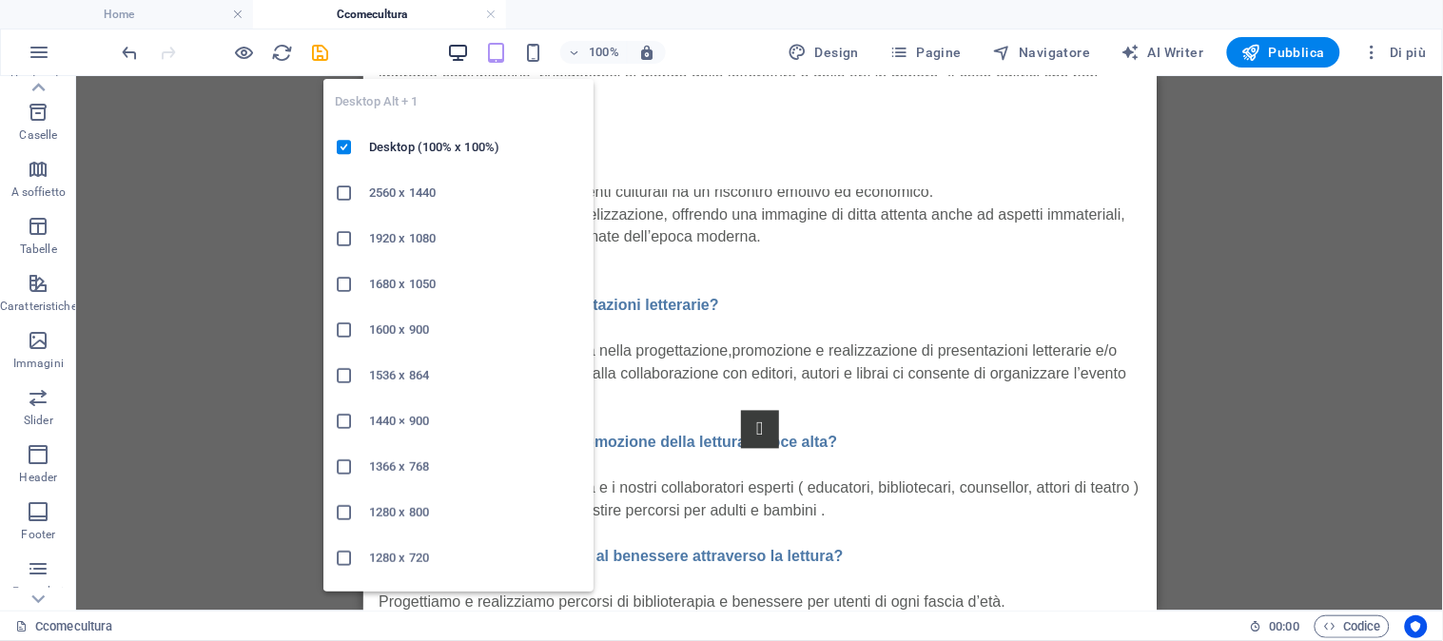
click at [457, 52] on icon "button" at bounding box center [458, 53] width 22 height 22
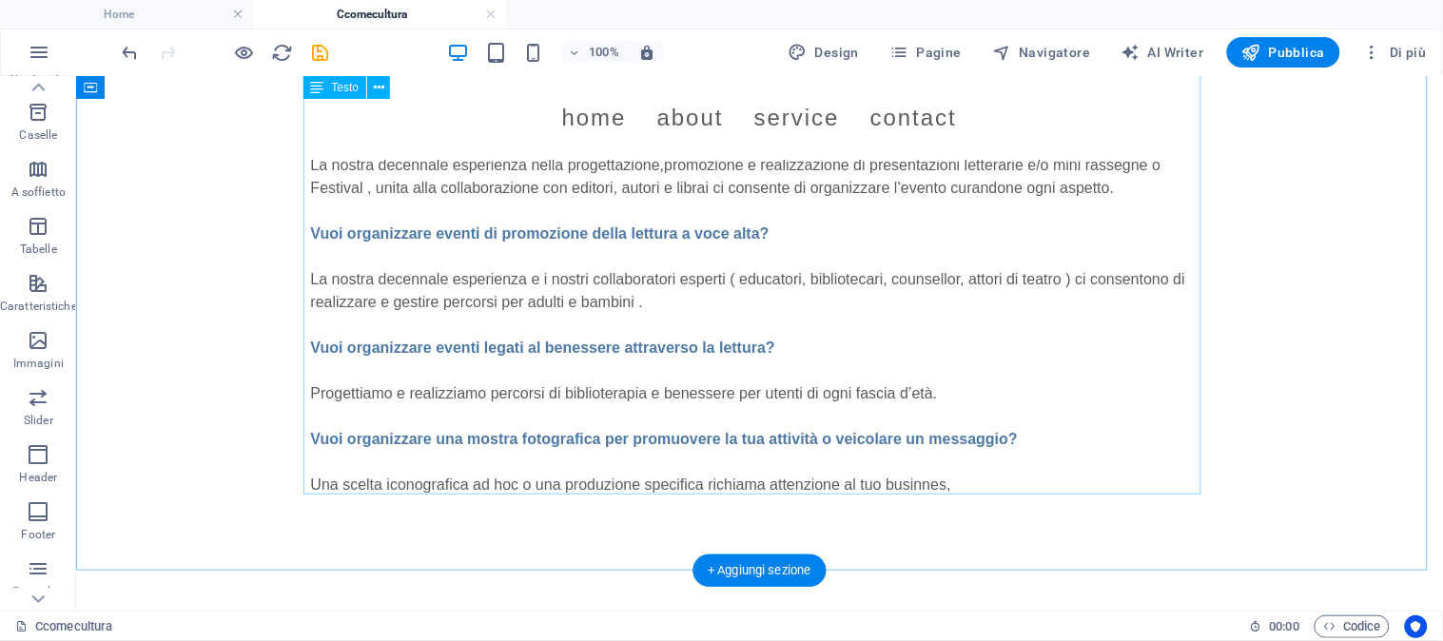
scroll to position [989, 0]
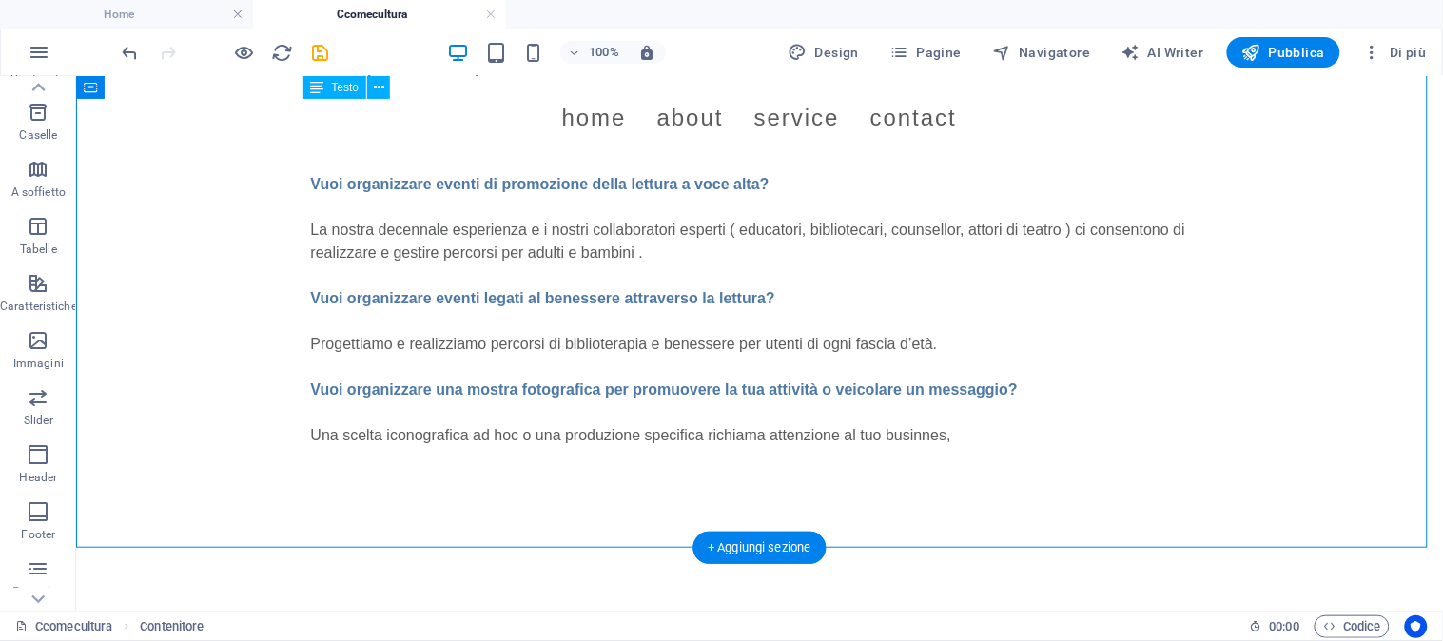
drag, startPoint x: 951, startPoint y: 438, endPoint x: 756, endPoint y: 383, distance: 202.4
click at [756, 383] on div "C Come Cultura Nasce nell’estate 2025 da professionisti che operano da decenni …" at bounding box center [759, 30] width 898 height 879
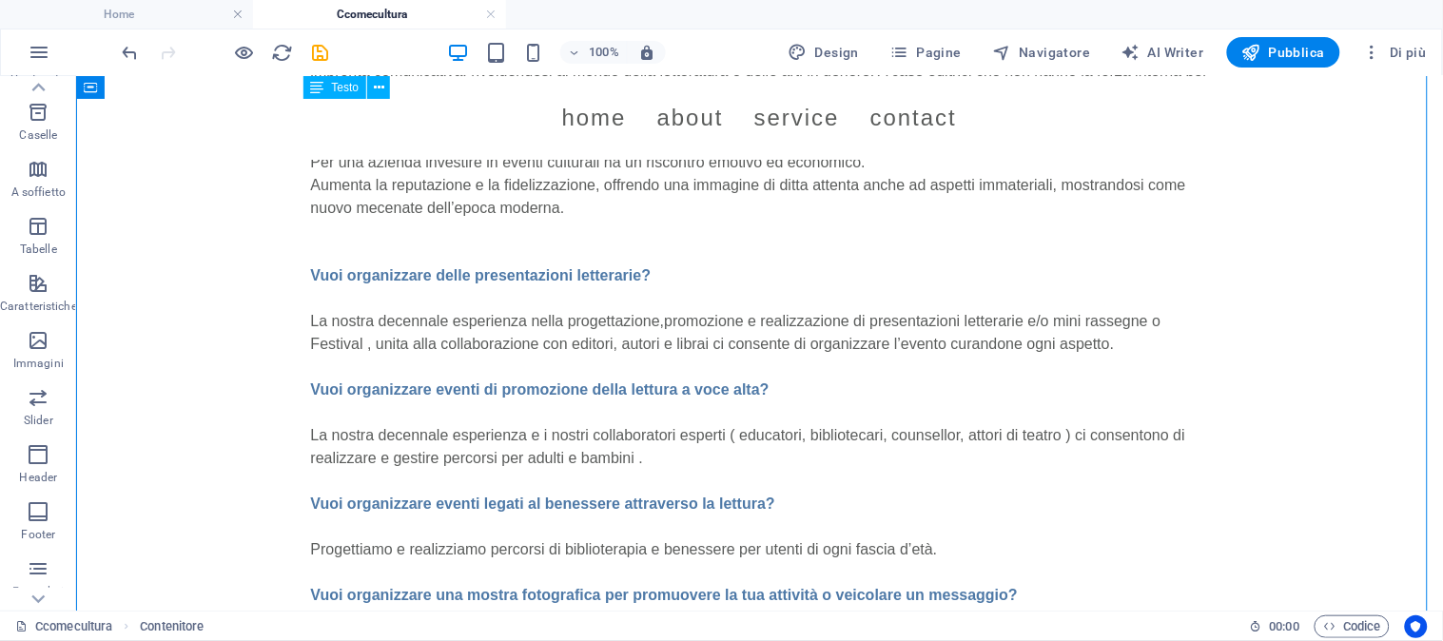
scroll to position [777, 0]
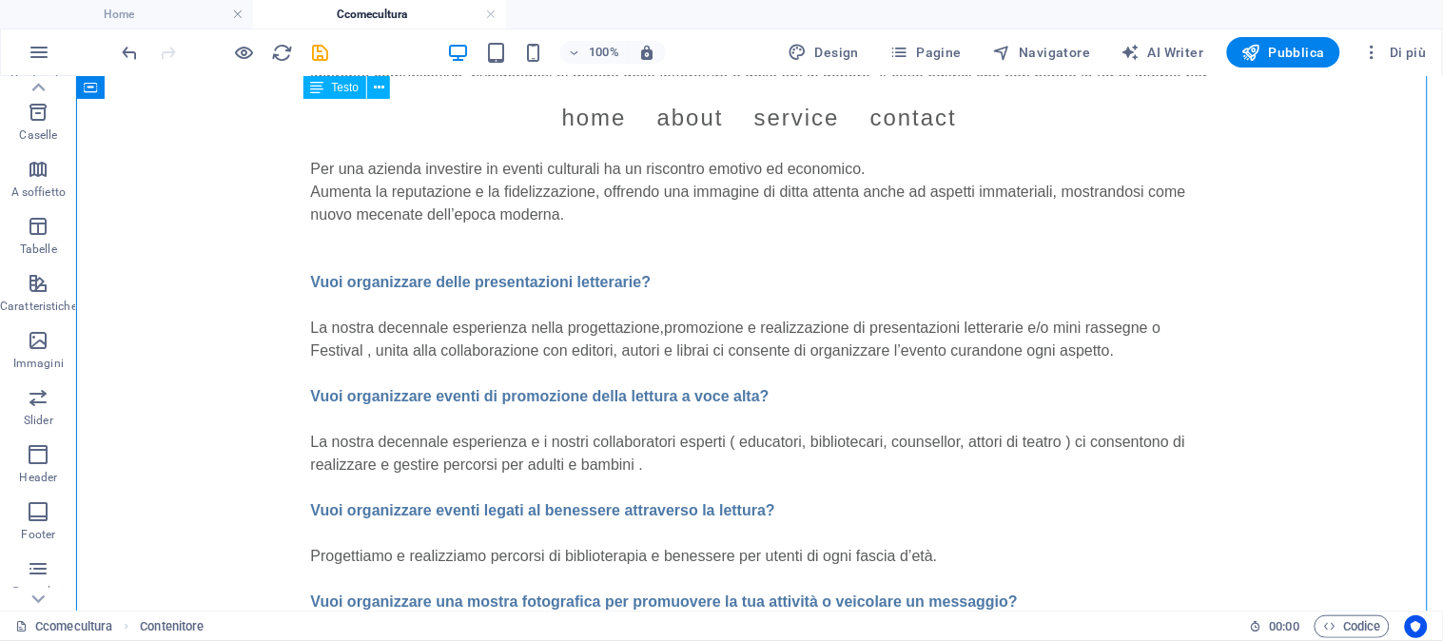
click at [392, 276] on div "C Come Cultura Nasce nell’estate 2025 da professionisti che operano da decenni …" at bounding box center [759, 242] width 898 height 879
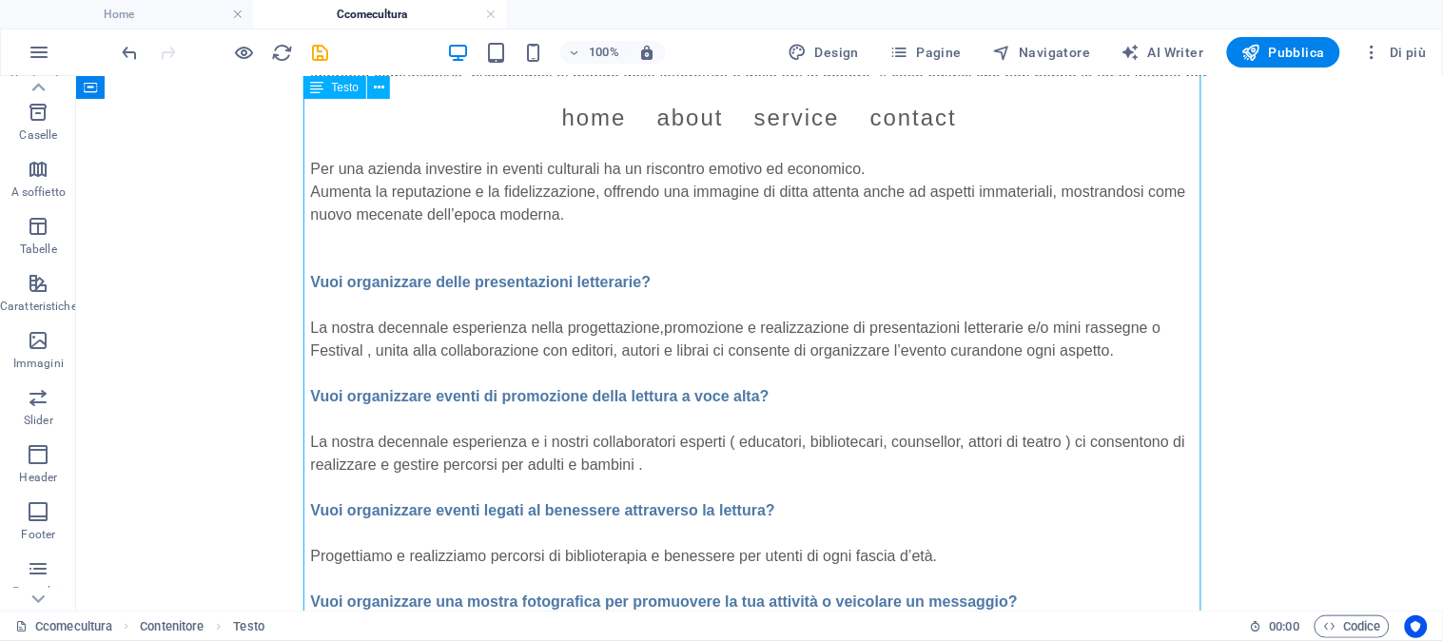
click at [392, 276] on div "C Come Cultura Nasce nell’estate 2025 da professionisti che operano da decenni …" at bounding box center [759, 242] width 898 height 879
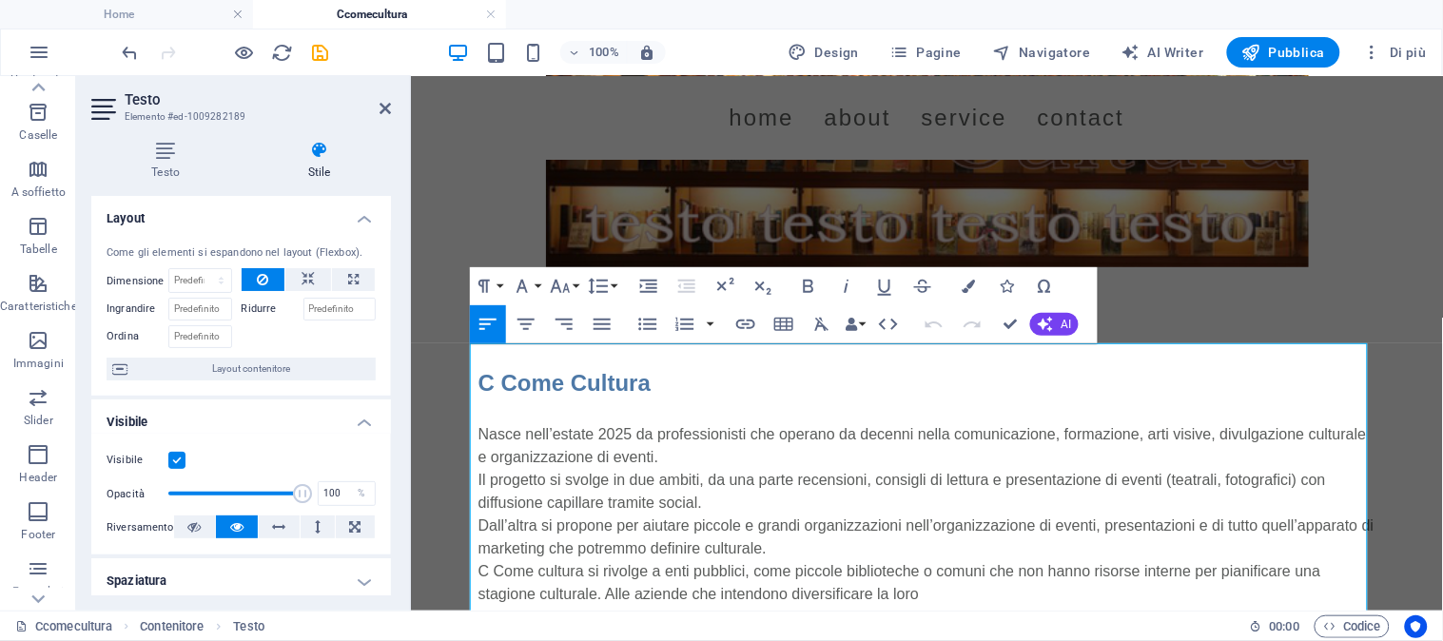
click at [393, 277] on div "Testo Stile Testo Aggiungi, modifica e formatta il testo direttamente sul sito …" at bounding box center [241, 368] width 330 height 485
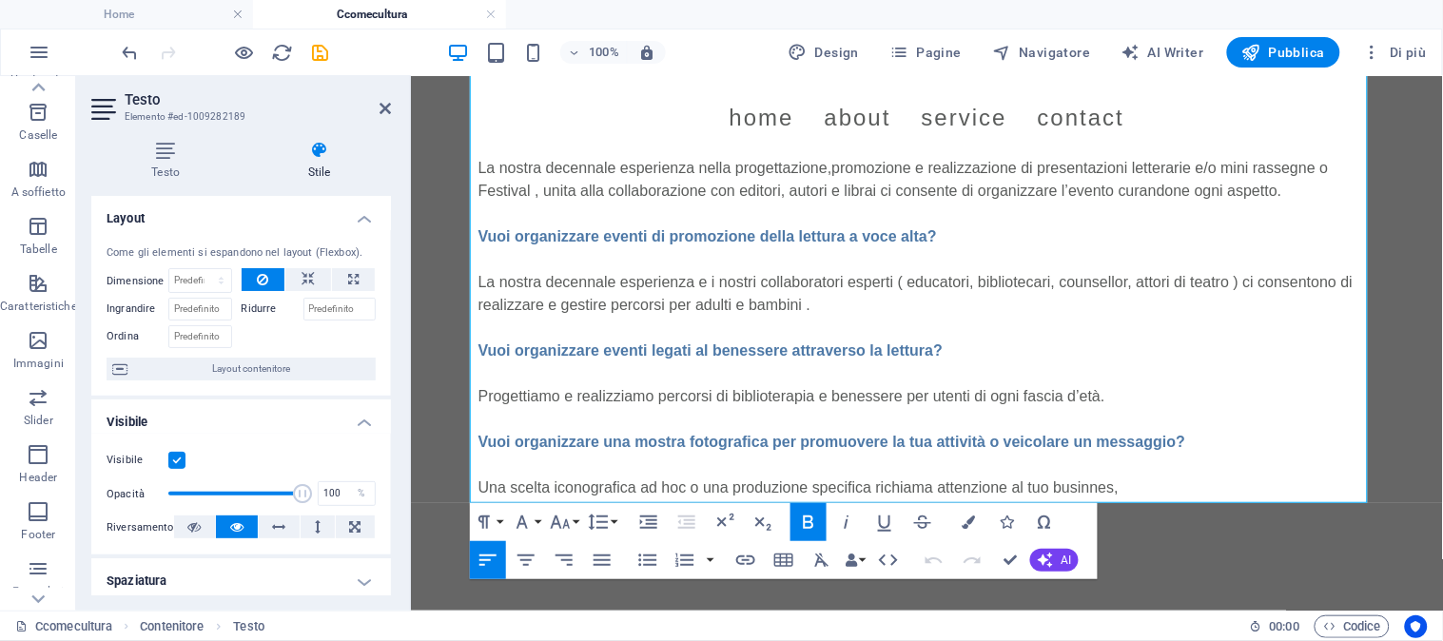
scroll to position [918, 0]
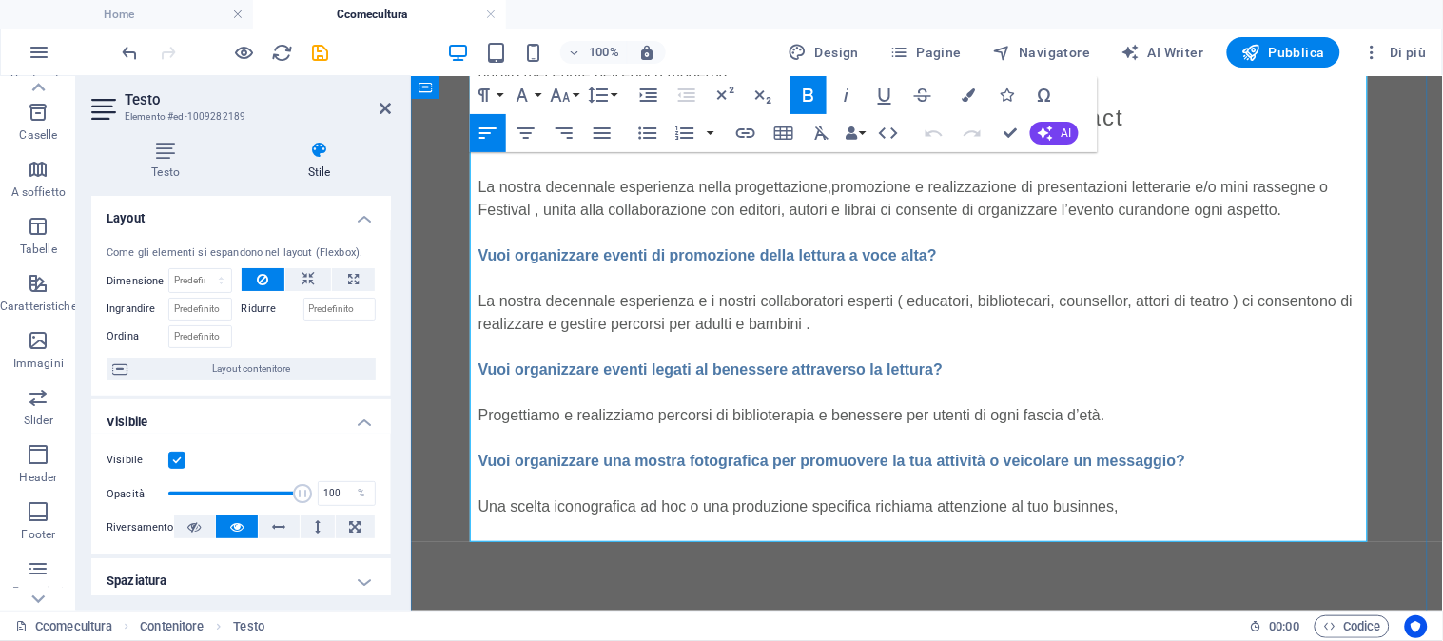
drag, startPoint x: 469, startPoint y: 290, endPoint x: 1114, endPoint y: 511, distance: 681.8
click at [1114, 511] on div "C Come Cultura Nasce nell’estate 2025 da professionisti che operano da decenni …" at bounding box center [927, 101] width 898 height 879
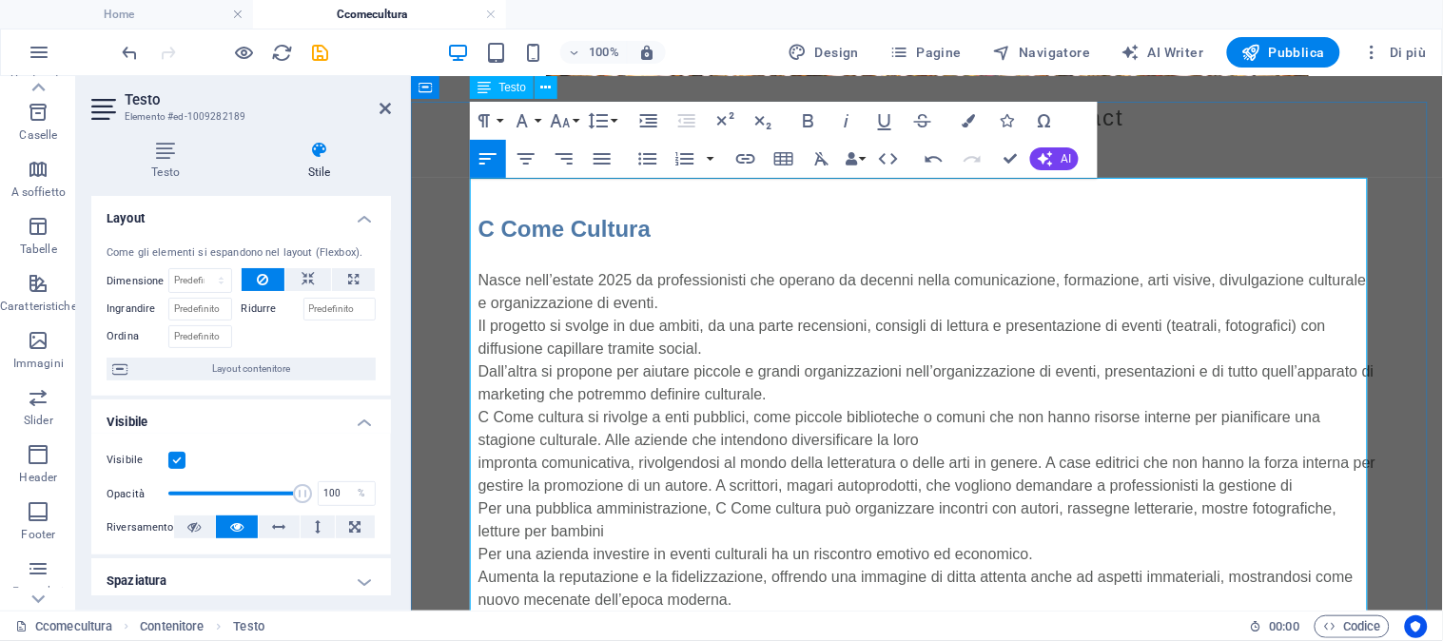
scroll to position [390, 0]
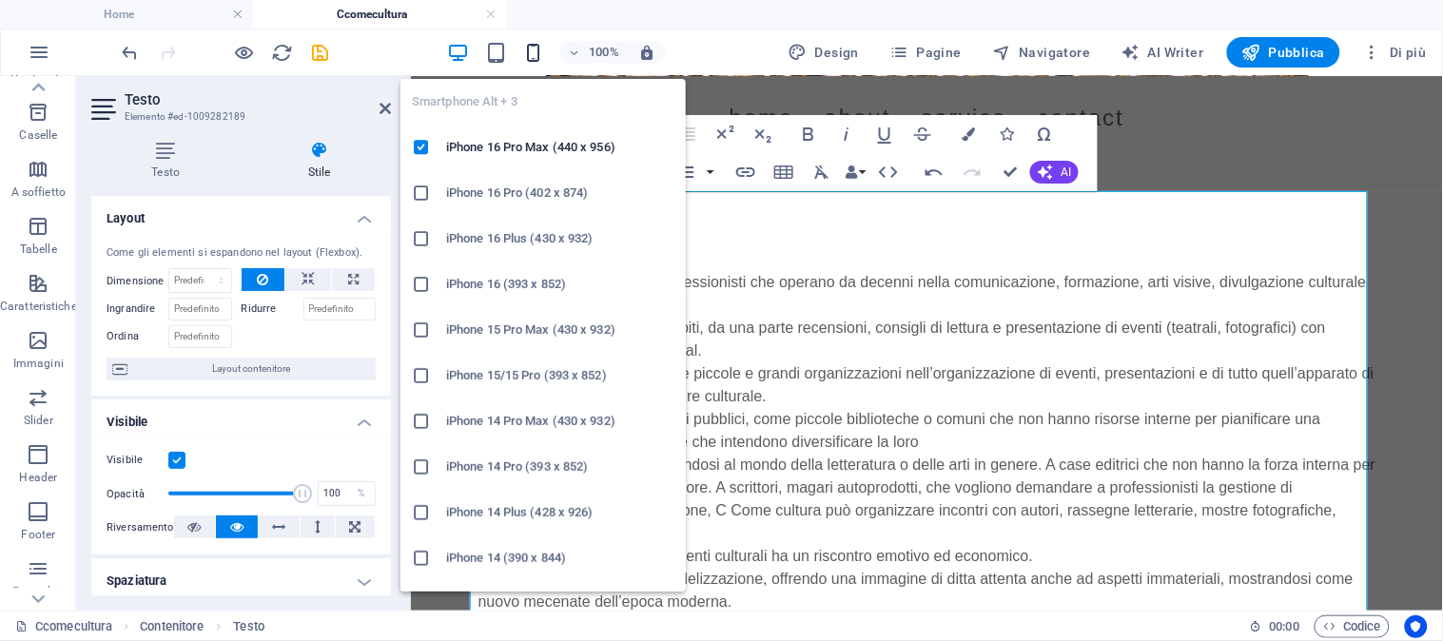
click at [537, 50] on icon "button" at bounding box center [534, 53] width 22 height 22
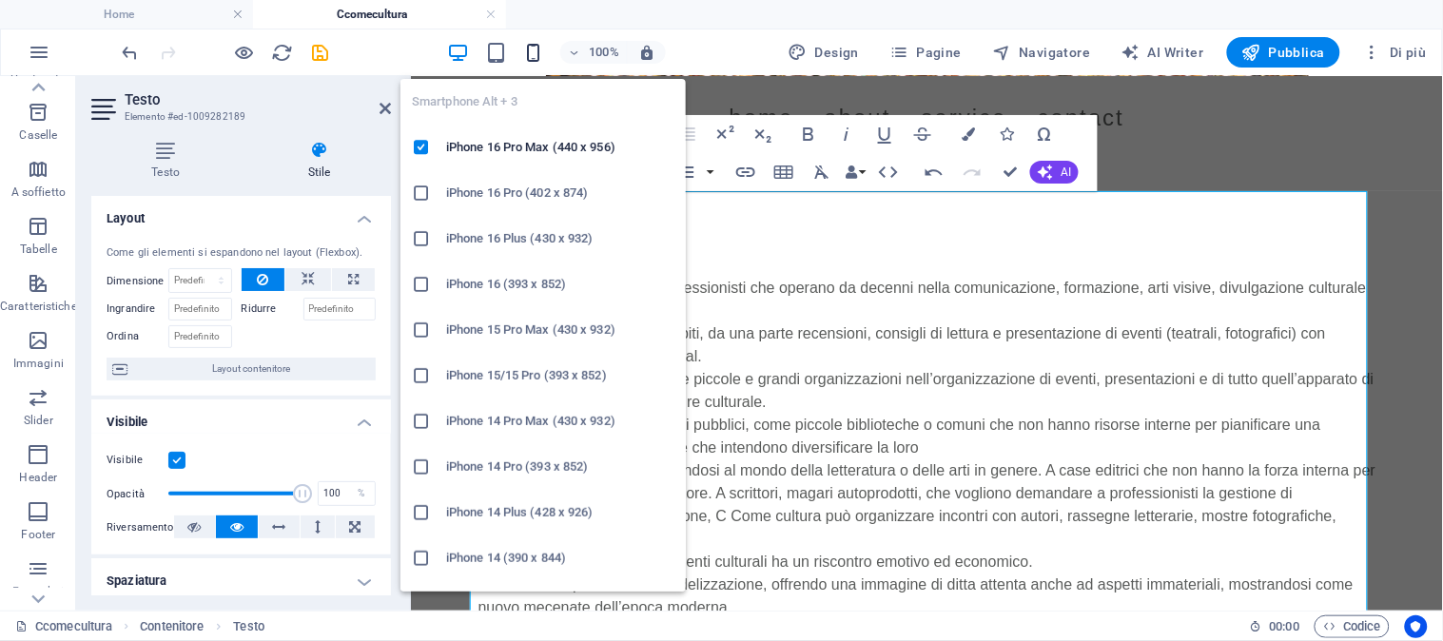
scroll to position [395, 0]
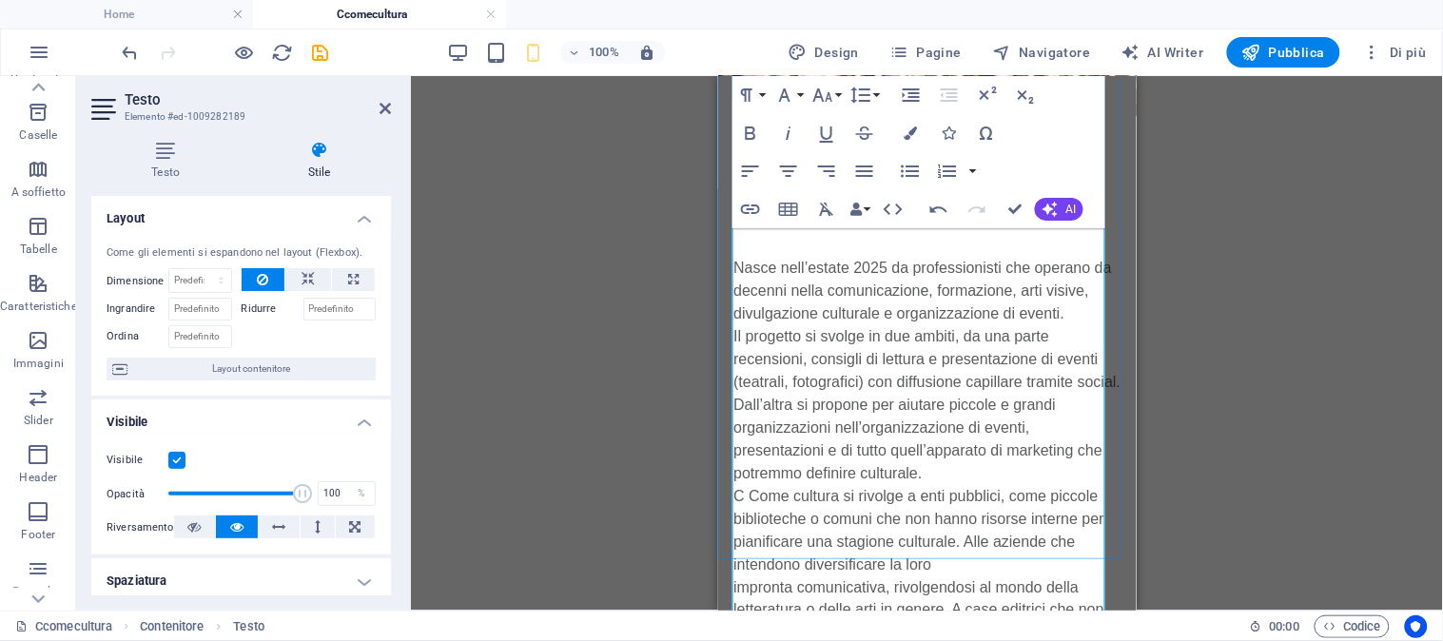
click at [785, 393] on p "Dall’altra si propone per aiutare piccole e grandi organizzazioni nell’organizz…" at bounding box center [927, 438] width 388 height 91
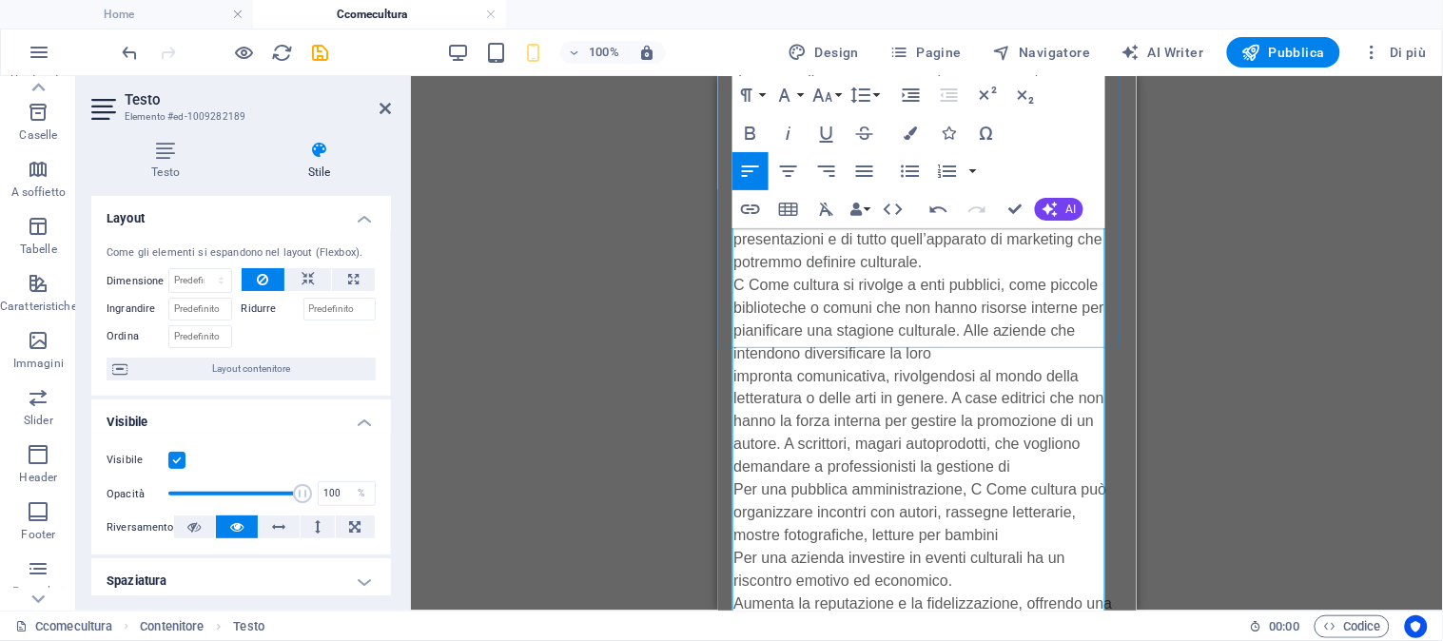
click at [1017, 364] on p "impronta comunicativa, rivolgendosi al mondo della letteratura o delle arti in …" at bounding box center [927, 421] width 388 height 114
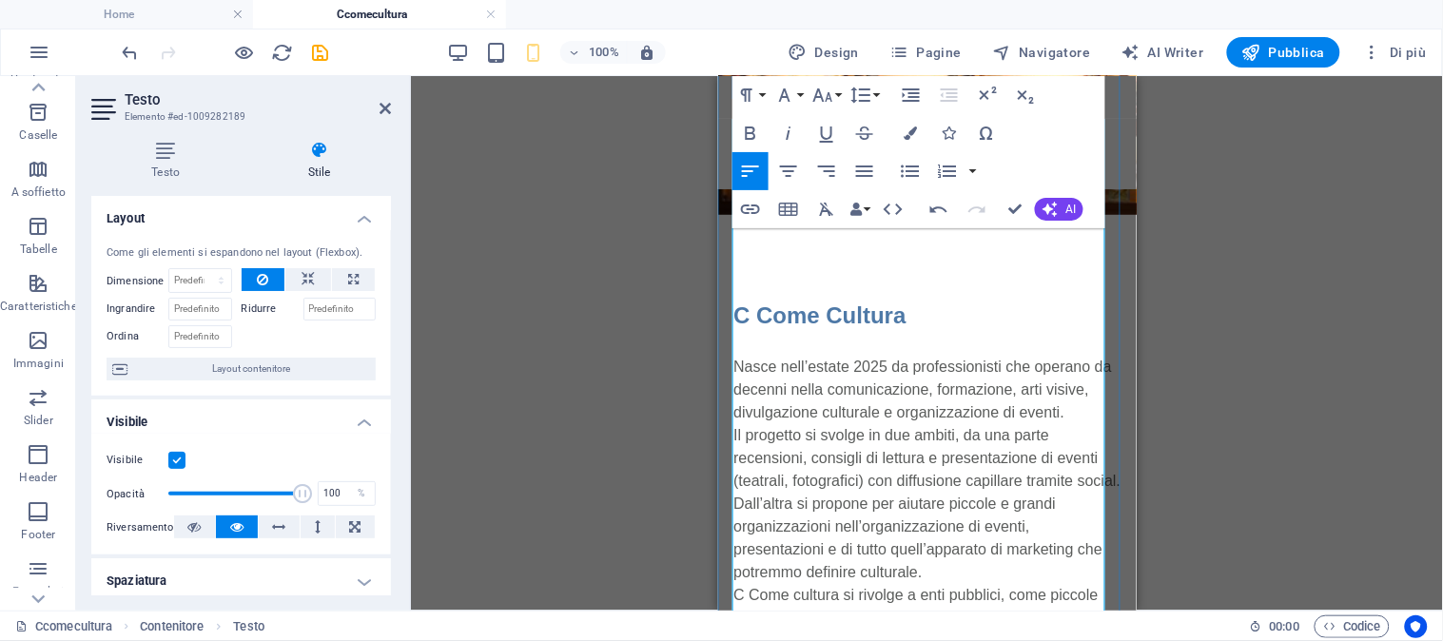
scroll to position [289, 0]
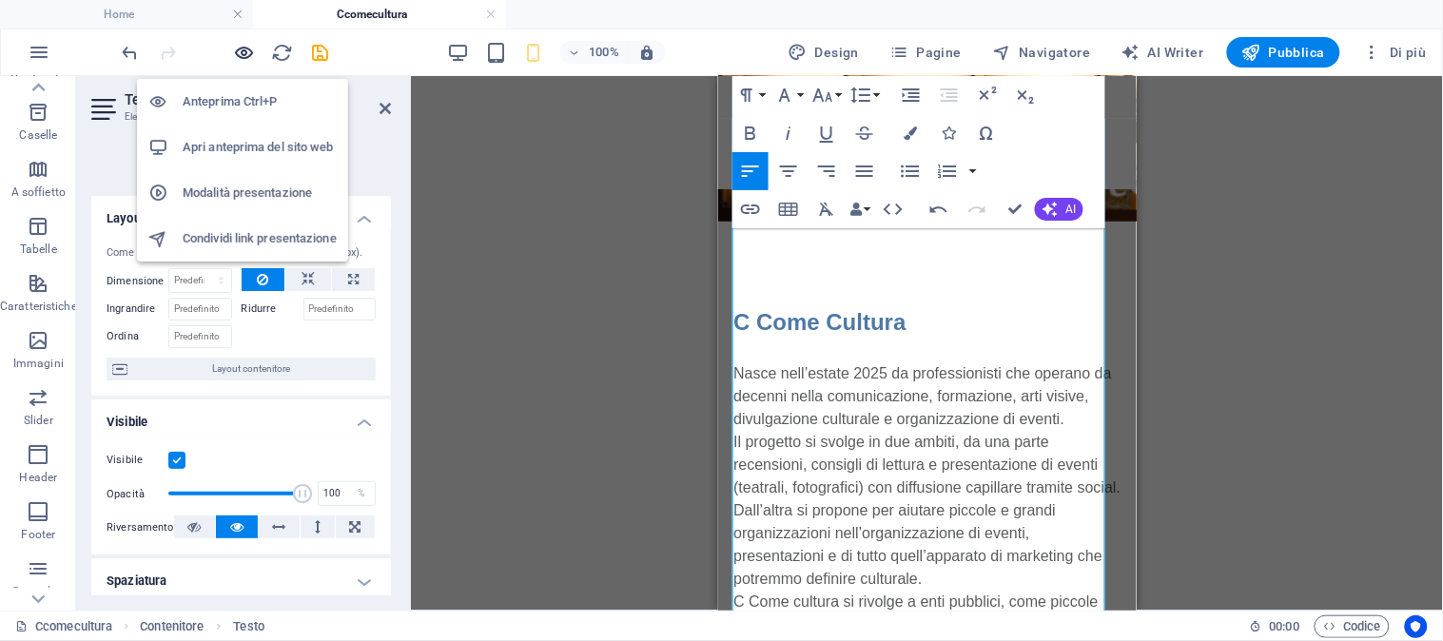
click at [244, 50] on icon "button" at bounding box center [245, 53] width 22 height 22
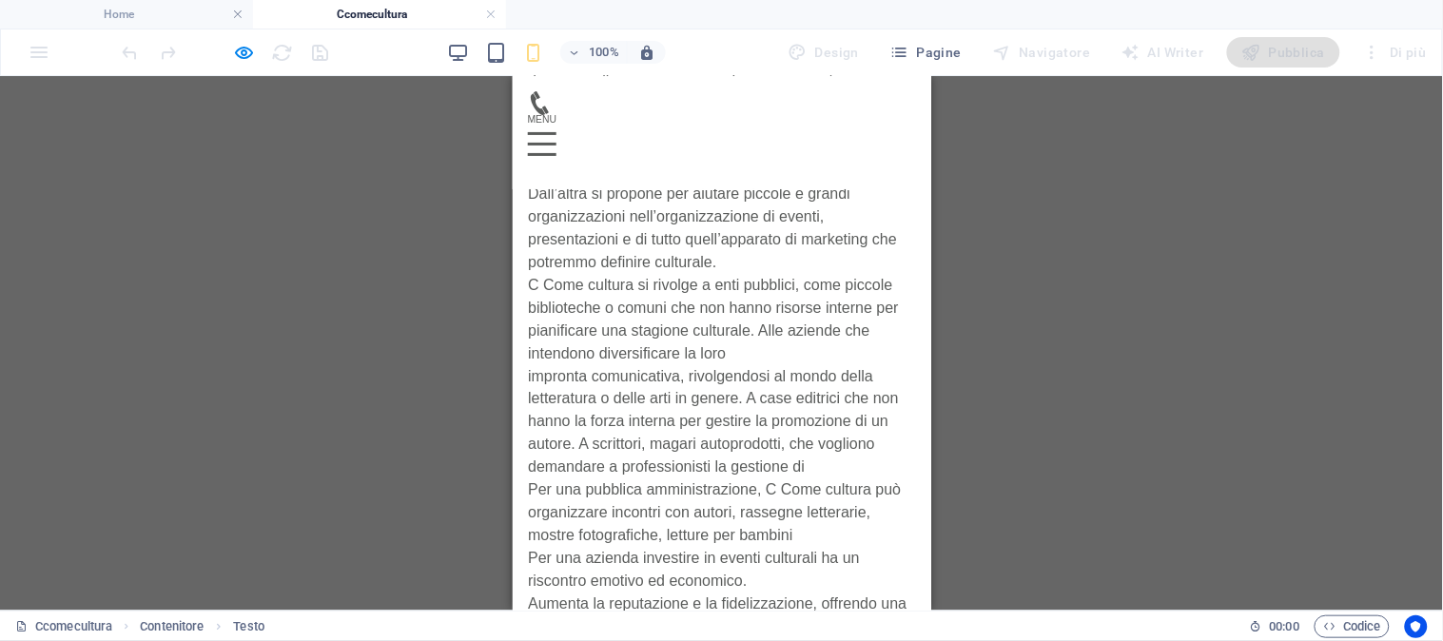
scroll to position [712, 0]
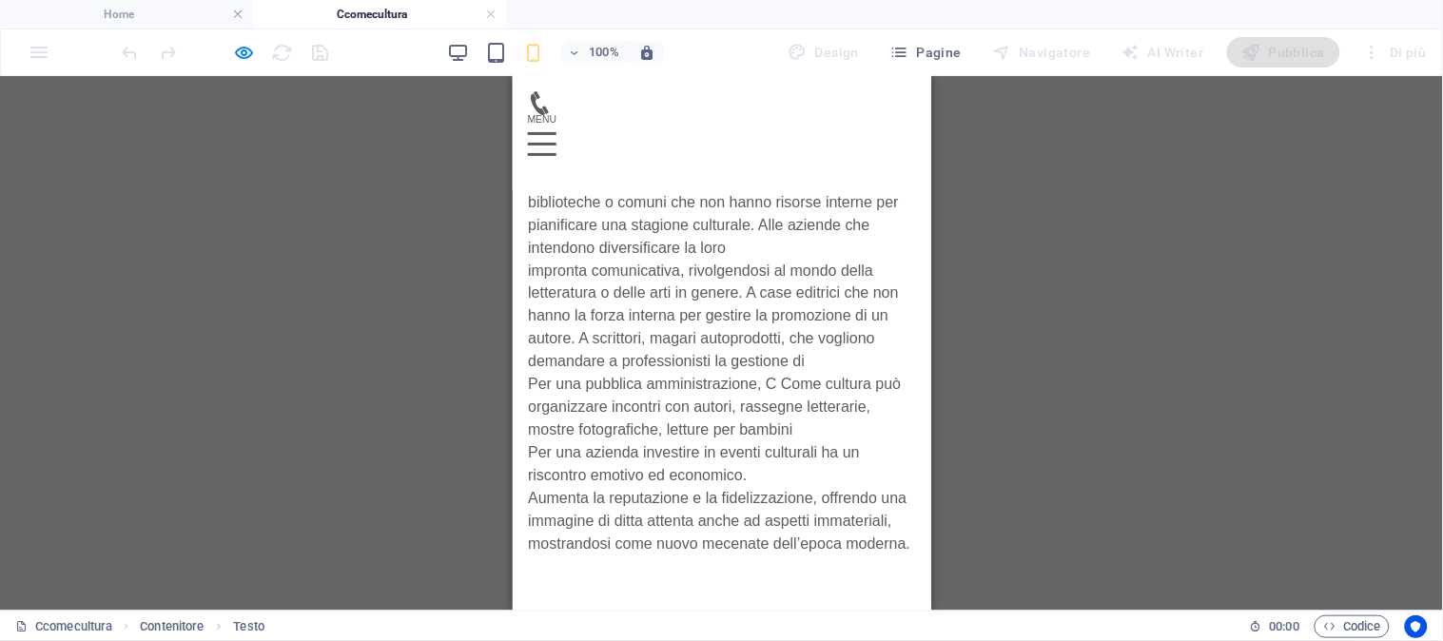
click at [664, 405] on div "1 2 3 4" at bounding box center [721, 649] width 419 height 488
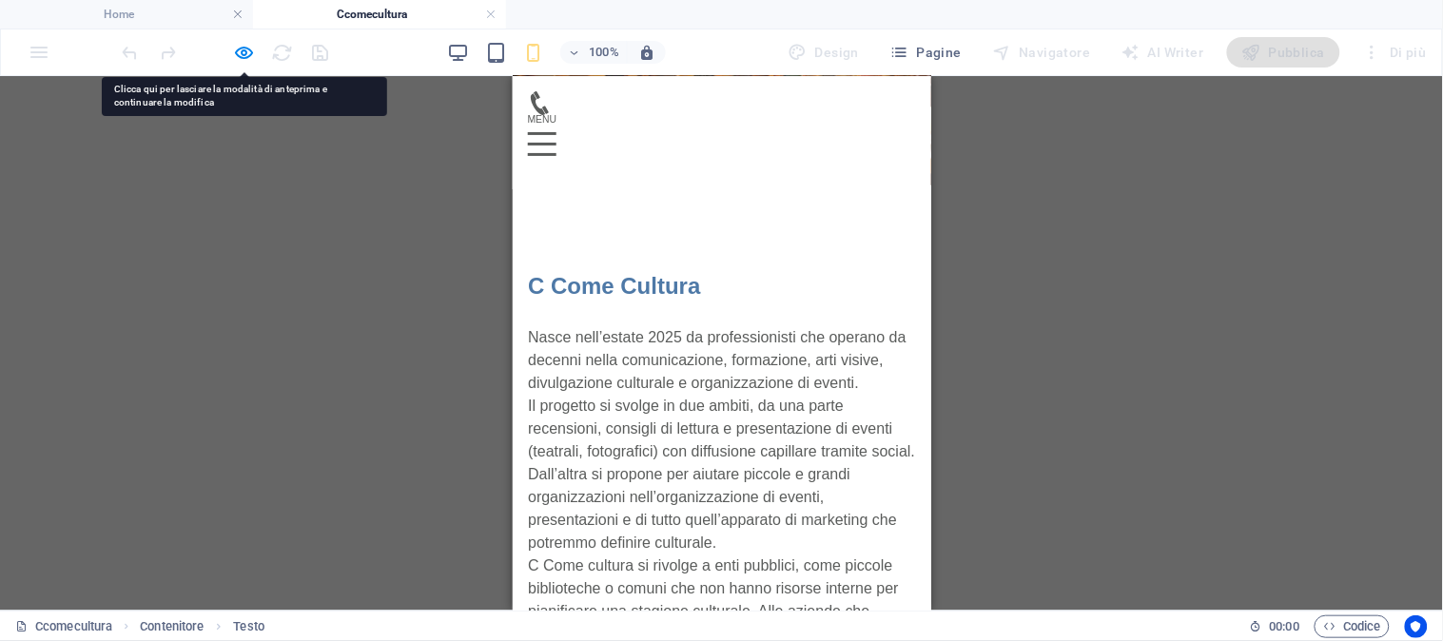
scroll to position [289, 0]
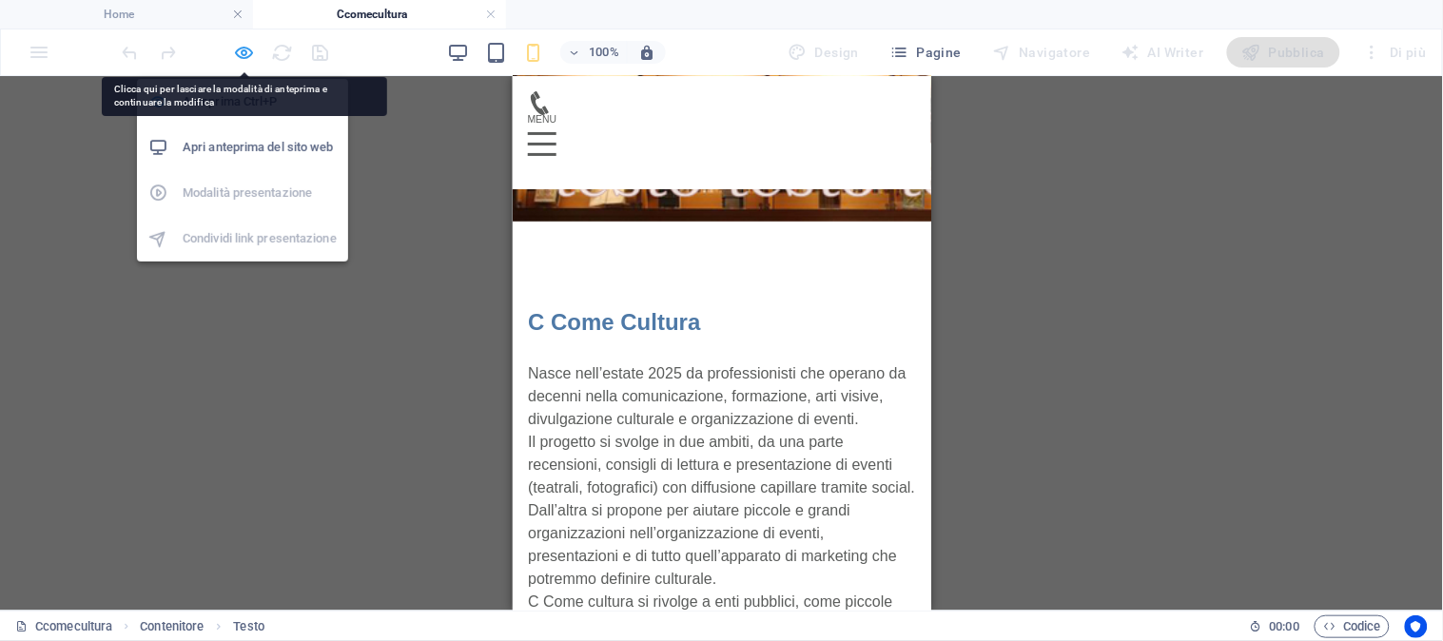
click at [245, 49] on icon "button" at bounding box center [245, 53] width 22 height 22
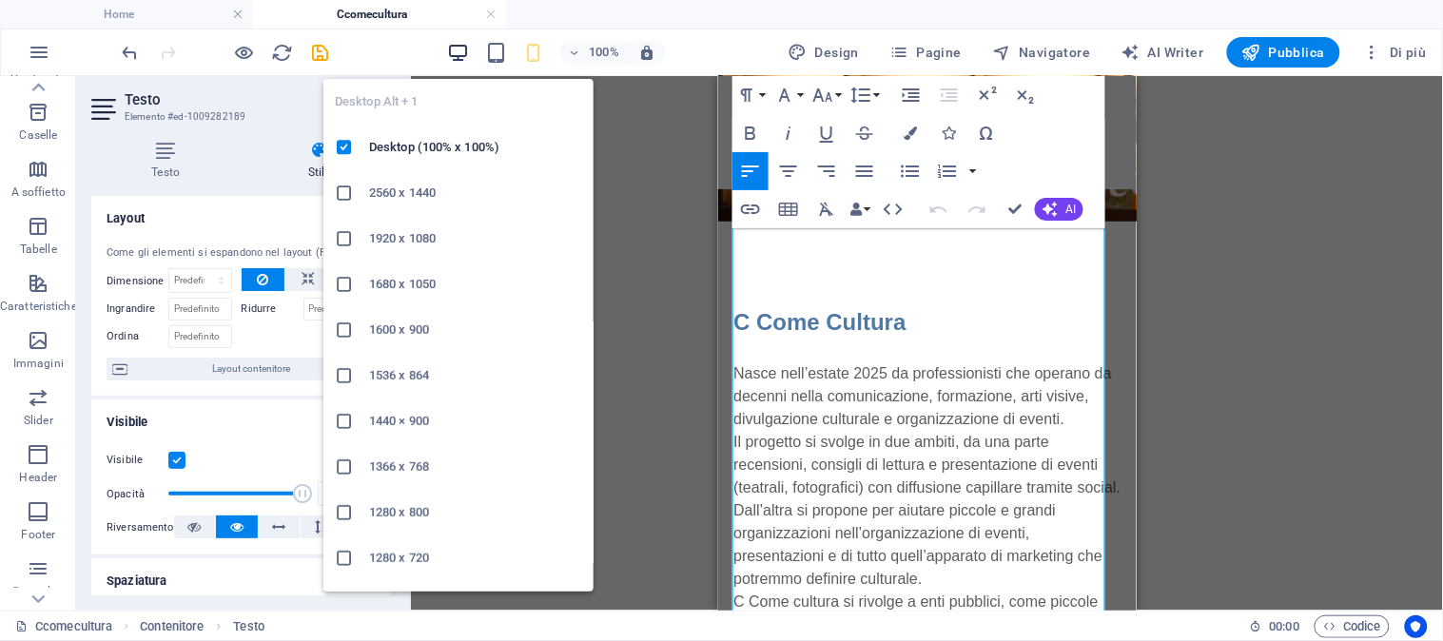
click at [461, 51] on icon "button" at bounding box center [458, 53] width 22 height 22
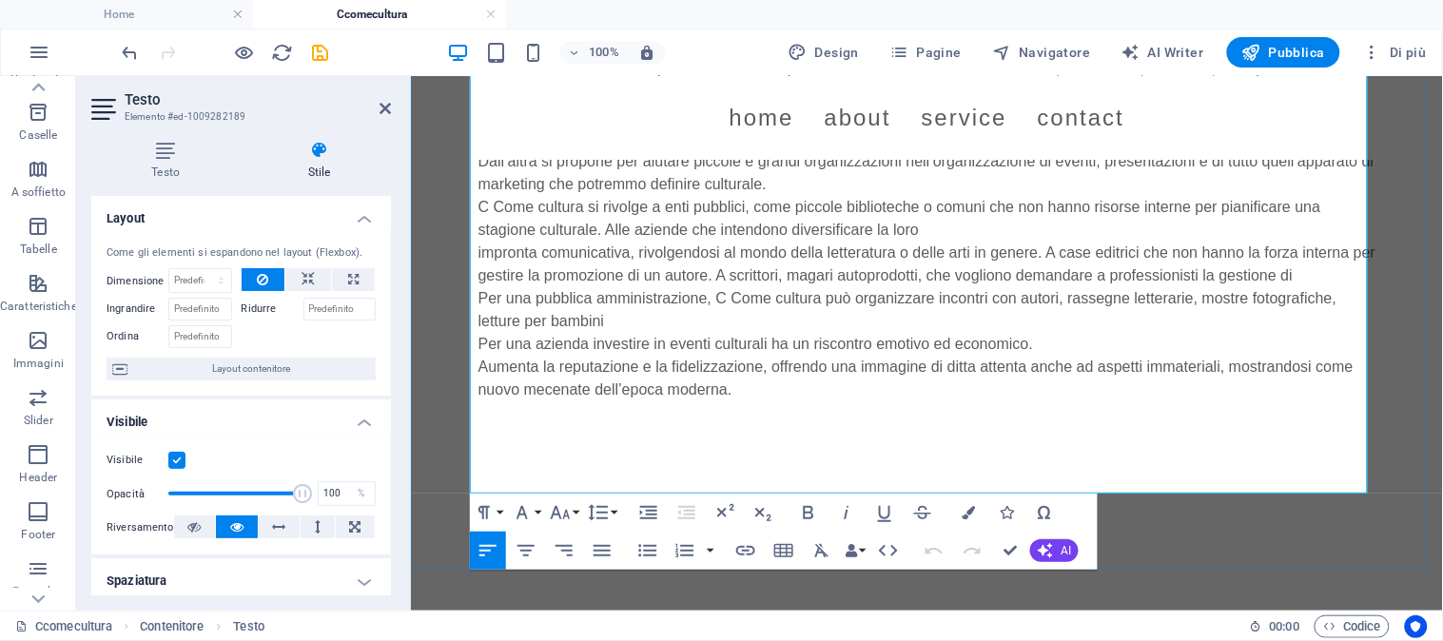
scroll to position [707, 0]
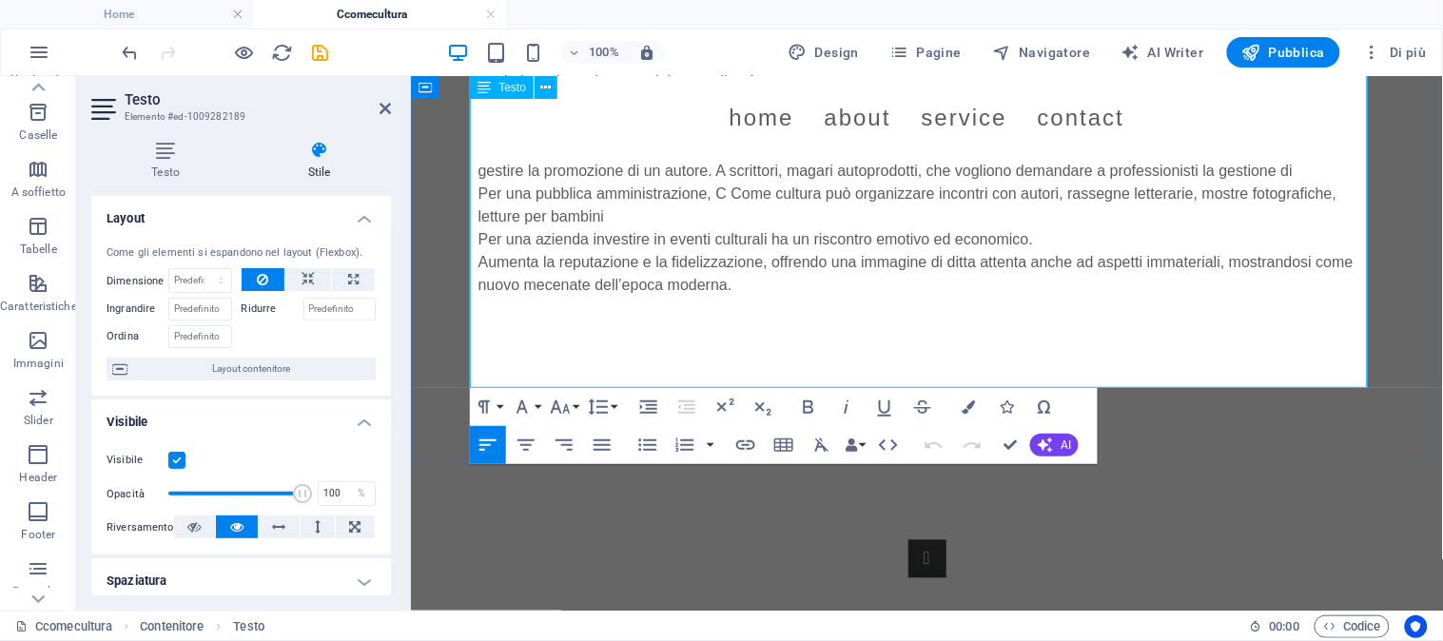
click at [773, 296] on p at bounding box center [927, 307] width 898 height 23
click at [567, 336] on p at bounding box center [927, 330] width 898 height 23
click at [723, 289] on p "Aumenta la reputazione e la fidelizzazione, offrendo una immagine di ditta atte…" at bounding box center [927, 273] width 898 height 46
click at [748, 289] on p "Aumenta la reputazione e la fidelizzazione, offrendo una immagine di ditta atte…" at bounding box center [927, 273] width 898 height 46
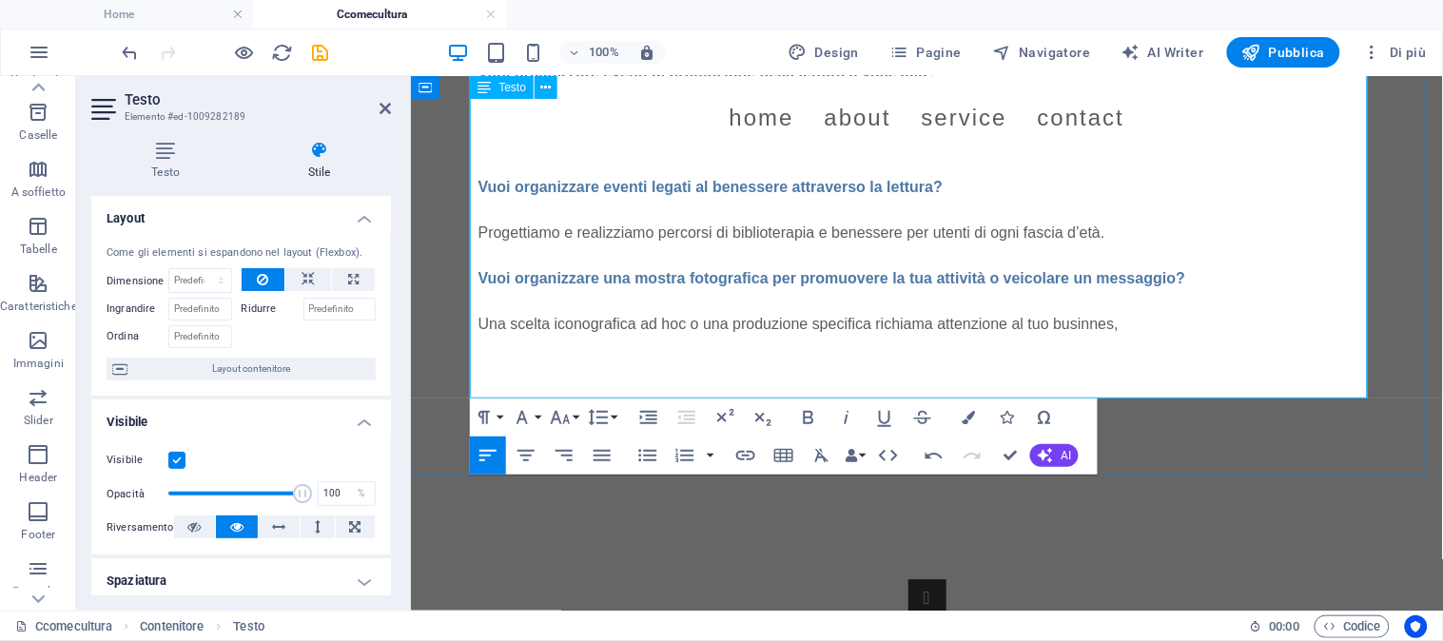
scroll to position [1129, 0]
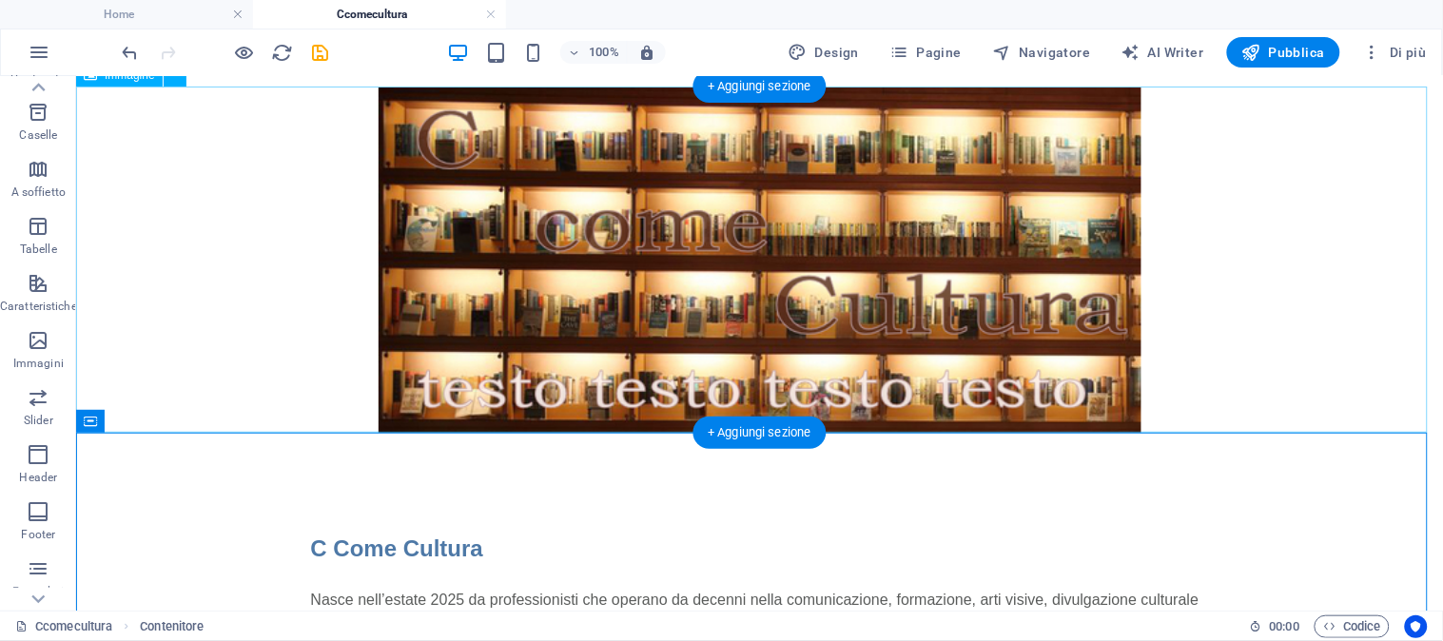
scroll to position [0, 0]
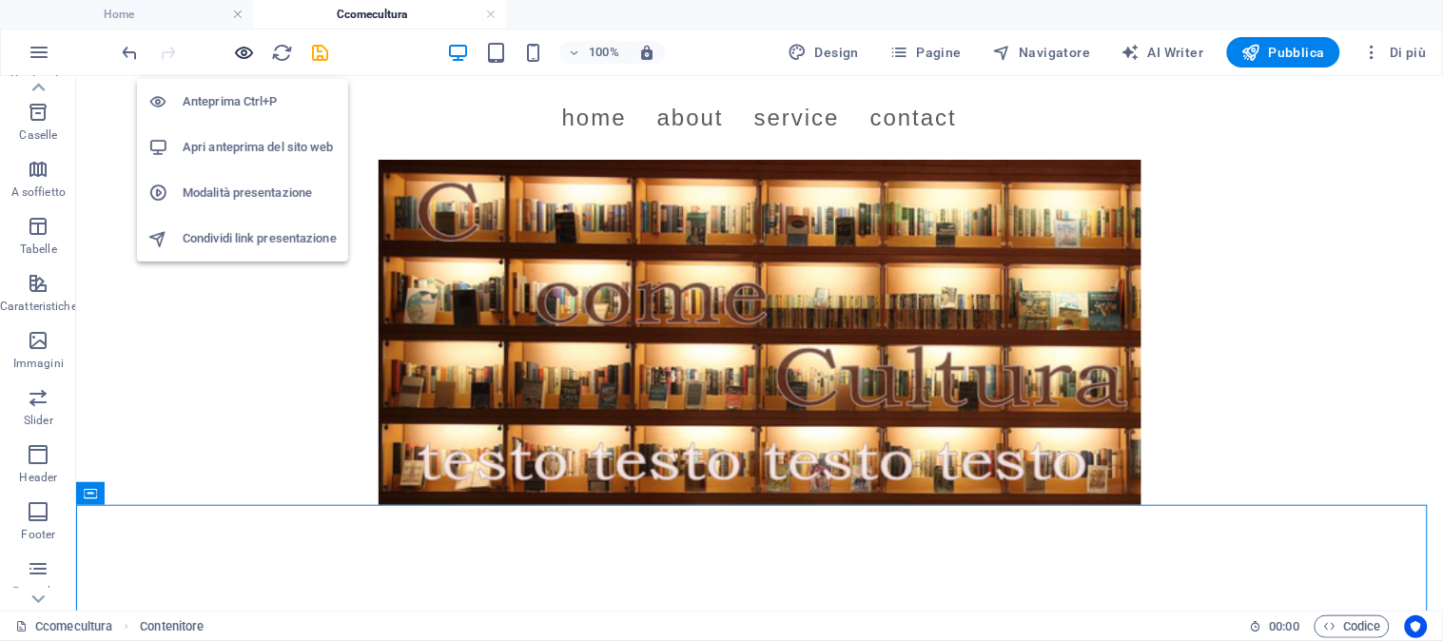
click at [244, 46] on icon "button" at bounding box center [245, 53] width 22 height 22
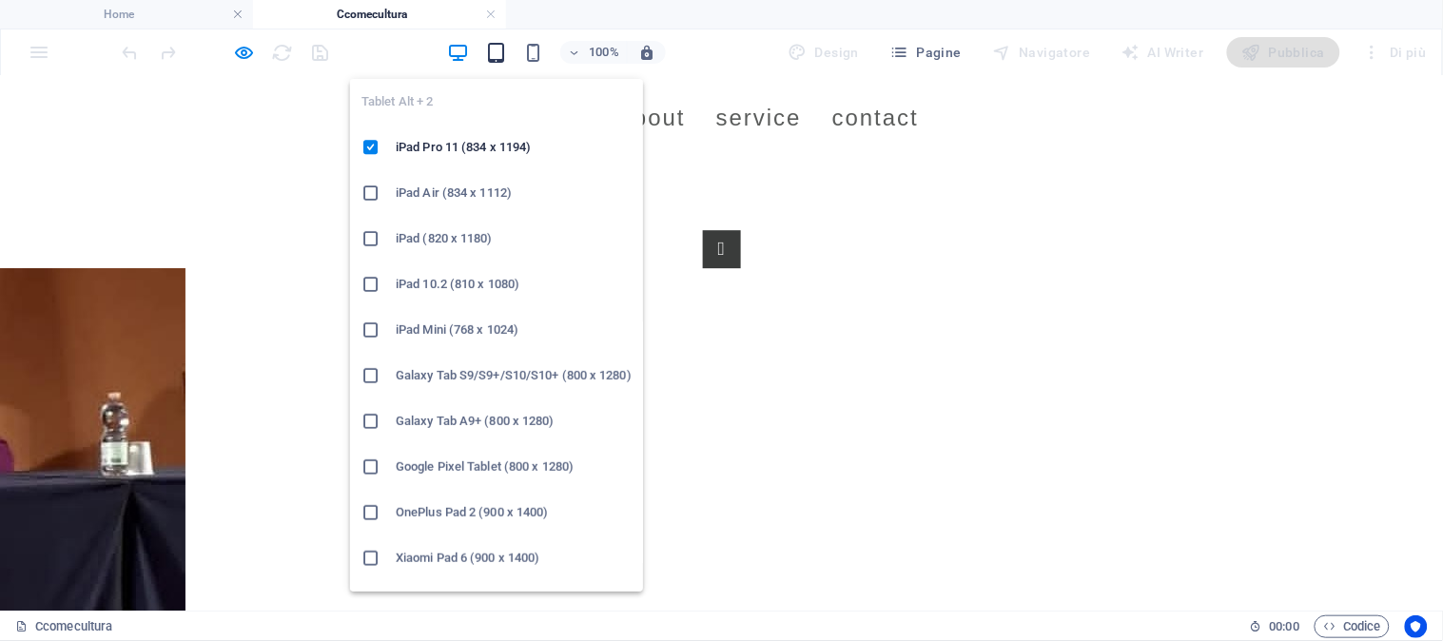
click at [499, 48] on icon "button" at bounding box center [496, 53] width 22 height 22
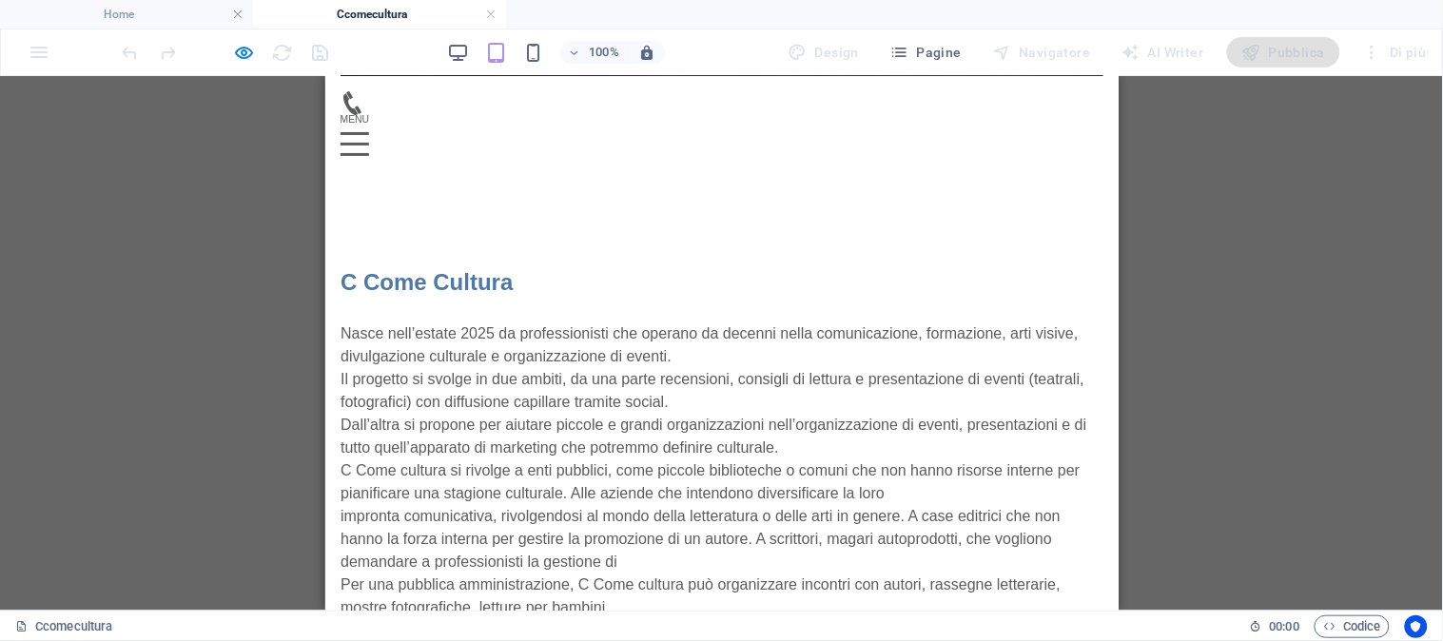
scroll to position [307, 0]
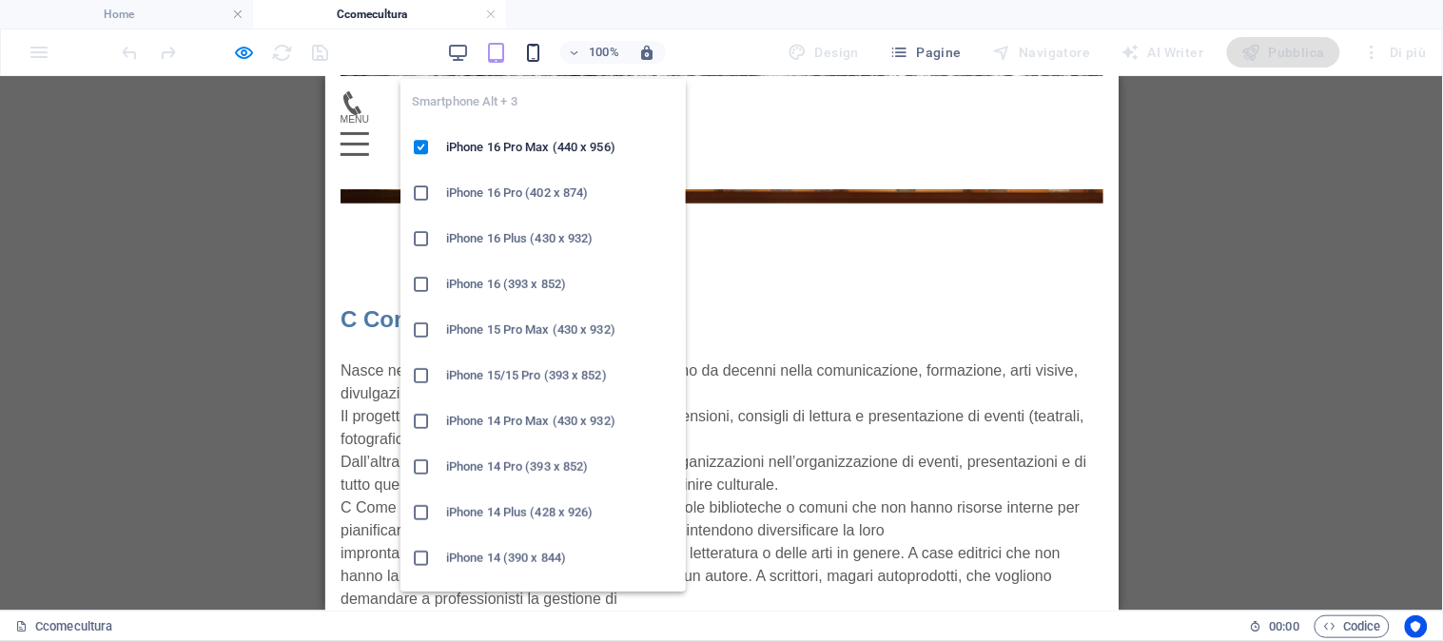
click at [538, 54] on icon "button" at bounding box center [534, 53] width 22 height 22
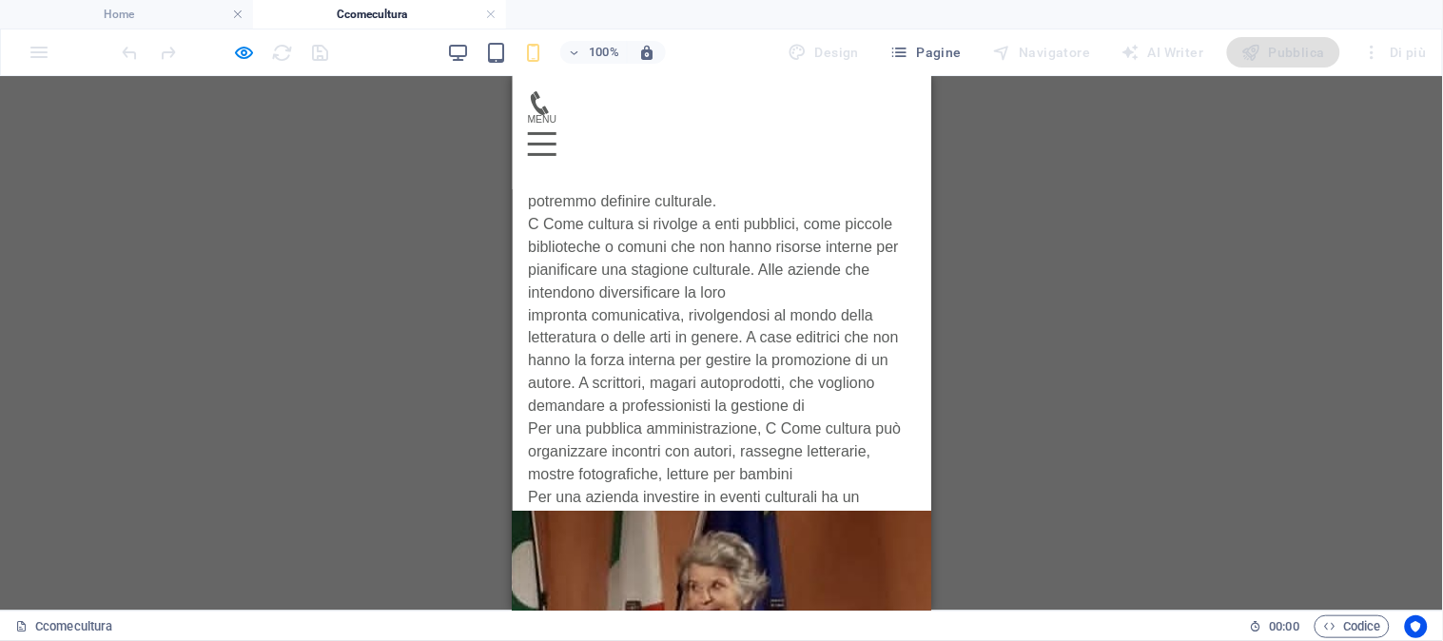
scroll to position [664, 0]
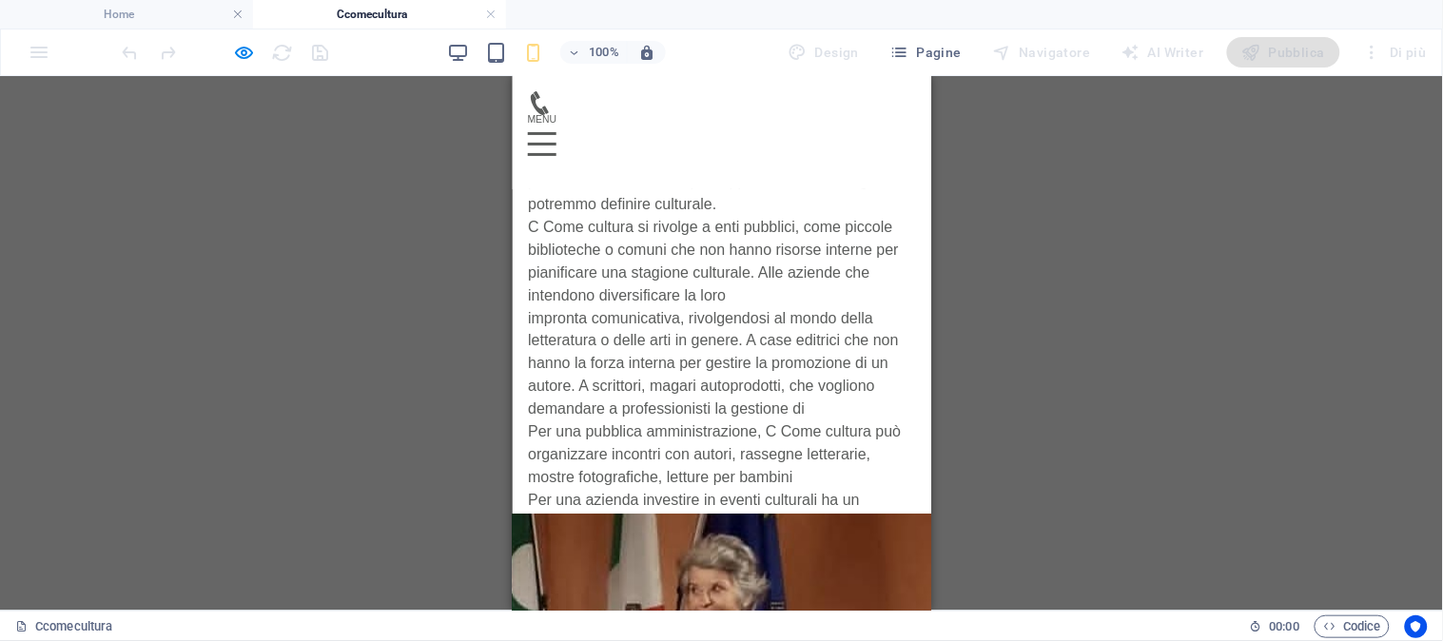
click at [734, 453] on div "1 2 3 4" at bounding box center [721, 645] width 419 height 384
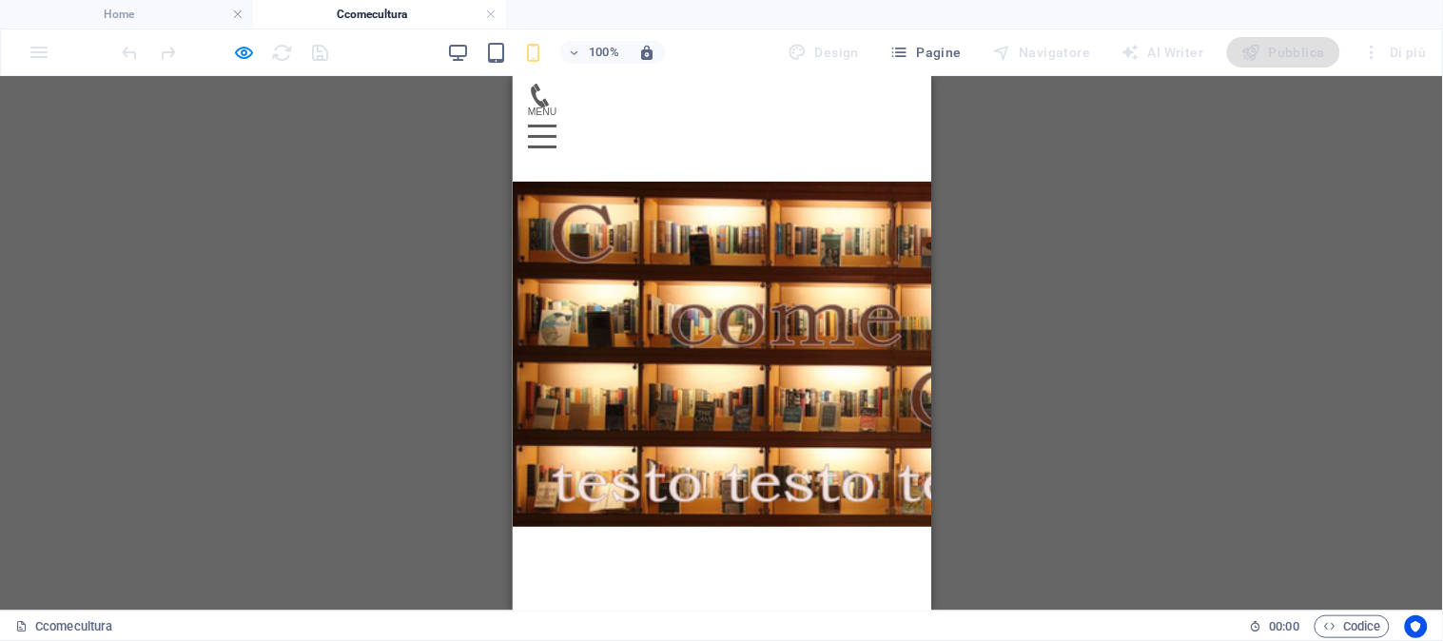
scroll to position [0, 0]
